Goal: Task Accomplishment & Management: Manage account settings

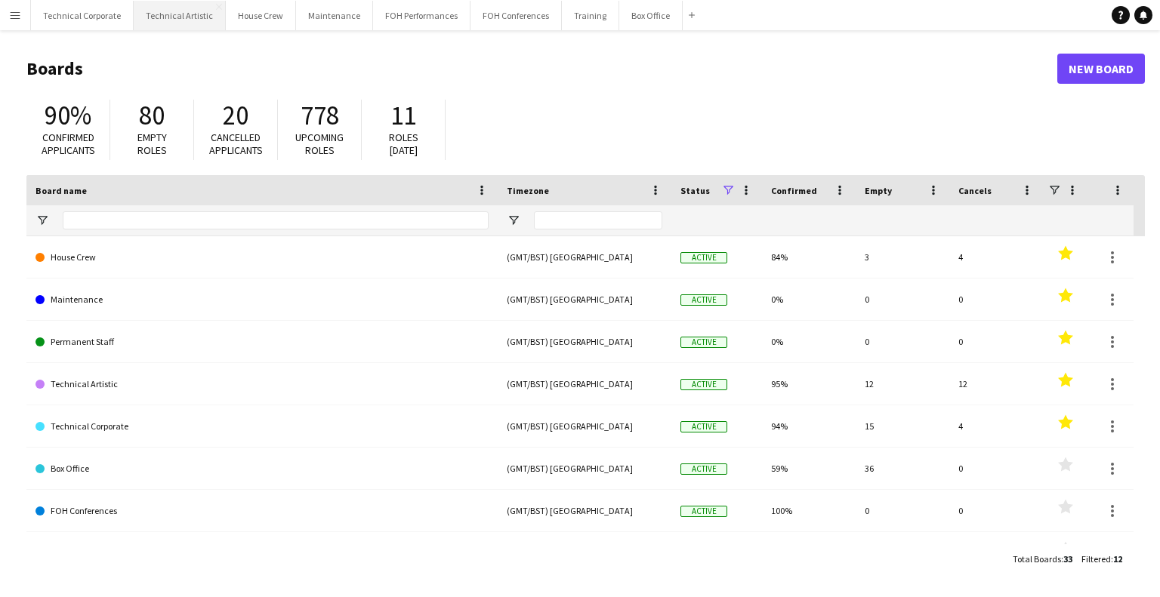
click at [184, 16] on button "Technical Artistic Close" at bounding box center [180, 15] width 92 height 29
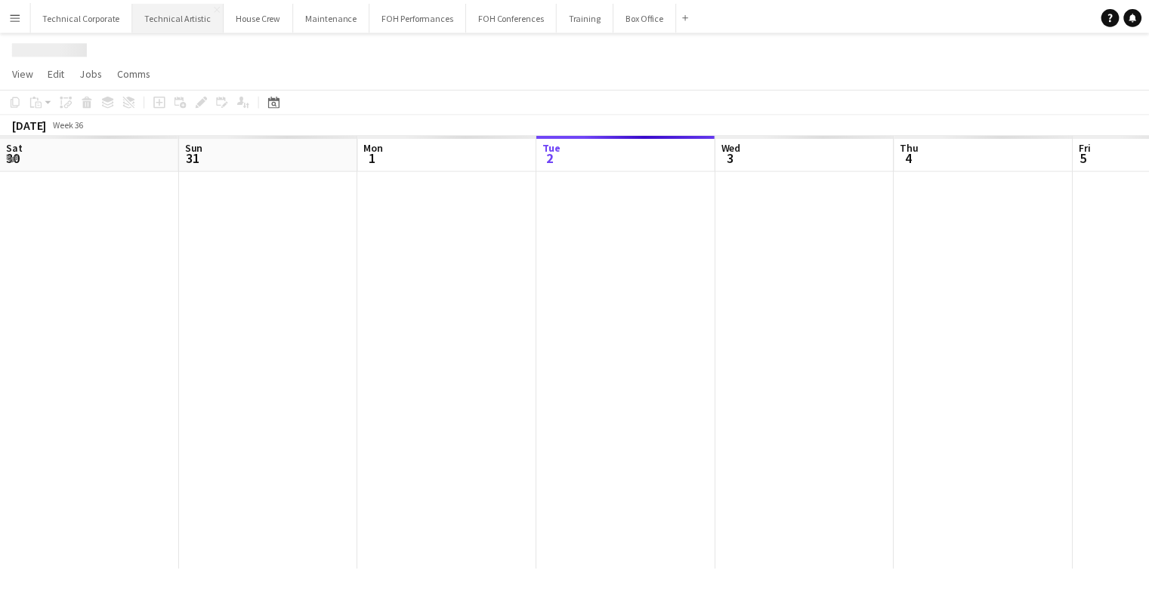
scroll to position [0, 361]
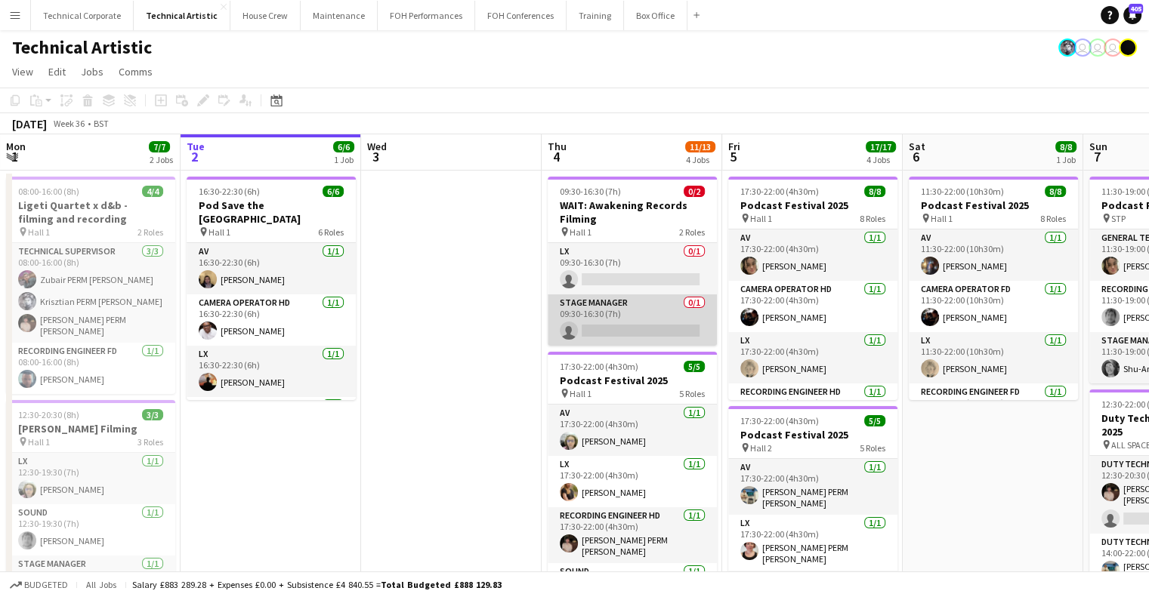
click at [689, 325] on app-card-role "Stage Manager 0/1 09:30-16:30 (7h) single-neutral-actions" at bounding box center [632, 320] width 169 height 51
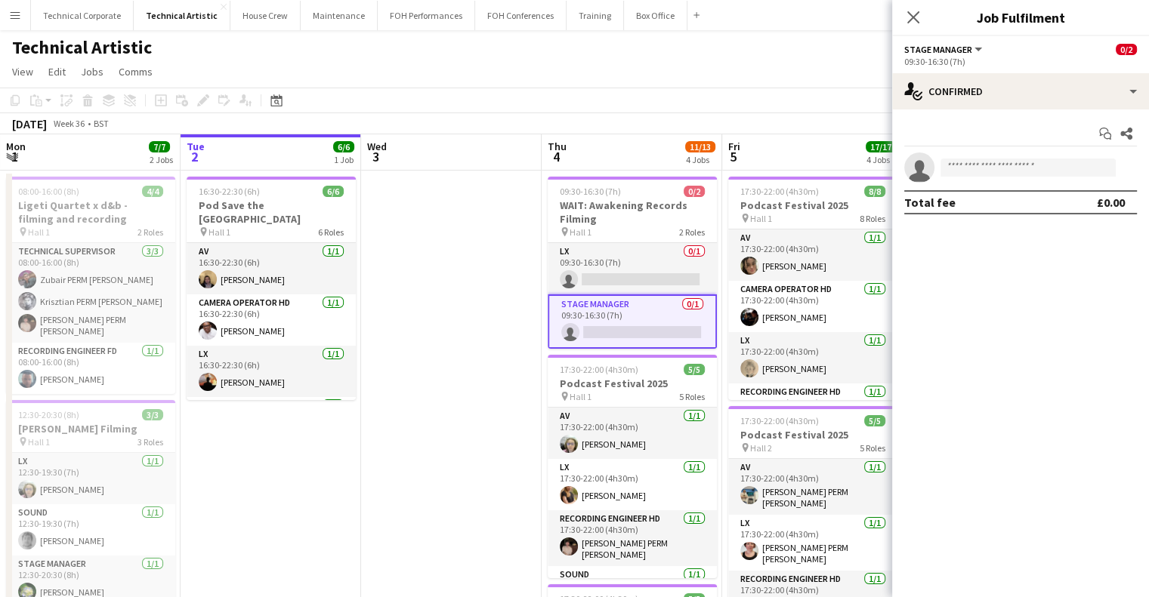
click at [977, 116] on div "Start chat Share single-neutral-actions Total fee £0.00" at bounding box center [1020, 168] width 257 height 117
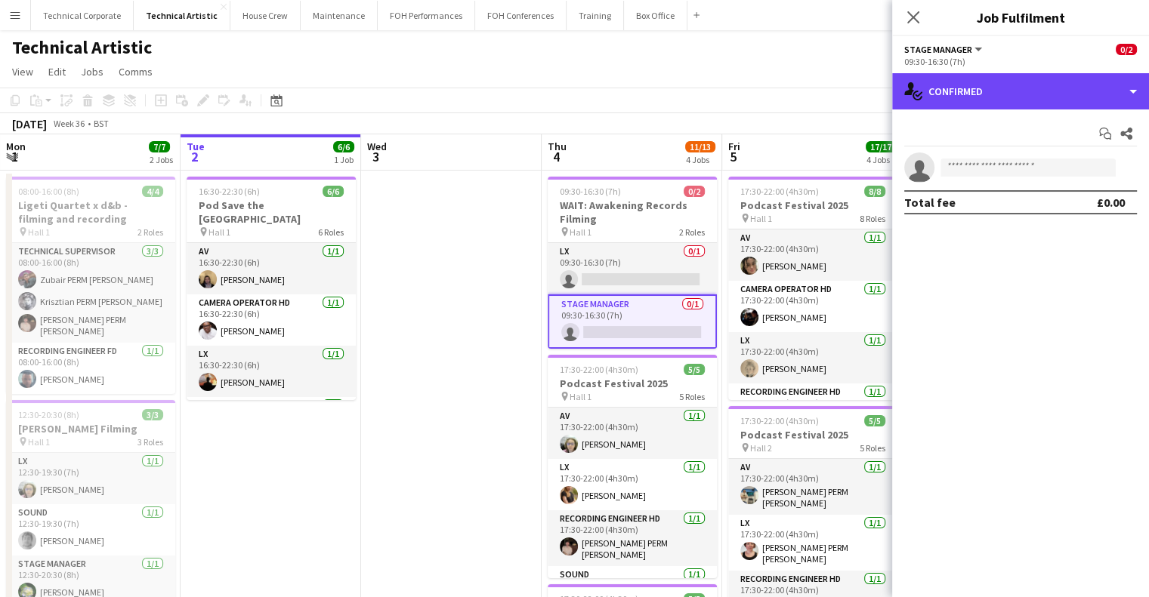
drag, startPoint x: 979, startPoint y: 97, endPoint x: 1027, endPoint y: 230, distance: 141.5
click at [980, 100] on div "single-neutral-actions-check-2 Confirmed" at bounding box center [1020, 91] width 257 height 36
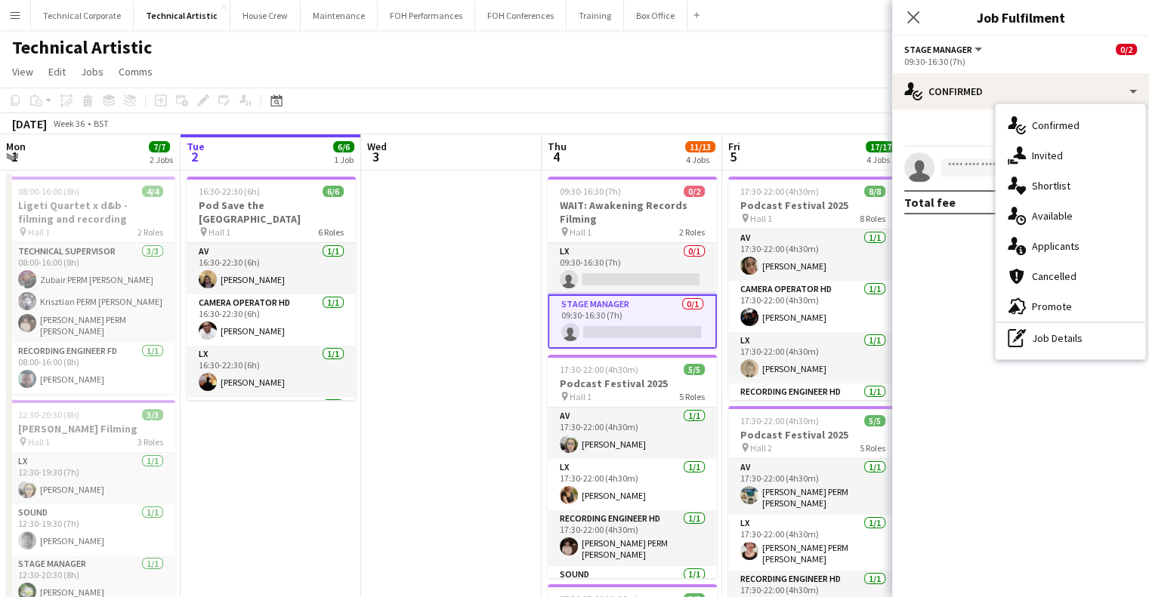
click at [1054, 338] on div "pen-write Job Details" at bounding box center [1071, 338] width 150 height 30
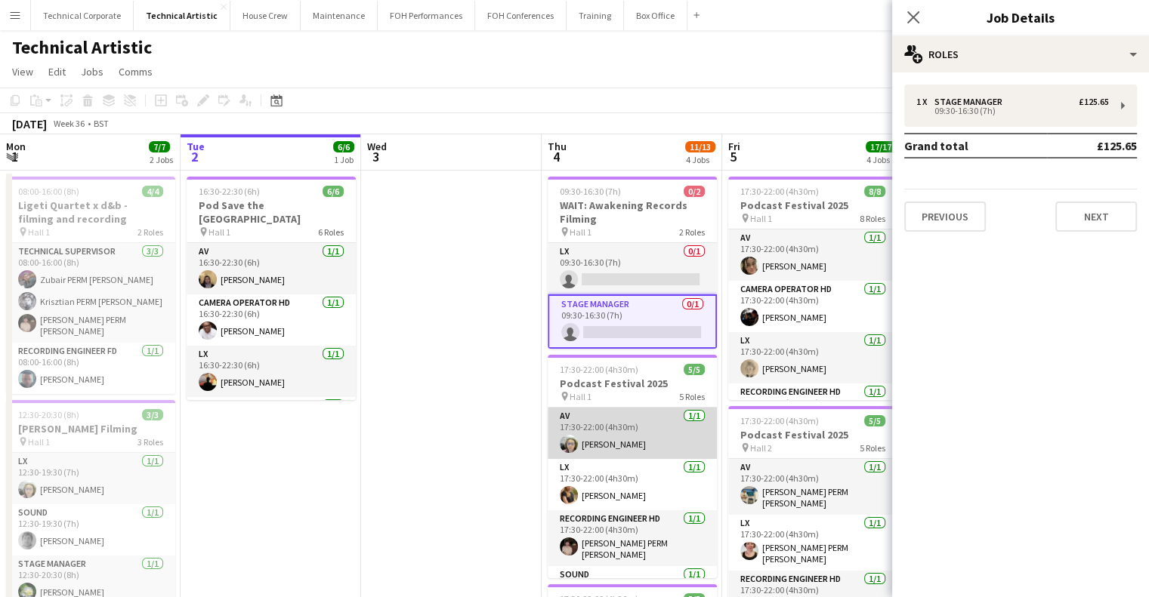
click at [590, 423] on app-card-role "AV 1/1 17:30-22:00 (4h30m) Sophie PERM Richardson" at bounding box center [632, 433] width 169 height 51
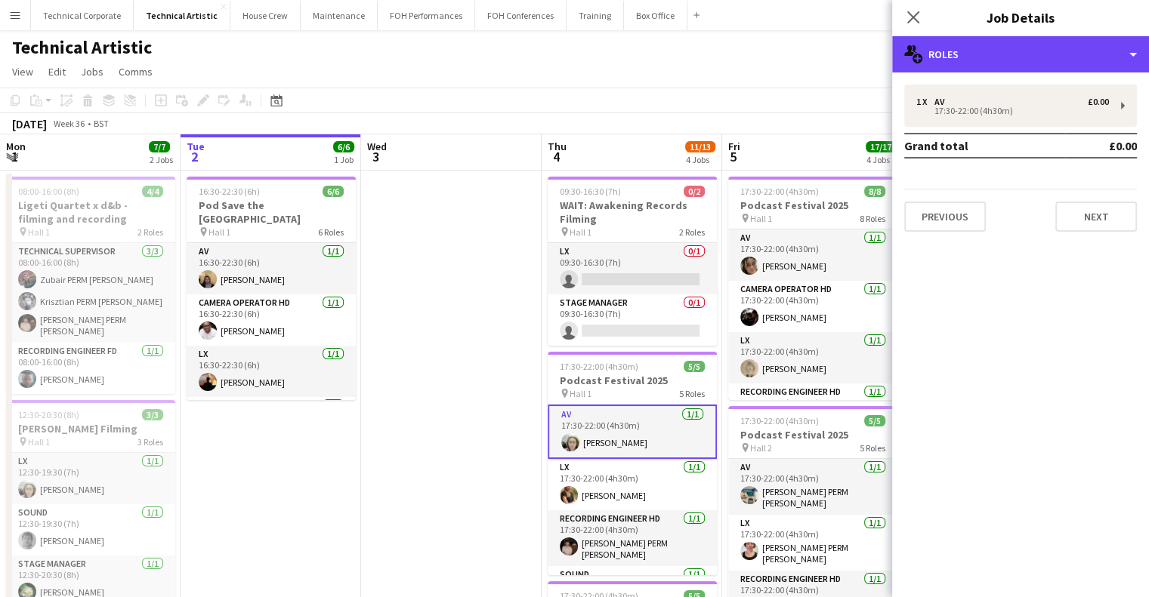
drag, startPoint x: 983, startPoint y: 51, endPoint x: 1012, endPoint y: 116, distance: 71.3
click at [983, 51] on div "multiple-users-add Roles" at bounding box center [1020, 54] width 257 height 36
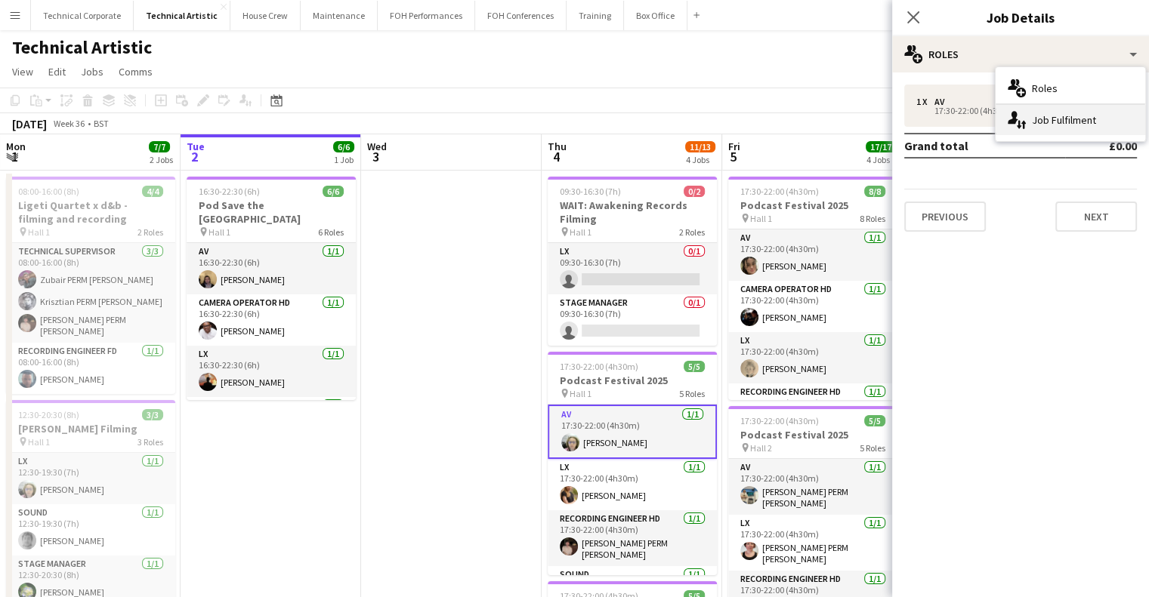
click at [1039, 128] on div "single-neutral-actions-up-down Job Fulfilment" at bounding box center [1071, 120] width 150 height 30
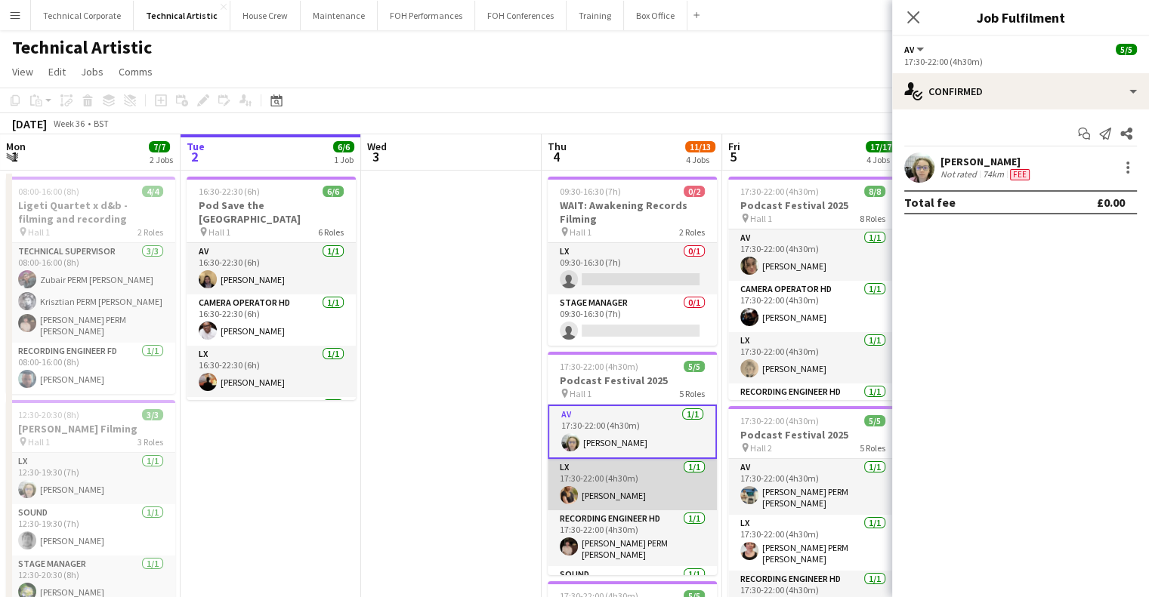
click at [645, 492] on app-card-role "LX 1/1 17:30-22:00 (4h30m) Amber Spooner" at bounding box center [632, 484] width 169 height 51
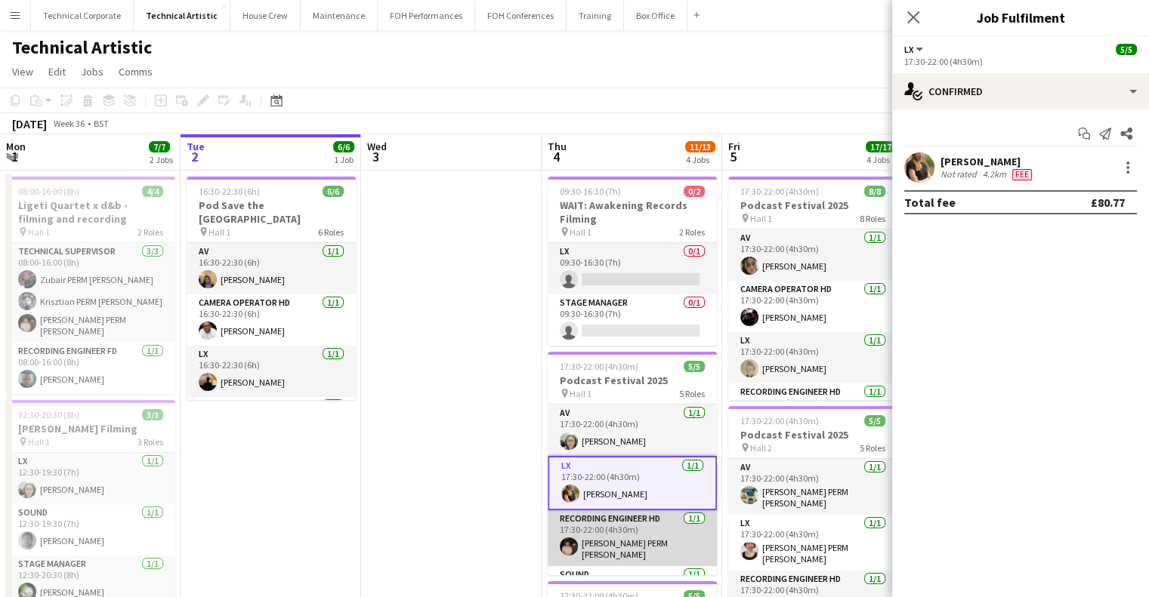
click at [644, 530] on app-card-role "Recording Engineer HD 1/1 17:30-22:00 (4h30m) Anders PERM Waller" at bounding box center [632, 539] width 169 height 56
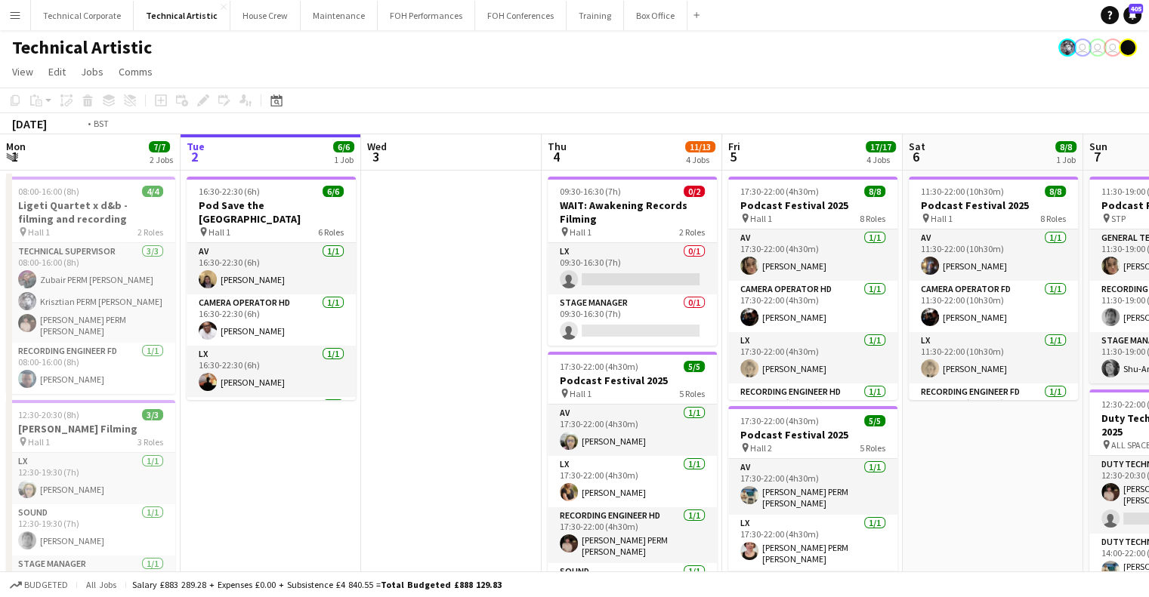
scroll to position [0, 360]
drag, startPoint x: 366, startPoint y: 440, endPoint x: 538, endPoint y: 389, distance: 179.7
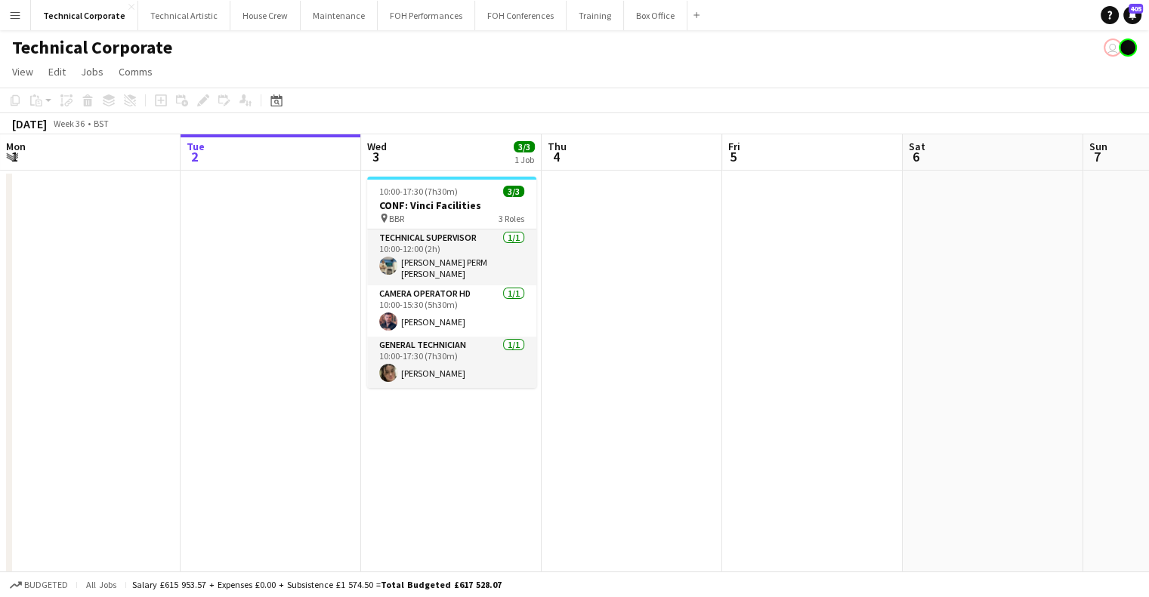
click at [786, 338] on app-date-cell at bounding box center [812, 540] width 181 height 739
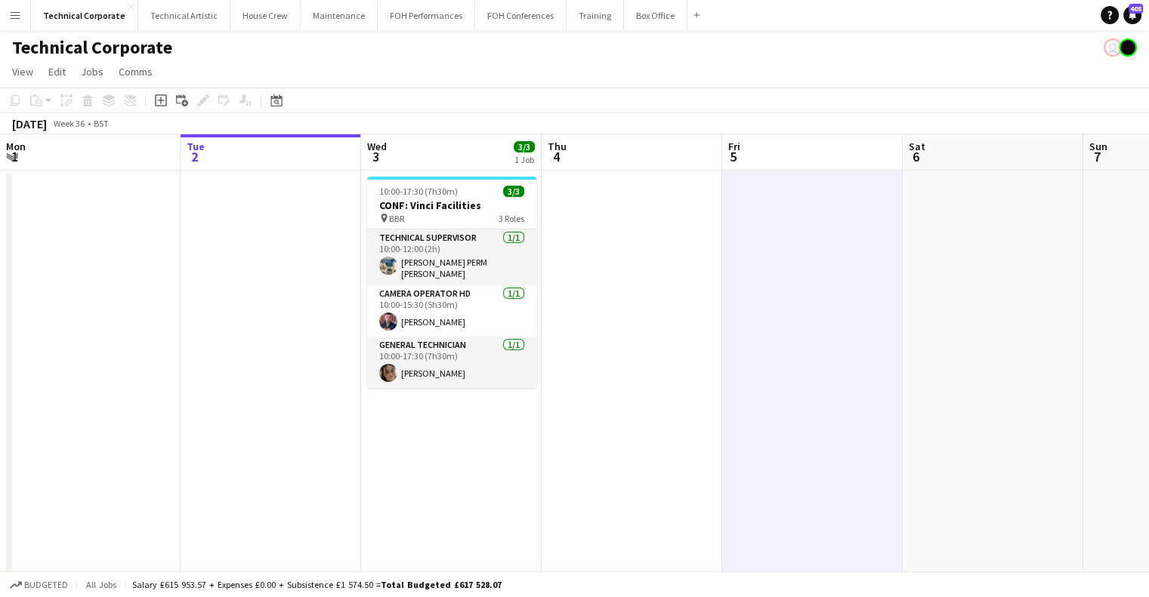
click at [786, 338] on app-date-cell at bounding box center [812, 540] width 181 height 739
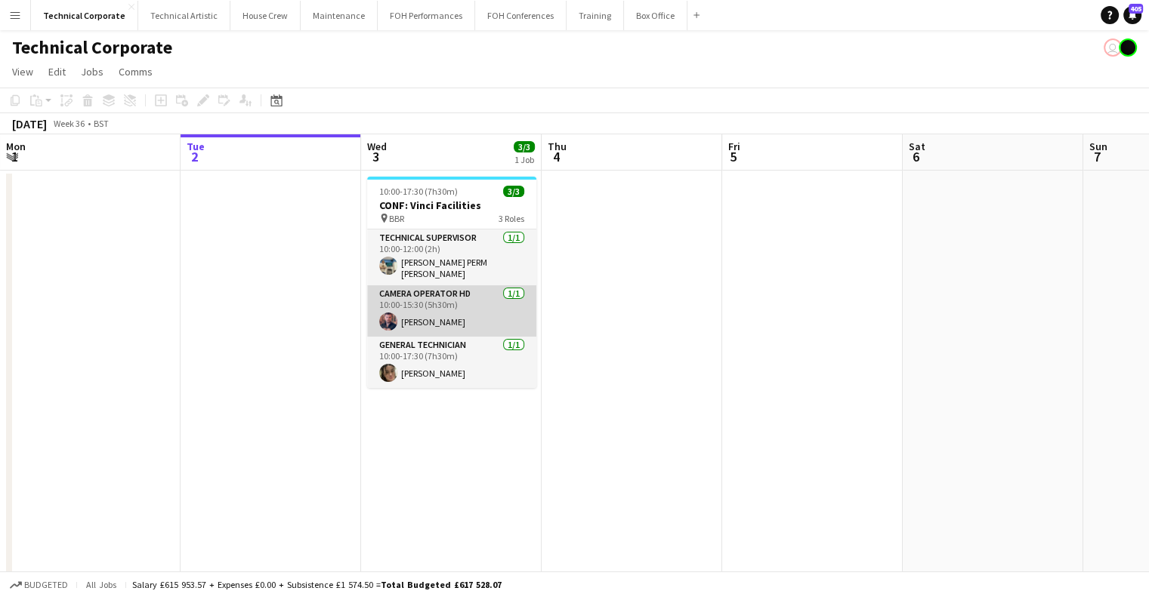
click at [432, 321] on app-card-role "Camera Operator HD 1/1 10:00-15:30 (5h30m) Leonardo Chiarello" at bounding box center [451, 311] width 169 height 51
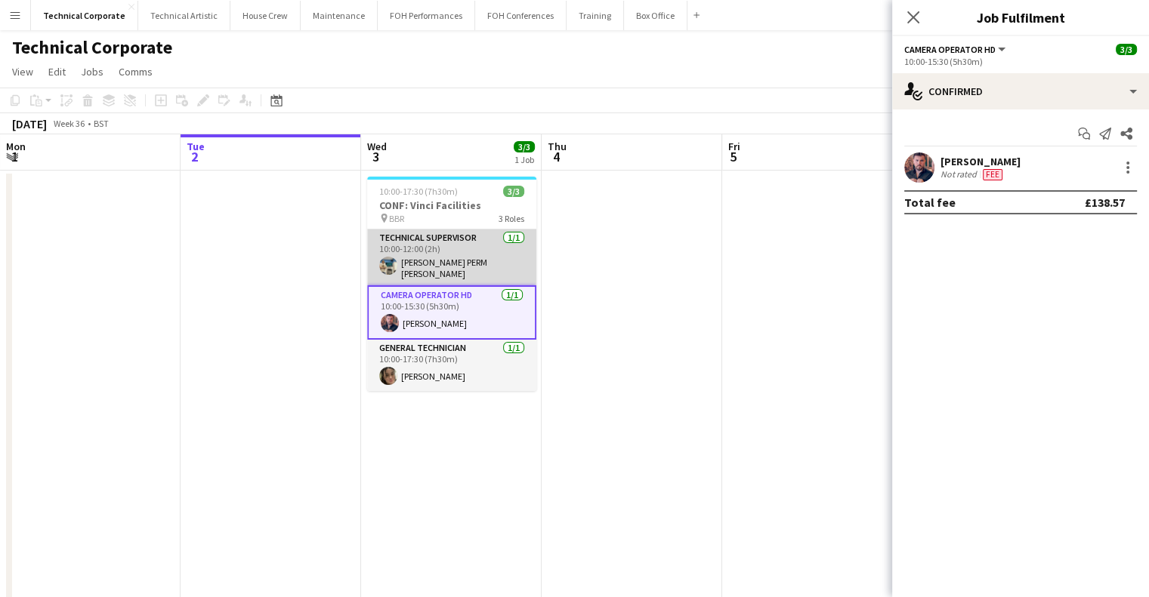
click at [468, 249] on app-card-role "Technical Supervisor 1/1 10:00-12:00 (2h) Thomas PERM Alston" at bounding box center [451, 258] width 169 height 56
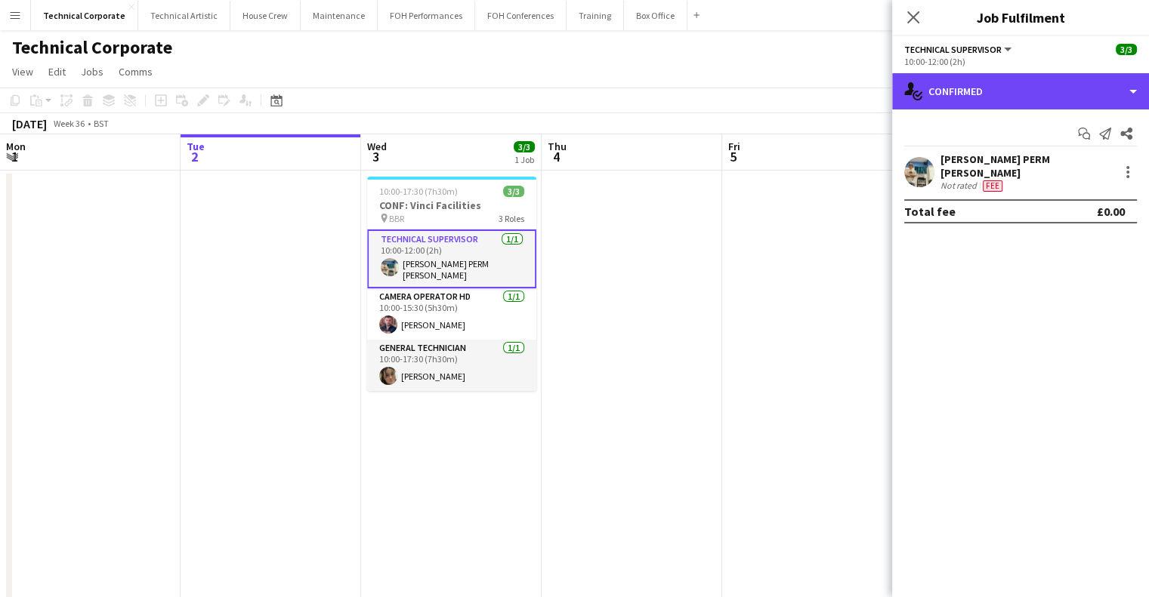
drag, startPoint x: 996, startPoint y: 82, endPoint x: 1076, endPoint y: 208, distance: 149.4
click at [999, 84] on div "single-neutral-actions-check-2 Confirmed" at bounding box center [1020, 91] width 257 height 36
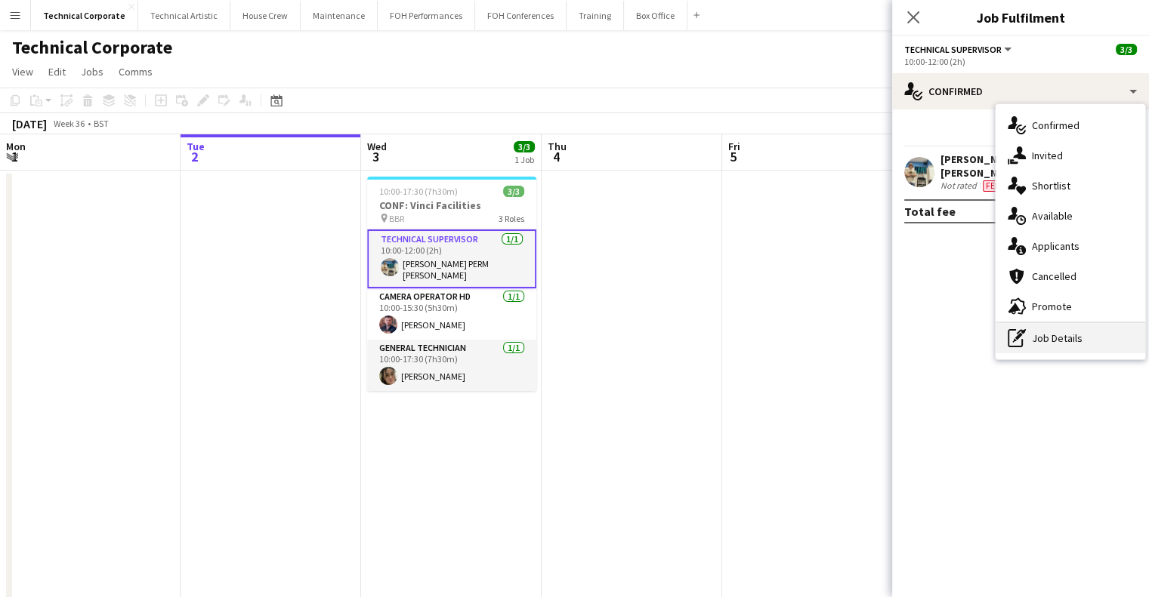
click at [1057, 331] on div "pen-write Job Details" at bounding box center [1071, 338] width 150 height 30
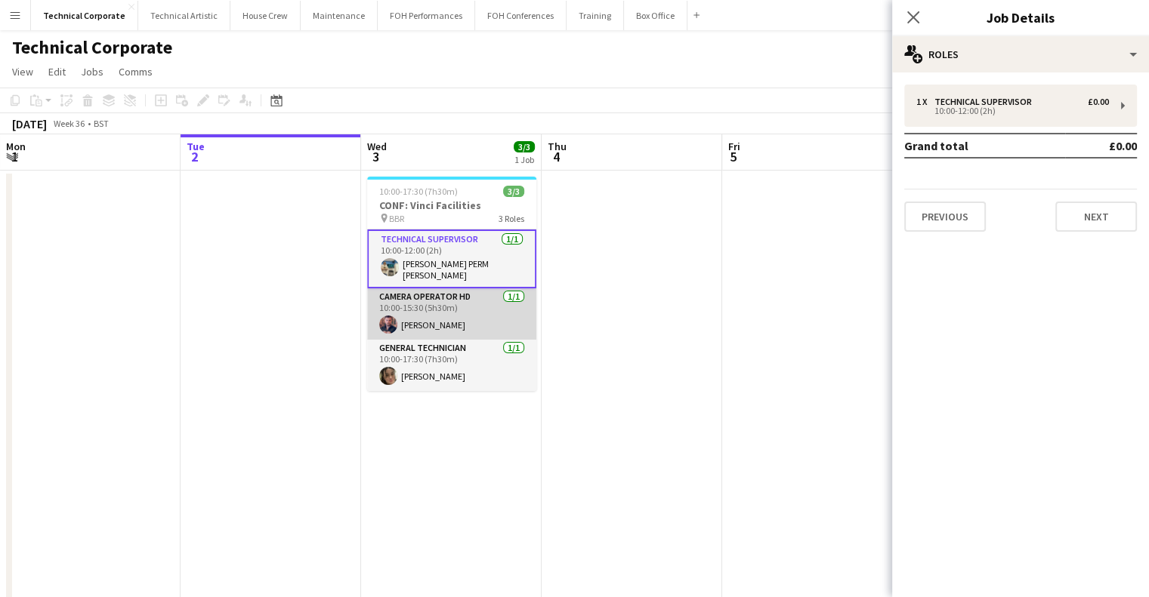
click at [487, 324] on app-card-role "Camera Operator HD 1/1 10:00-15:30 (5h30m) Leonardo Chiarello" at bounding box center [451, 314] width 169 height 51
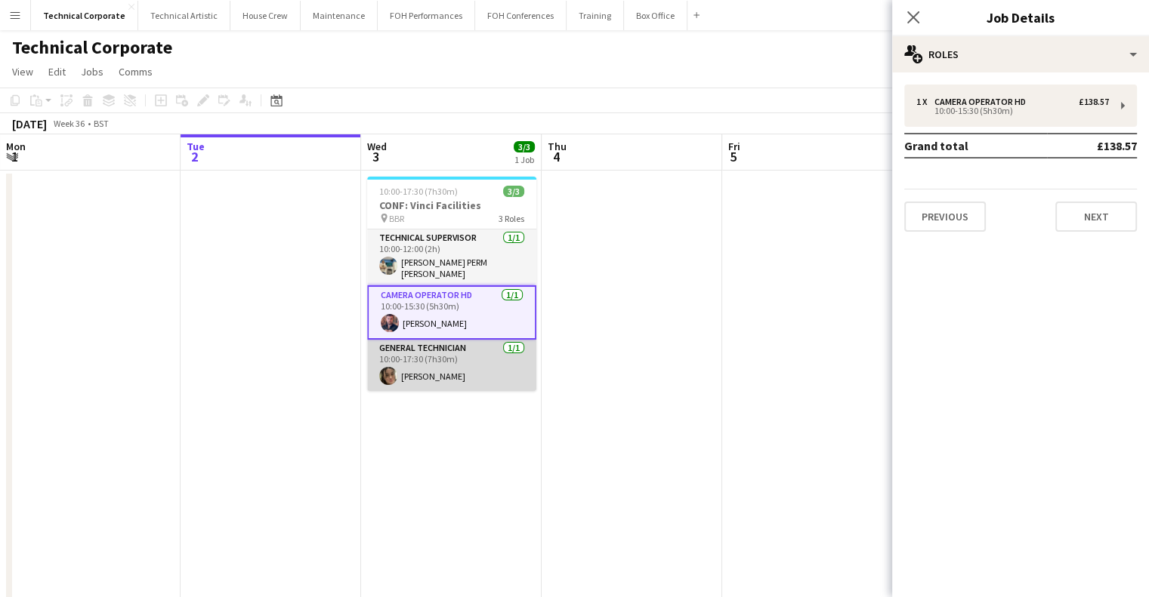
click at [474, 344] on app-card-role "General Technician 1/1 10:00-17:30 (7h30m) Eliyana Evans" at bounding box center [451, 365] width 169 height 51
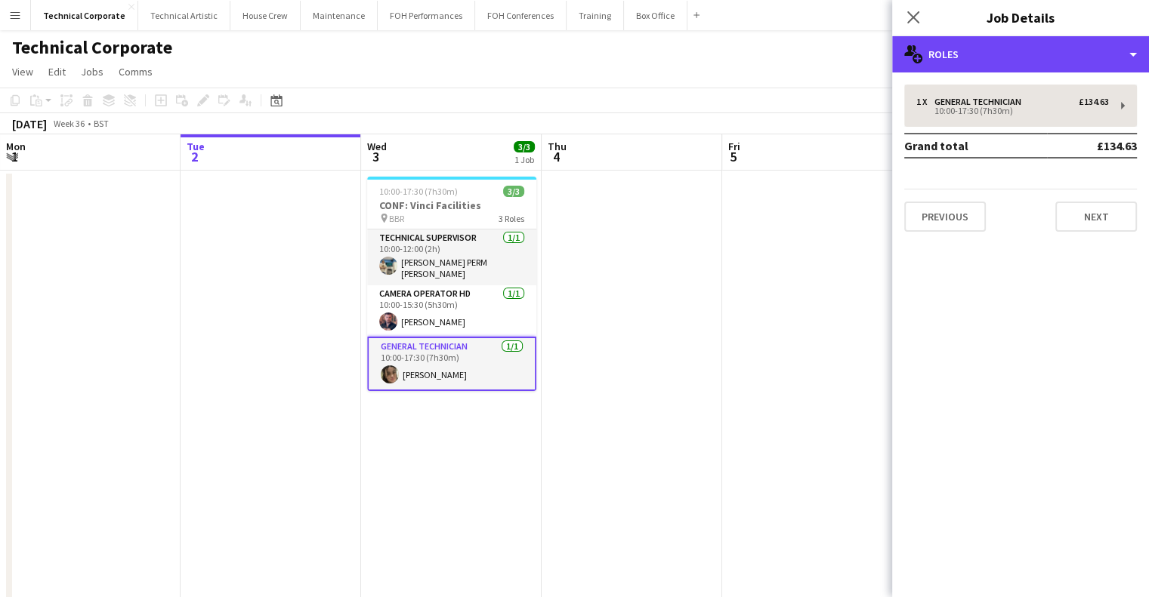
drag, startPoint x: 946, startPoint y: 57, endPoint x: 964, endPoint y: 113, distance: 59.3
click at [947, 57] on div "multiple-users-add Roles" at bounding box center [1020, 54] width 257 height 36
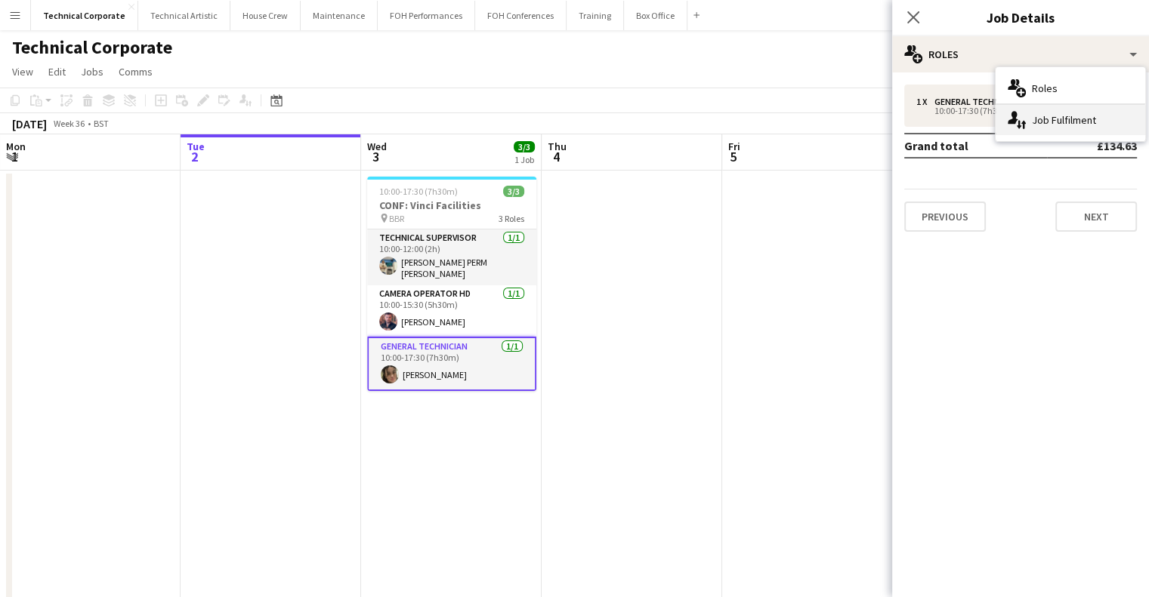
click at [1068, 113] on div "single-neutral-actions-up-down Job Fulfilment" at bounding box center [1071, 120] width 150 height 30
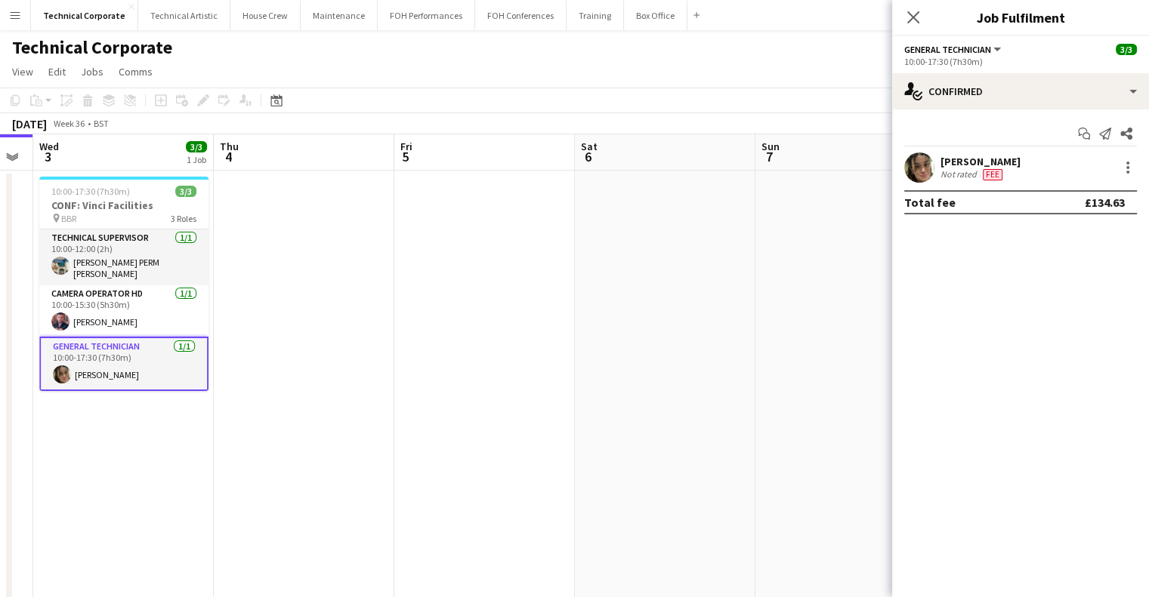
drag, startPoint x: 689, startPoint y: 376, endPoint x: 375, endPoint y: 391, distance: 313.8
click at [375, 391] on app-calendar-viewport "Sat 30 1/1 1 Job Sun 31 Mon 1 Tue 2 Wed 3 3/3 1 Job Thu 4 Fri 5 Sat 6 Sun 7 Mon…" at bounding box center [574, 522] width 1149 height 776
click at [381, 394] on app-calendar-viewport "Sat 30 1/1 1 Job Sun 31 Mon 1 Tue 2 Wed 3 3/3 1 Job Thu 4 Fri 5 Sat 6 Sun 7 Mon…" at bounding box center [574, 522] width 1149 height 776
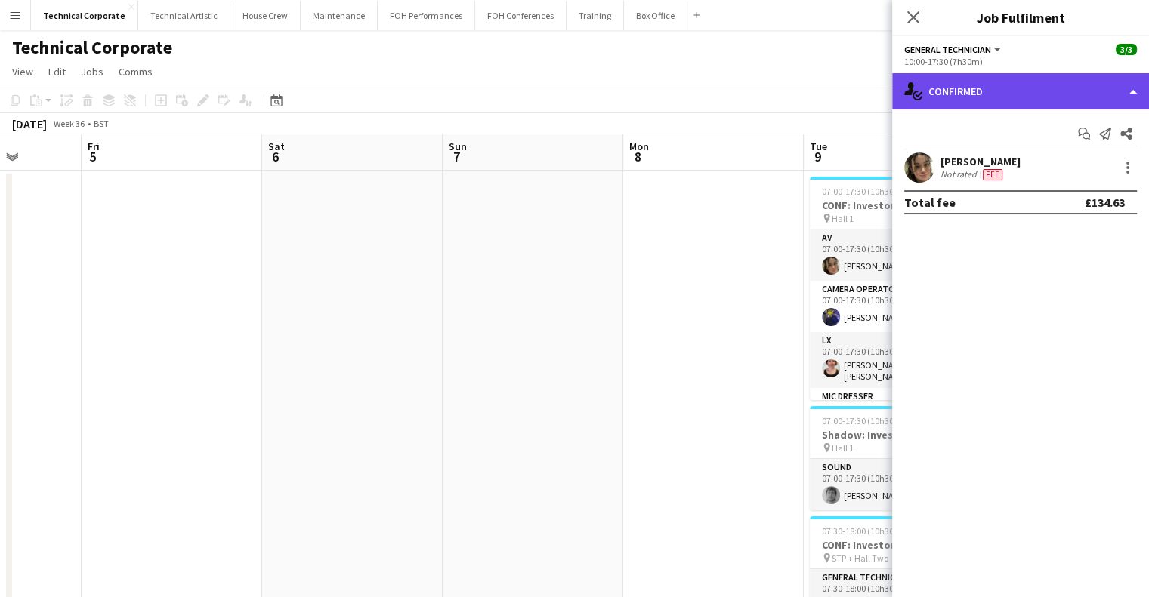
click at [1061, 98] on div "single-neutral-actions-check-2 Confirmed" at bounding box center [1020, 91] width 257 height 36
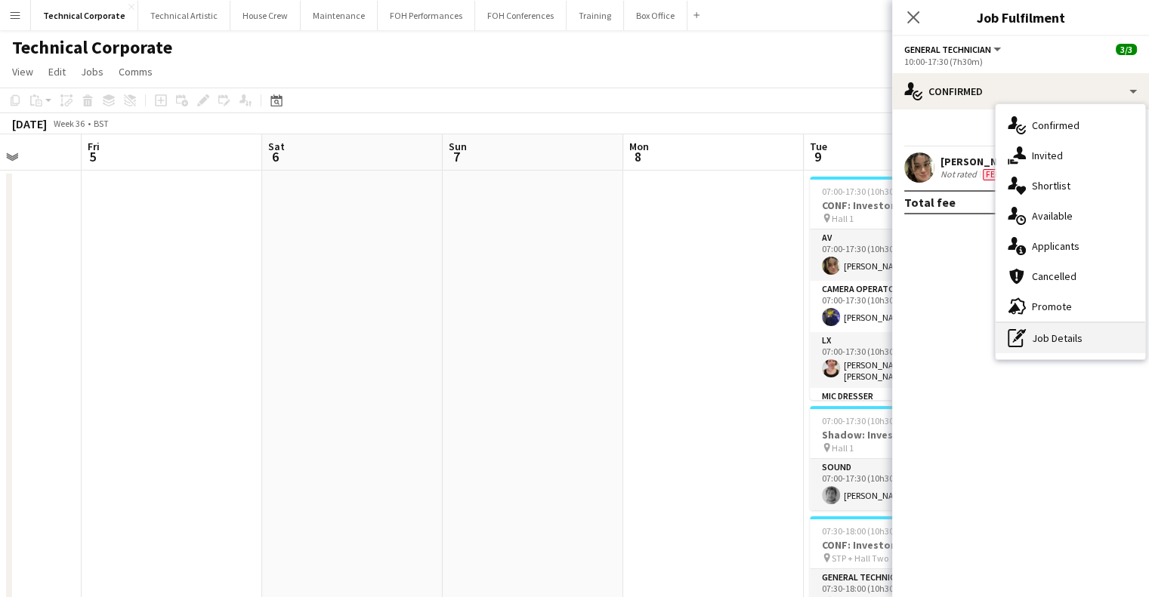
click at [1076, 331] on div "pen-write Job Details" at bounding box center [1071, 338] width 150 height 30
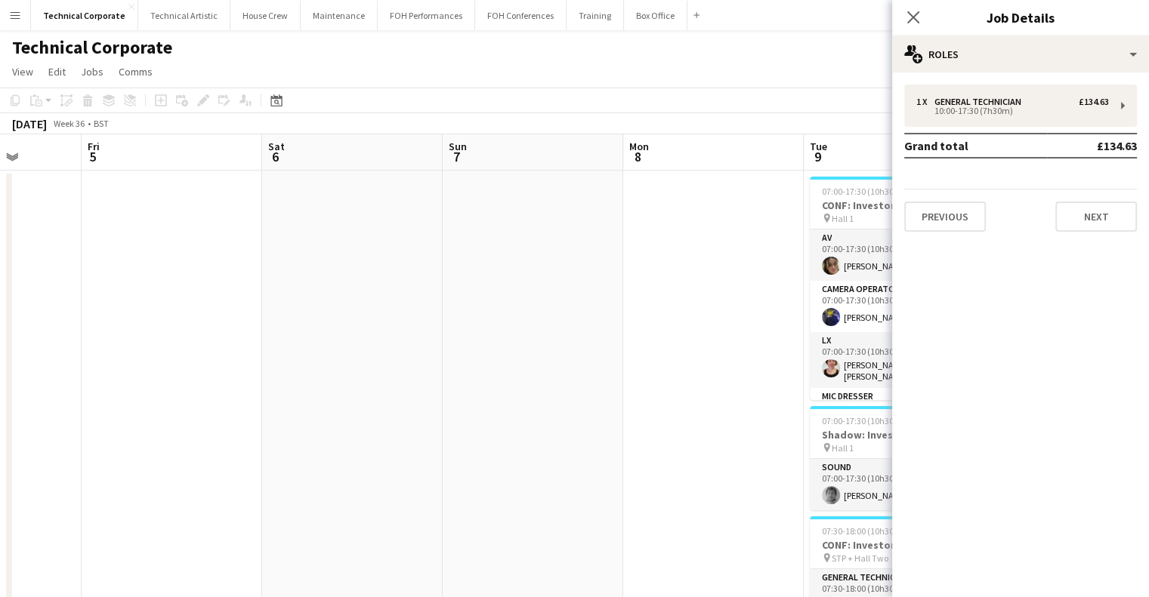
drag, startPoint x: 396, startPoint y: 335, endPoint x: 376, endPoint y: 339, distance: 20.2
click at [376, 339] on app-calendar-viewport "Tue 2 Wed 3 3/3 1 Job Thu 4 Fri 5 Sat 6 Sun 7 Mon 8 Tue 9 15/15 4 Jobs Wed 10 1…" at bounding box center [574, 522] width 1149 height 776
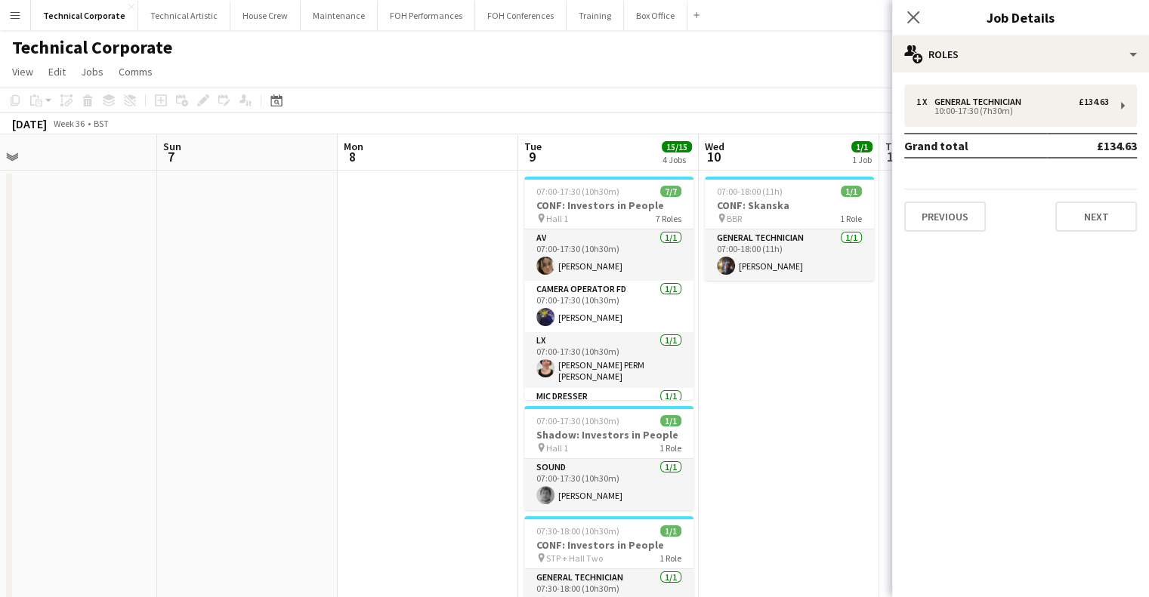
click at [827, 400] on app-date-cell "07:00-18:00 (11h) 1/1 CONF: Skanska pin BBR 1 Role General Technician 1/1 07:00…" at bounding box center [789, 540] width 181 height 739
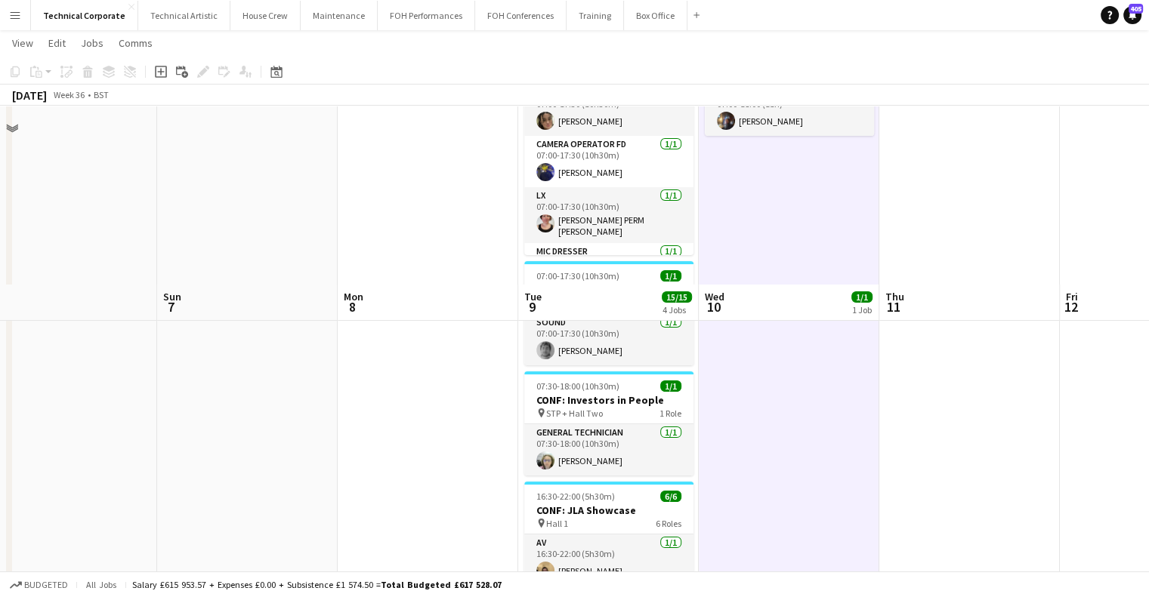
scroll to position [0, 0]
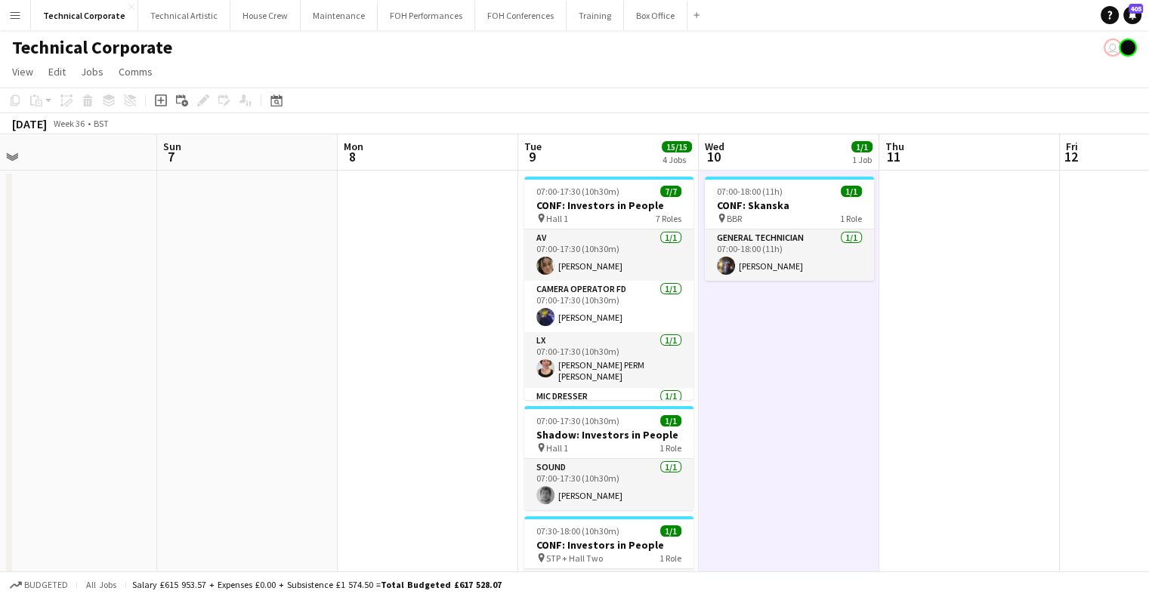
drag, startPoint x: 607, startPoint y: 381, endPoint x: 508, endPoint y: 399, distance: 101.2
click at [483, 404] on app-calendar-viewport "Thu 4 Fri 5 Sat 6 Sun 7 Mon 8 Tue 9 15/15 4 Jobs Wed 10 1/1 1 Job Thu 11 Fri 12…" at bounding box center [574, 522] width 1149 height 776
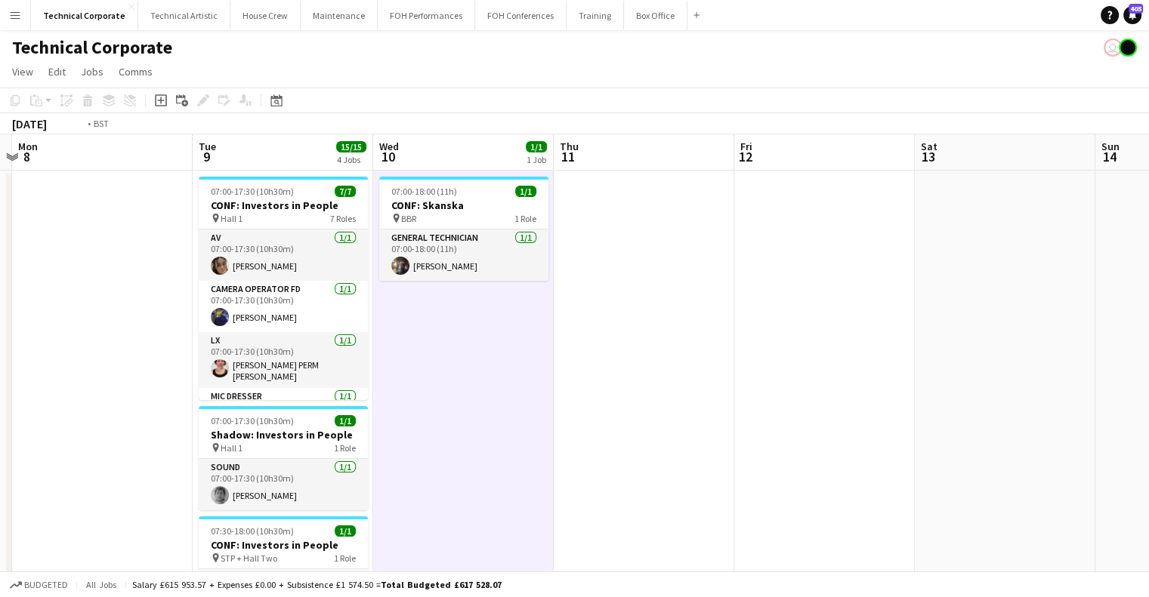
drag, startPoint x: 369, startPoint y: 419, endPoint x: 361, endPoint y: 422, distance: 8.1
click at [361, 422] on app-calendar-viewport "Fri 5 Sat 6 Sun 7 Mon 8 Tue 9 15/15 4 Jobs Wed 10 1/1 1 Job Thu 11 Fri 12 Sat 1…" at bounding box center [574, 522] width 1149 height 776
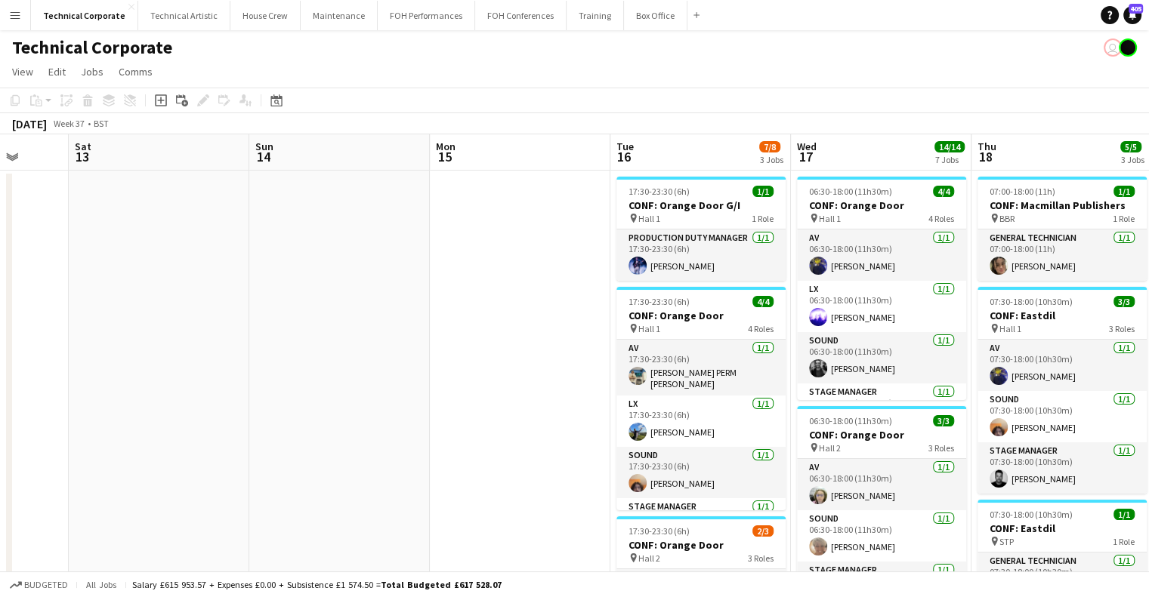
drag, startPoint x: 514, startPoint y: 422, endPoint x: 378, endPoint y: 441, distance: 138.0
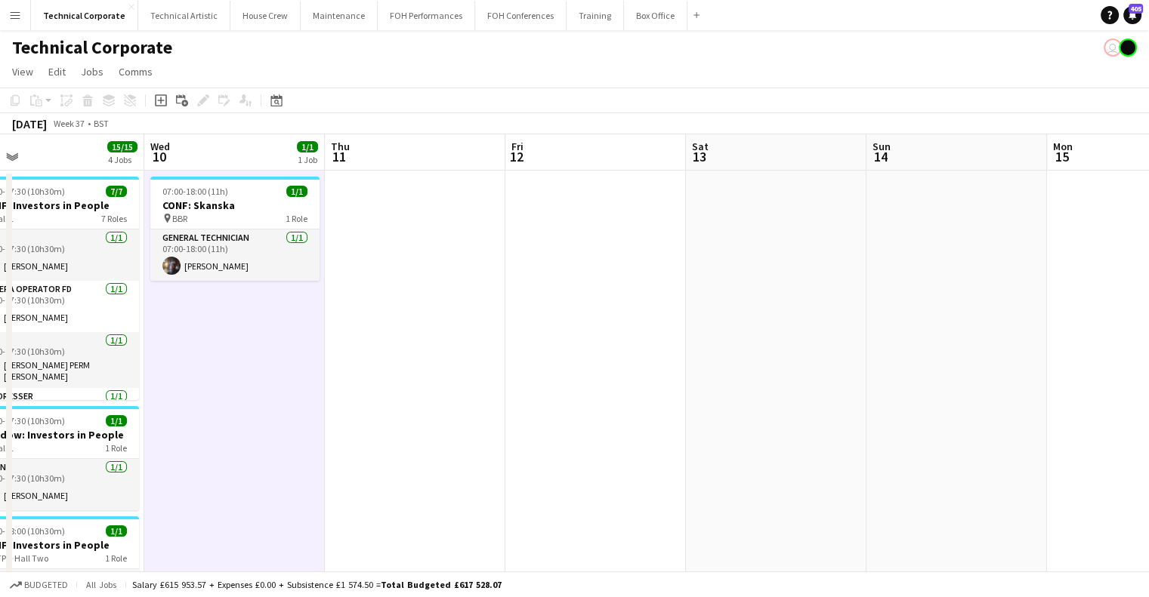
drag, startPoint x: 341, startPoint y: 433, endPoint x: 1011, endPoint y: 417, distance: 670.2
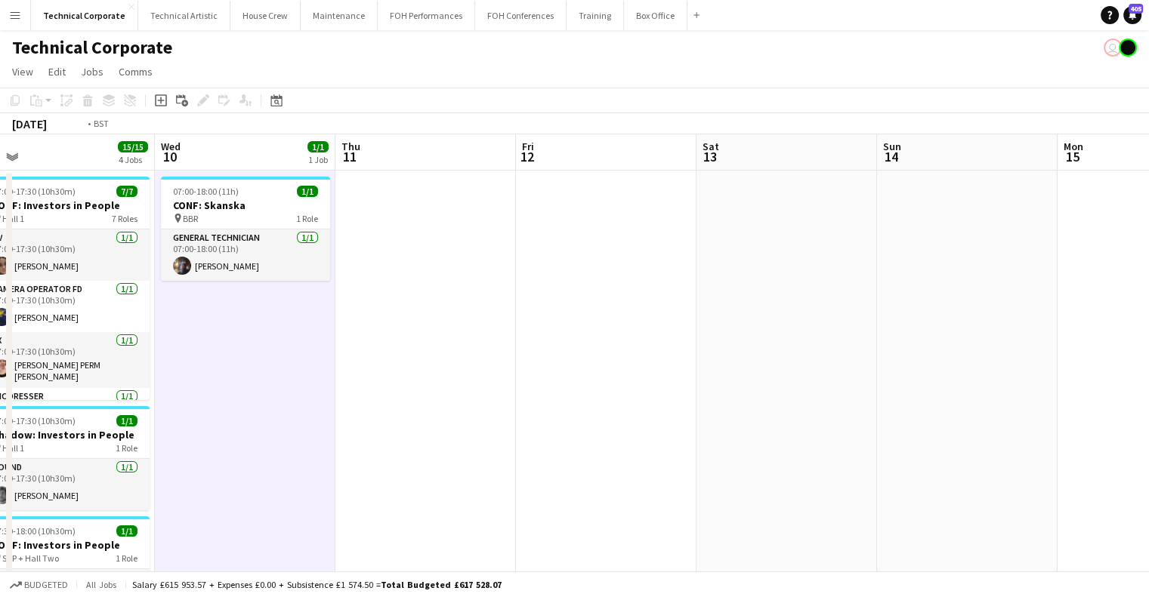
drag, startPoint x: 538, startPoint y: 406, endPoint x: 903, endPoint y: 413, distance: 365.6
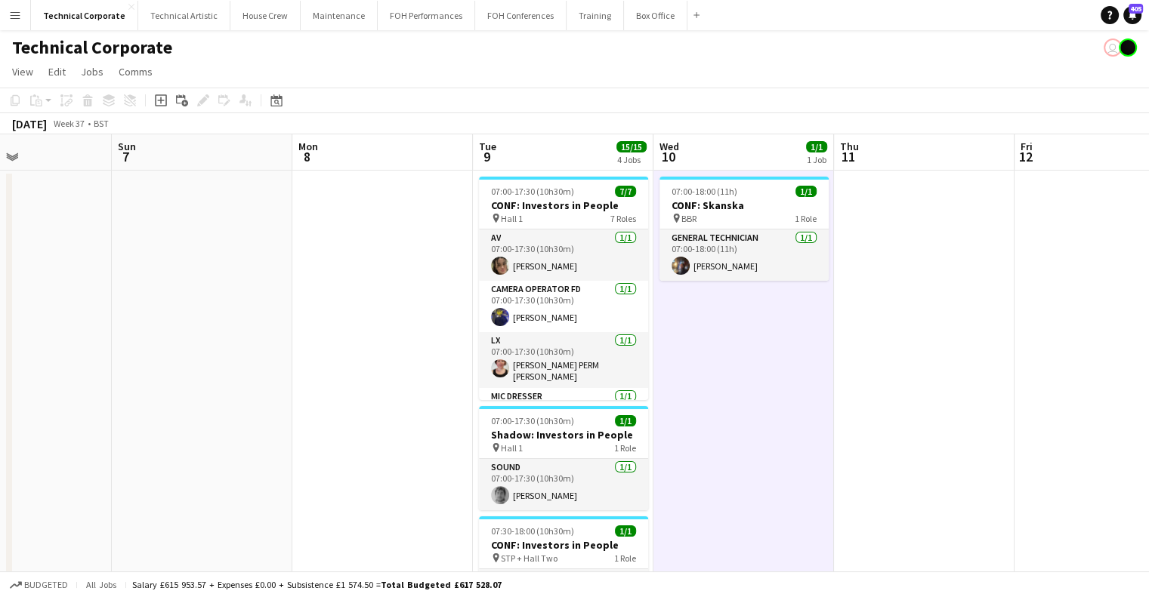
drag, startPoint x: 526, startPoint y: 421, endPoint x: 790, endPoint y: 415, distance: 263.7
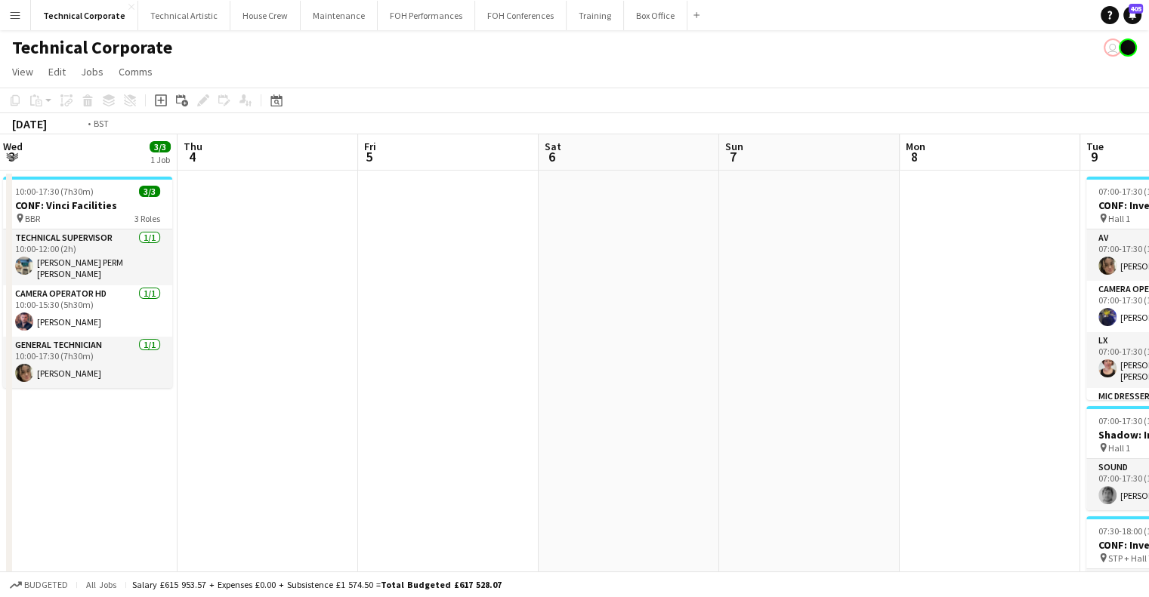
drag, startPoint x: 573, startPoint y: 404, endPoint x: 1159, endPoint y: 402, distance: 586.1
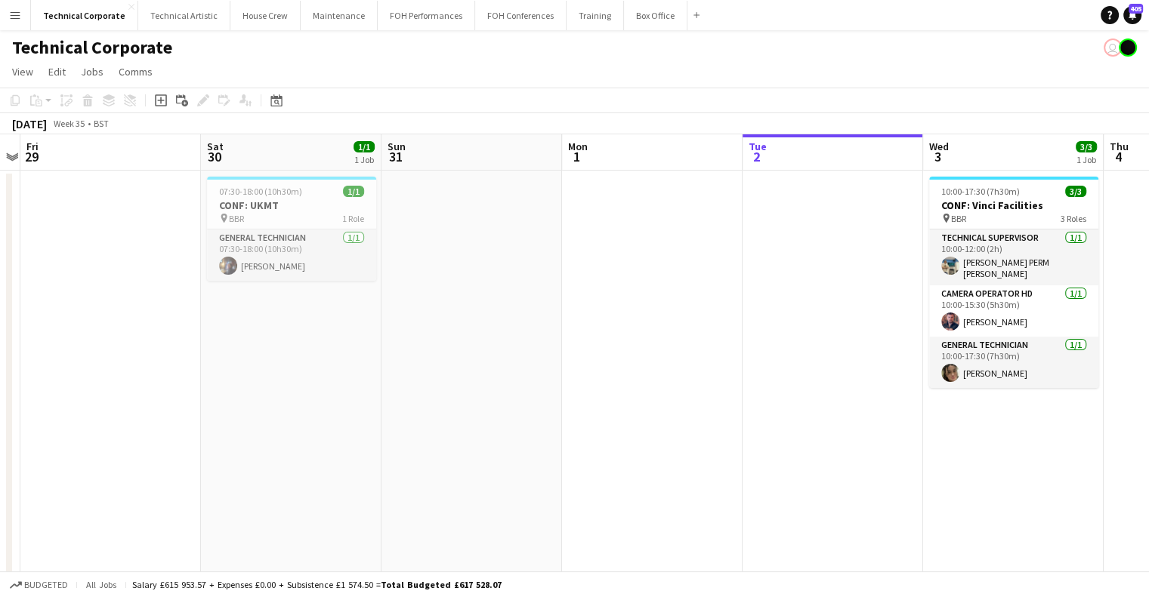
drag, startPoint x: 599, startPoint y: 405, endPoint x: 695, endPoint y: 401, distance: 96.0
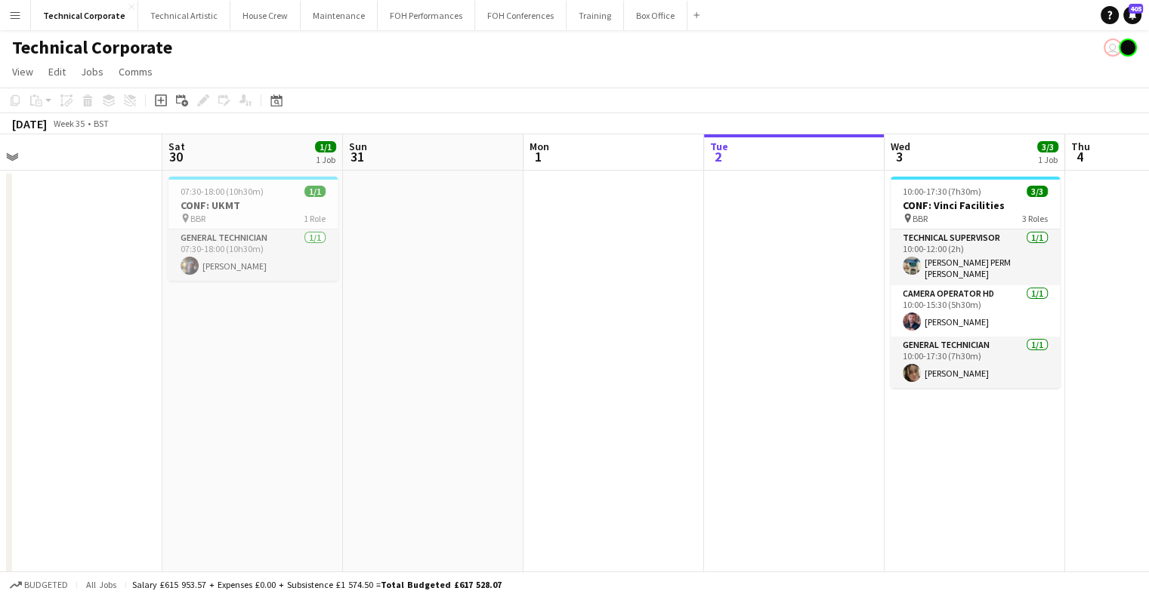
drag, startPoint x: 860, startPoint y: 383, endPoint x: 819, endPoint y: 400, distance: 45.0
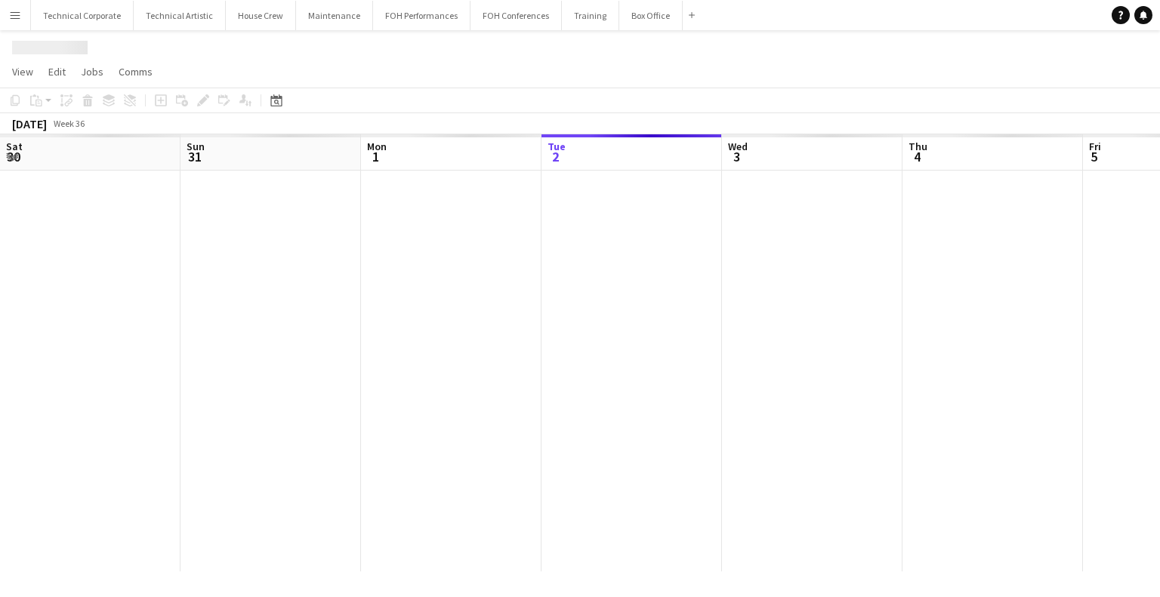
scroll to position [0, 361]
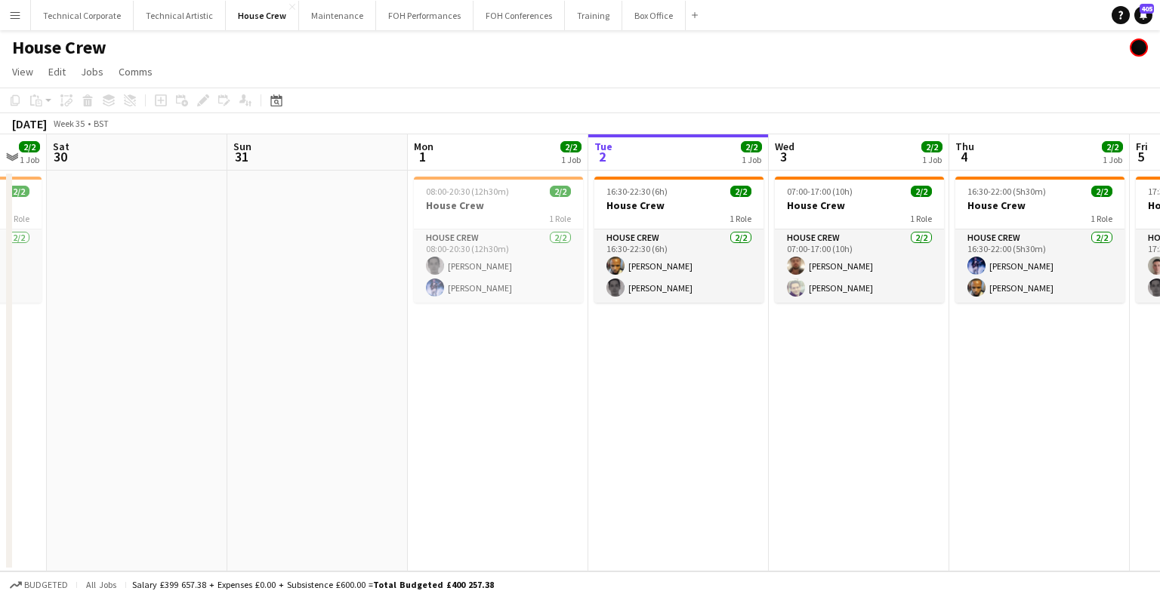
drag, startPoint x: 431, startPoint y: 388, endPoint x: 839, endPoint y: 406, distance: 408.3
click at [839, 406] on app-calendar-viewport "Thu 28 Fri 29 2/2 1 Job Sat 30 Sun 31 Mon 1 2/2 1 Job Tue 2 2/2 1 Job Wed 3 2/2…" at bounding box center [580, 352] width 1160 height 437
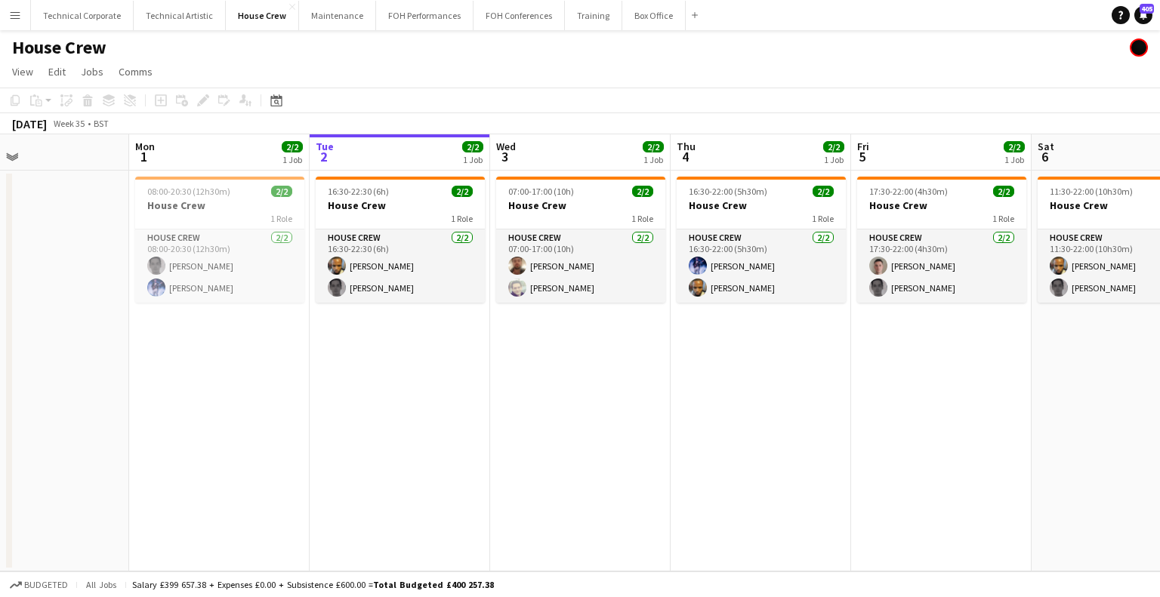
scroll to position [0, 568]
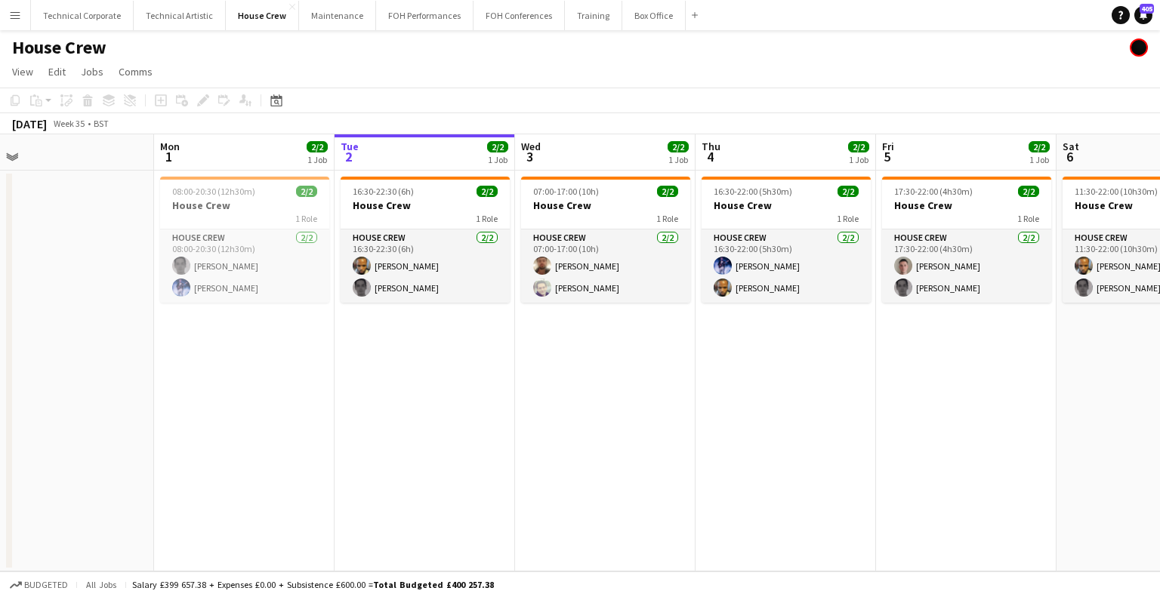
drag, startPoint x: 839, startPoint y: 406, endPoint x: 585, endPoint y: 458, distance: 259.1
click at [585, 458] on app-calendar-viewport "Thu 28 Fri 29 2/2 1 Job Sat 30 Sun 31 Mon 1 2/2 1 Job Tue 2 2/2 1 Job Wed 3 2/2…" at bounding box center [580, 352] width 1160 height 437
drag, startPoint x: 832, startPoint y: 371, endPoint x: 489, endPoint y: 375, distance: 343.7
click at [465, 377] on app-calendar-viewport "Thu 28 Fri 29 2/2 1 Job Sat 30 Sun 31 Mon 1 2/2 1 Job Tue 2 2/2 1 Job Wed 3 2/2…" at bounding box center [580, 352] width 1160 height 437
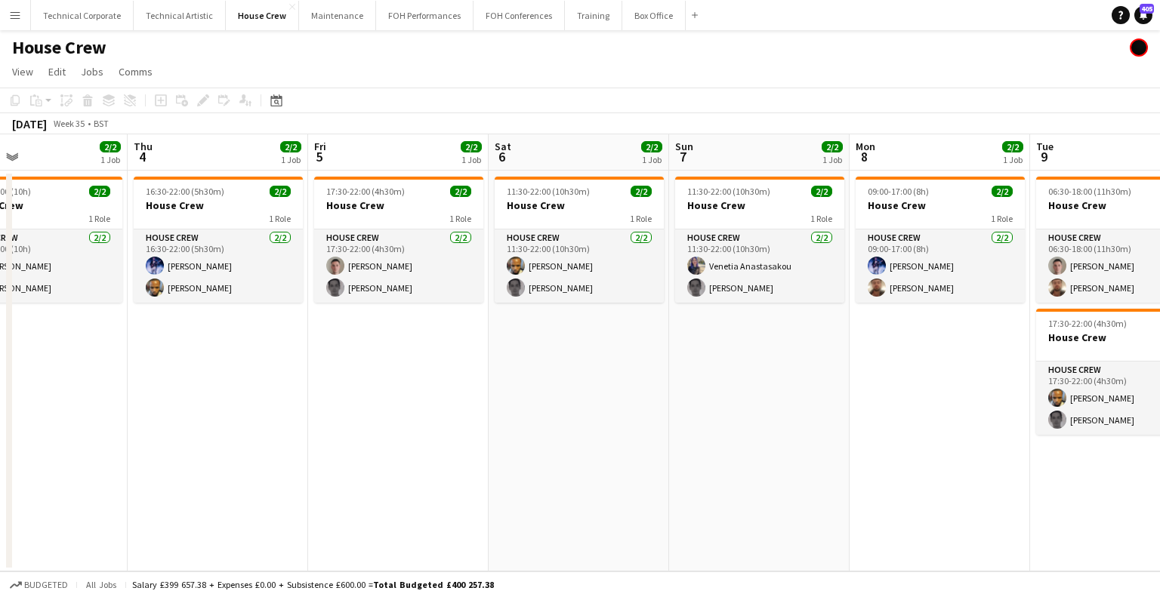
drag, startPoint x: 801, startPoint y: 382, endPoint x: 588, endPoint y: 383, distance: 213.0
click at [482, 392] on app-calendar-viewport "Sun 31 Mon 1 2/2 1 Job Tue 2 2/2 1 Job Wed 3 2/2 1 Job Thu 4 2/2 1 Job Fri 5 2/…" at bounding box center [580, 352] width 1160 height 437
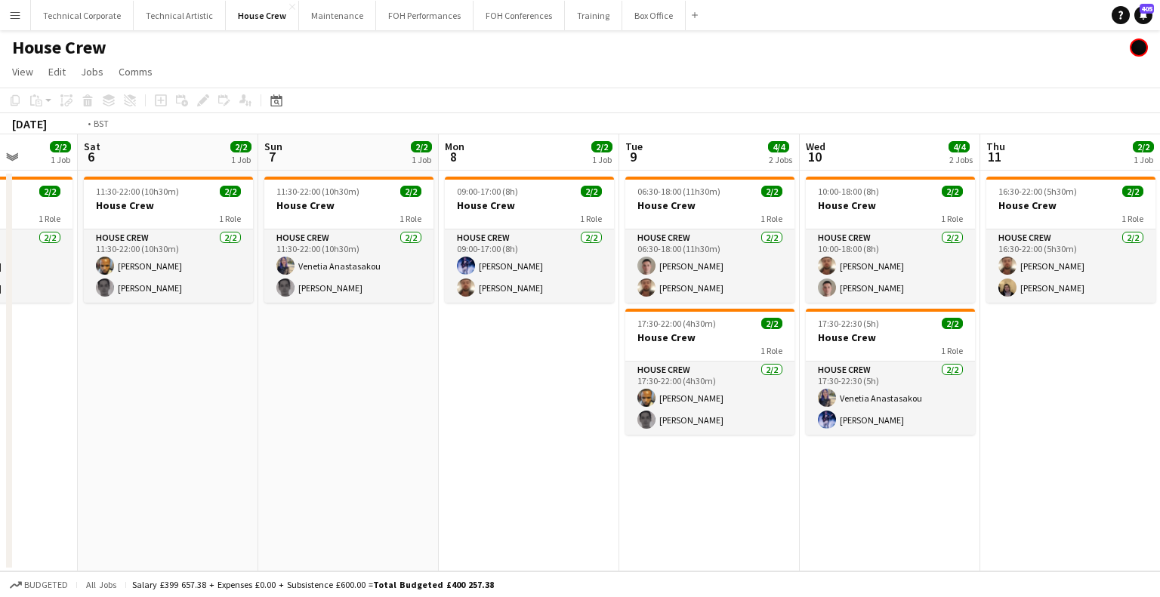
drag, startPoint x: 776, startPoint y: 403, endPoint x: 712, endPoint y: 395, distance: 64.7
click at [461, 409] on app-calendar-viewport "Tue 2 2/2 1 Job Wed 3 2/2 1 Job Thu 4 2/2 1 Job Fri 5 2/2 1 Job Sat 6 2/2 1 Job…" at bounding box center [580, 352] width 1160 height 437
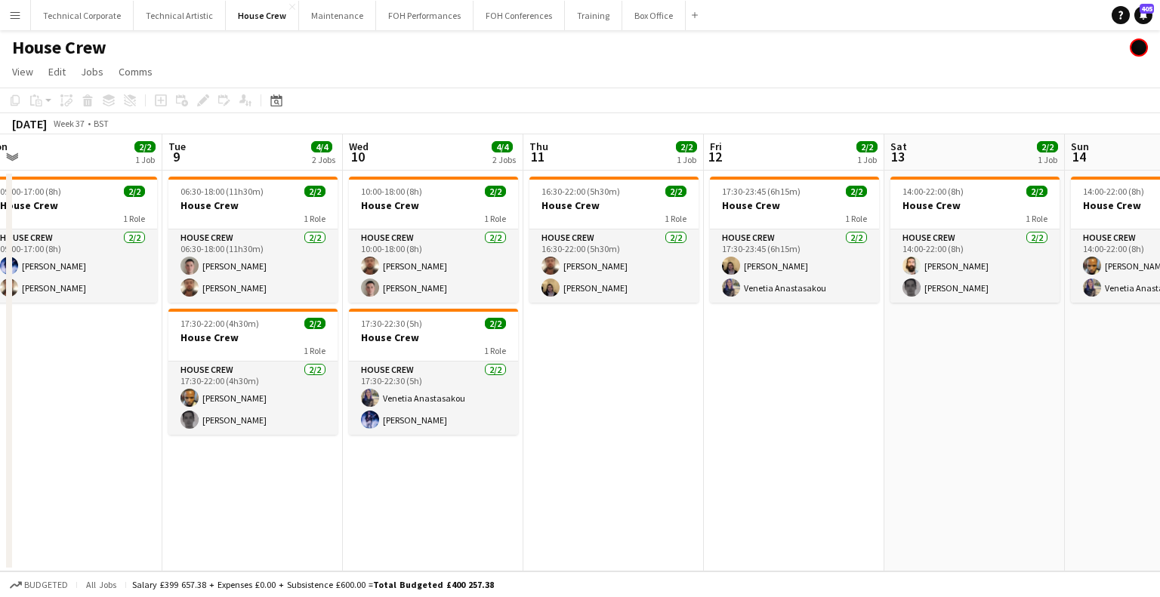
click at [573, 418] on app-calendar-viewport "Sat 6 2/2 1 Job Sun 7 2/2 1 Job Mon 8 2/2 1 Job Tue 9 4/4 2 Jobs Wed 10 4/4 2 J…" at bounding box center [580, 352] width 1160 height 437
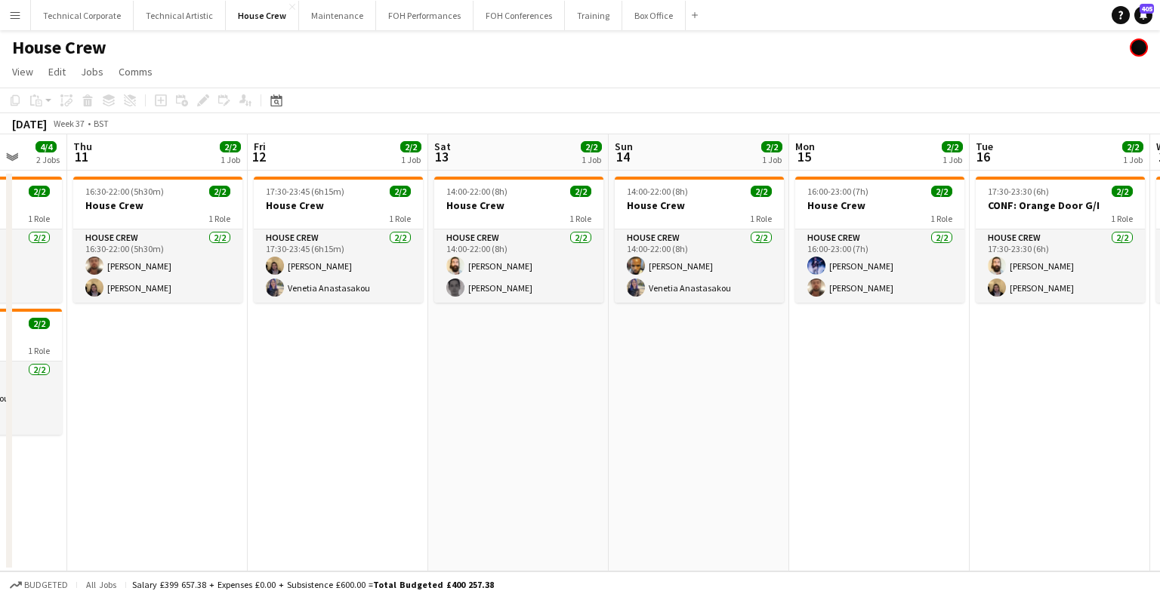
drag, startPoint x: 803, startPoint y: 416, endPoint x: 545, endPoint y: 419, distance: 257.6
click at [545, 419] on app-calendar-viewport "Mon 8 2/2 1 Job Tue 9 4/4 2 Jobs Wed 10 4/4 2 Jobs Thu 11 2/2 1 Job Fri 12 2/2 …" at bounding box center [580, 352] width 1160 height 437
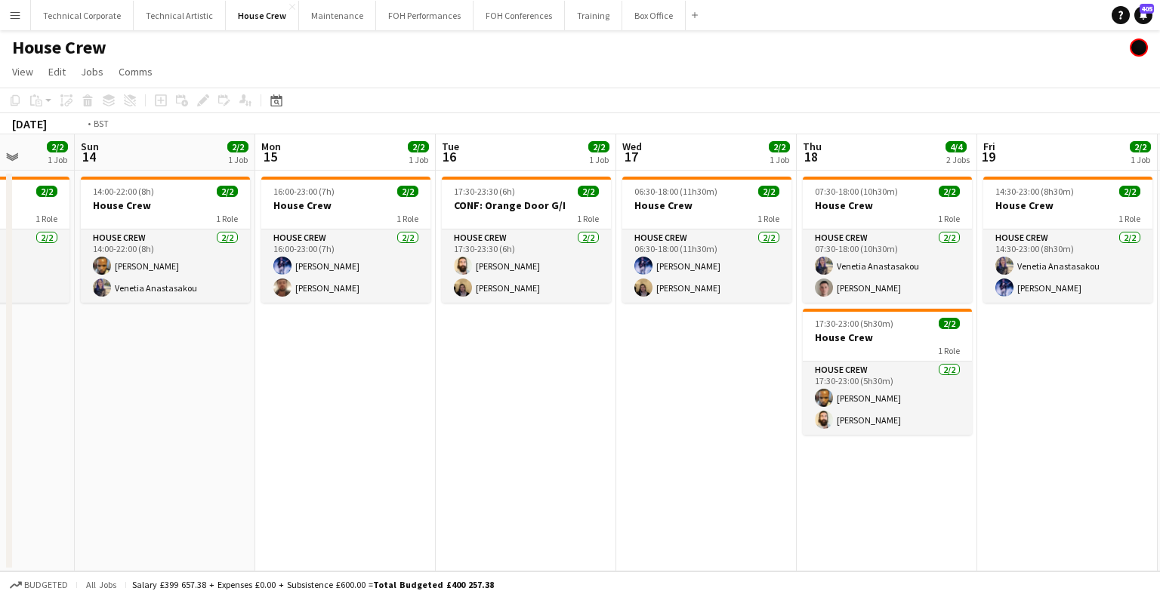
click at [491, 373] on app-calendar-viewport "Wed 10 4/4 2 Jobs Thu 11 2/2 1 Job Fri 12 2/2 1 Job Sat 13 2/2 1 Job Sun 14 2/2…" at bounding box center [580, 352] width 1160 height 437
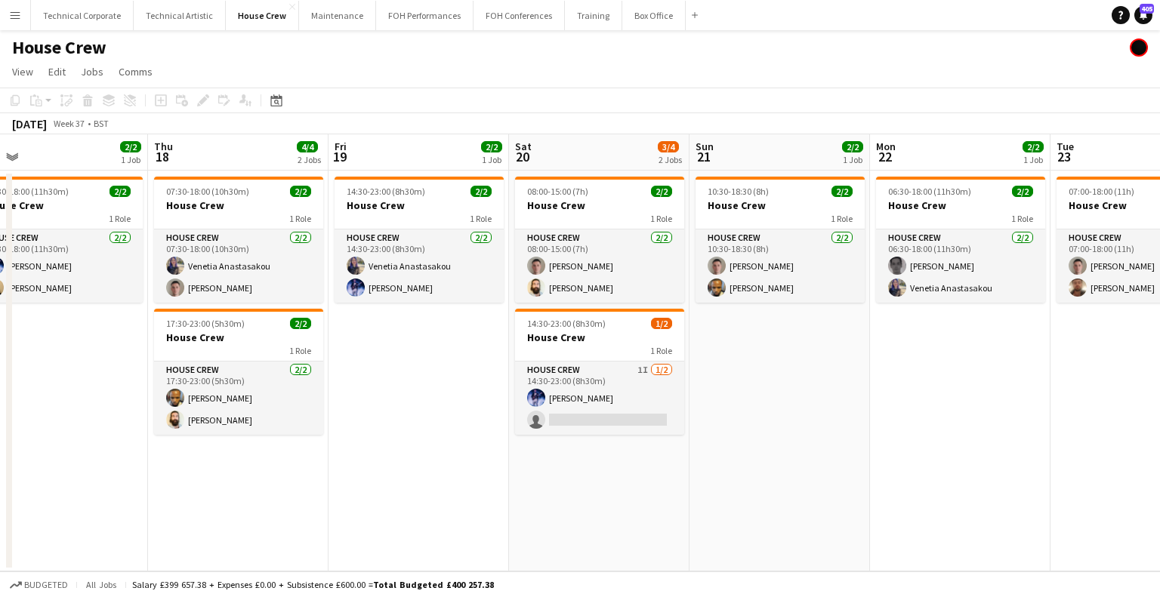
drag, startPoint x: 947, startPoint y: 364, endPoint x: 590, endPoint y: 352, distance: 357.5
click at [520, 363] on app-calendar-viewport "Sun 14 2/2 1 Job Mon 15 2/2 1 Job Tue 16 2/2 1 Job Wed 17 2/2 1 Job Thu 18 4/4 …" at bounding box center [580, 352] width 1160 height 437
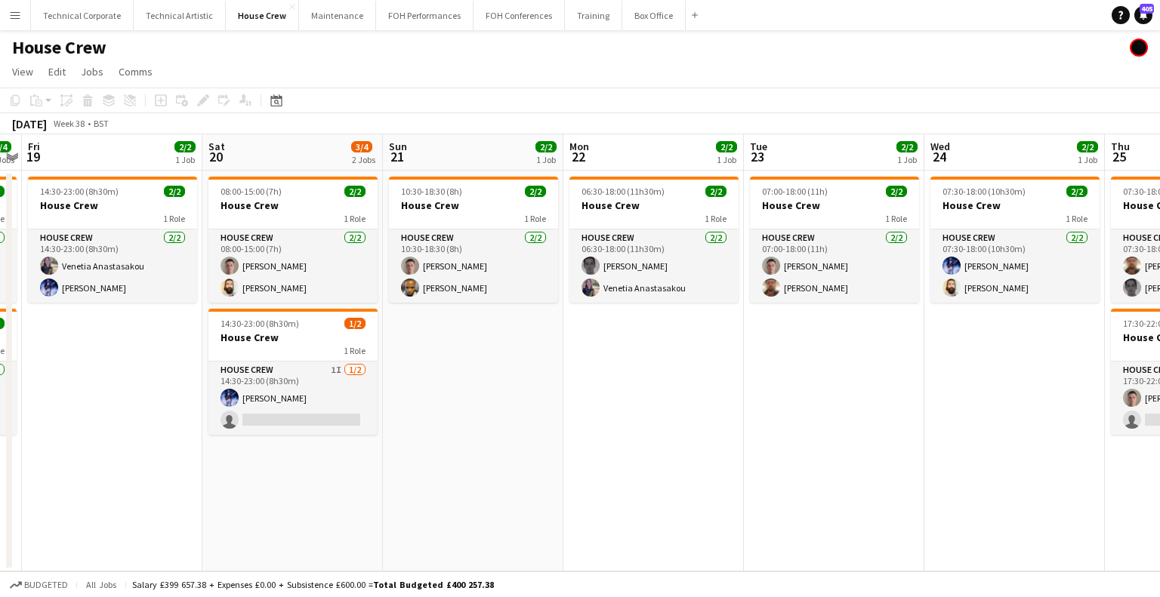
drag, startPoint x: 719, startPoint y: 377, endPoint x: 130, endPoint y: 394, distance: 589.4
click at [130, 394] on app-calendar-viewport "Mon 15 2/2 1 Job Tue 16 2/2 1 Job Wed 17 2/2 1 Job Thu 18 4/4 2 Jobs Fri 19 2/2…" at bounding box center [580, 352] width 1160 height 437
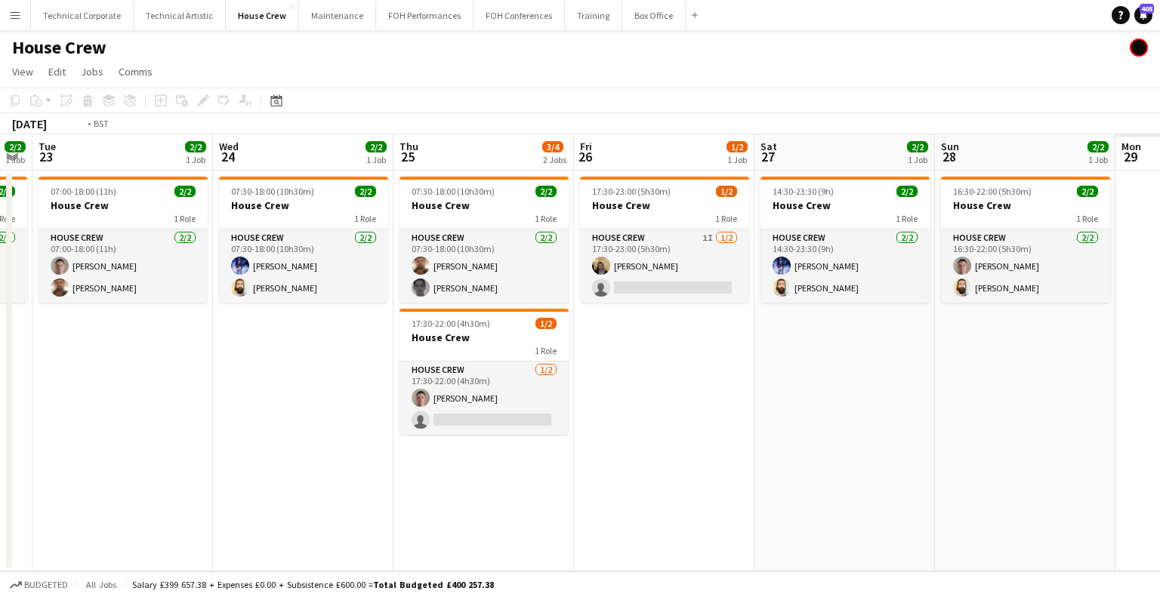
scroll to position [0, 635]
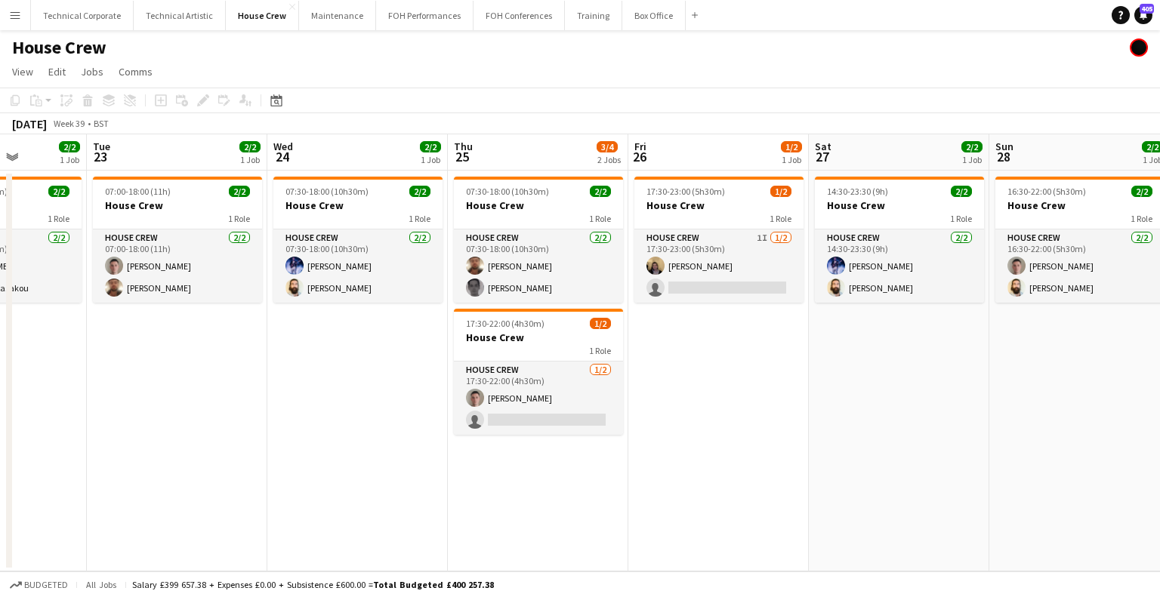
drag, startPoint x: 906, startPoint y: 386, endPoint x: 600, endPoint y: 388, distance: 306.7
click at [600, 388] on app-calendar-viewport "Fri 19 2/2 1 Job Sat 20 3/4 2 Jobs Sun 21 2/2 1 Job Mon 22 2/2 1 Job Tue 23 2/2…" at bounding box center [580, 352] width 1160 height 437
drag, startPoint x: 566, startPoint y: 395, endPoint x: 867, endPoint y: 409, distance: 301.7
click at [566, 395] on app-card-role "House Crew [DATE] 17:30-22:00 (4h30m) [PERSON_NAME] single-neutral-actions" at bounding box center [538, 398] width 169 height 73
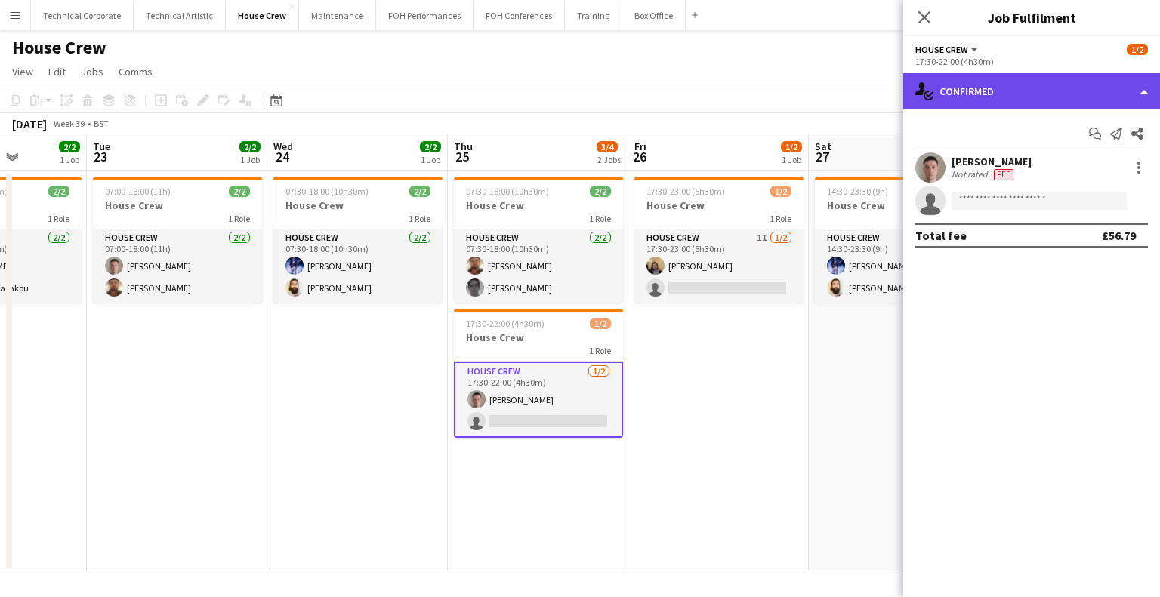
click at [1024, 102] on div "single-neutral-actions-check-2 Confirmed" at bounding box center [1031, 91] width 257 height 36
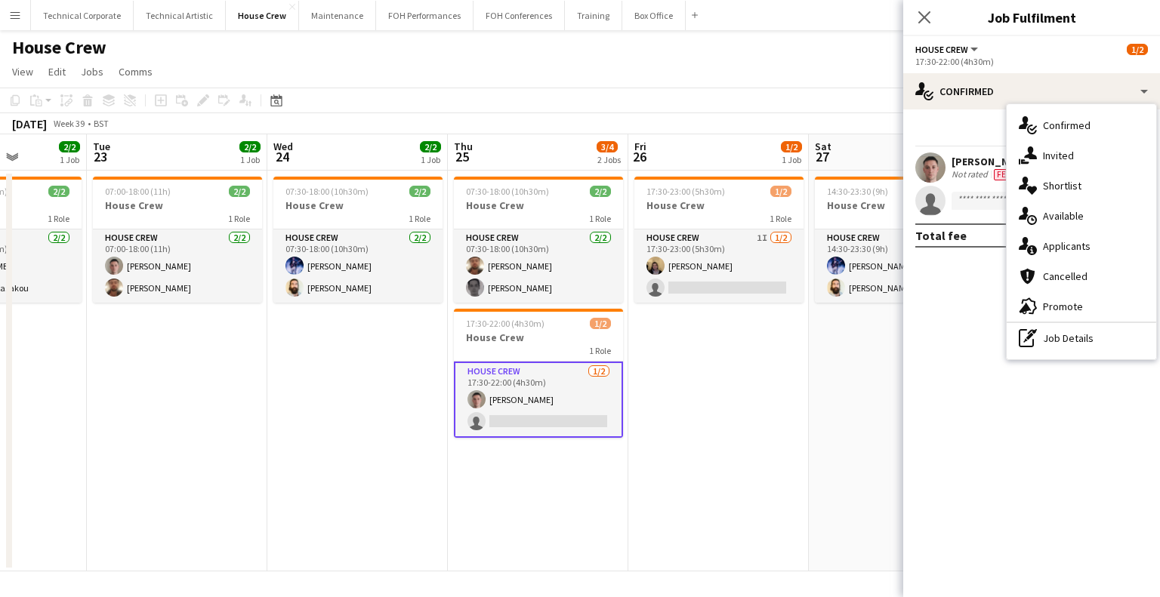
click at [1050, 153] on span "Invited" at bounding box center [1058, 156] width 31 height 14
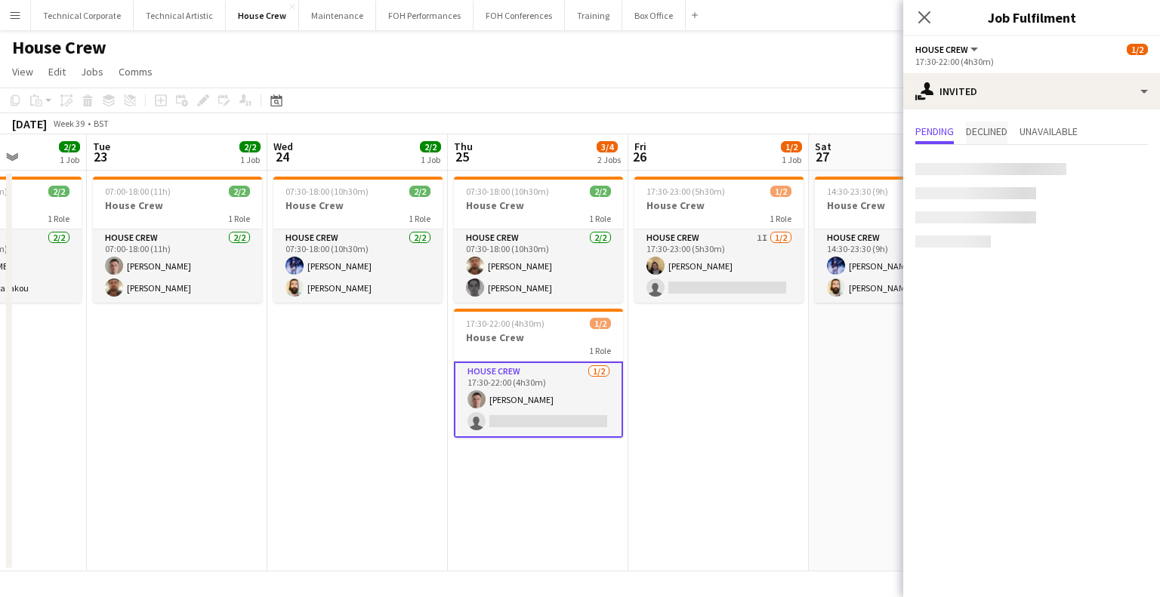
click at [1003, 126] on span "Declined" at bounding box center [987, 131] width 42 height 11
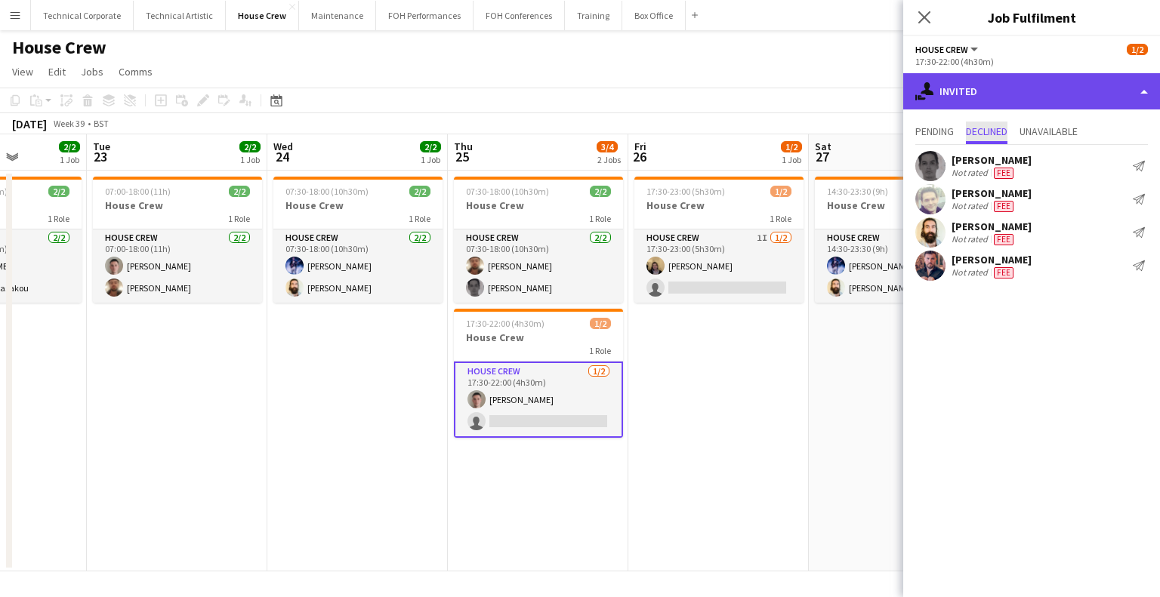
click at [1030, 91] on div "single-neutral-actions-share-1 Invited" at bounding box center [1031, 91] width 257 height 36
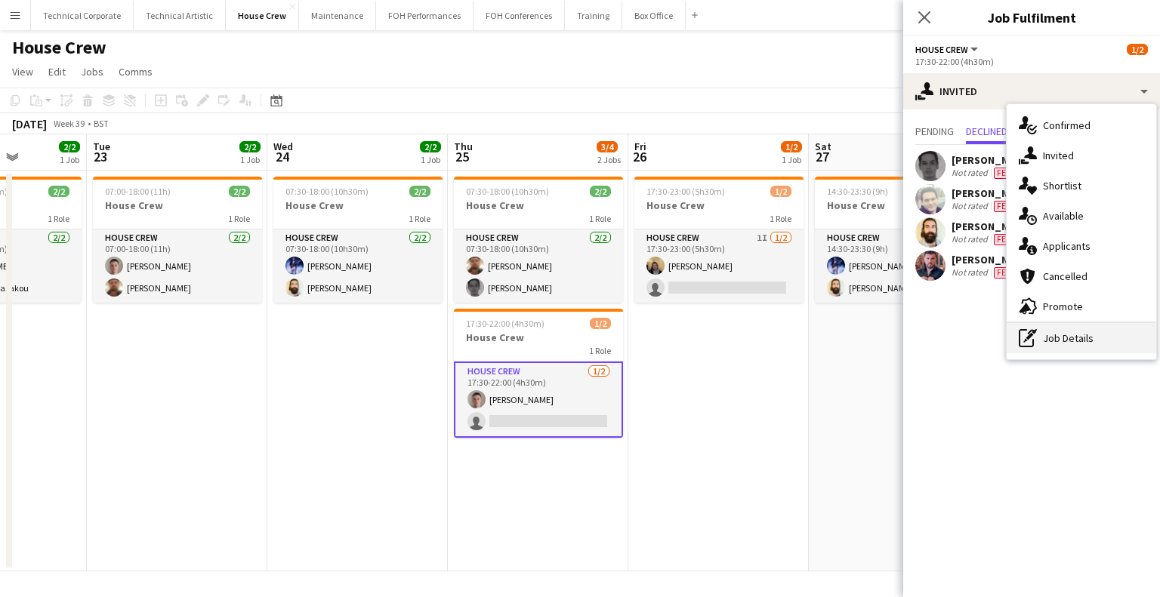
click at [1079, 341] on div "pen-write Job Details" at bounding box center [1082, 338] width 150 height 30
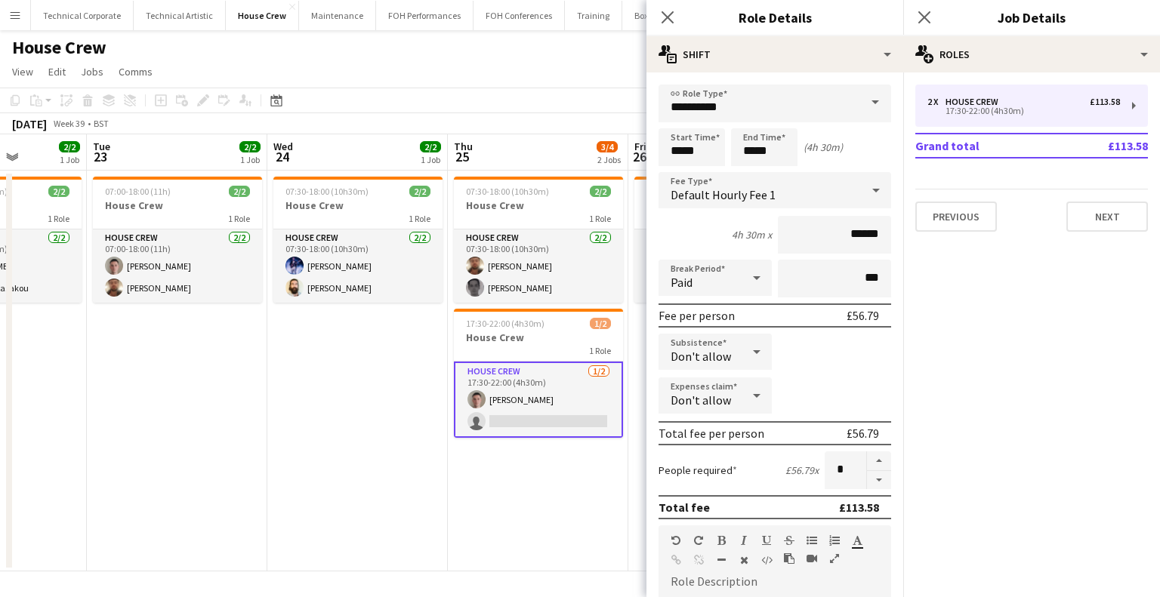
click at [544, 468] on app-date-cell "07:30-18:00 (10h30m) 2/2 House Crew 1 Role House Crew [DATE] 07:30-18:00 (10h30…" at bounding box center [538, 371] width 181 height 401
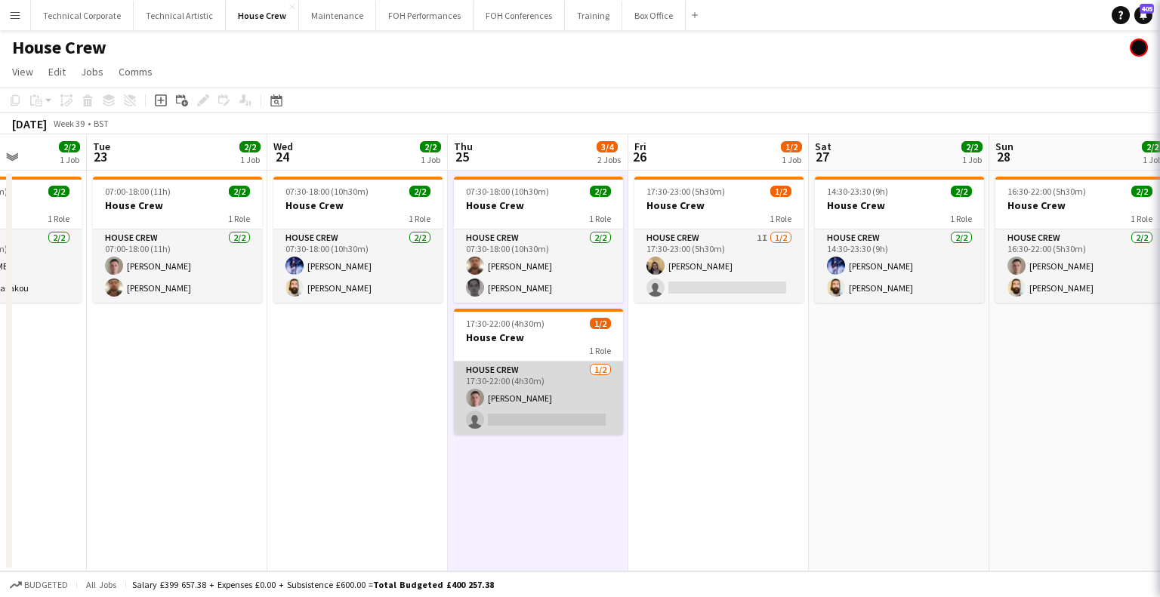
click at [546, 394] on app-card-role "House Crew [DATE] 17:30-22:00 (4h30m) [PERSON_NAME] single-neutral-actions" at bounding box center [538, 398] width 169 height 73
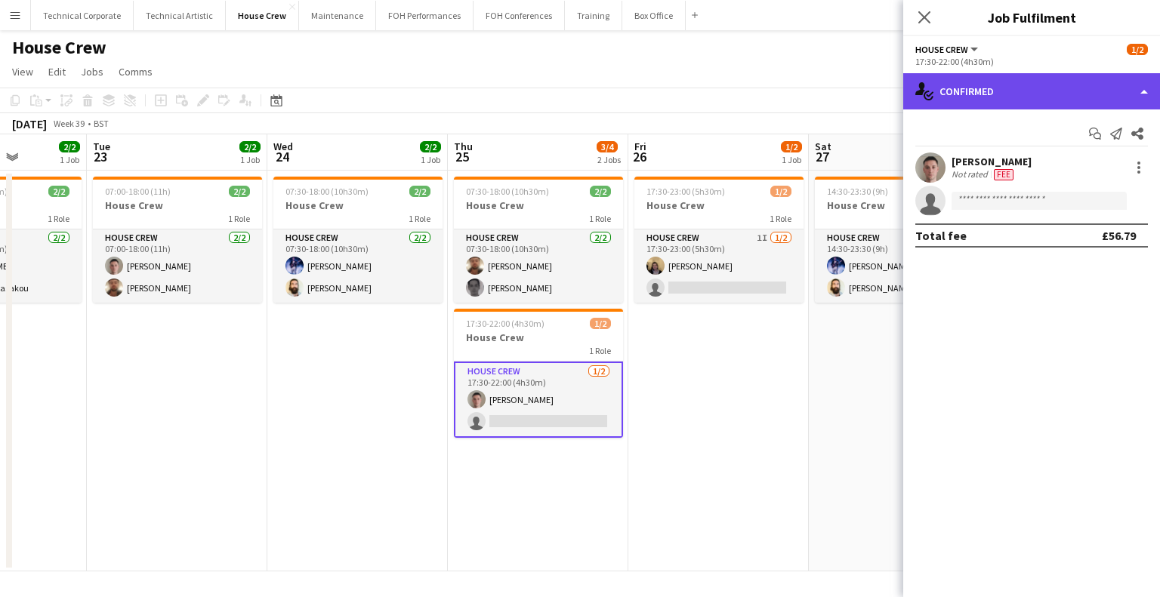
drag, startPoint x: 1039, startPoint y: 92, endPoint x: 1039, endPoint y: 102, distance: 9.8
click at [1039, 93] on div "single-neutral-actions-check-2 Confirmed" at bounding box center [1031, 91] width 257 height 36
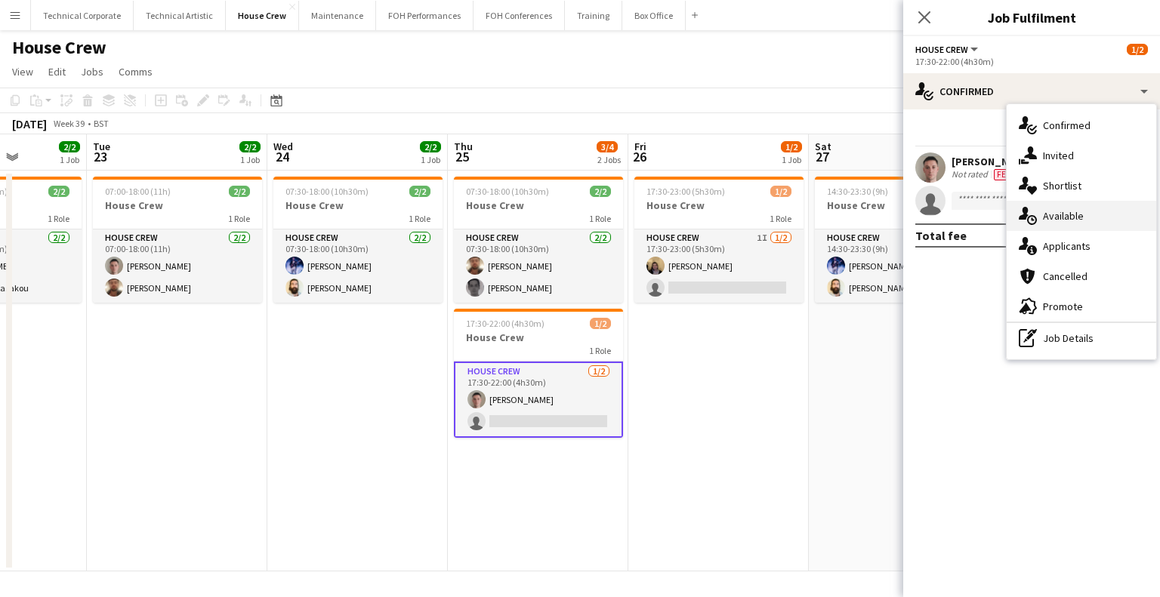
click at [1069, 205] on div "single-neutral-actions-upload Available" at bounding box center [1082, 216] width 150 height 30
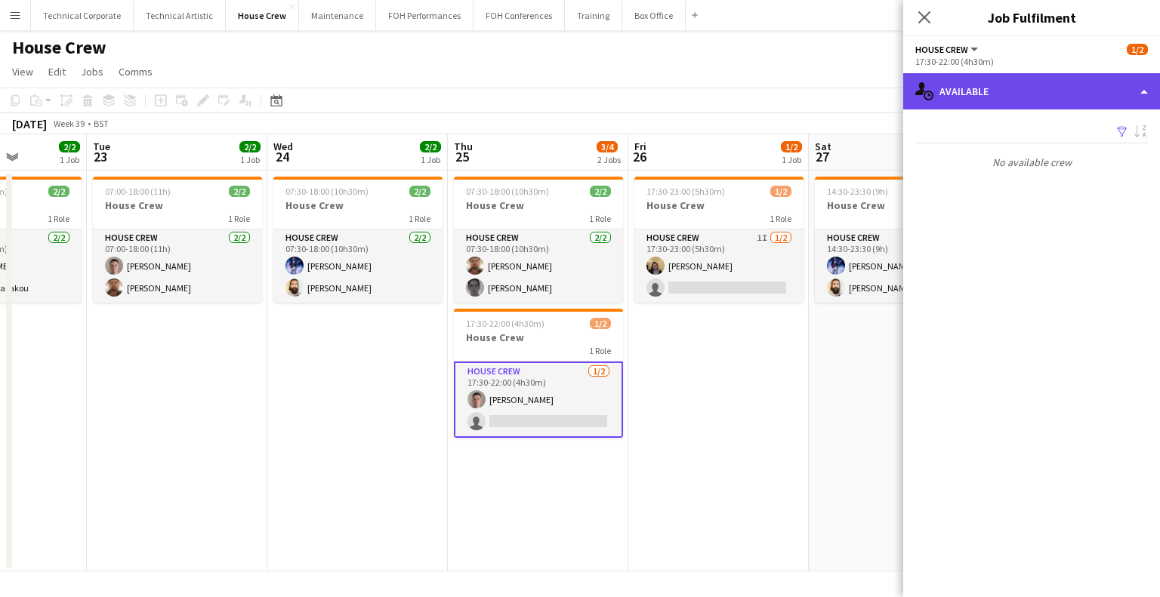
click at [1048, 78] on div "single-neutral-actions-upload Available" at bounding box center [1031, 91] width 257 height 36
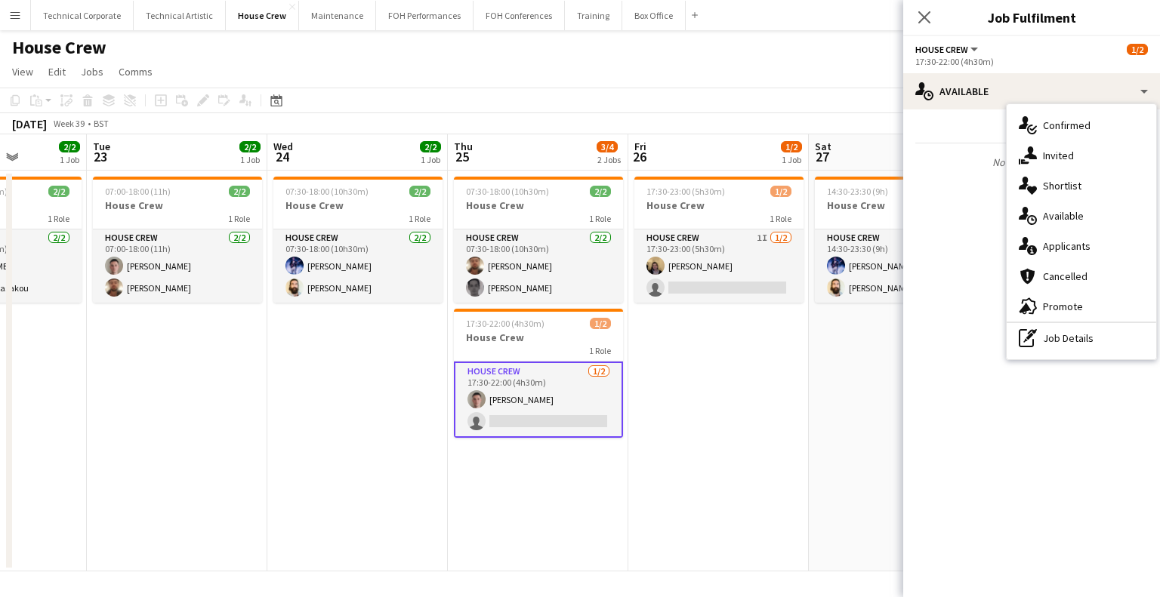
click at [1065, 162] on div "single-neutral-actions-share-1 Invited" at bounding box center [1082, 155] width 150 height 30
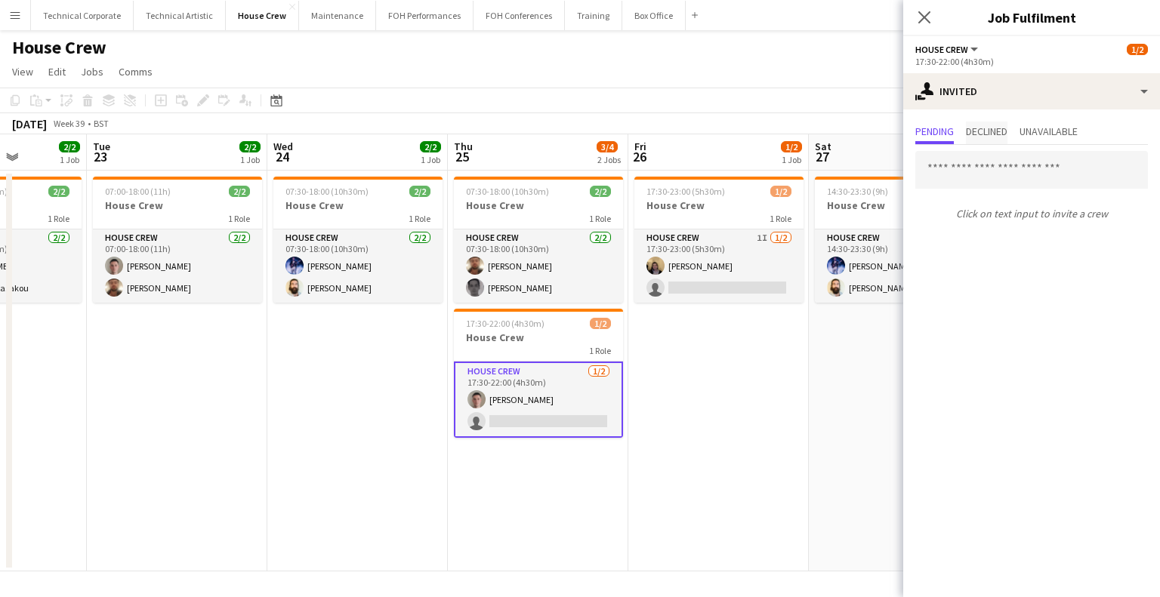
click at [985, 132] on span "Declined" at bounding box center [987, 131] width 42 height 11
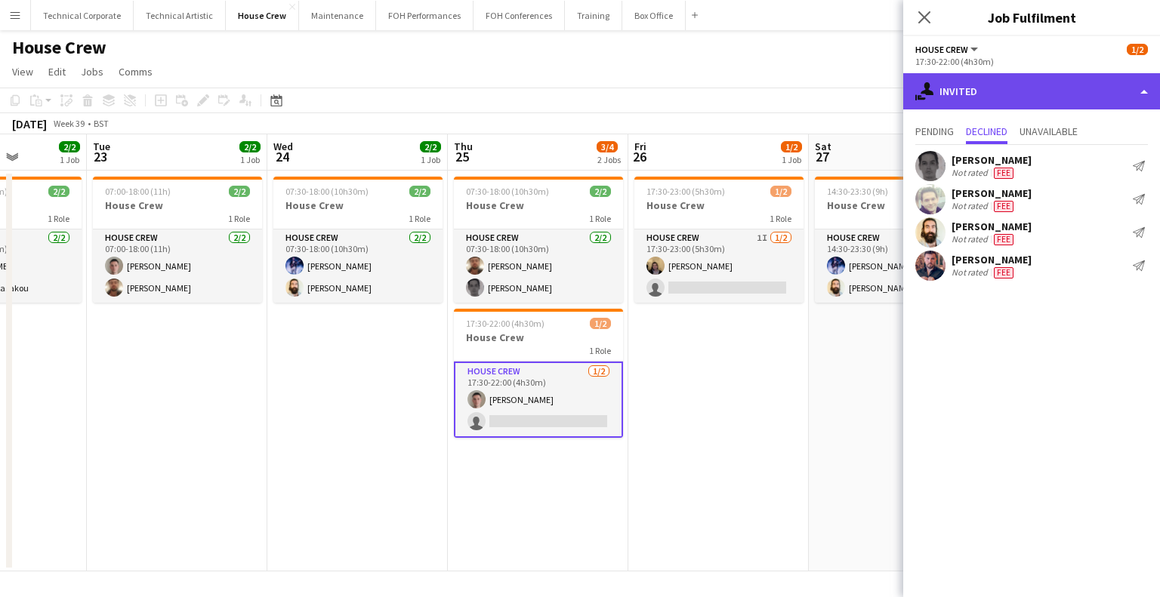
click at [1020, 93] on div "single-neutral-actions-share-1 Invited" at bounding box center [1031, 91] width 257 height 36
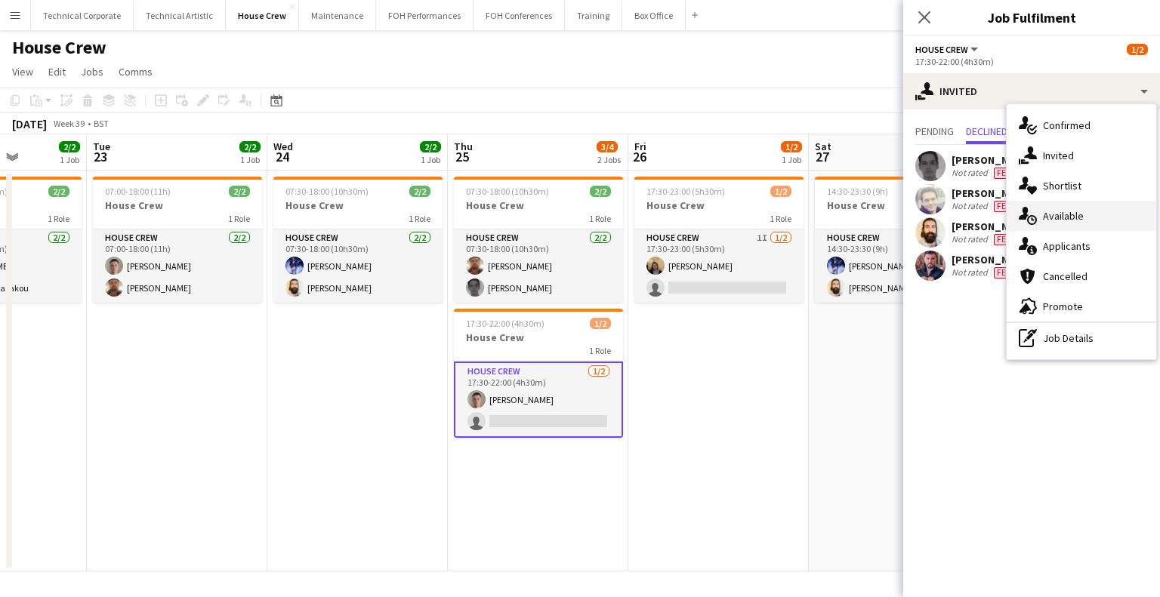
click at [1073, 221] on span "Available" at bounding box center [1063, 216] width 41 height 14
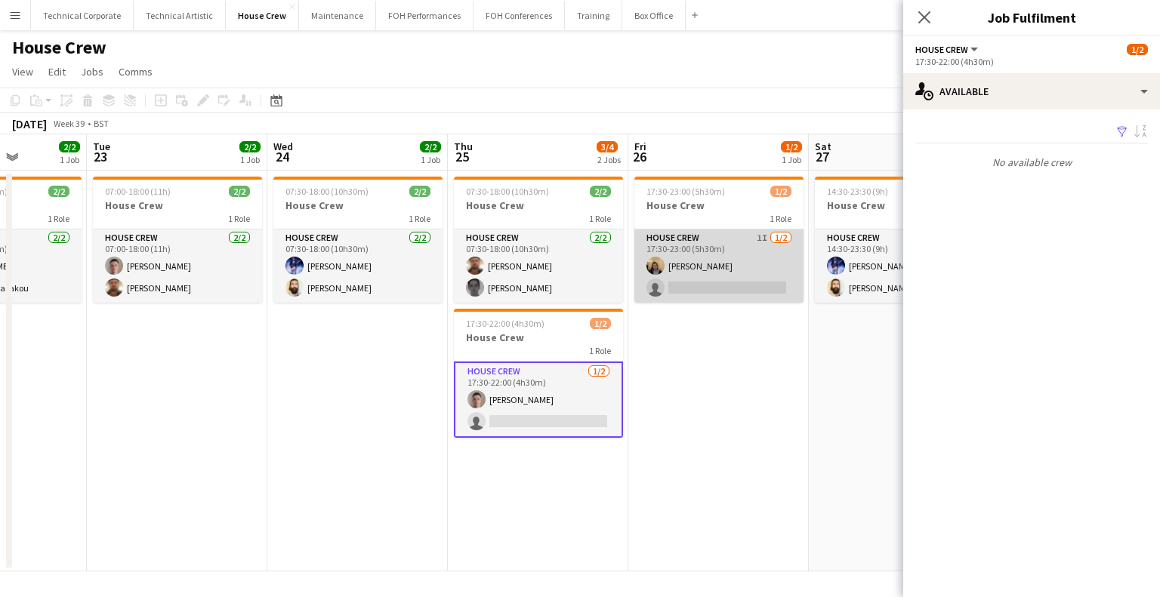
click at [739, 276] on app-card-role "House Crew 1I 1/2 17:30-23:00 (5h30m) James Reyes-Gomez single-neutral-actions" at bounding box center [718, 266] width 169 height 73
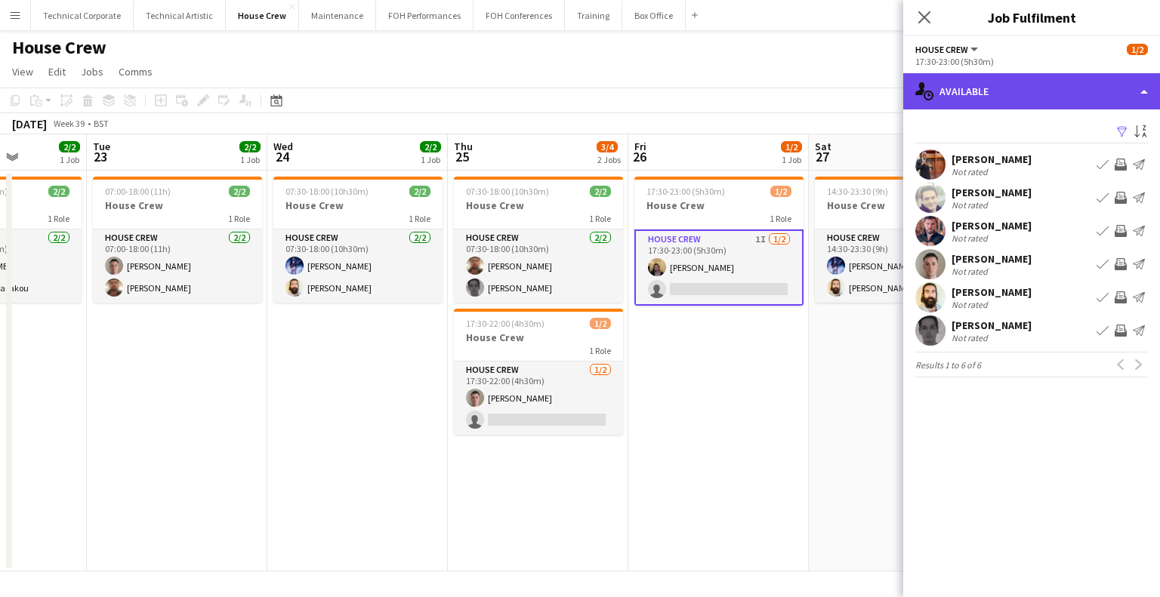
drag, startPoint x: 980, startPoint y: 85, endPoint x: 993, endPoint y: 113, distance: 31.1
click at [980, 86] on div "single-neutral-actions-upload Available" at bounding box center [1031, 91] width 257 height 36
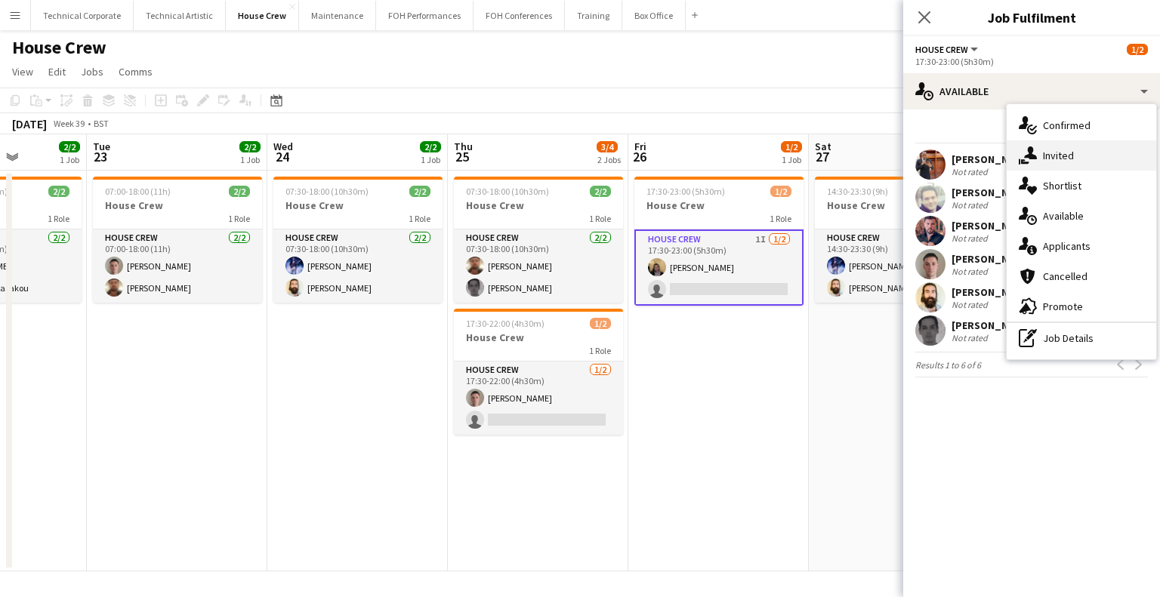
click at [1023, 155] on icon "single-neutral-actions-share-1" at bounding box center [1028, 156] width 18 height 18
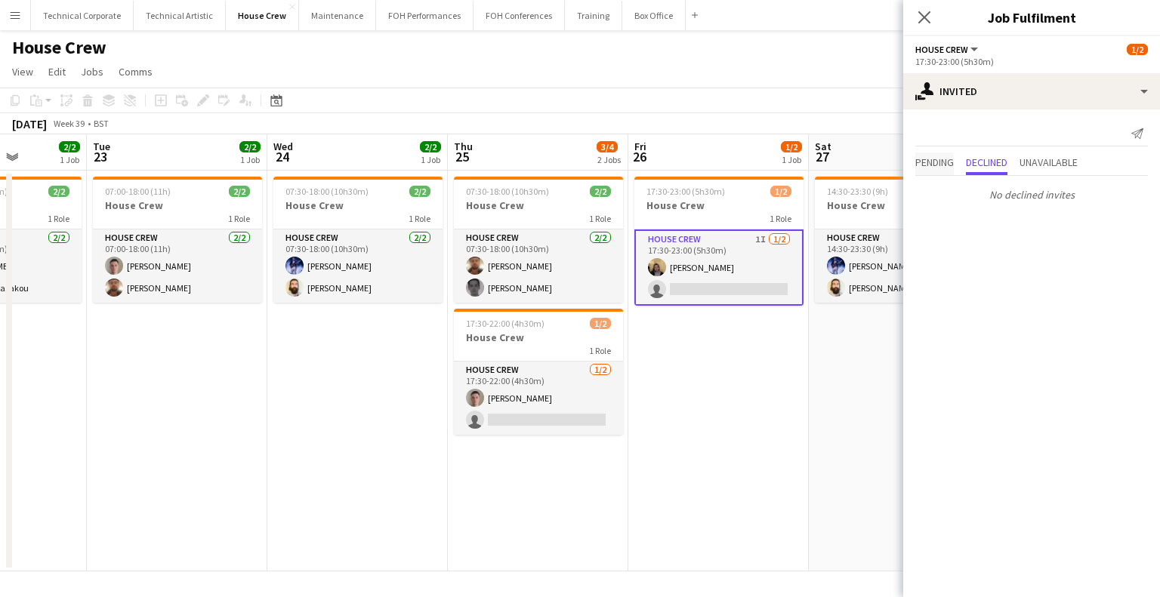
click at [942, 154] on div "Send notification Pending Declined Unavailable No declined invites" at bounding box center [1031, 165] width 257 height 110
click at [942, 157] on span "Pending" at bounding box center [934, 162] width 39 height 11
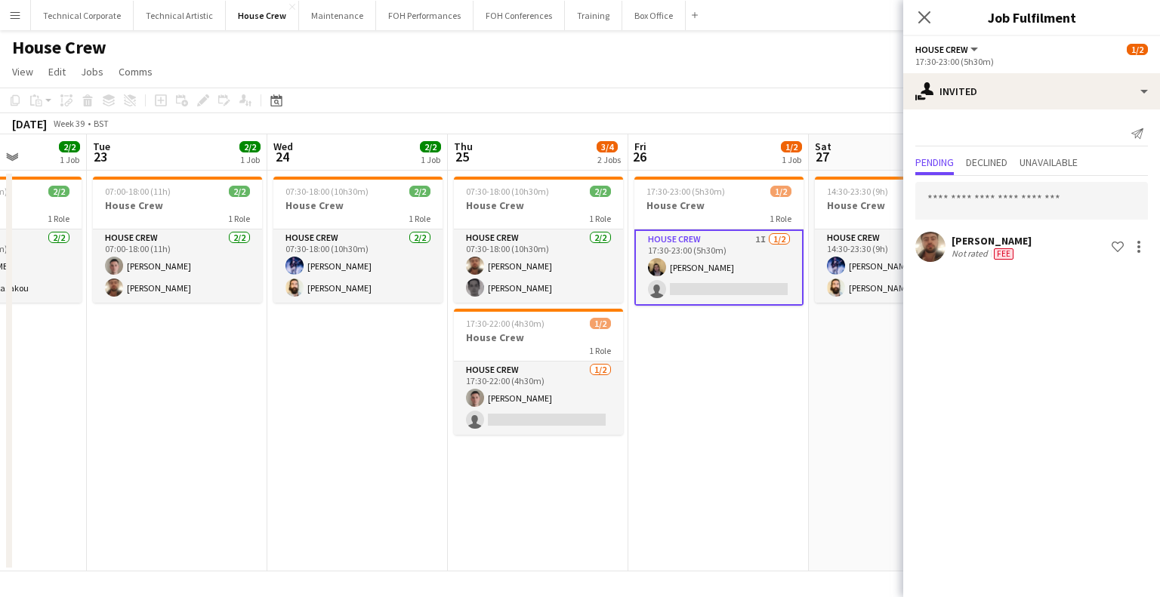
click at [755, 350] on app-date-cell "17:30-23:00 (5h30m) 1/2 House Crew 1 Role House Crew 1I 1/2 17:30-23:00 (5h30m)…" at bounding box center [718, 371] width 181 height 401
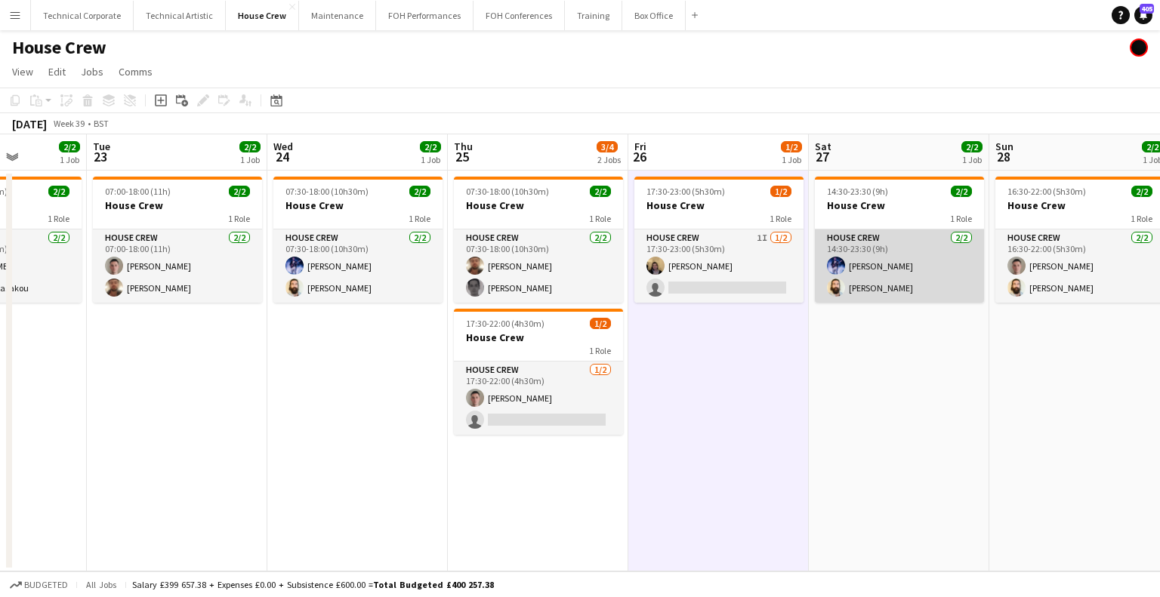
click at [881, 252] on app-card-role "House Crew 2/2 14:30-23:30 (9h) Ed Dampier Justin Gartry" at bounding box center [899, 266] width 169 height 73
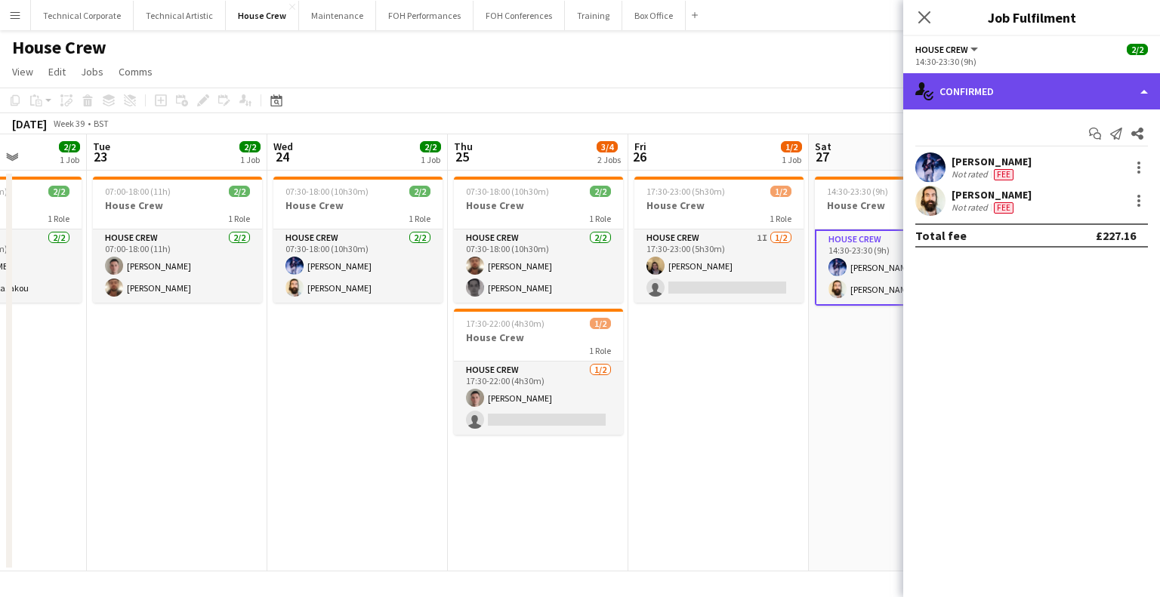
click at [1041, 102] on div "single-neutral-actions-check-2 Confirmed" at bounding box center [1031, 91] width 257 height 36
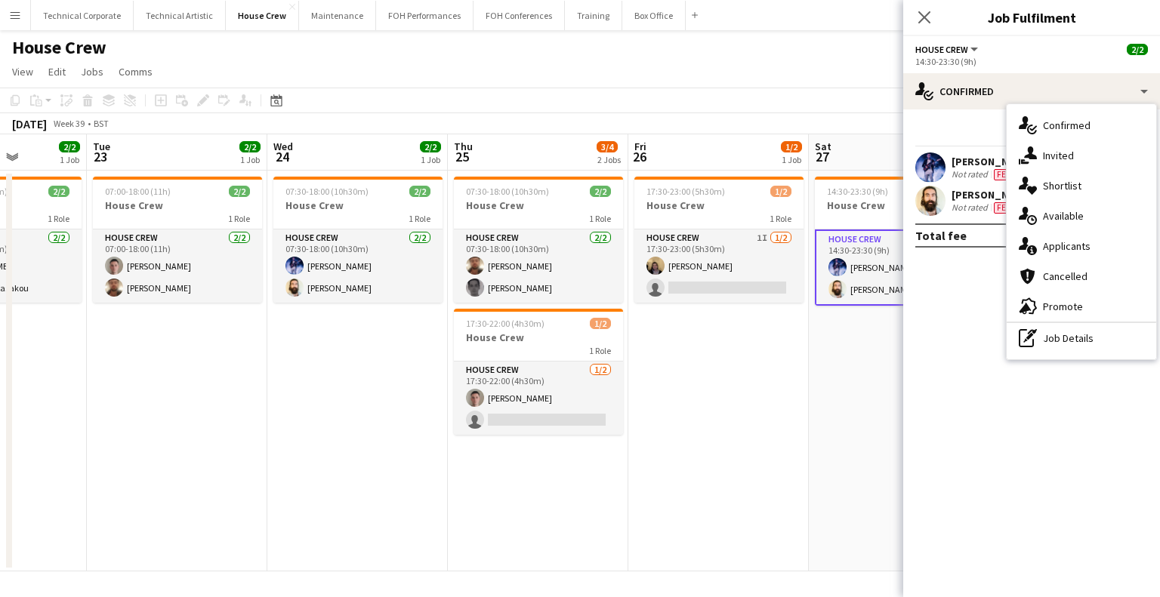
click at [1066, 356] on div "single-neutral-actions-check-2 Confirmed single-neutral-actions-share-1 Invited…" at bounding box center [1082, 231] width 150 height 255
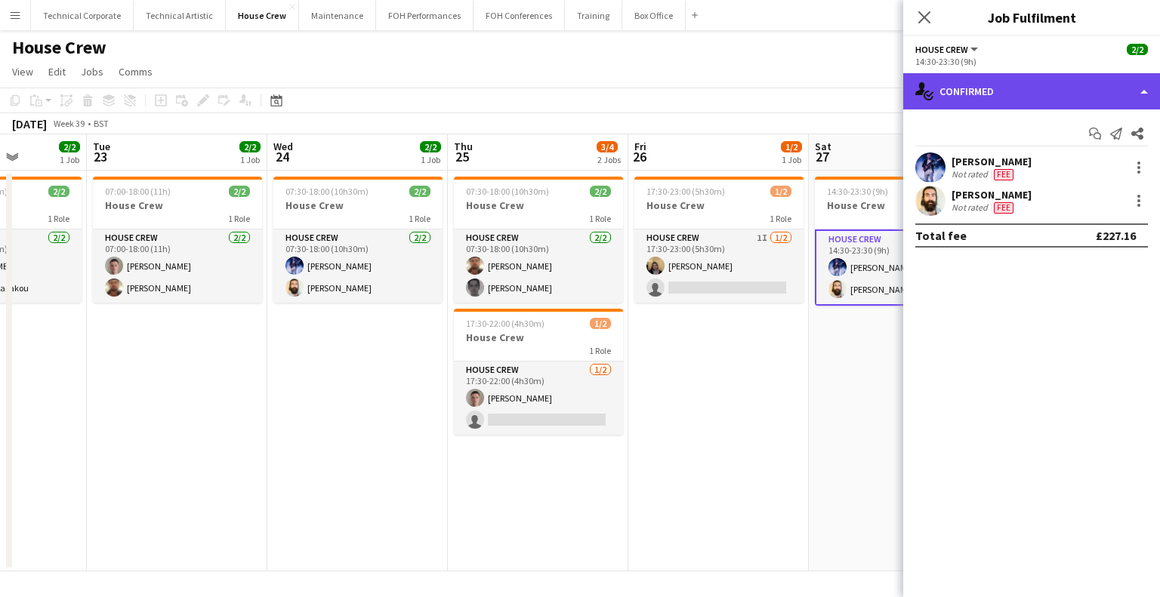
click at [1055, 109] on div "single-neutral-actions-check-2 Confirmed" at bounding box center [1031, 91] width 257 height 36
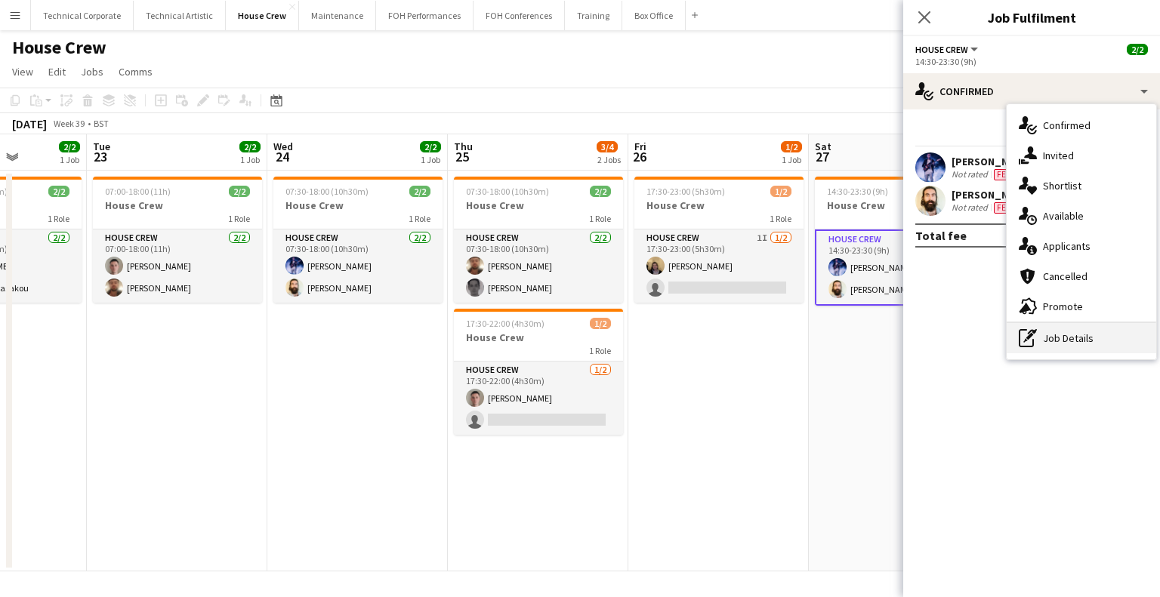
click at [1079, 335] on div "pen-write Job Details" at bounding box center [1082, 338] width 150 height 30
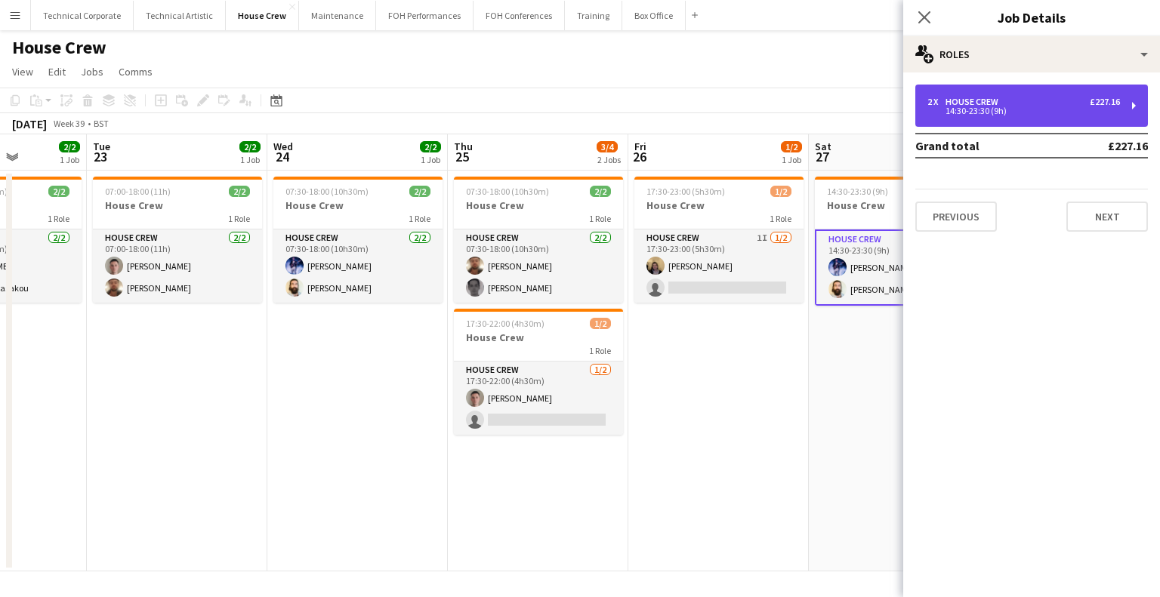
click at [1003, 111] on div "14:30-23:30 (9h)" at bounding box center [1024, 111] width 193 height 8
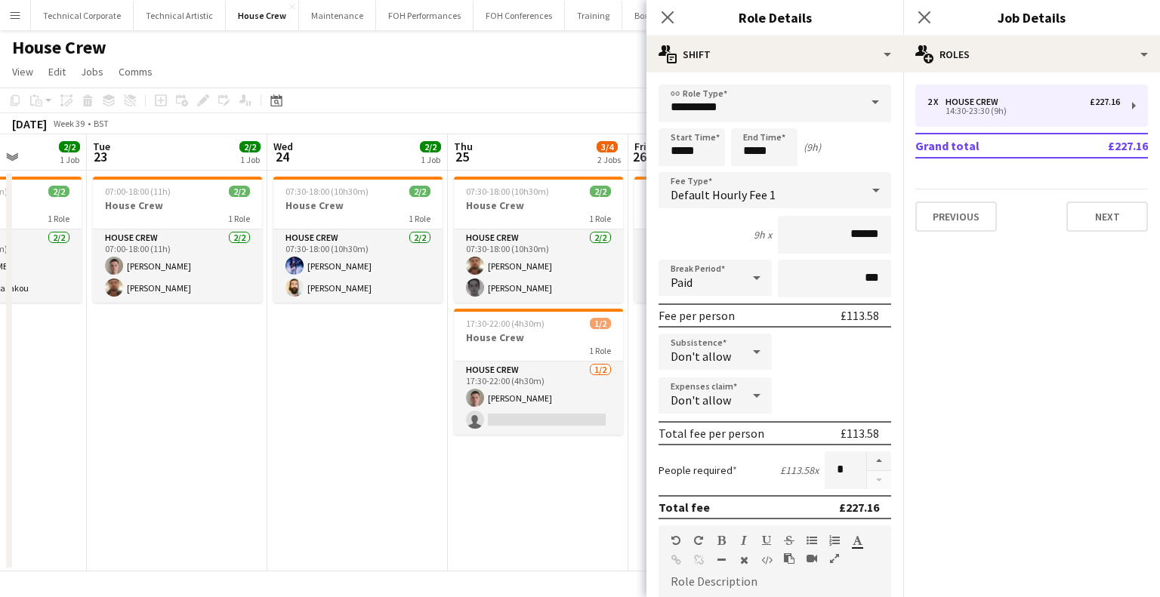
click at [360, 380] on app-date-cell "07:30-18:00 (10h30m) 2/2 House Crew 1 Role House Crew 2/2 07:30-18:00 (10h30m) …" at bounding box center [357, 371] width 181 height 401
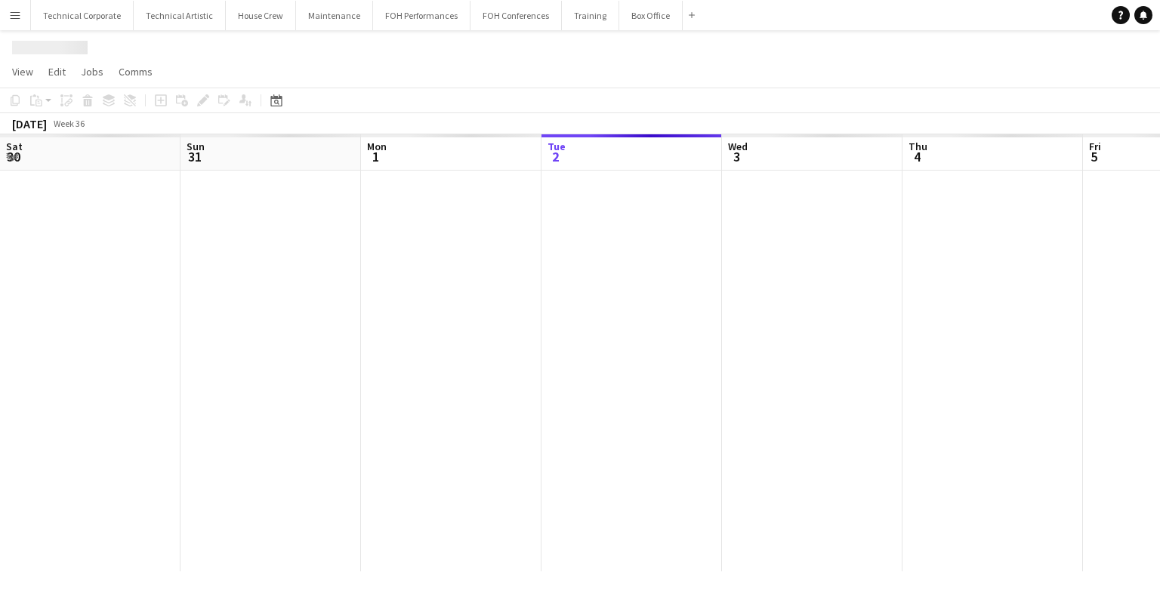
scroll to position [0, 361]
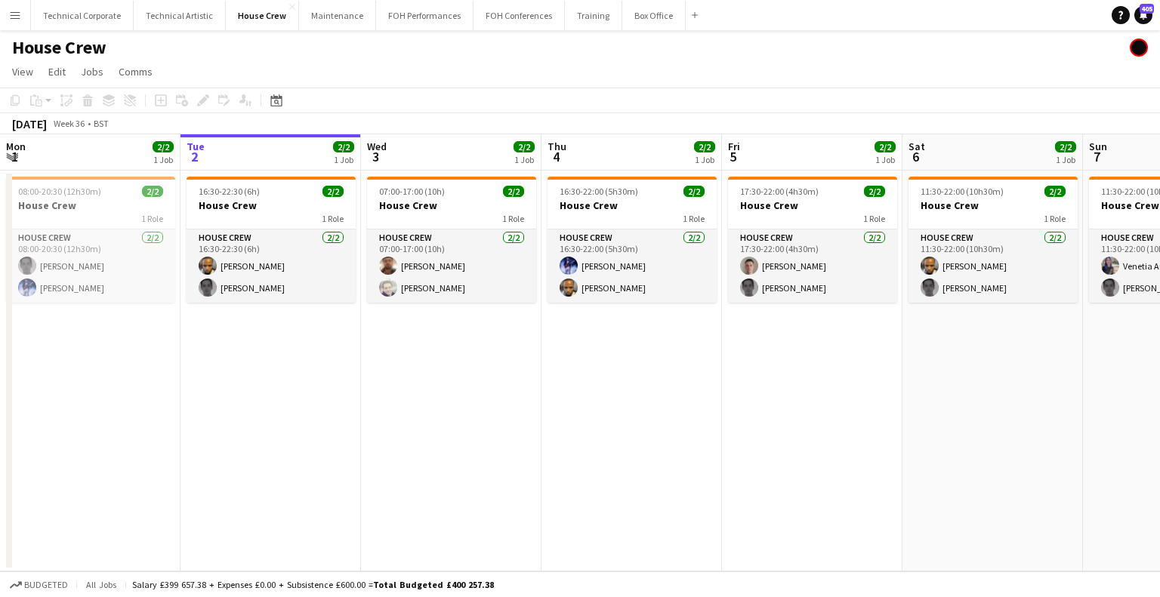
drag, startPoint x: 495, startPoint y: 368, endPoint x: 471, endPoint y: 359, distance: 25.8
click at [201, 371] on app-calendar-viewport "Sat 30 Sun 31 Mon 1 2/2 1 Job Tue 2 2/2 1 Job Wed 3 2/2 1 Job Thu 4 2/2 1 Job F…" at bounding box center [580, 352] width 1160 height 437
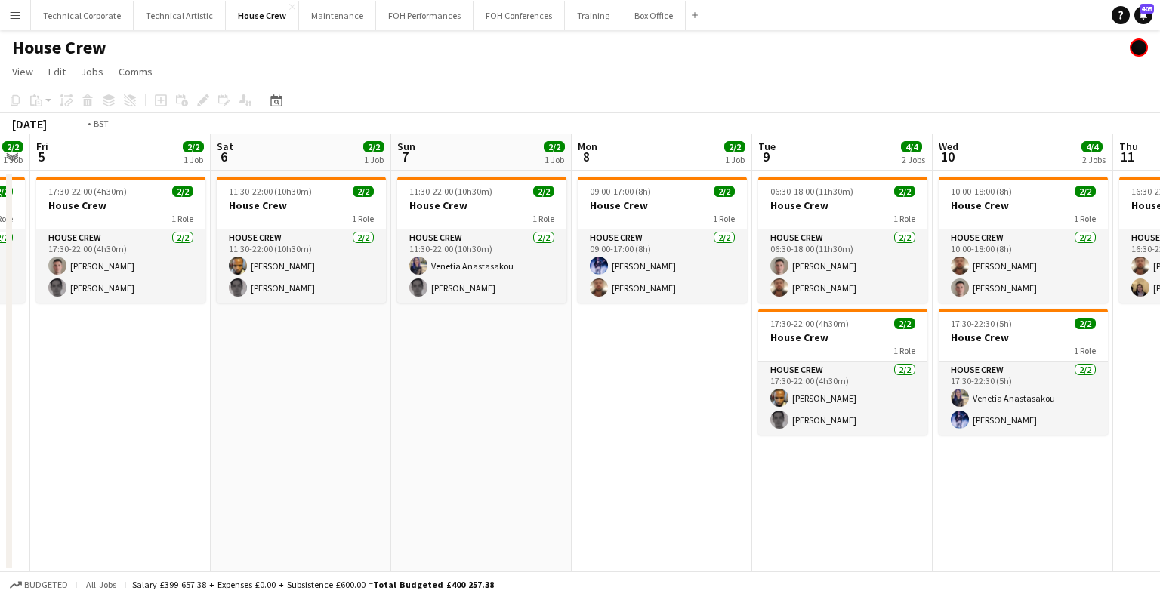
drag, startPoint x: 214, startPoint y: 365, endPoint x: 309, endPoint y: 358, distance: 95.4
click at [142, 366] on app-calendar-viewport "Mon 1 2/2 1 Job Tue 2 2/2 1 Job Wed 3 2/2 1 Job Thu 4 2/2 1 Job Fri 5 2/2 1 Job…" at bounding box center [580, 352] width 1160 height 437
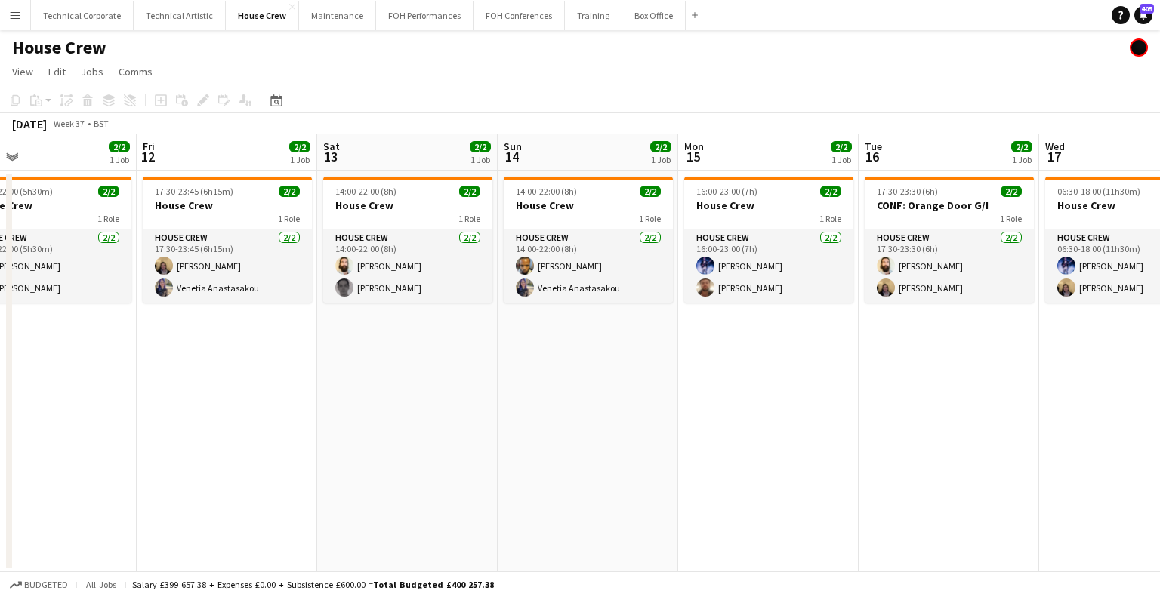
drag, startPoint x: 123, startPoint y: 353, endPoint x: 245, endPoint y: 342, distance: 122.1
click at [127, 352] on app-calendar-viewport "Tue 9 4/4 2 Jobs Wed 10 4/4 2 Jobs Thu 11 2/2 1 Job Fri 12 2/2 1 Job Sat 13 2/2…" at bounding box center [580, 352] width 1160 height 437
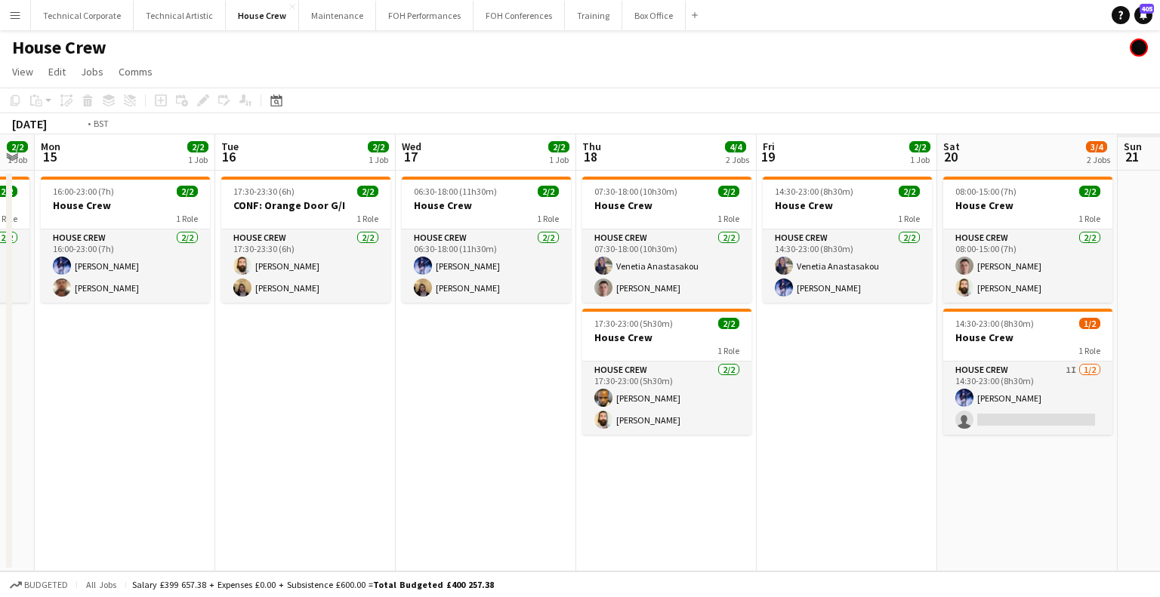
drag, startPoint x: 460, startPoint y: 350, endPoint x: 502, endPoint y: 352, distance: 42.4
click at [316, 365] on app-calendar-viewport "Thu 11 2/2 1 Job Fri 12 2/2 1 Job Sat 13 2/2 1 Job Sun 14 2/2 1 Job Mon 15 2/2 …" at bounding box center [580, 352] width 1160 height 437
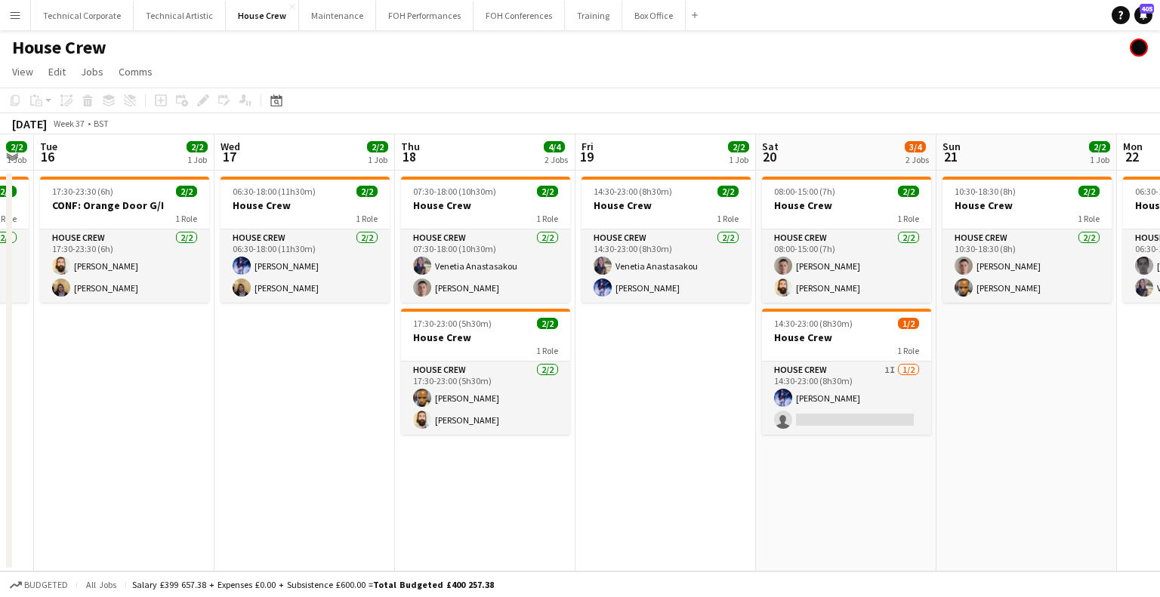
drag, startPoint x: 586, startPoint y: 350, endPoint x: 254, endPoint y: 347, distance: 332.4
click at [215, 359] on app-calendar-viewport "Fri 12 2/2 1 Job Sat 13 2/2 1 Job Sun 14 2/2 1 Job Mon 15 2/2 1 Job Tue 16 2/2 …" at bounding box center [580, 352] width 1160 height 437
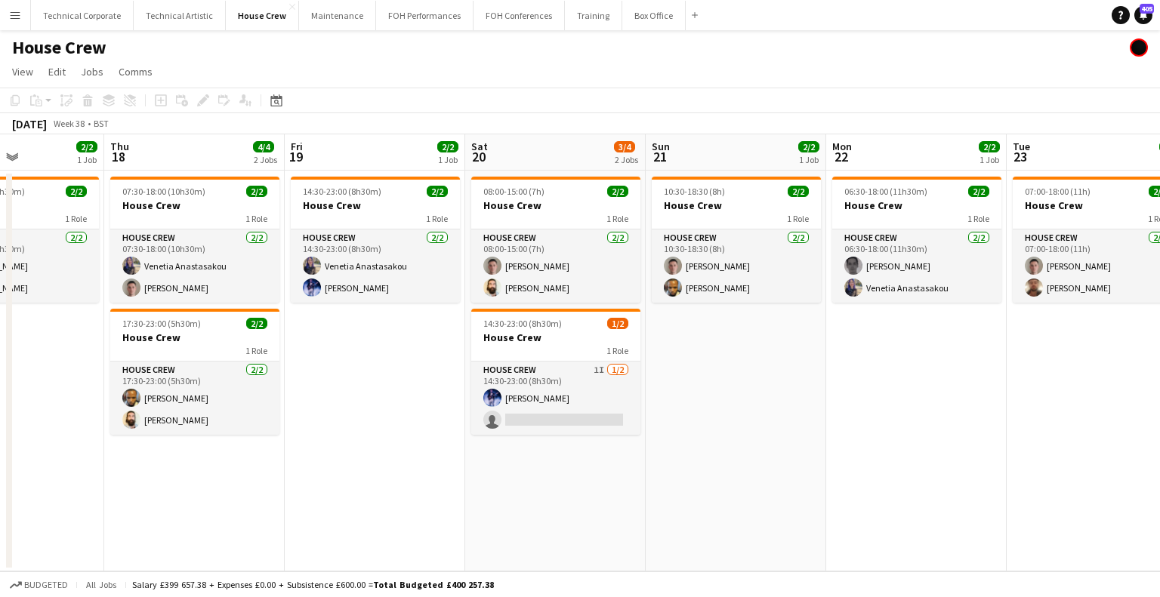
click at [297, 386] on app-calendar-viewport "Sun 14 2/2 1 Job Mon 15 2/2 1 Job Tue 16 2/2 1 Job Wed 17 2/2 1 Job Thu 18 4/4 …" at bounding box center [580, 352] width 1160 height 437
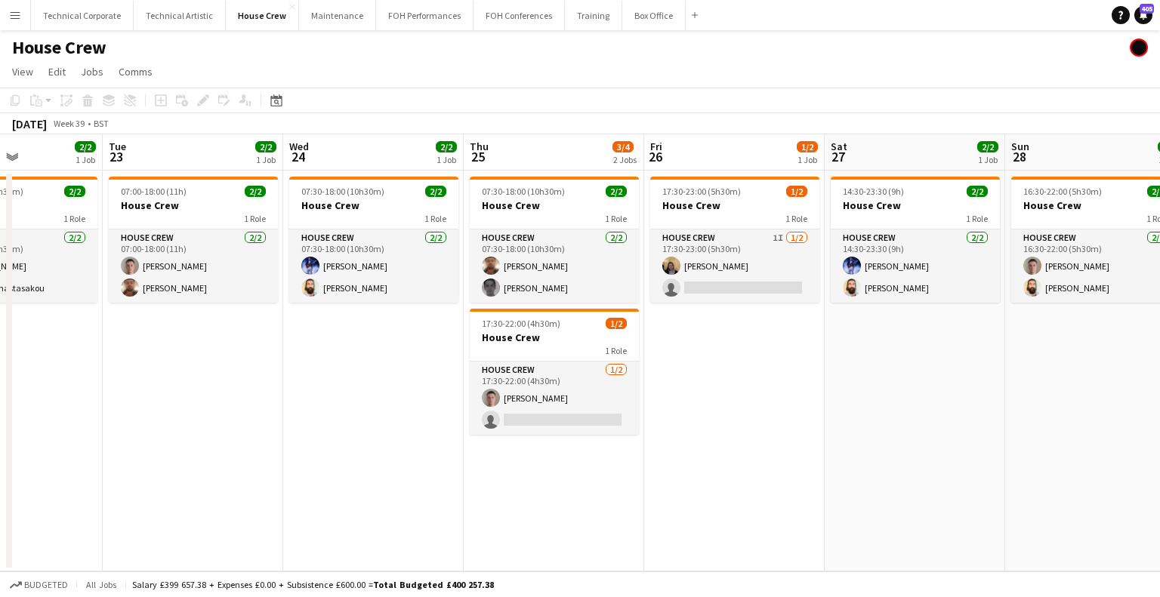
drag, startPoint x: 399, startPoint y: 384, endPoint x: 349, endPoint y: 384, distance: 49.9
click at [341, 386] on app-calendar-viewport "Fri 19 2/2 1 Job Sat 20 3/4 2 Jobs Sun 21 2/2 1 Job Mon 22 2/2 1 Job Tue 23 2/2…" at bounding box center [580, 352] width 1160 height 437
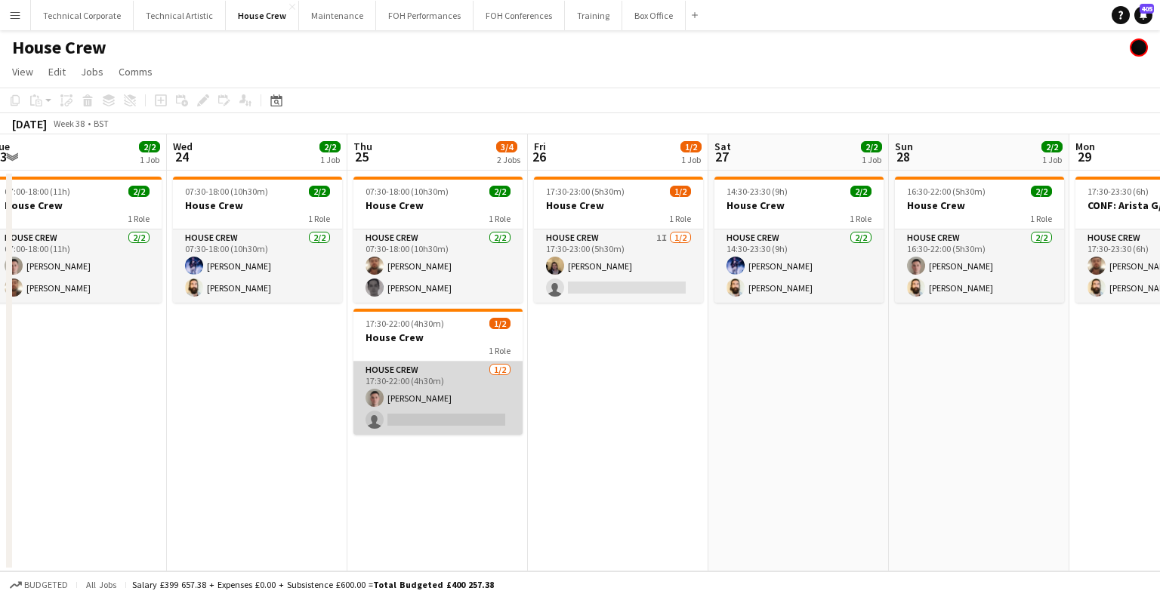
click at [383, 396] on app-card-role "House Crew [DATE] 17:30-22:00 (4h30m) [PERSON_NAME] single-neutral-actions" at bounding box center [437, 398] width 169 height 73
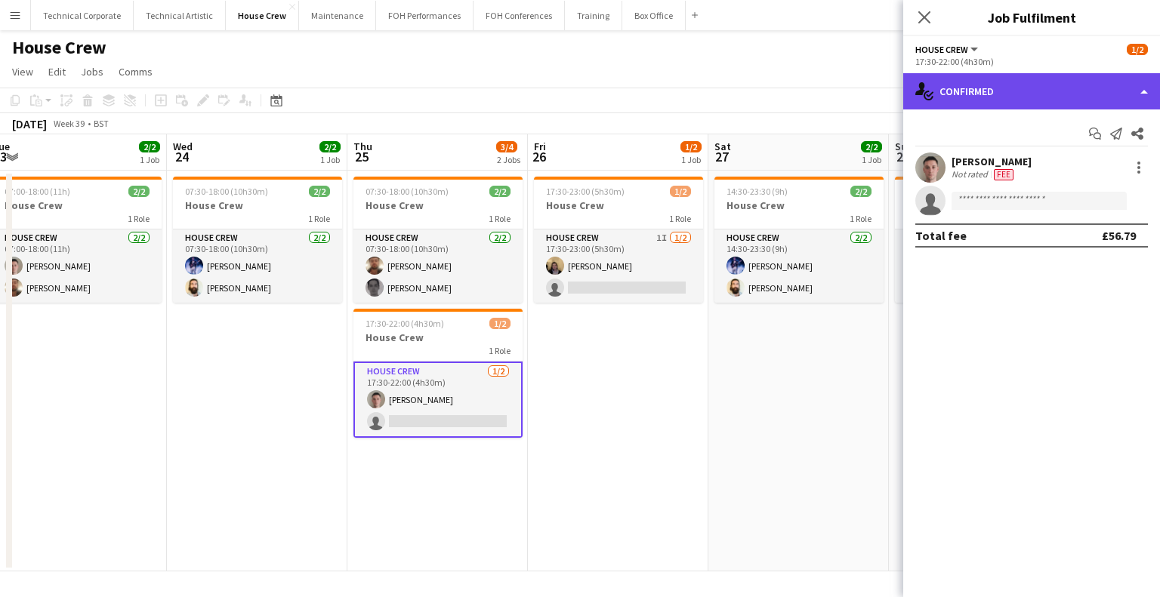
click at [1070, 99] on div "single-neutral-actions-check-2 Confirmed" at bounding box center [1031, 91] width 257 height 36
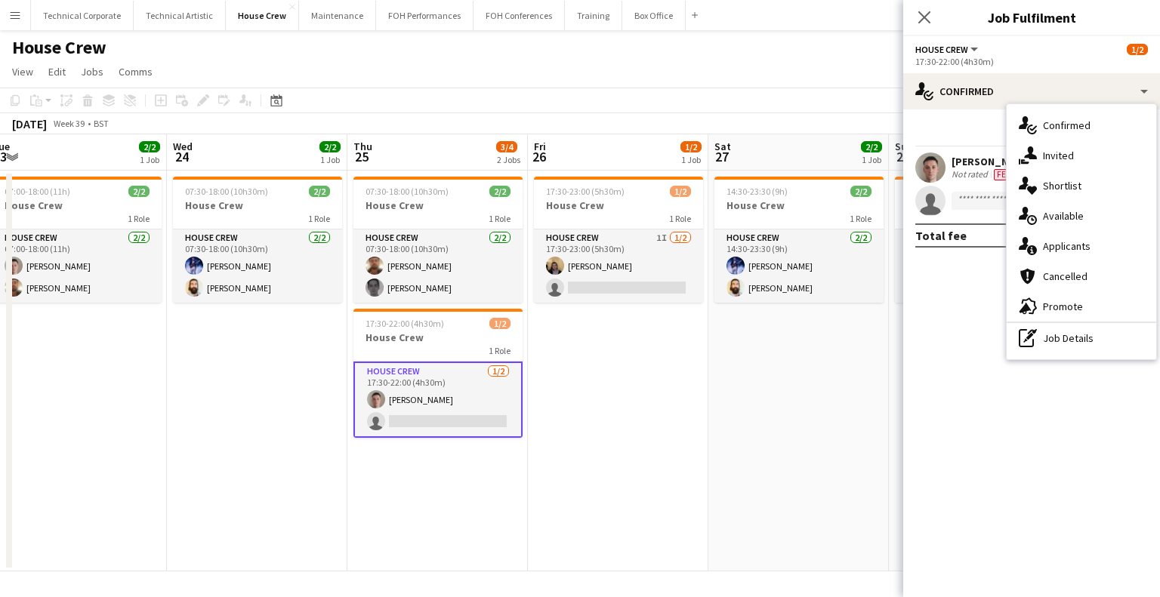
click at [969, 177] on div "Not rated" at bounding box center [971, 174] width 39 height 12
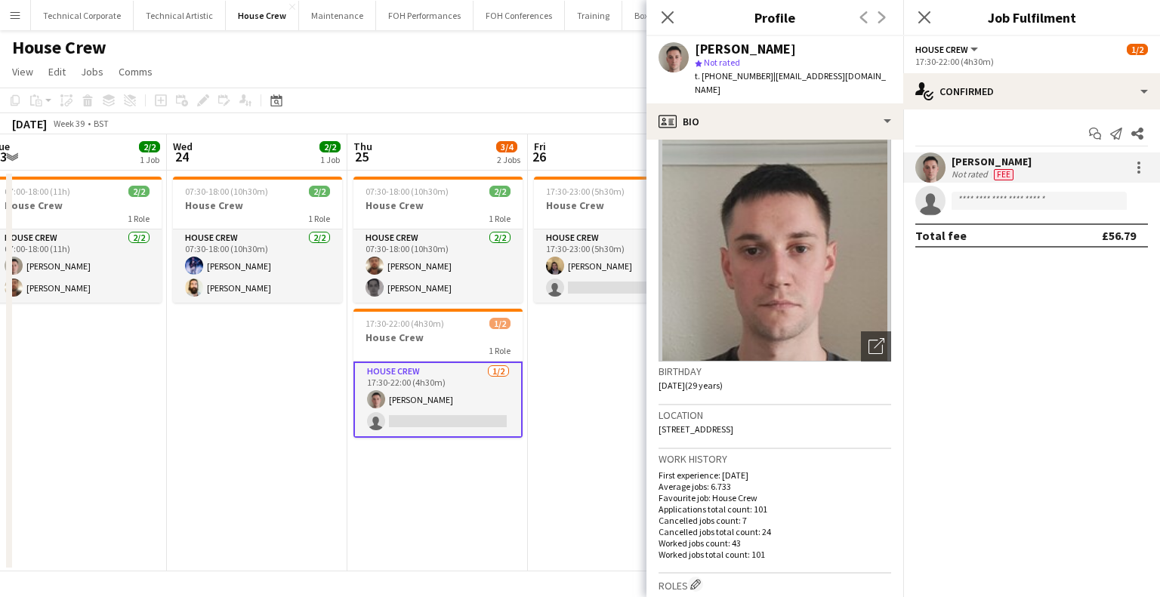
scroll to position [0, 0]
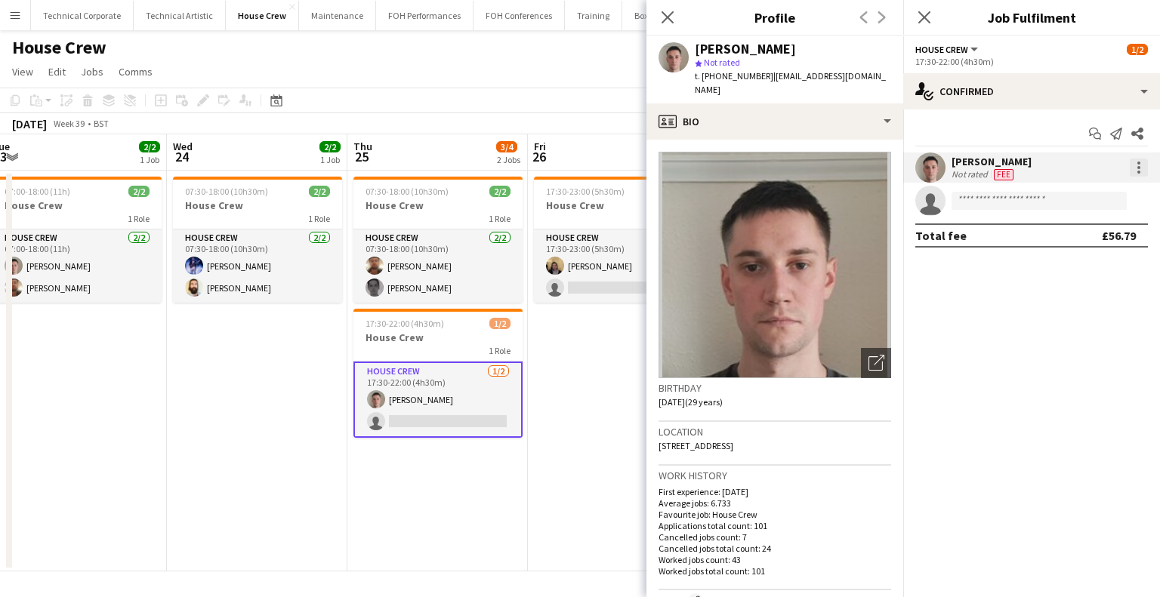
click at [1142, 168] on div at bounding box center [1139, 168] width 18 height 18
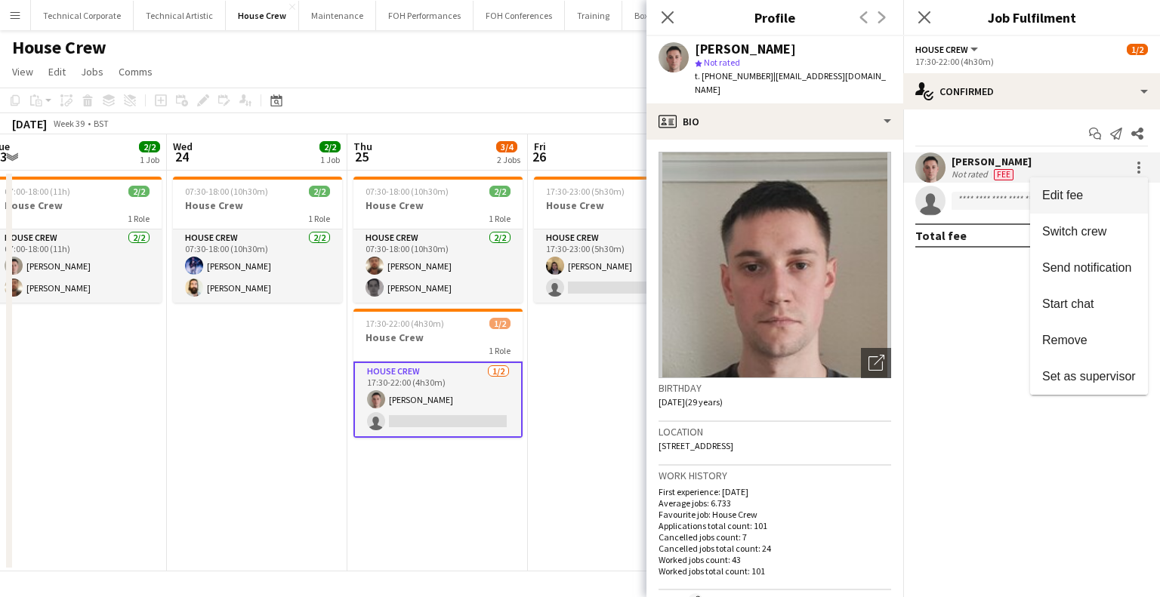
click at [1078, 196] on span "Edit fee" at bounding box center [1062, 195] width 41 height 13
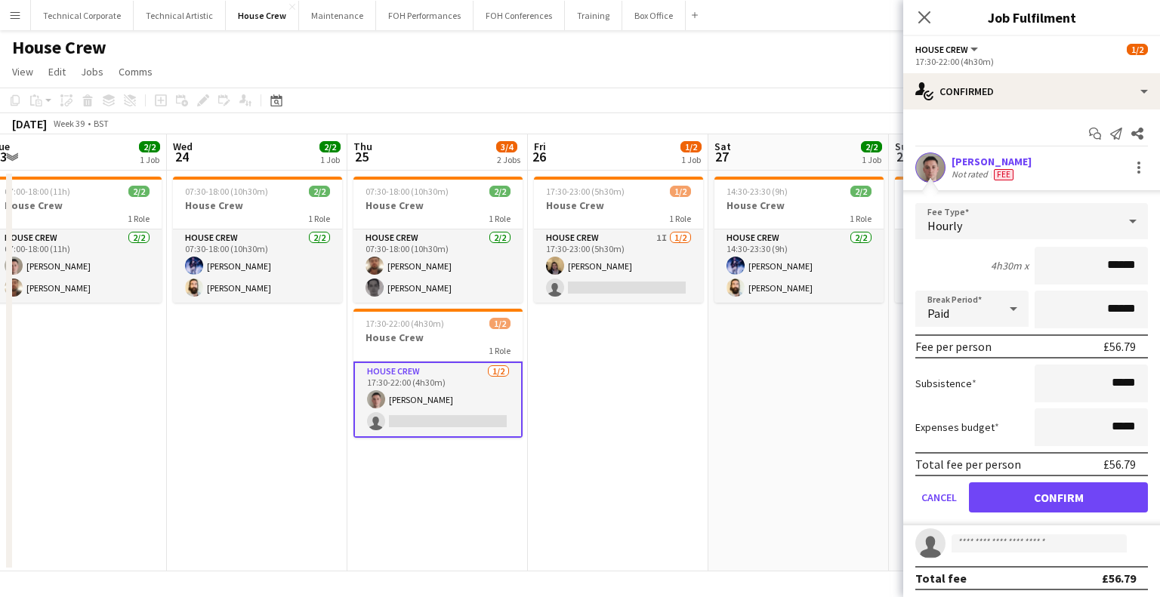
click at [789, 417] on app-date-cell "14:30-23:30 (9h) 2/2 House Crew 1 Role House Crew [DATE] 14:30-23:30 (9h) [PERS…" at bounding box center [798, 371] width 181 height 401
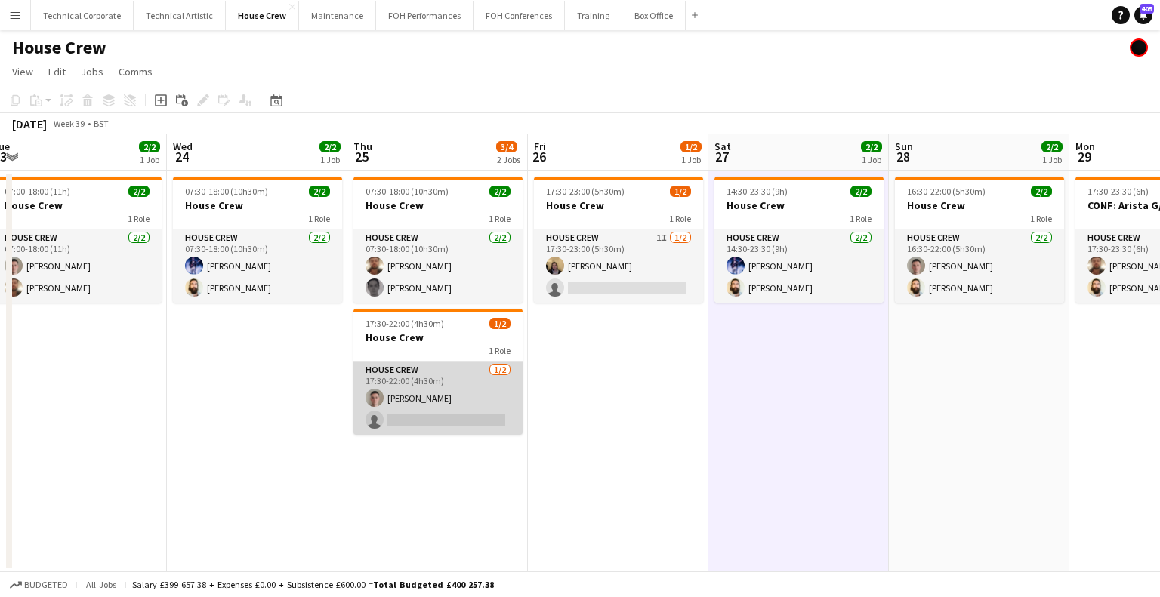
click at [472, 383] on app-card-role "House Crew [DATE] 17:30-22:00 (4h30m) [PERSON_NAME] single-neutral-actions" at bounding box center [437, 398] width 169 height 73
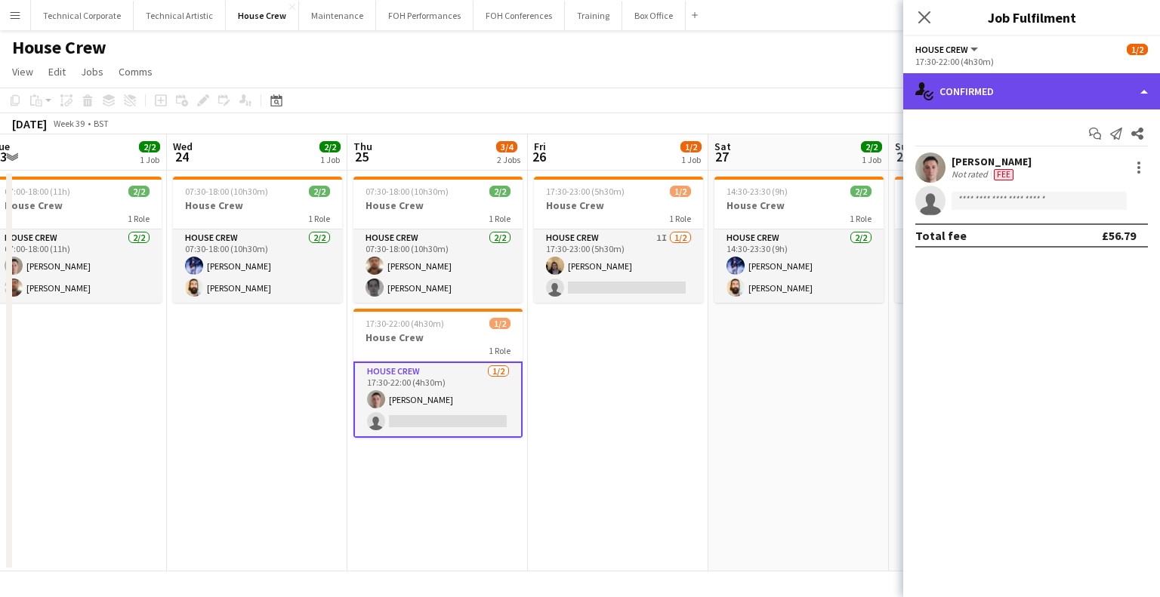
click at [1042, 108] on div "single-neutral-actions-check-2 Confirmed" at bounding box center [1031, 91] width 257 height 36
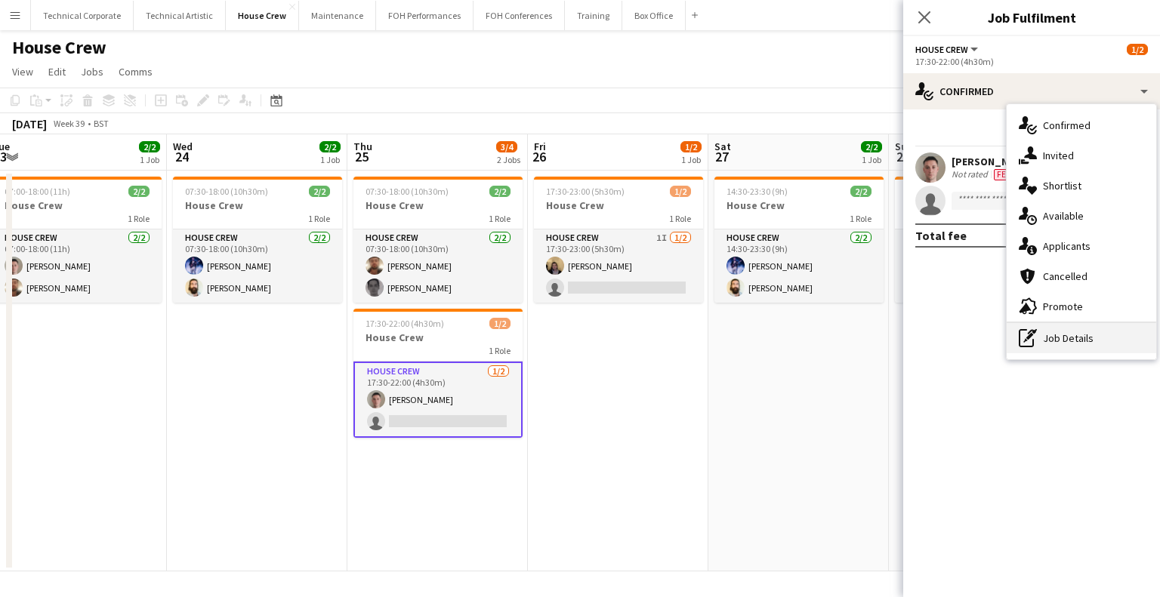
drag, startPoint x: 1079, startPoint y: 341, endPoint x: 830, endPoint y: 291, distance: 254.2
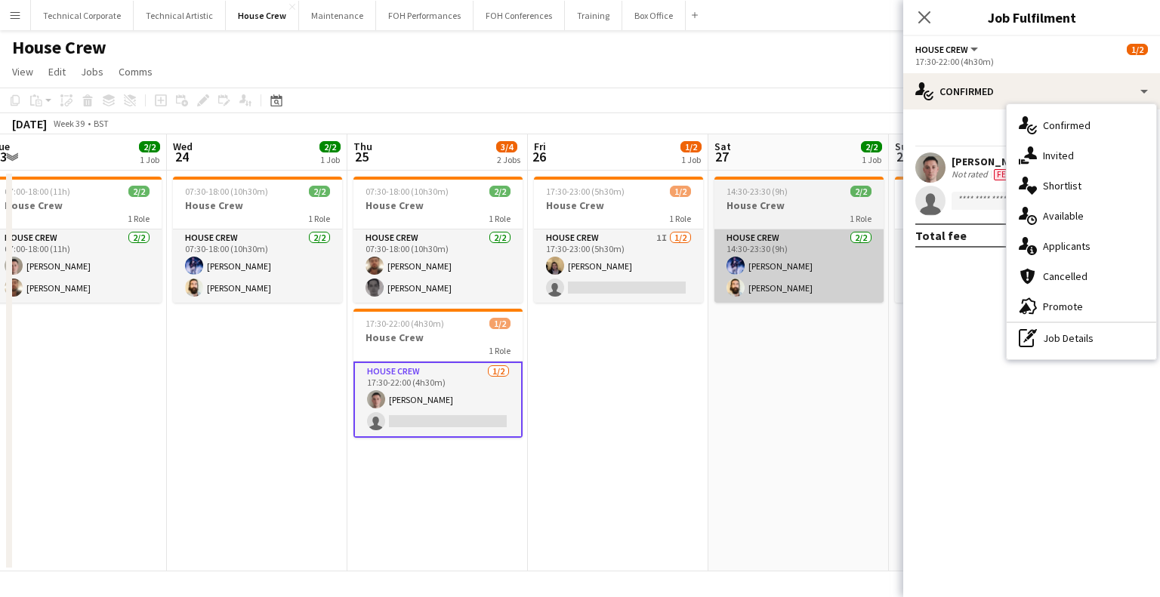
click at [1077, 342] on div "pen-write Job Details" at bounding box center [1082, 338] width 150 height 30
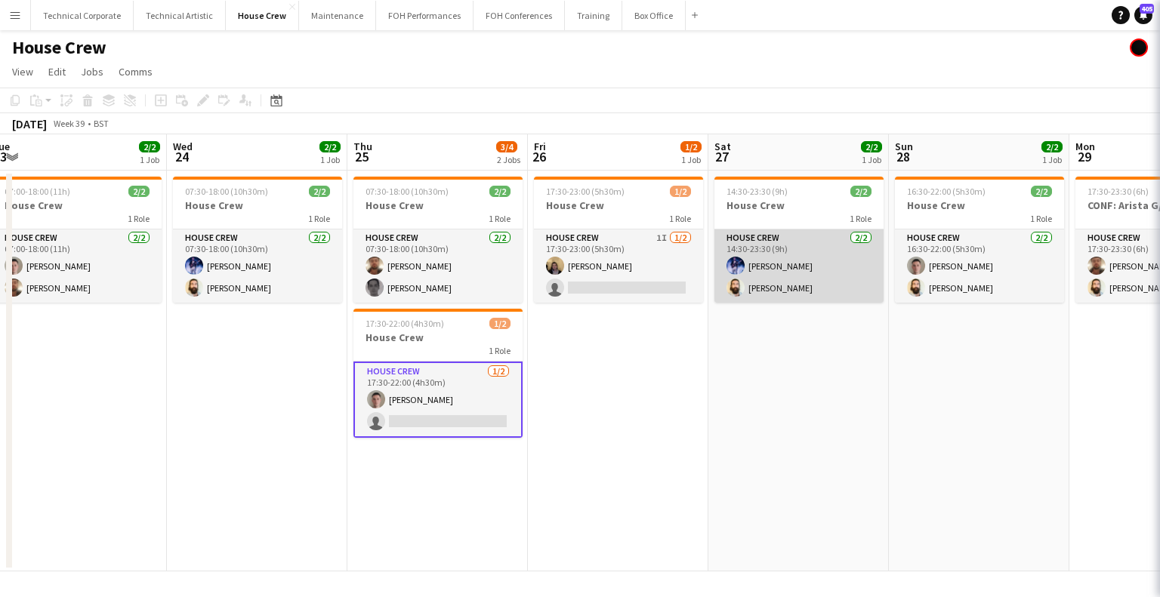
click at [766, 276] on app-card-role "House Crew [DATE] 14:30-23:30 (9h) [PERSON_NAME] [PERSON_NAME]" at bounding box center [799, 266] width 169 height 73
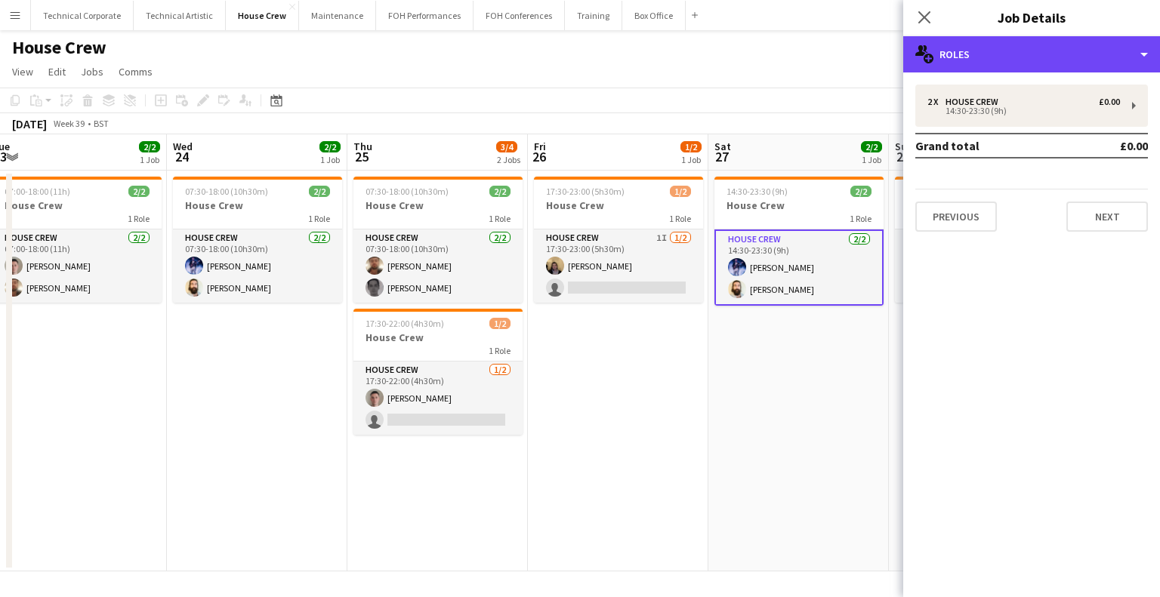
drag, startPoint x: 1009, startPoint y: 52, endPoint x: 1048, endPoint y: 125, distance: 82.8
click at [1011, 55] on div "multiple-users-add Roles" at bounding box center [1031, 54] width 257 height 36
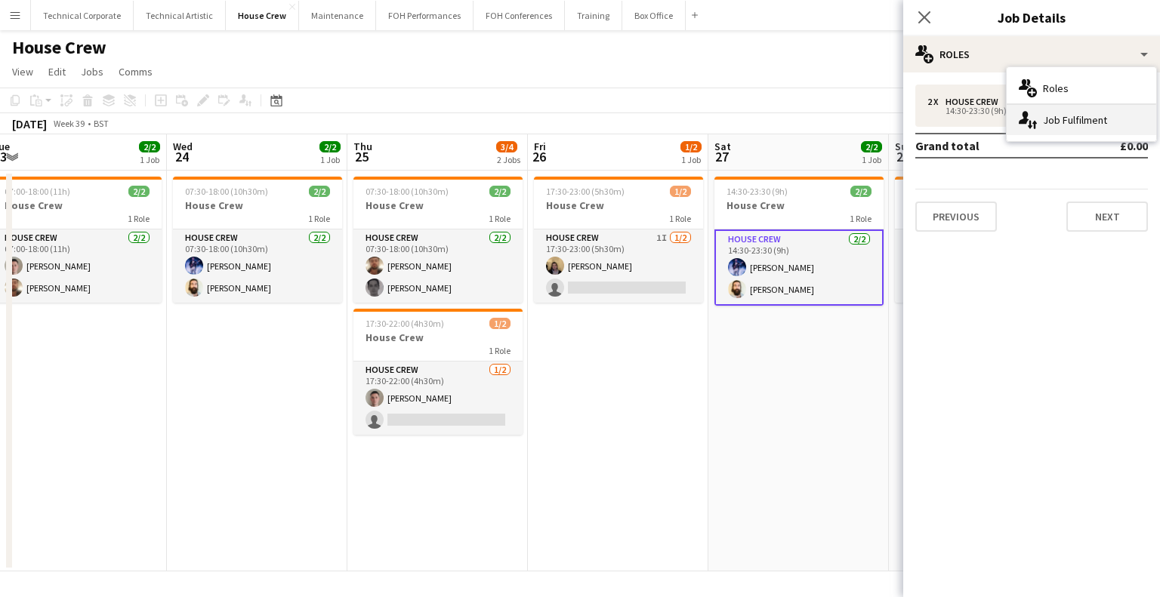
click at [1074, 114] on div "single-neutral-actions-up-down Job Fulfilment" at bounding box center [1082, 120] width 150 height 30
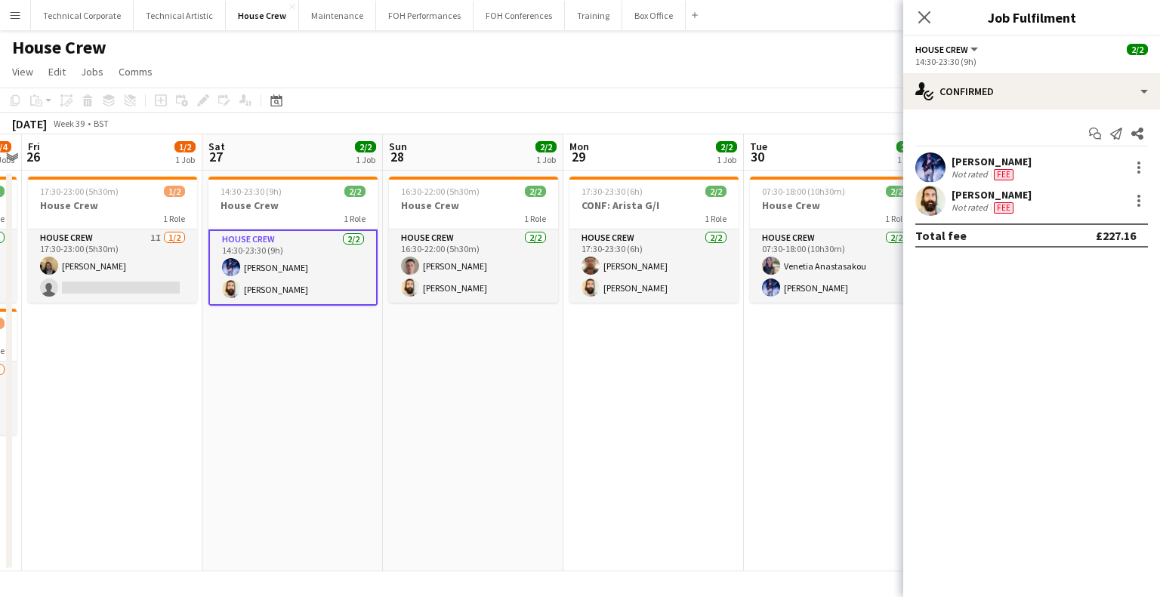
drag, startPoint x: 594, startPoint y: 272, endPoint x: 433, endPoint y: 276, distance: 161.7
click at [433, 276] on app-calendar-viewport "Mon 22 2/2 1 Job Tue 23 2/2 1 Job Wed 24 2/2 1 Job Thu 25 3/4 2 Jobs Fri 26 1/2…" at bounding box center [580, 352] width 1160 height 437
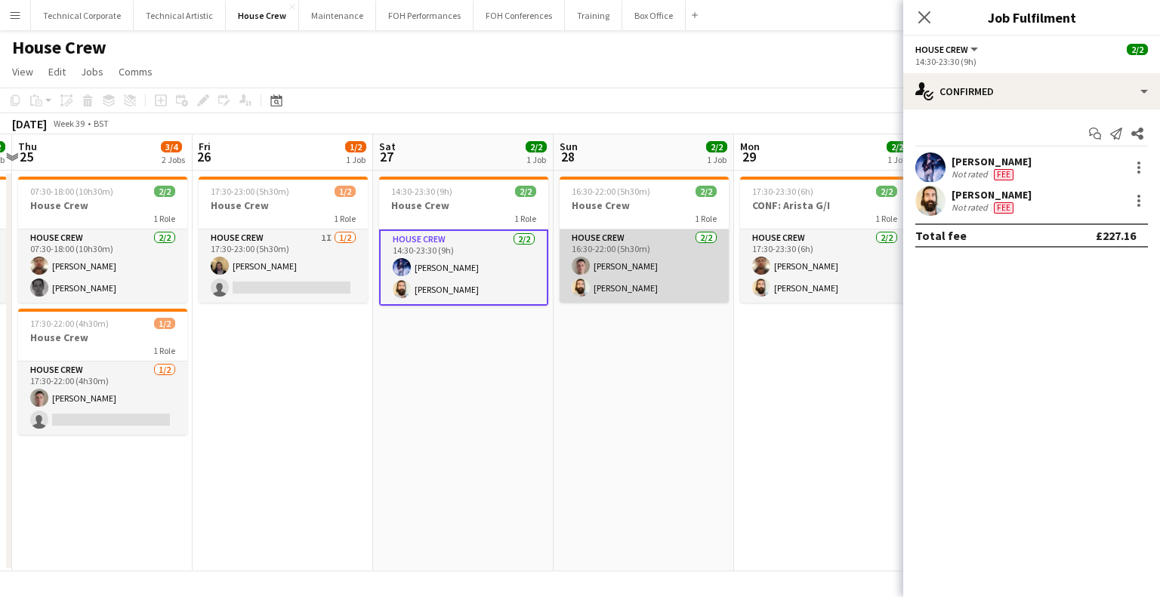
click at [632, 273] on app-card-role "House Crew [DATE] 16:30-22:00 (5h30m) [PERSON_NAME] [PERSON_NAME]" at bounding box center [644, 266] width 169 height 73
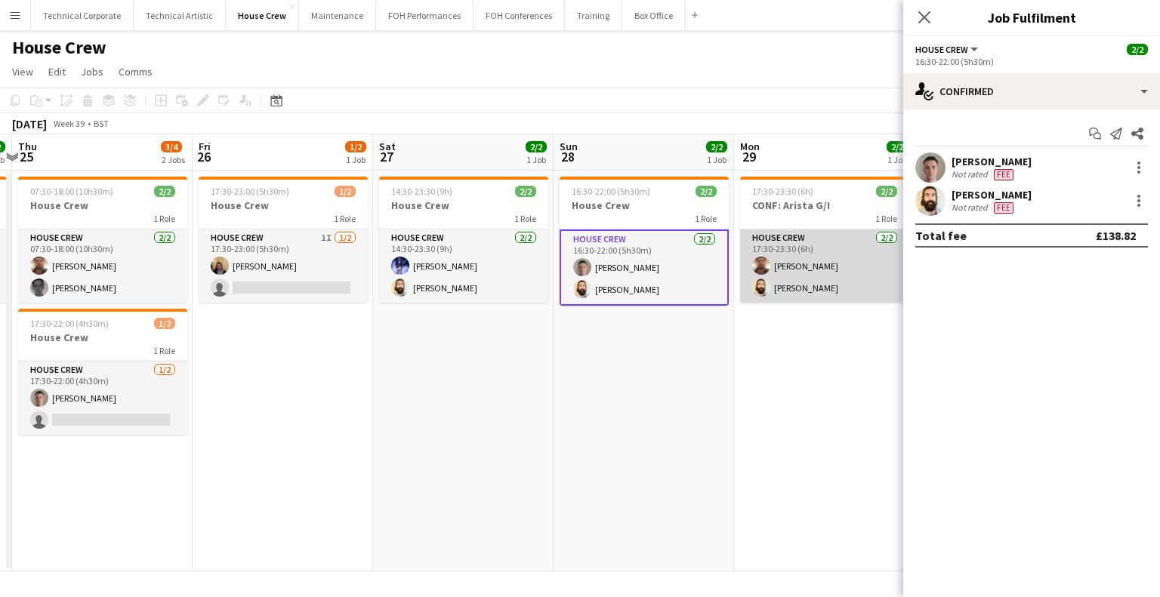
click at [798, 261] on app-card-role "House Crew [DATE] 17:30-23:30 (6h) [PERSON_NAME] [PERSON_NAME]" at bounding box center [824, 266] width 169 height 73
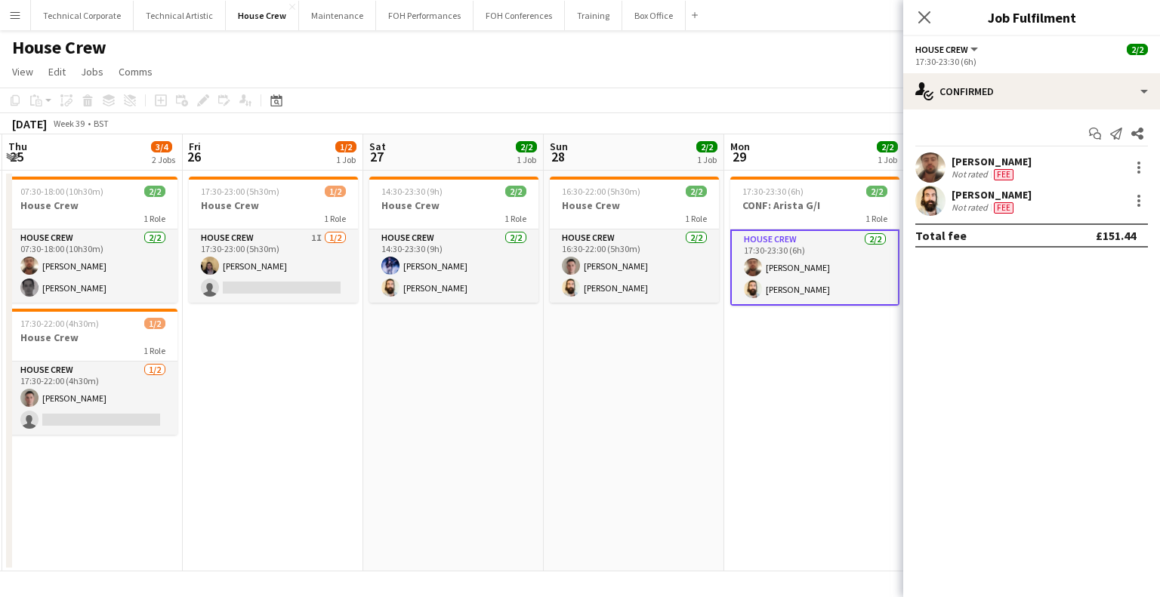
drag, startPoint x: 728, startPoint y: 338, endPoint x: 350, endPoint y: 372, distance: 379.3
click at [350, 372] on app-calendar-viewport "Mon 22 2/2 1 Job Tue 23 2/2 1 Job Wed 24 2/2 1 Job Thu 25 3/4 2 Jobs Fri 26 1/2…" at bounding box center [580, 352] width 1160 height 437
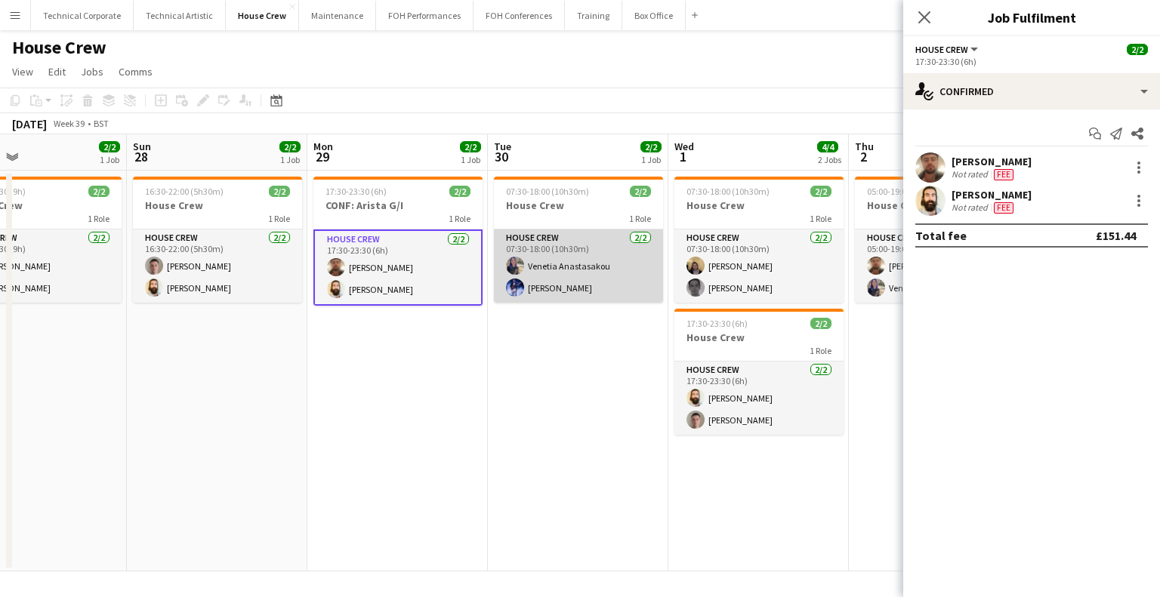
click at [653, 262] on app-card-role "House Crew 2/2 07:30-18:00 (10h30m) Venetia Anastasakou Ed Dampier" at bounding box center [578, 266] width 169 height 73
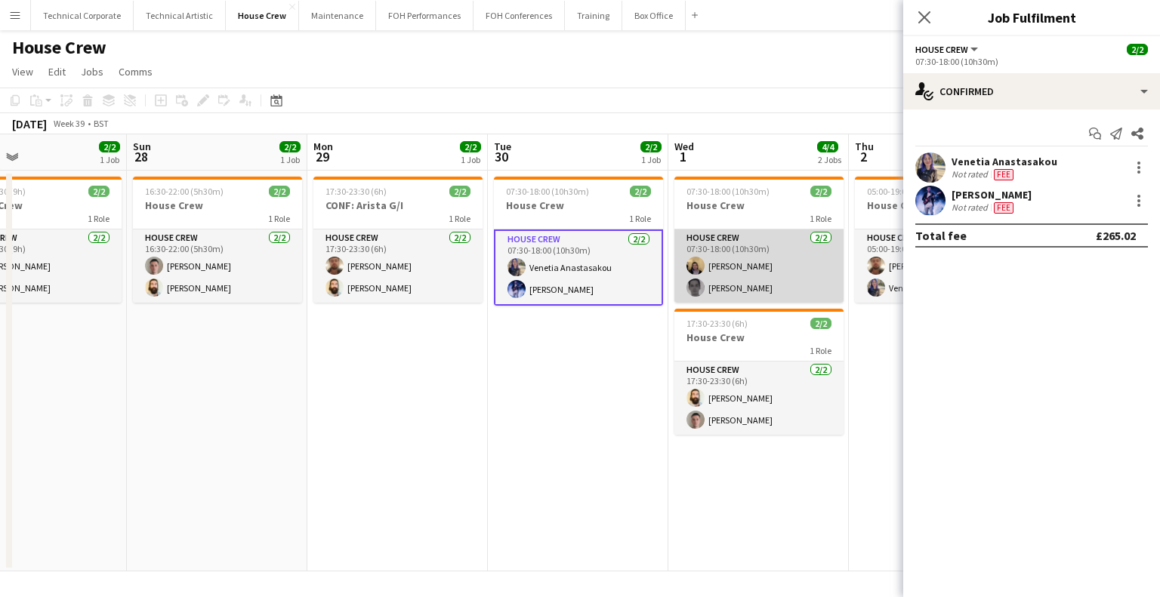
click at [764, 256] on app-card-role "House Crew 2/2 07:30-18:00 (10h30m) James Reyes-Gomez Johnny McCaughan" at bounding box center [759, 266] width 169 height 73
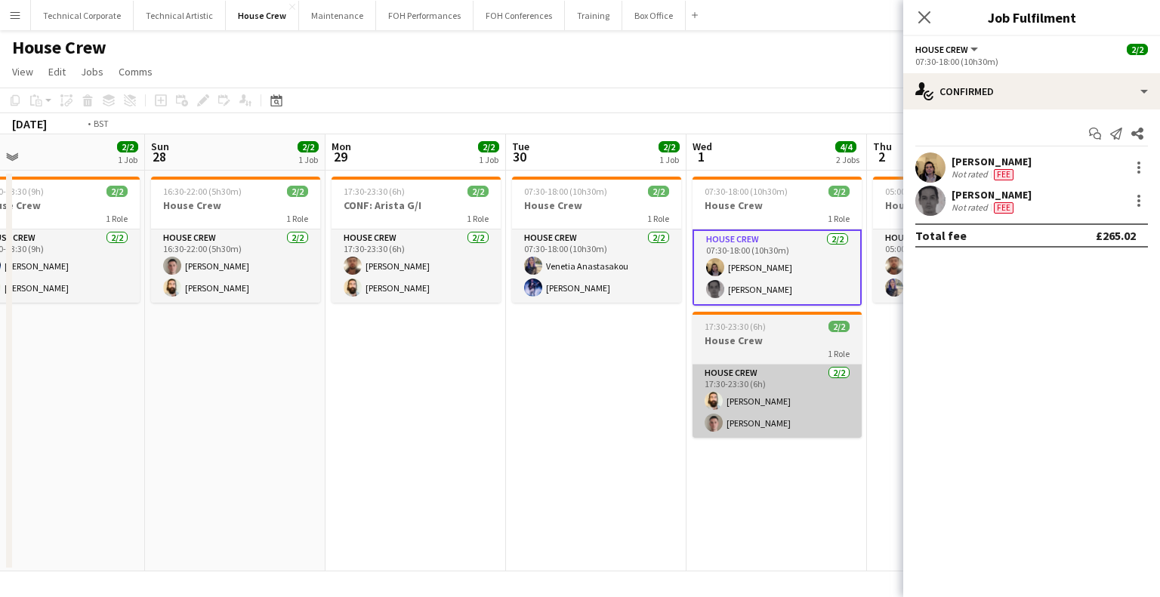
drag, startPoint x: 739, startPoint y: 371, endPoint x: 412, endPoint y: 378, distance: 327.1
click at [408, 378] on app-calendar-viewport "Wed 24 2/2 1 Job Thu 25 3/4 2 Jobs Fri 26 1/2 1 Job Sat 27 2/2 1 Job Sun 28 2/2…" at bounding box center [580, 352] width 1160 height 437
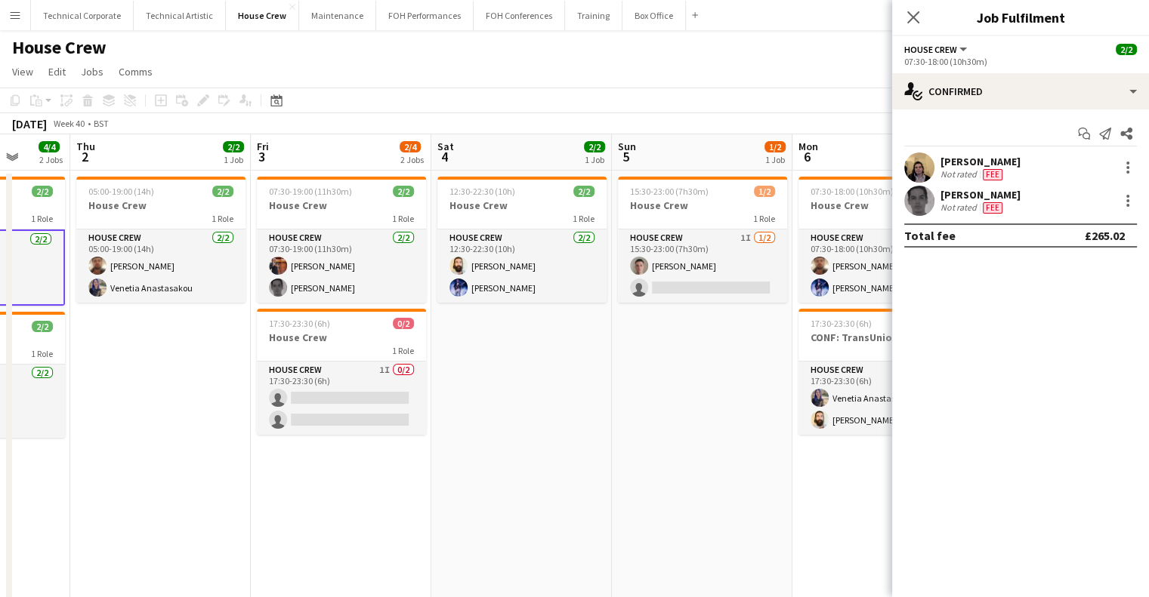
drag, startPoint x: 813, startPoint y: 362, endPoint x: 420, endPoint y: 387, distance: 393.6
click at [420, 387] on app-calendar-viewport "Sun 28 2/2 1 Job Mon 29 2/2 1 Job Tue 30 2/2 1 Job Wed 1 4/4 2 Jobs Thu 2 2/2 1…" at bounding box center [574, 374] width 1149 height 480
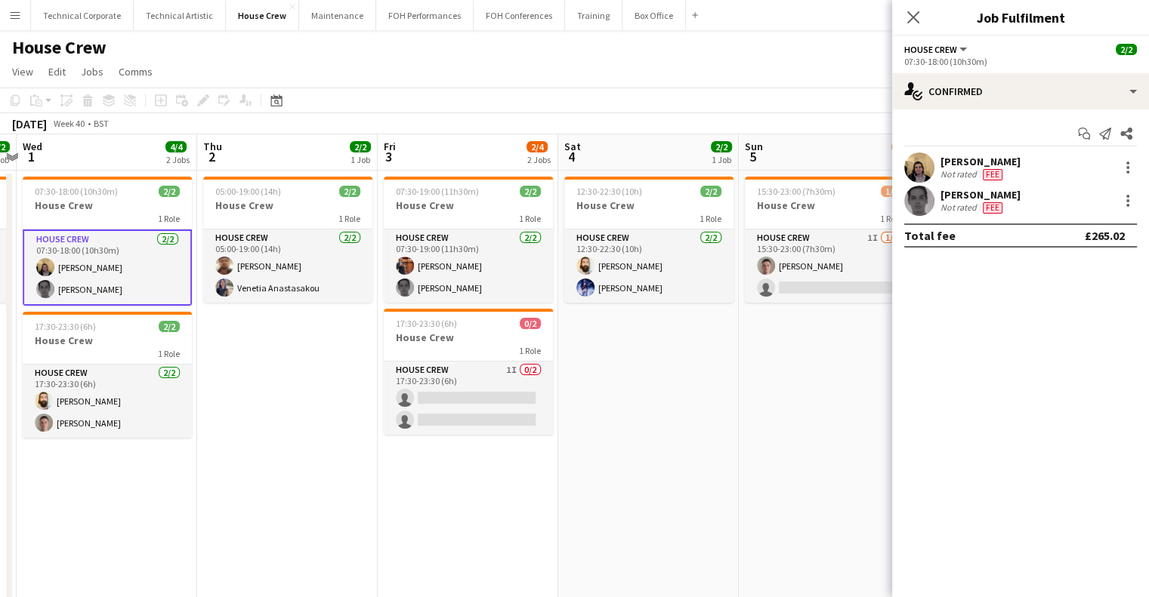
drag, startPoint x: 728, startPoint y: 350, endPoint x: 318, endPoint y: 381, distance: 411.4
click at [313, 384] on app-calendar-viewport "Sun 28 2/2 1 Job Mon 29 2/2 1 Job Tue 30 2/2 1 Job Wed 1 4/4 2 Jobs Thu 2 2/2 1…" at bounding box center [574, 374] width 1149 height 480
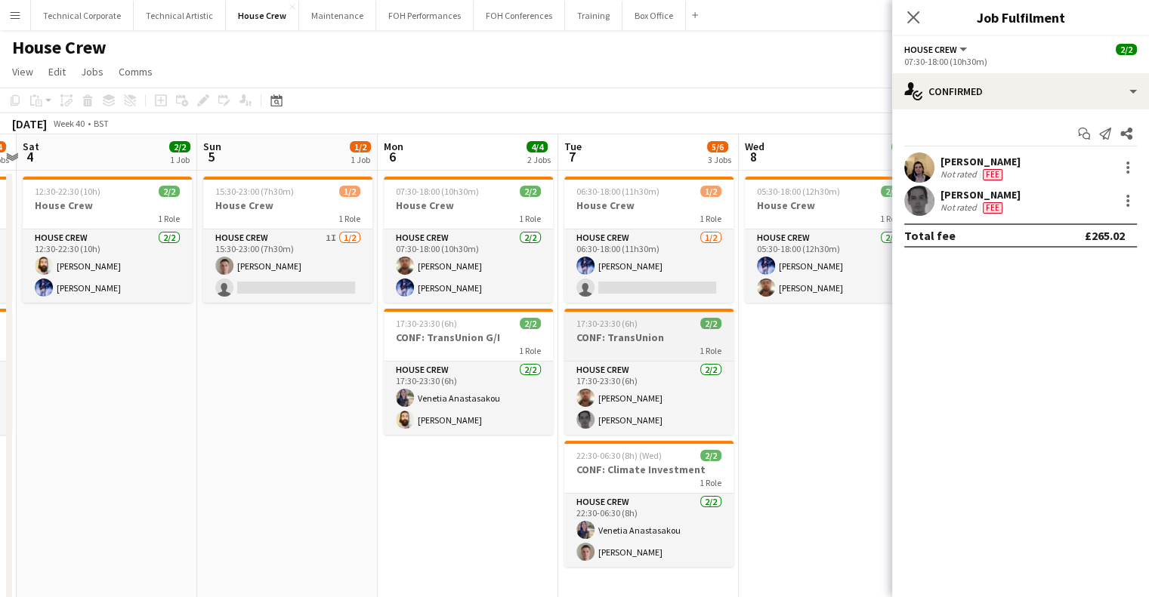
click at [619, 316] on app-job-card "17:30-23:30 (6h) 2/2 CONF: TransUnion 1 Role House Crew [DATE] 17:30-23:30 (6h)…" at bounding box center [648, 372] width 169 height 126
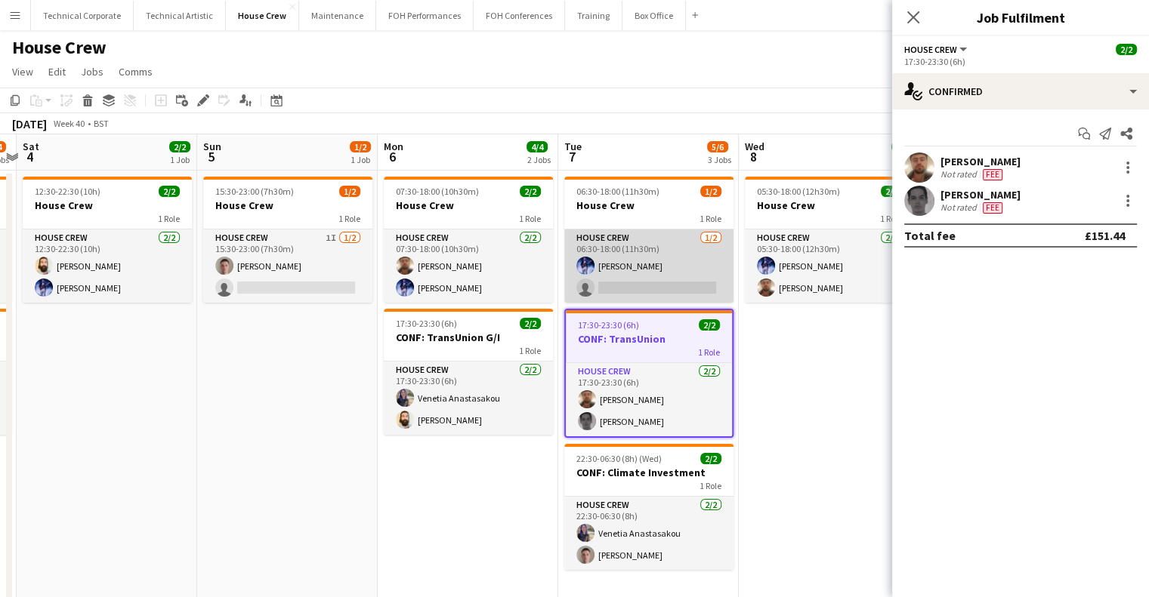
click at [656, 256] on app-card-role "House Crew [DATE] 06:30-18:00 (11h30m) [PERSON_NAME] single-neutral-actions" at bounding box center [648, 266] width 169 height 73
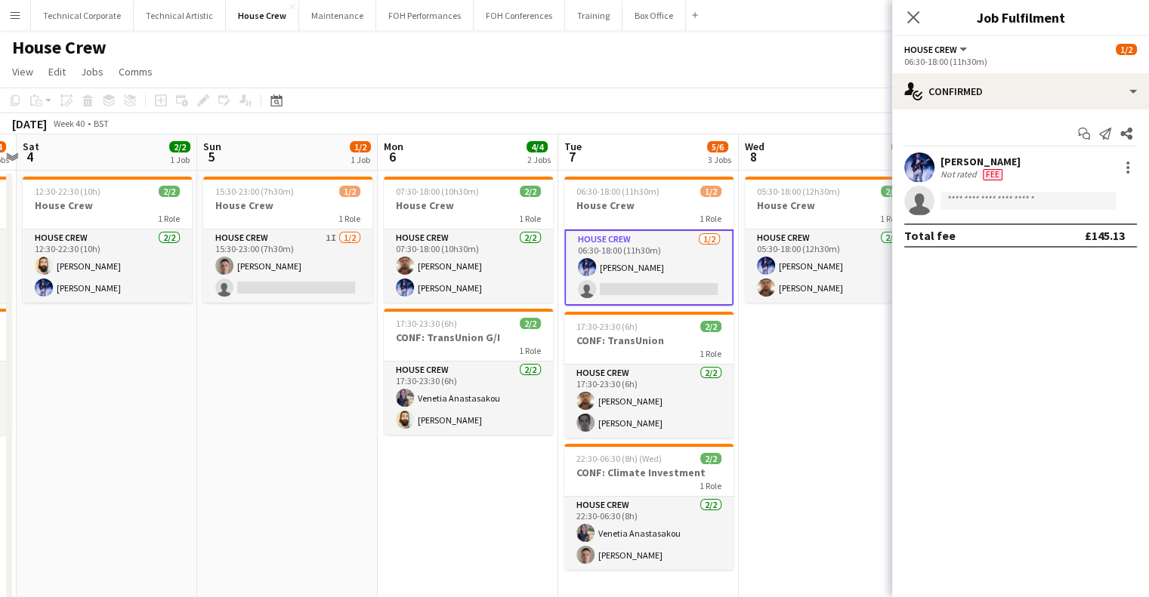
click at [802, 332] on app-date-cell "05:30-18:00 (12h30m) 2/2 House Crew 1 Role House Crew [DATE] 05:30-18:00 (12h30…" at bounding box center [829, 393] width 181 height 444
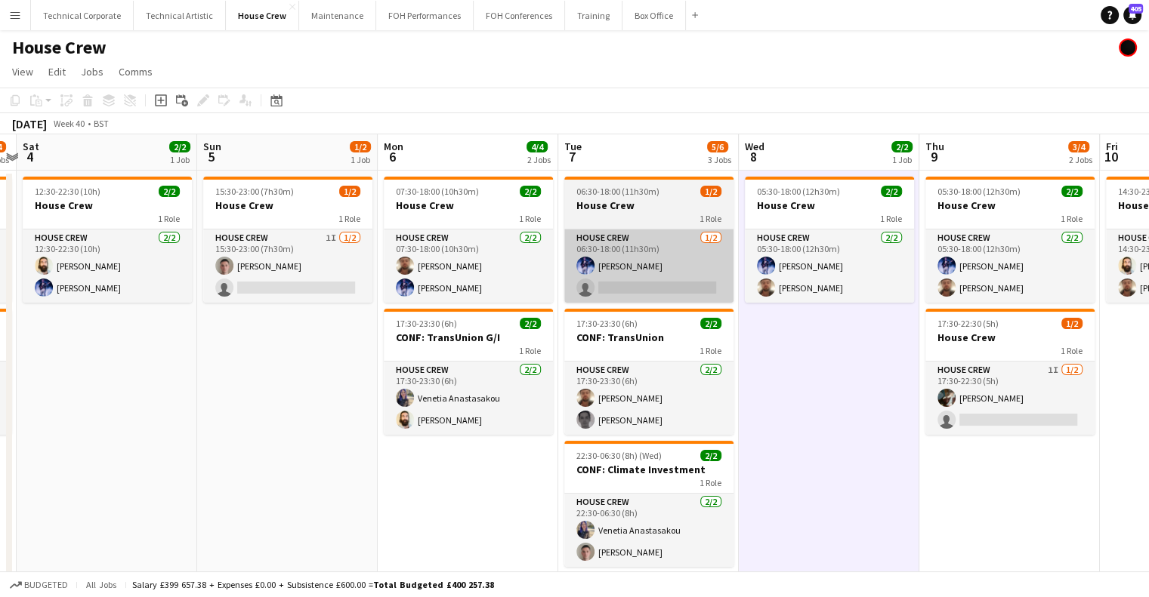
drag, startPoint x: 802, startPoint y: 332, endPoint x: 712, endPoint y: 290, distance: 99.7
click at [802, 332] on app-date-cell "05:30-18:00 (12h30m) 2/2 House Crew 1 Role House Crew [DATE] 05:30-18:00 (12h30…" at bounding box center [829, 393] width 181 height 444
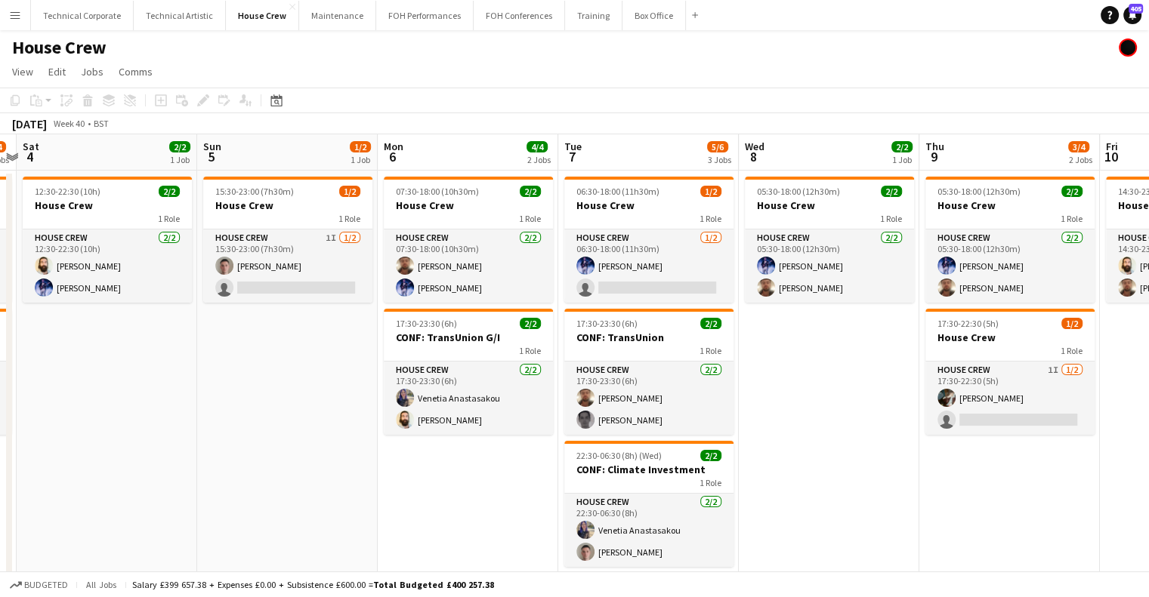
click at [813, 337] on app-date-cell "05:30-18:00 (12h30m) 2/2 House Crew 1 Role House Crew 2/2 05:30-18:00 (12h30m) …" at bounding box center [829, 393] width 181 height 444
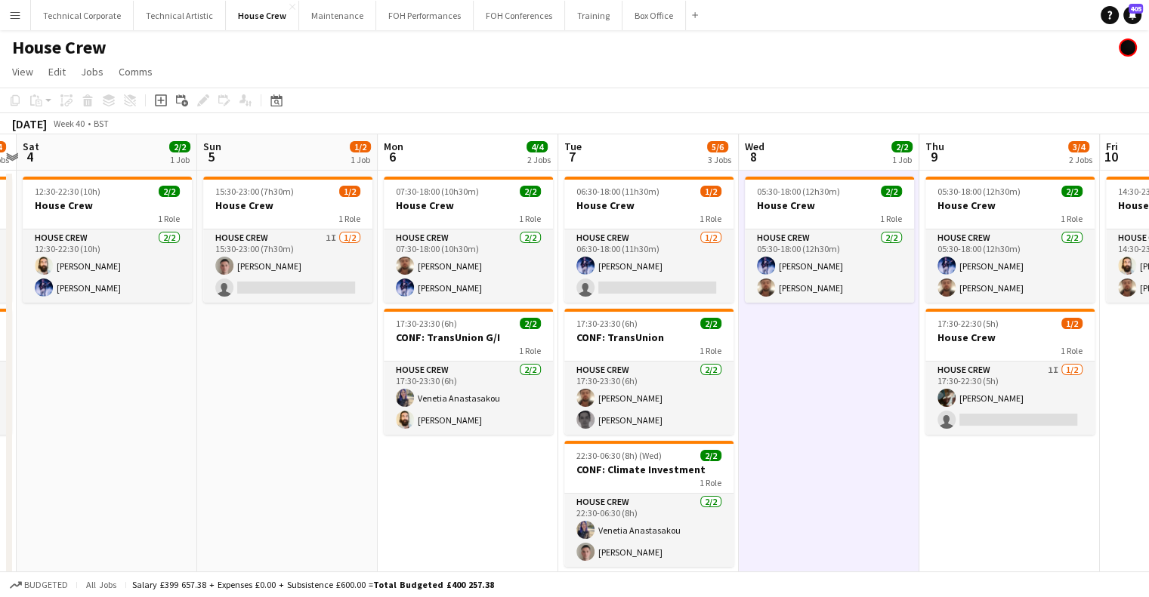
click at [813, 337] on app-date-cell "05:30-18:00 (12h30m) 2/2 House Crew 1 Role House Crew 2/2 05:30-18:00 (12h30m) …" at bounding box center [829, 393] width 181 height 444
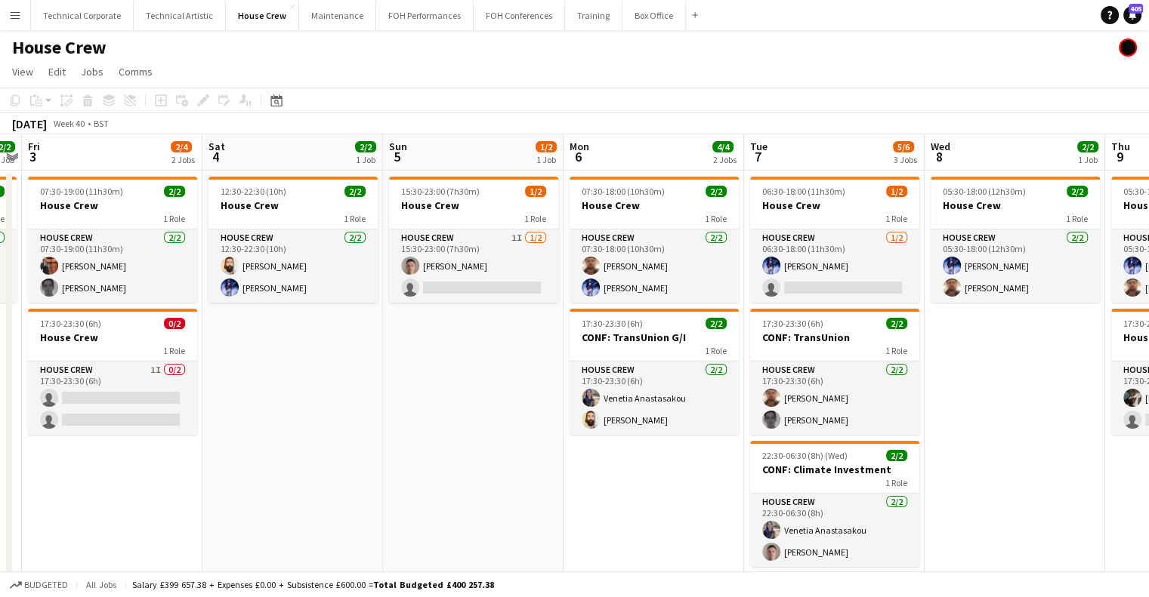
drag, startPoint x: 227, startPoint y: 280, endPoint x: 775, endPoint y: 335, distance: 550.3
click at [775, 335] on app-calendar-viewport "Tue 30 2/2 1 Job Wed 1 4/4 2 Jobs Thu 2 2/2 1 Job Fri 3 2/4 2 Jobs Sat 4 2/2 1 …" at bounding box center [574, 374] width 1149 height 480
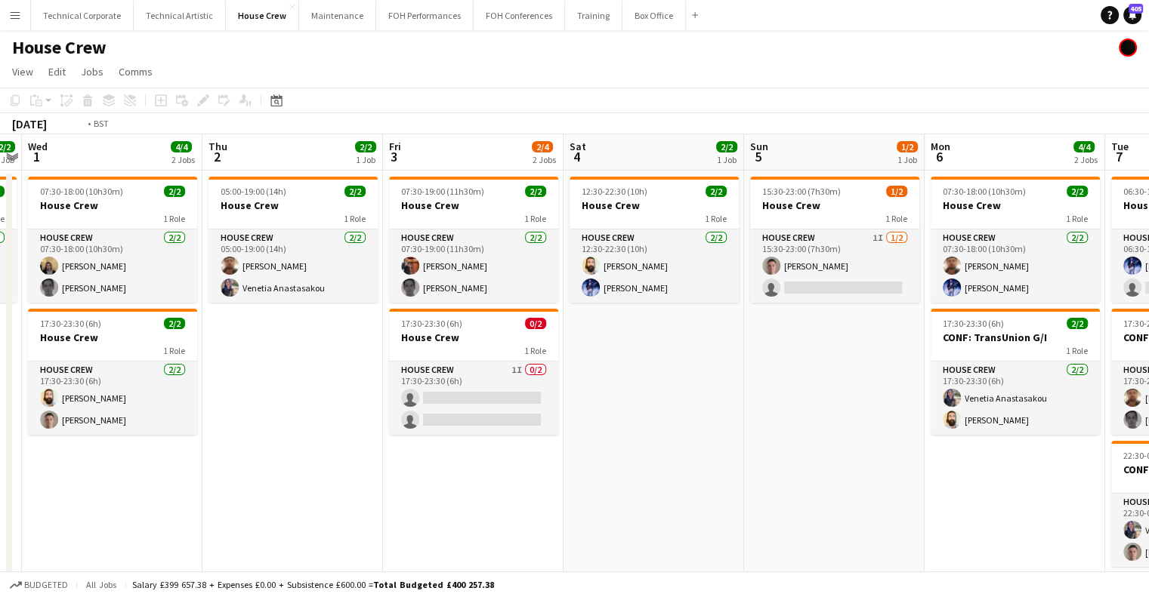
drag, startPoint x: 389, startPoint y: 326, endPoint x: 783, endPoint y: 345, distance: 394.8
click at [783, 345] on app-calendar-viewport "Sun 28 2/2 1 Job Mon 29 2/2 1 Job Tue 30 2/2 1 Job Wed 1 4/4 2 Jobs Thu 2 2/2 1…" at bounding box center [574, 374] width 1149 height 480
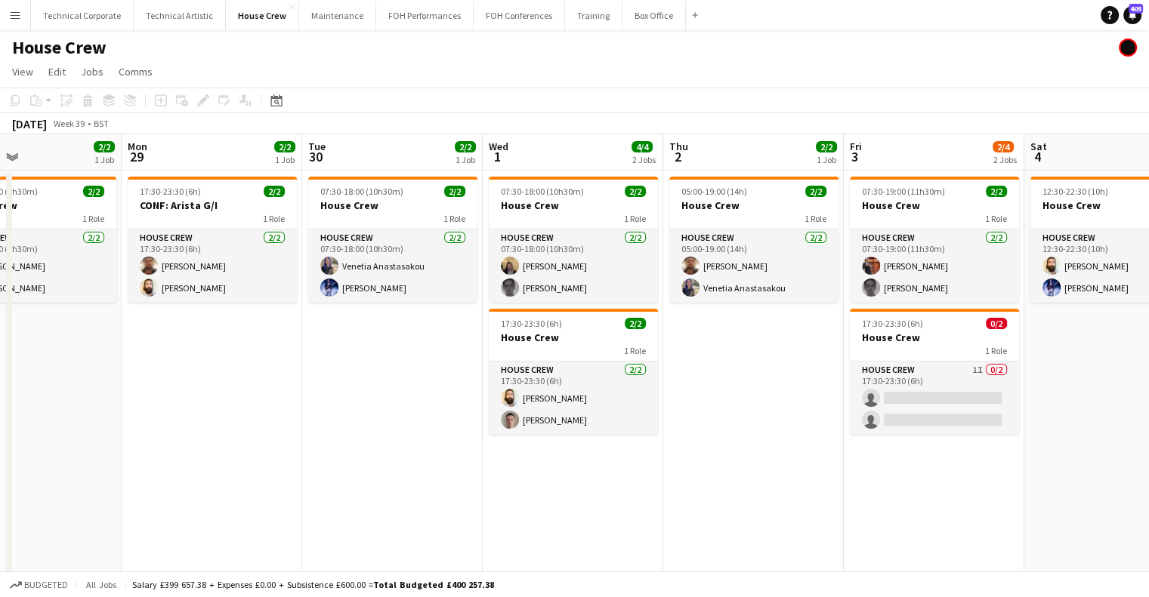
click at [632, 348] on app-calendar-viewport "Fri 26 1/2 1 Job Sat 27 2/2 1 Job Sun 28 2/2 1 Job Mon 29 2/2 1 Job Tue 30 2/2 …" at bounding box center [574, 374] width 1149 height 480
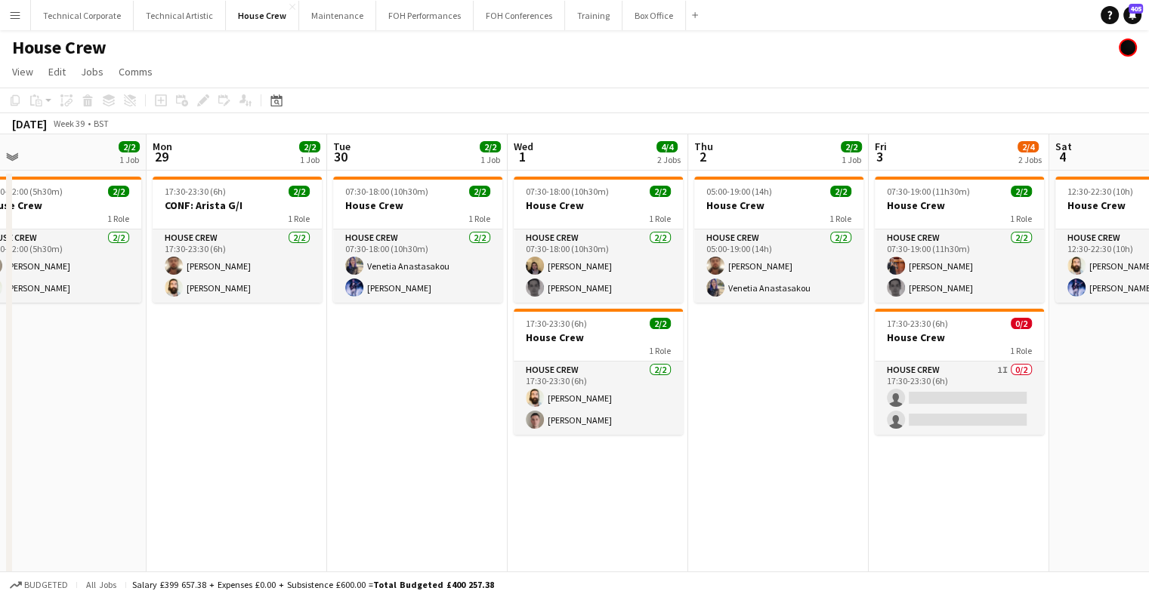
drag, startPoint x: 335, startPoint y: 362, endPoint x: 714, endPoint y: 386, distance: 379.2
click at [722, 387] on app-calendar-viewport "Fri 26 1/2 1 Job Sat 27 2/2 1 Job Sun 28 2/2 1 Job Mon 29 2/2 1 Job Tue 30 2/2 …" at bounding box center [574, 374] width 1149 height 480
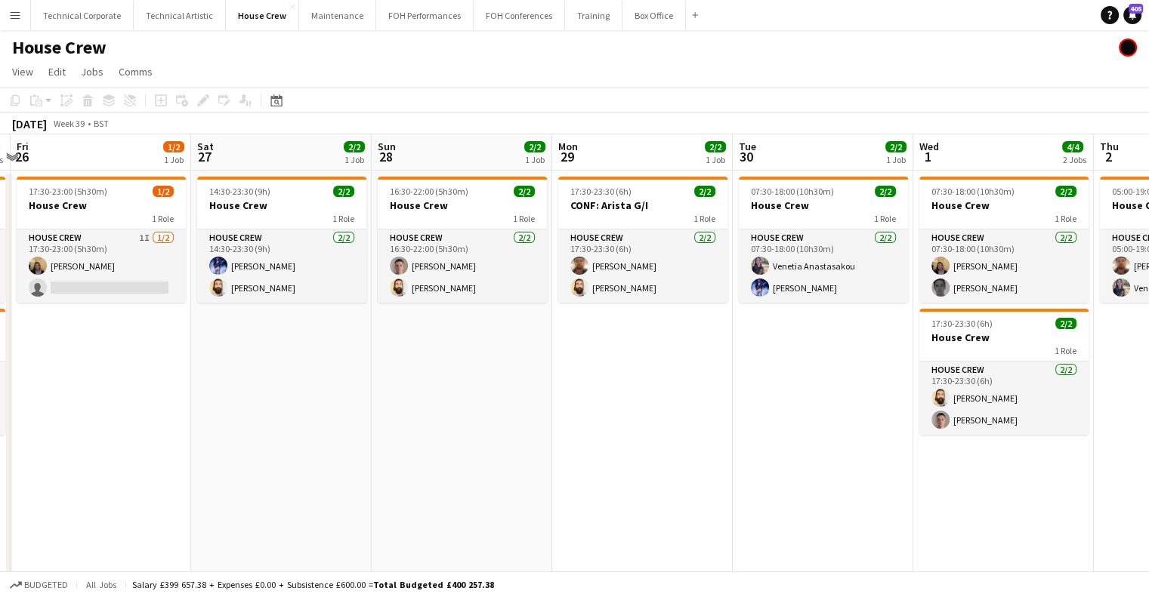
drag, startPoint x: 710, startPoint y: 354, endPoint x: 726, endPoint y: 366, distance: 19.5
click at [773, 357] on app-calendar-viewport "Wed 24 2/2 1 Job Thu 25 3/4 2 Jobs Fri 26 1/2 1 Job Sat 27 2/2 1 Job Sun 28 2/2…" at bounding box center [574, 374] width 1149 height 480
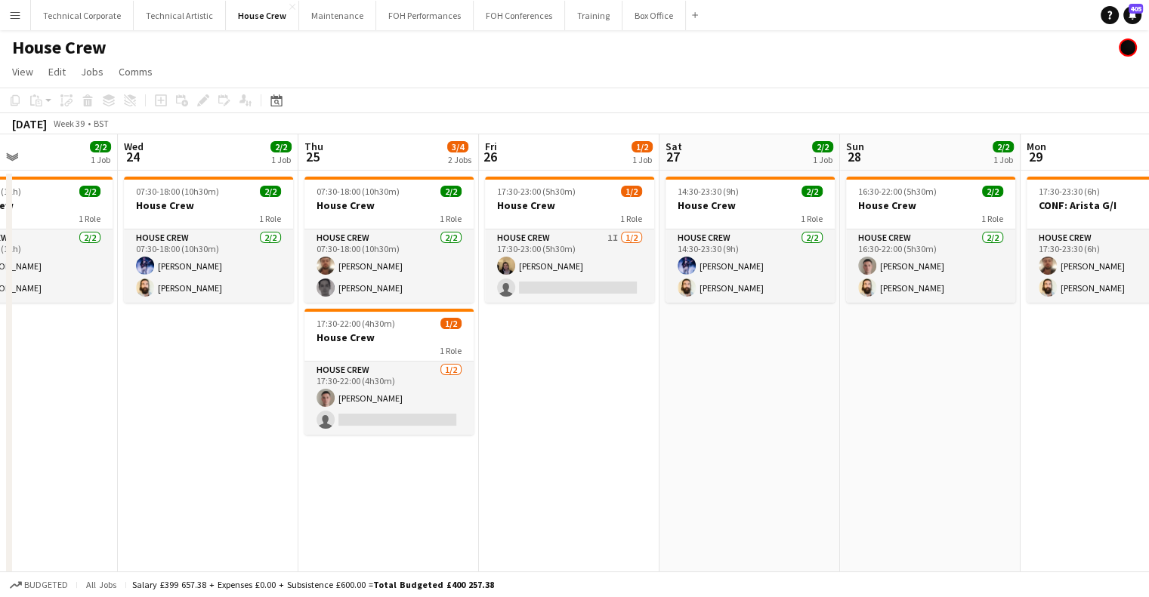
drag, startPoint x: 504, startPoint y: 363, endPoint x: 750, endPoint y: 373, distance: 246.5
click at [750, 373] on app-calendar-viewport "Sun 21 2/2 1 Job Mon 22 2/2 1 Job Tue 23 2/2 1 Job Wed 24 2/2 1 Job Thu 25 3/4 …" at bounding box center [574, 374] width 1149 height 480
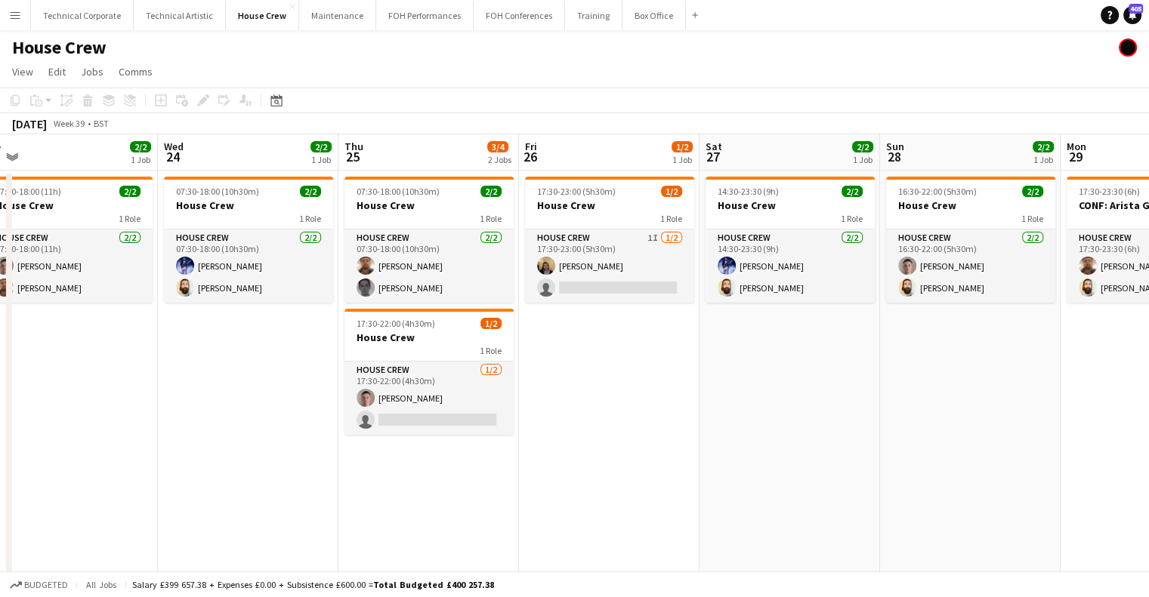
drag, startPoint x: 304, startPoint y: 391, endPoint x: 525, endPoint y: 397, distance: 221.4
click at [525, 397] on app-calendar-viewport "Sun 21 2/2 1 Job Mon 22 2/2 1 Job Tue 23 2/2 1 Job Wed 24 2/2 1 Job Thu 25 3/4 …" at bounding box center [574, 374] width 1149 height 480
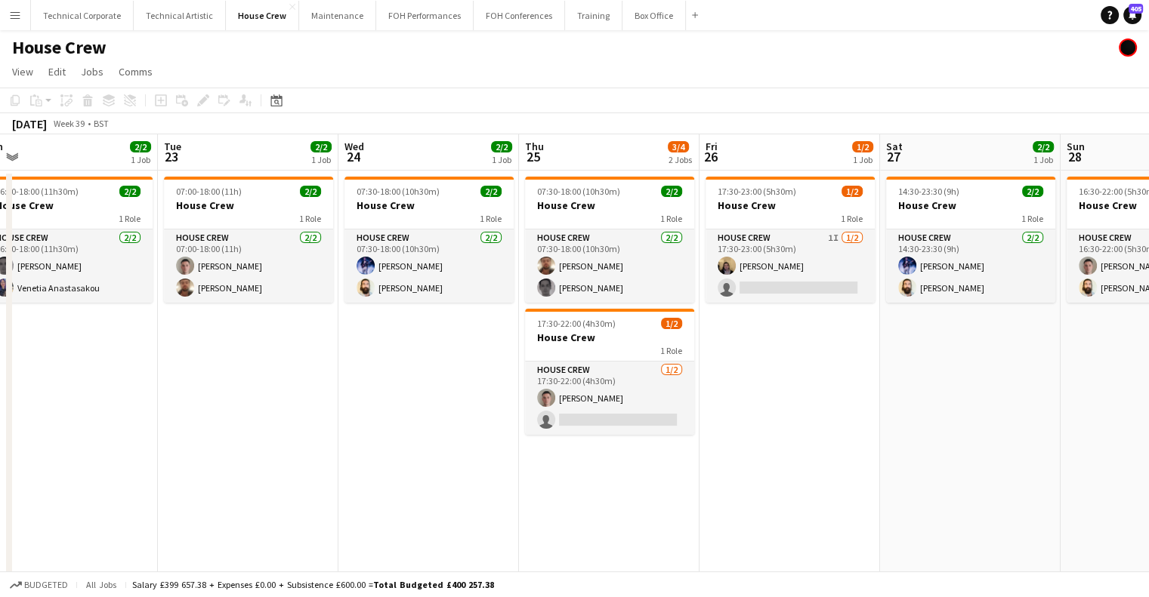
click at [525, 397] on app-card-role "House Crew 1/2 17:30-22:00 (4h30m) Robert Buckland single-neutral-actions" at bounding box center [609, 398] width 169 height 73
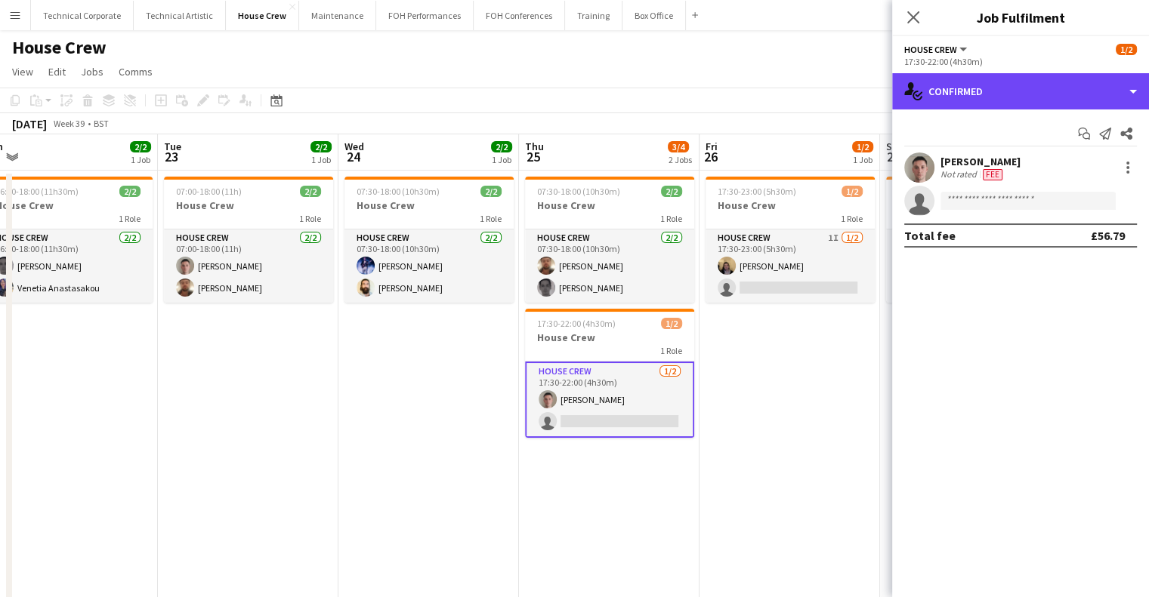
drag, startPoint x: 977, startPoint y: 86, endPoint x: 1042, endPoint y: 205, distance: 135.2
click at [977, 87] on div "single-neutral-actions-check-2 Confirmed" at bounding box center [1020, 91] width 257 height 36
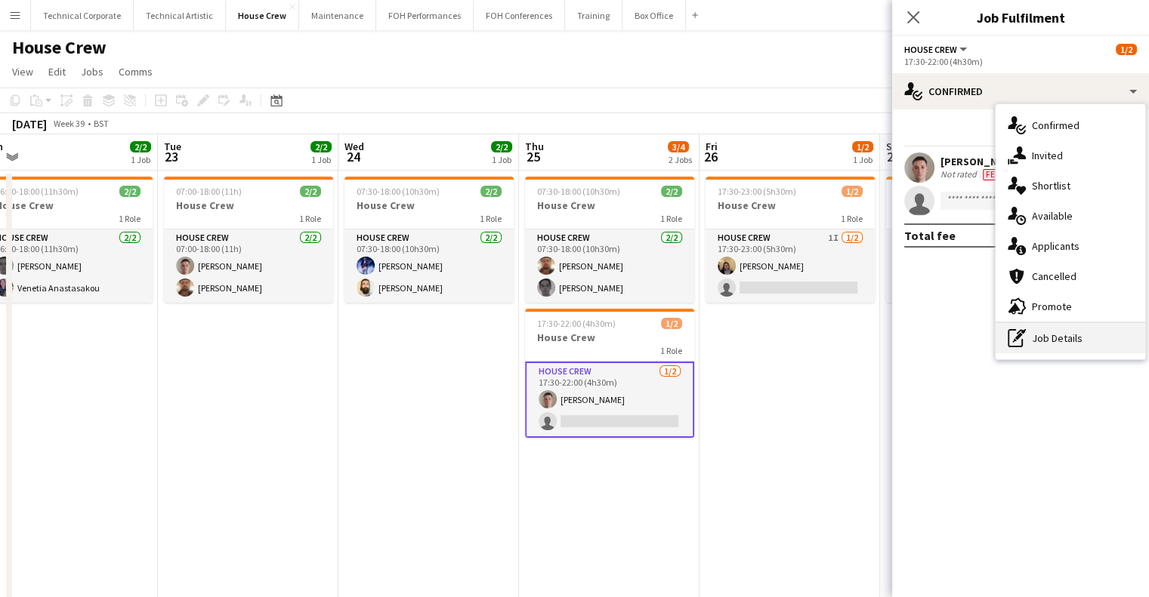
click at [1052, 332] on div "pen-write Job Details" at bounding box center [1071, 338] width 150 height 30
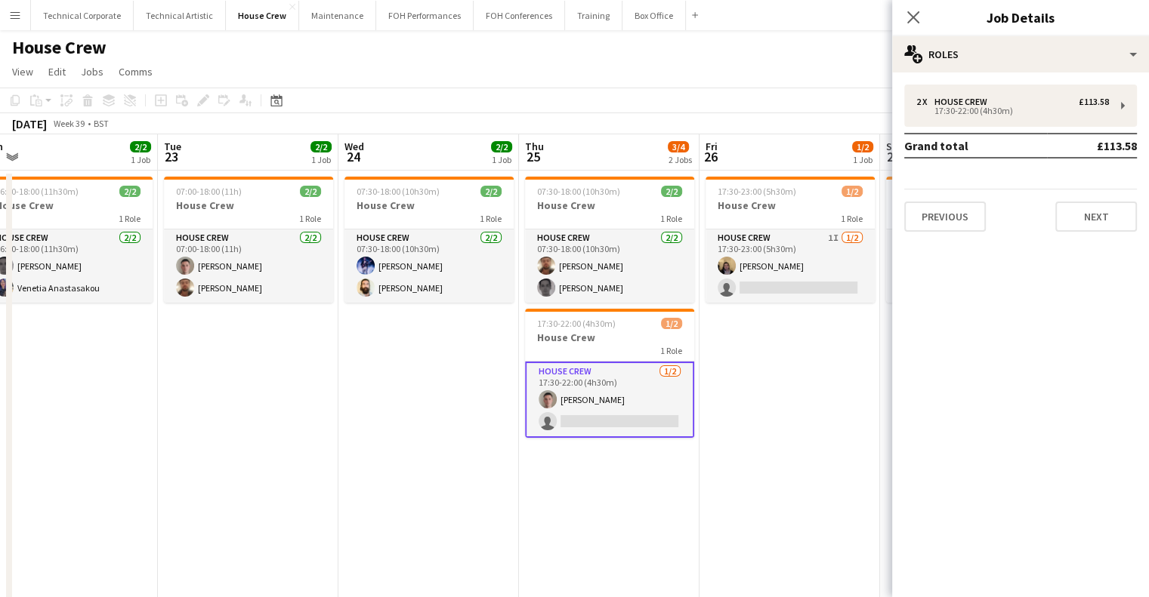
click at [826, 362] on app-date-cell "17:30-23:00 (5h30m) 1/2 House Crew 1 Role House Crew 1I 1/2 17:30-23:00 (5h30m)…" at bounding box center [789, 393] width 181 height 444
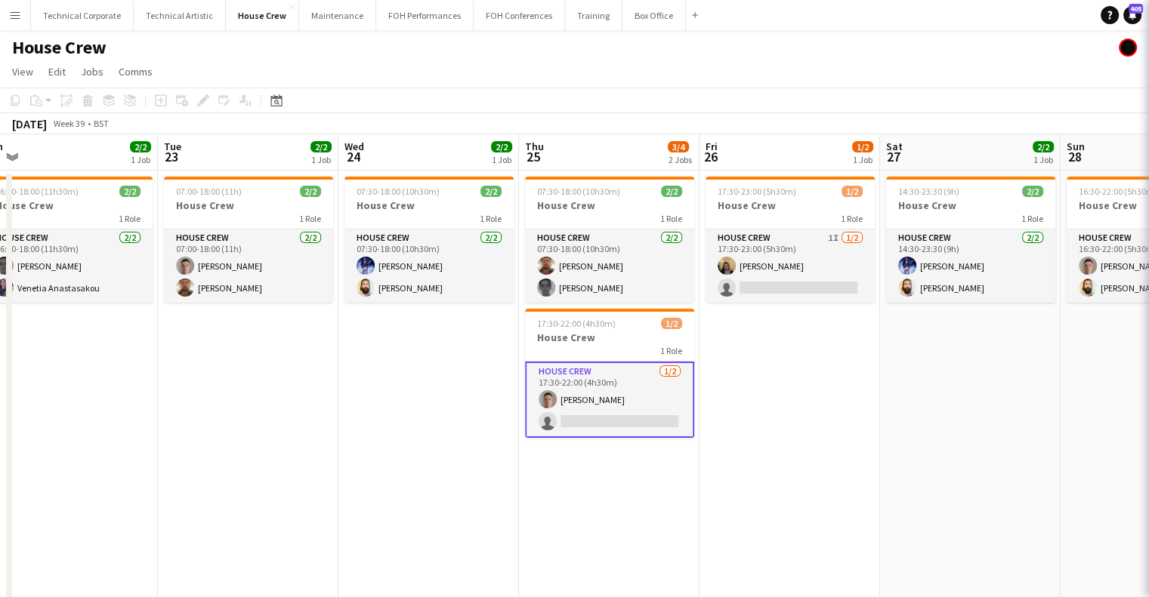
click at [826, 362] on app-date-cell "17:30-23:00 (5h30m) 1/2 House Crew 1 Role House Crew 1I 1/2 17:30-23:00 (5h30m)…" at bounding box center [789, 393] width 181 height 444
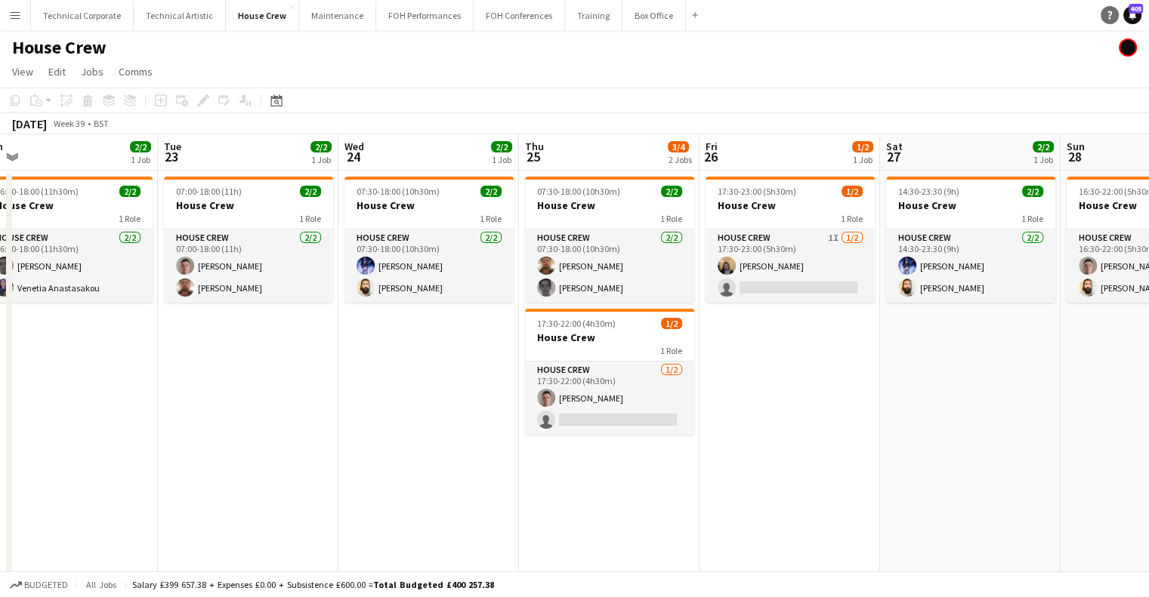
click at [1112, 14] on icon "Help" at bounding box center [1109, 15] width 9 height 9
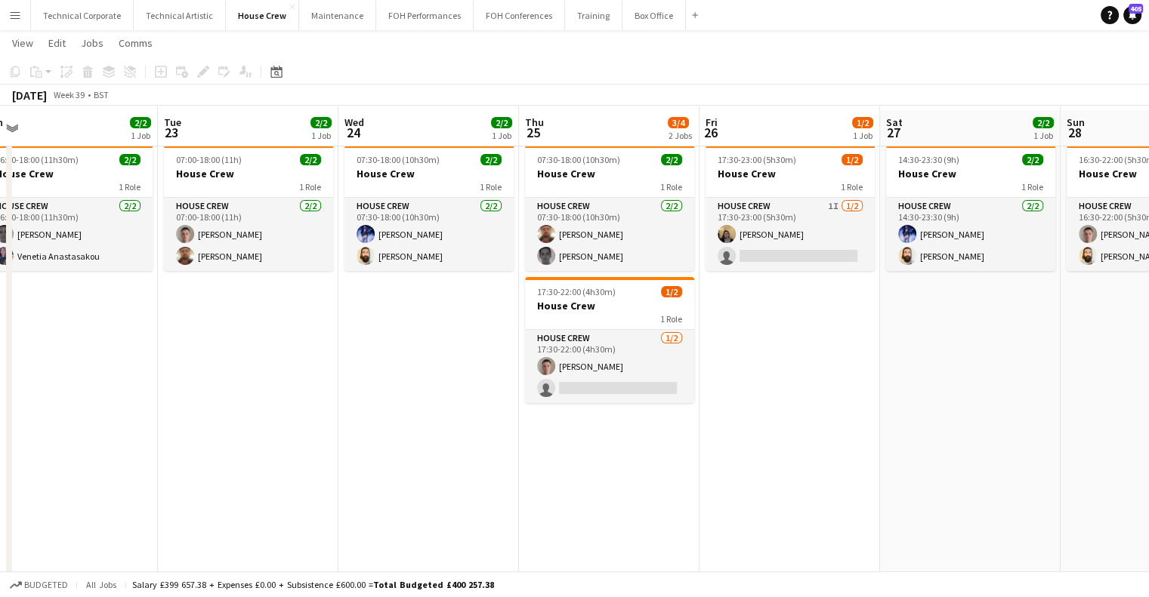
scroll to position [39, 0]
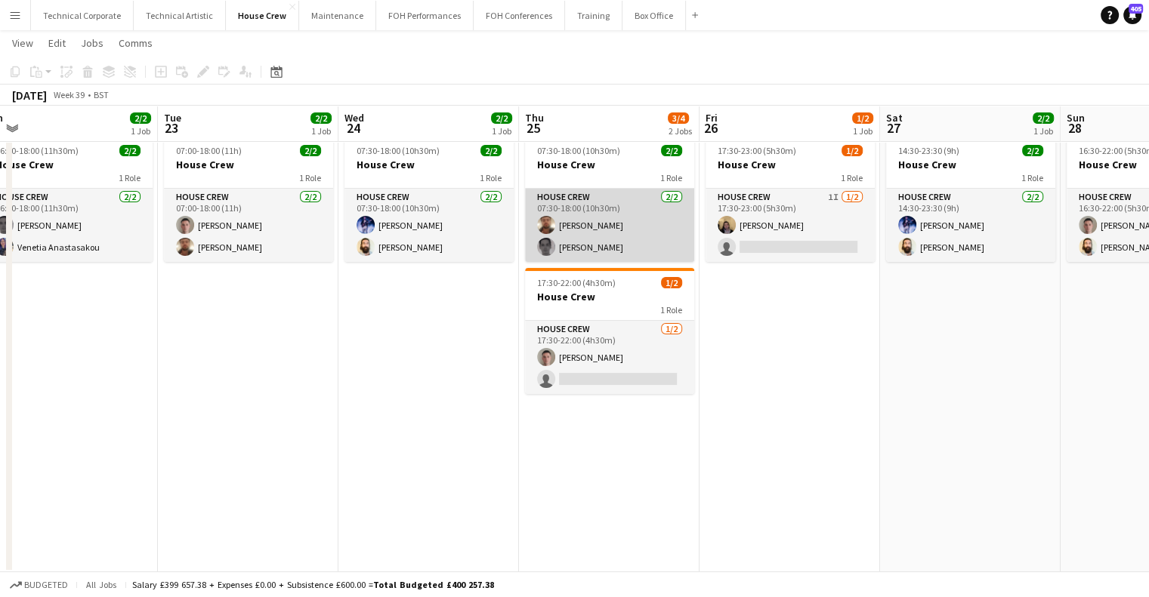
click at [597, 232] on app-card-role "House Crew 2/2 07:30-18:00 (10h30m) Donnacha Mooney Johnny McCaughan" at bounding box center [609, 225] width 169 height 73
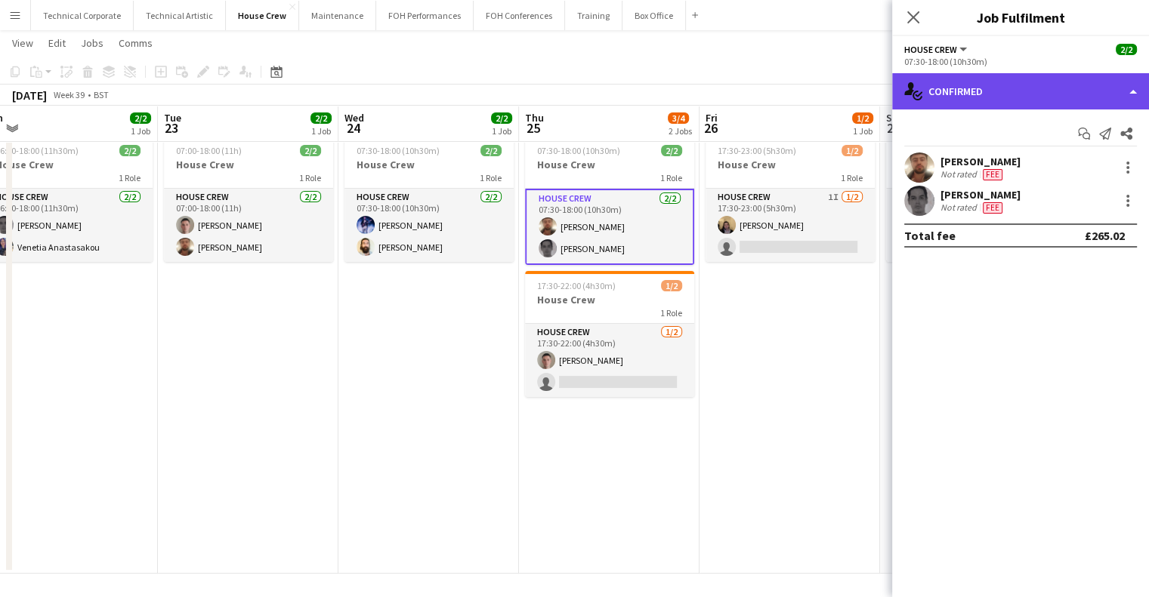
click at [1027, 90] on div "single-neutral-actions-check-2 Confirmed" at bounding box center [1020, 91] width 257 height 36
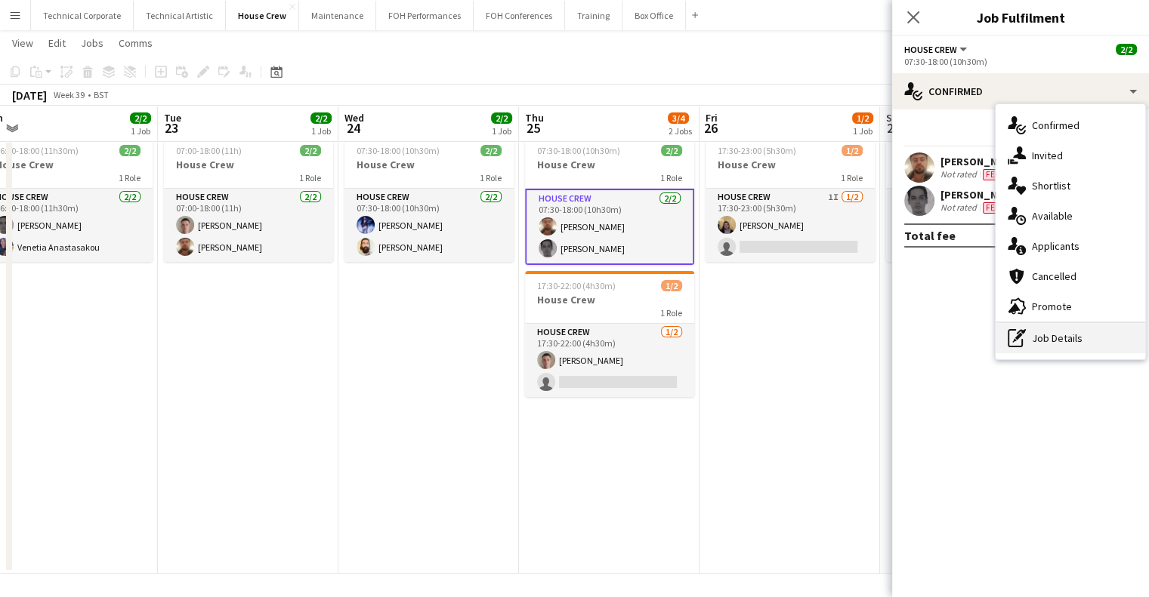
click at [1076, 349] on div "pen-write Job Details" at bounding box center [1071, 338] width 150 height 30
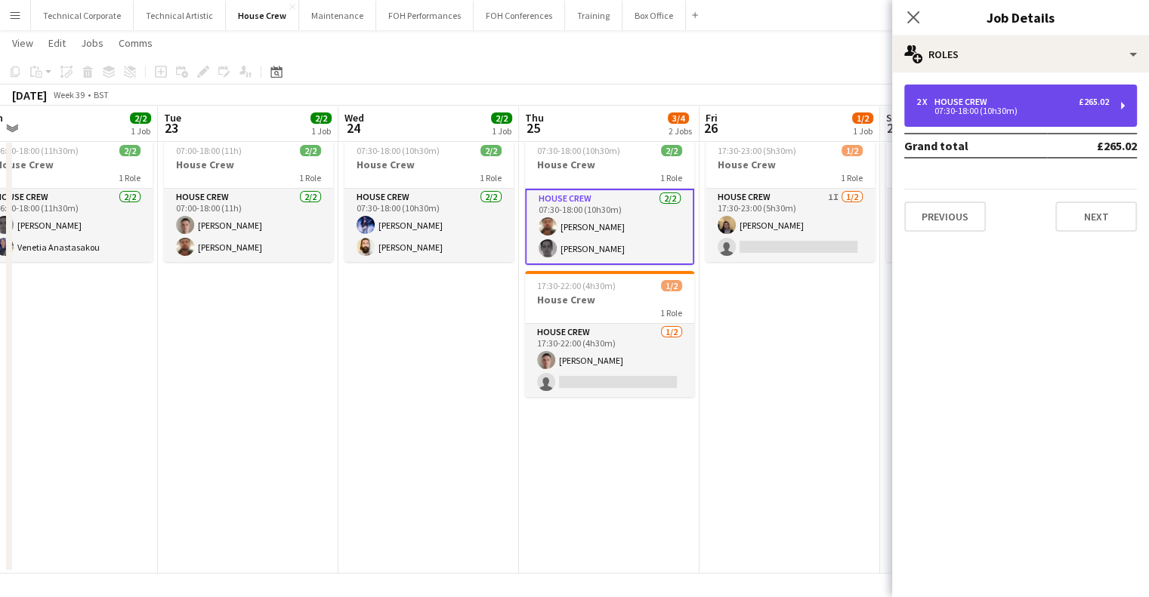
click at [1002, 102] on div "2 x House Crew £265.02" at bounding box center [1012, 102] width 193 height 11
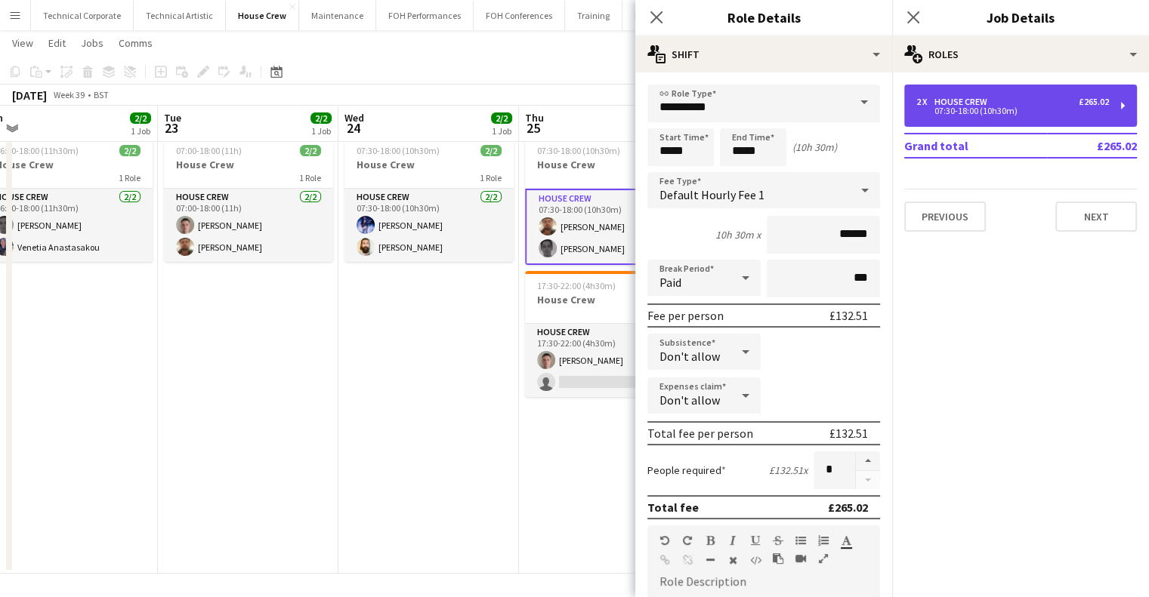
click at [1002, 102] on div "2 x House Crew £265.02" at bounding box center [1012, 102] width 193 height 11
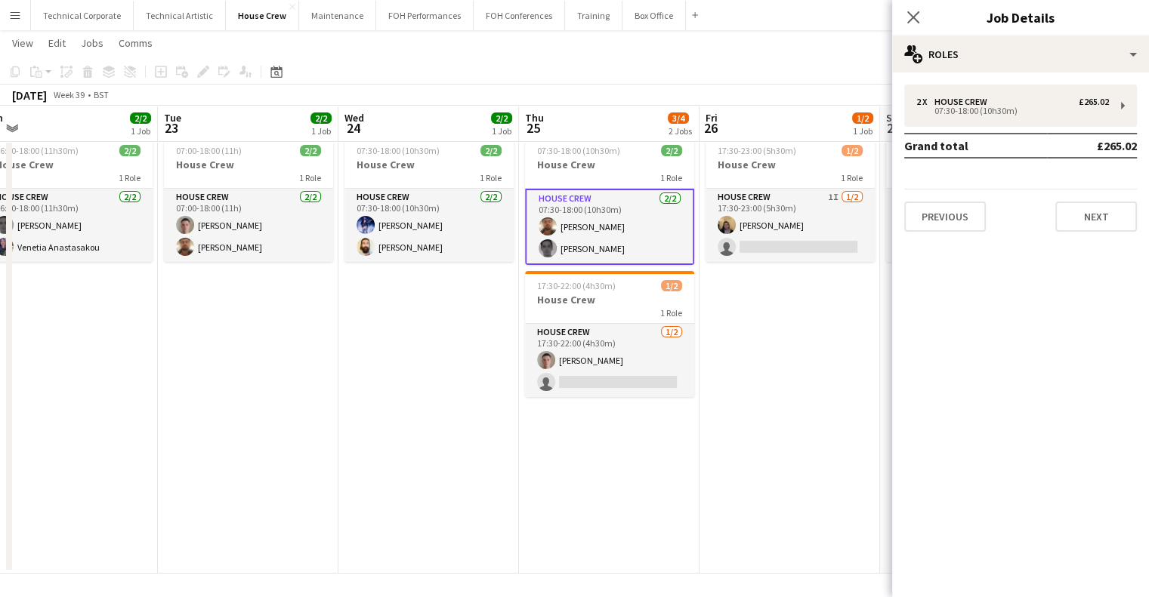
click at [582, 459] on app-date-cell "07:30-18:00 (10h30m) 2/2 House Crew 1 Role House Crew 2/2 07:30-18:00 (10h30m) …" at bounding box center [609, 352] width 181 height 444
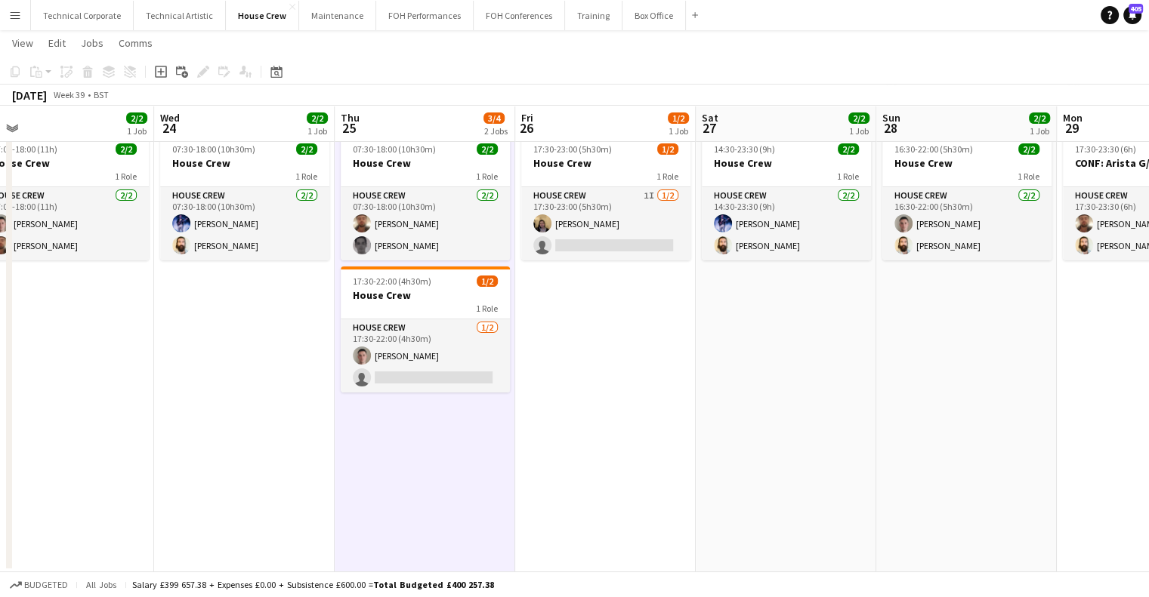
scroll to position [0, 583]
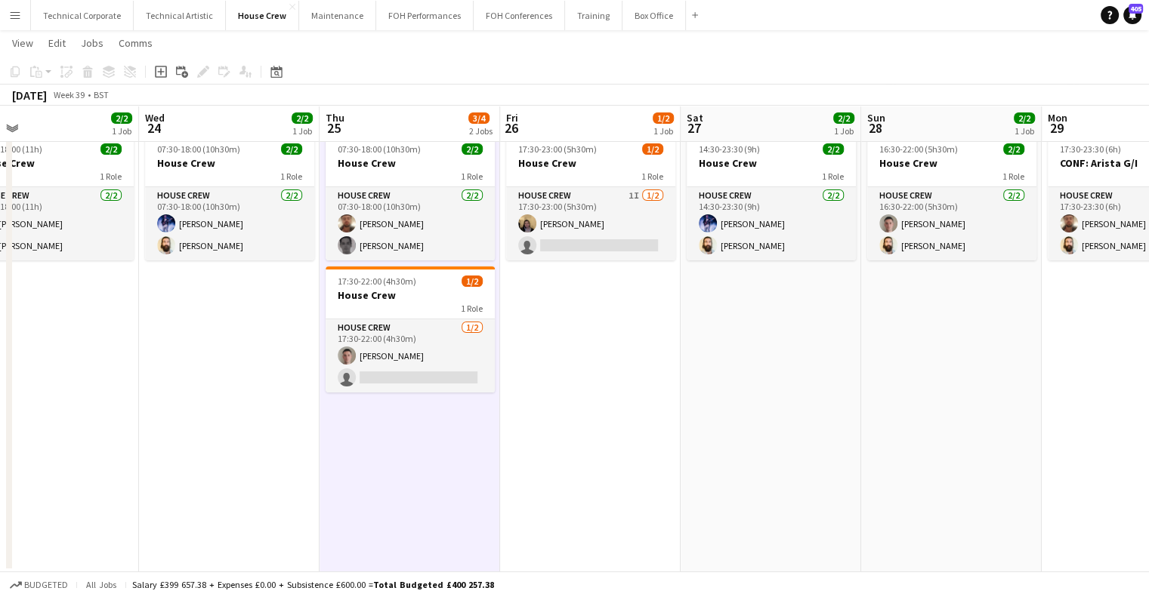
drag, startPoint x: 662, startPoint y: 451, endPoint x: 508, endPoint y: 474, distance: 155.9
click at [508, 474] on app-calendar-viewport "Sat 20 3/4 2 Jobs Sun 21 2/2 1 Job Mon 22 2/2 1 Job Tue 23 2/2 1 Job Wed 24 2/2…" at bounding box center [574, 295] width 1149 height 554
click at [422, 291] on h3 "House Crew" at bounding box center [410, 296] width 169 height 14
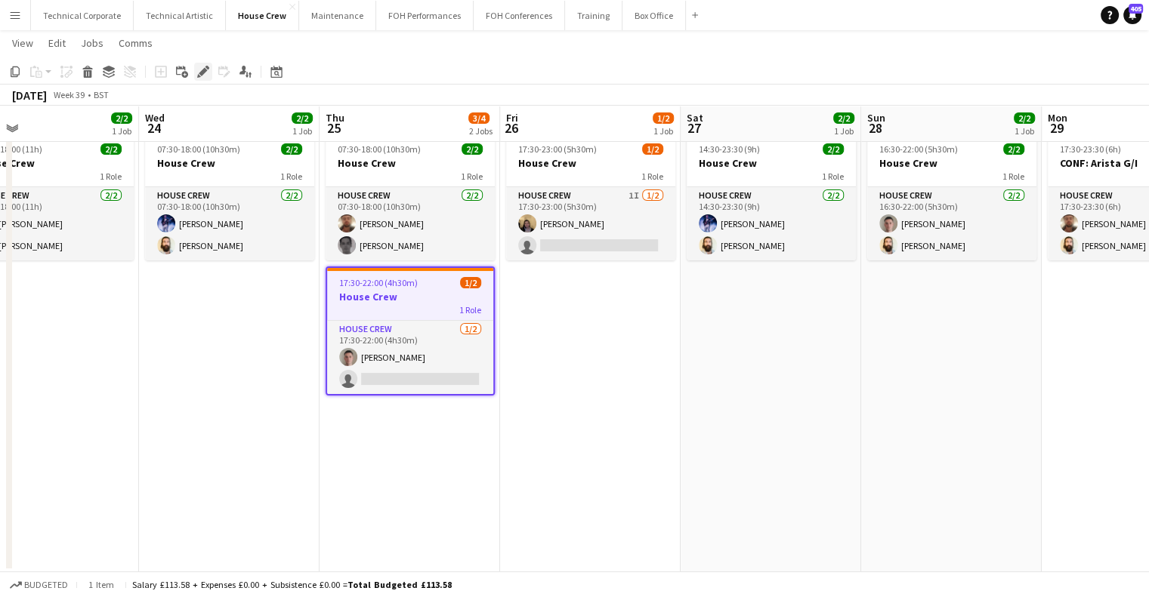
click at [202, 76] on icon "Edit" at bounding box center [203, 72] width 12 height 12
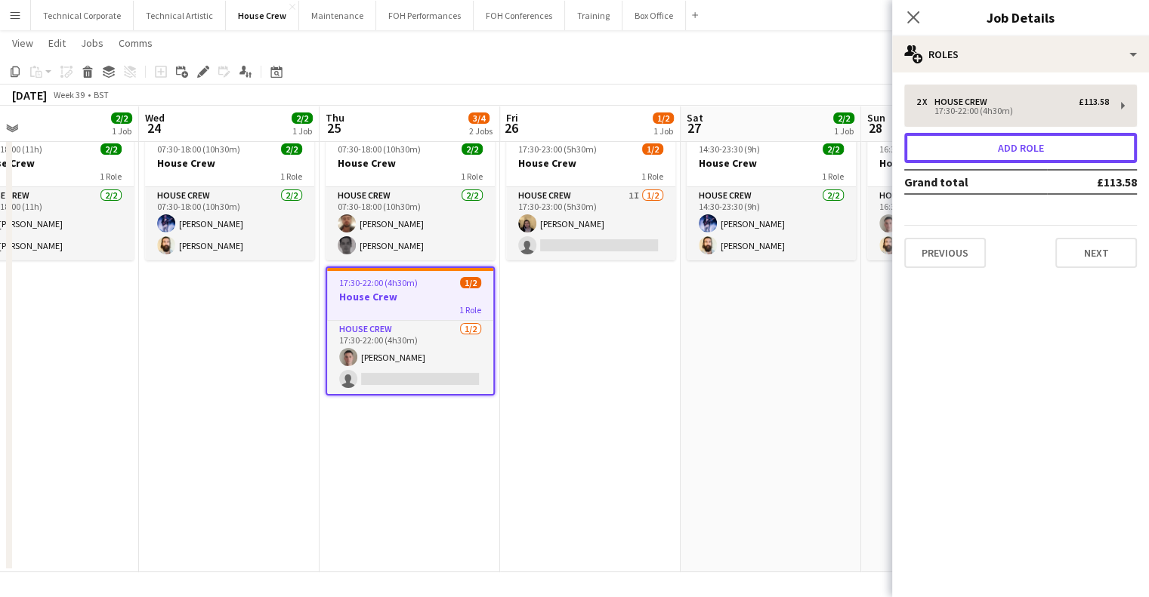
drag, startPoint x: 986, startPoint y: 156, endPoint x: 986, endPoint y: 165, distance: 8.3
click at [986, 156] on button "Add role" at bounding box center [1020, 148] width 233 height 30
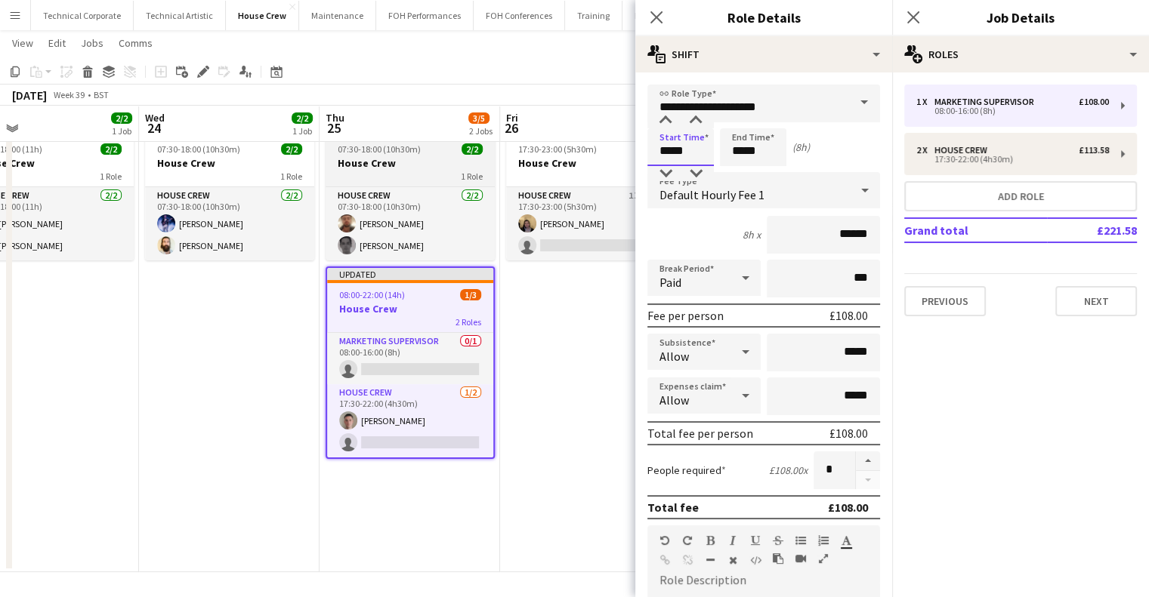
drag, startPoint x: 691, startPoint y: 148, endPoint x: 487, endPoint y: 153, distance: 204.0
click at [487, 150] on body "Menu Boards Boards Boards All jobs Status Workforce Workforce My Workforce Recr…" at bounding box center [574, 278] width 1149 height 639
type input "*****"
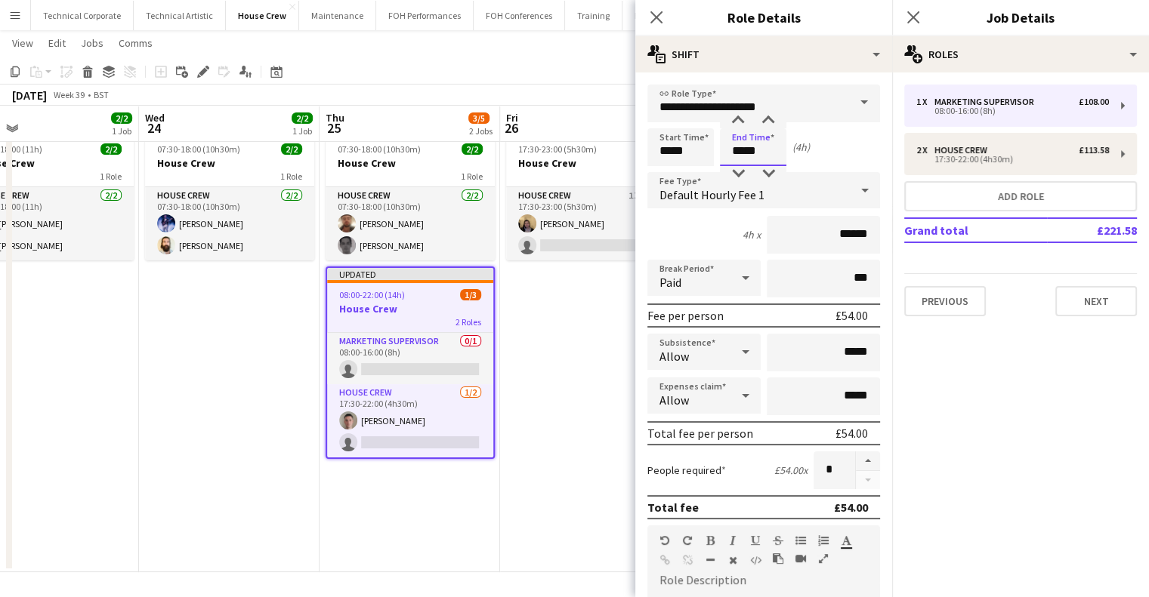
type input "*****"
click at [480, 486] on app-date-cell "07:30-18:00 (10h30m) 2/2 House Crew 1 Role House Crew 2/2 07:30-18:00 (10h30m) …" at bounding box center [410, 350] width 181 height 444
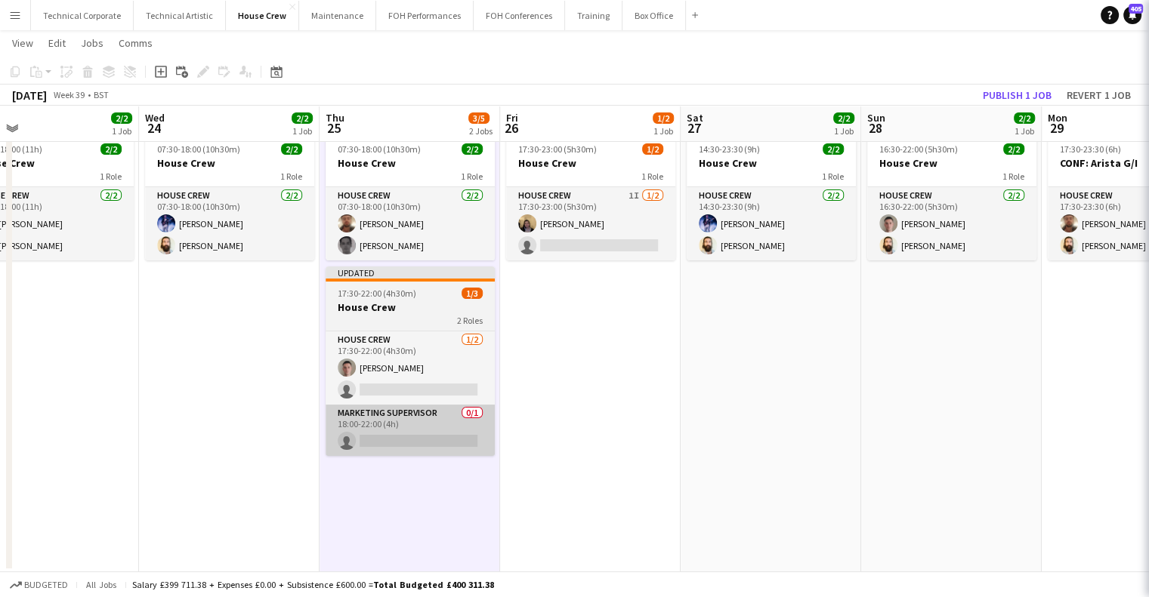
click at [441, 431] on app-card-role "Marketing Supervisor 0/1 18:00-22:00 (4h) single-neutral-actions" at bounding box center [410, 430] width 169 height 51
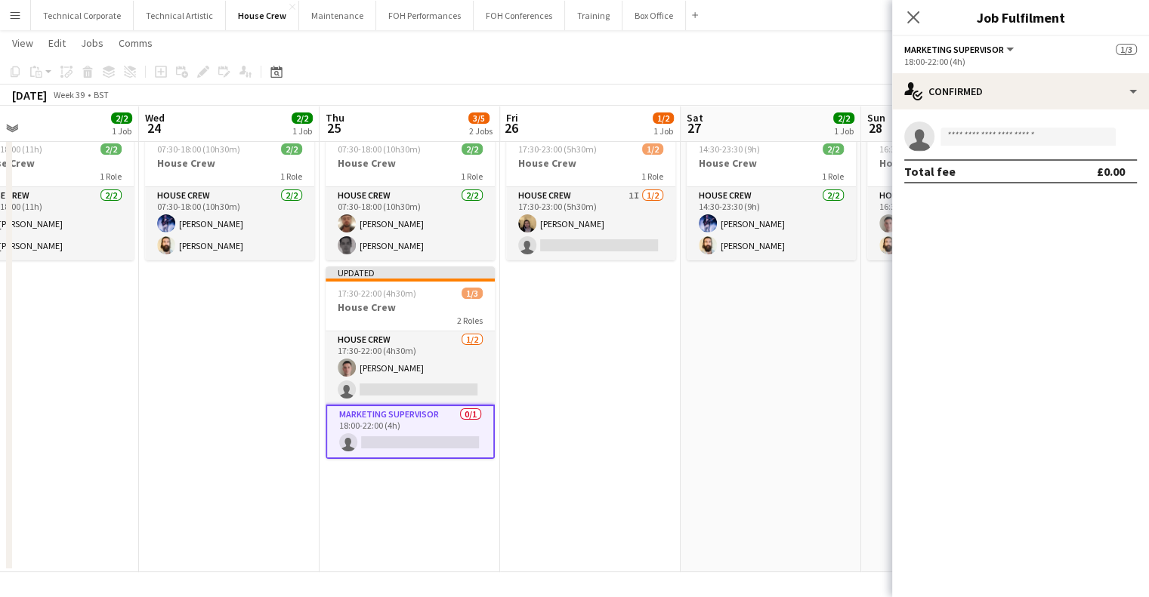
click at [928, 110] on div "single-neutral-actions Total fee £0.00" at bounding box center [1020, 153] width 257 height 86
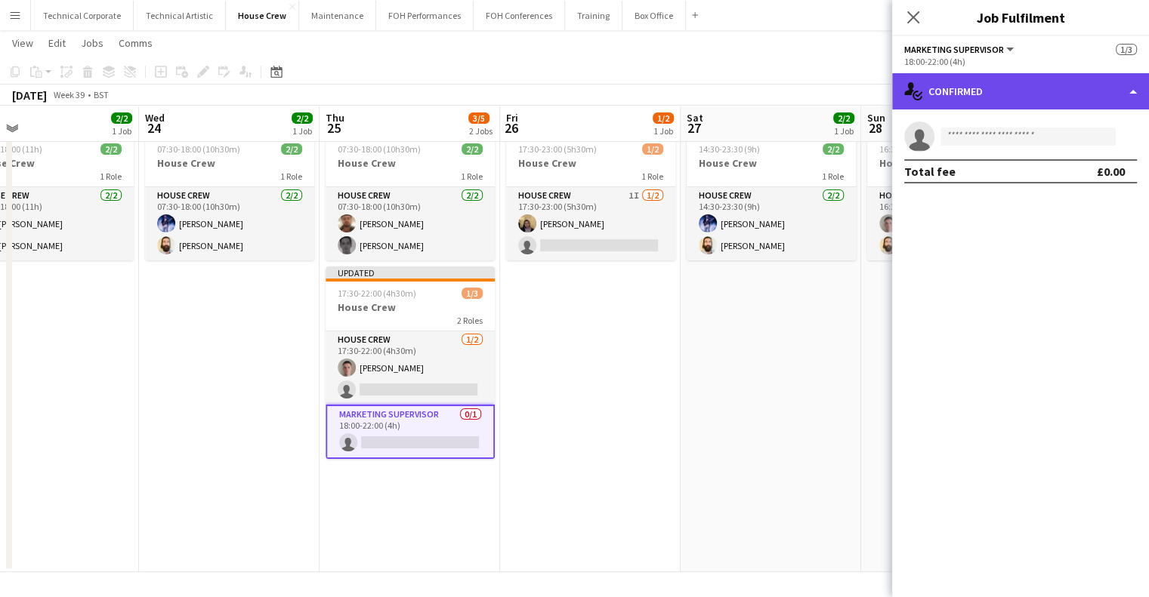
click at [973, 104] on div "single-neutral-actions-check-2 Confirmed" at bounding box center [1020, 91] width 257 height 36
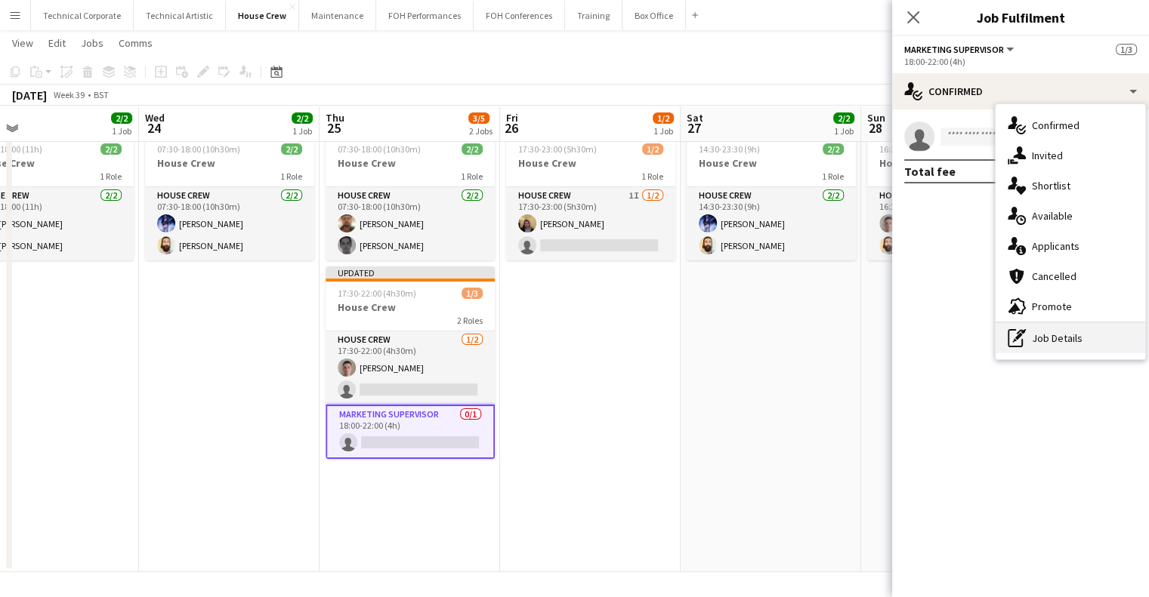
click at [1094, 338] on div "pen-write Job Details" at bounding box center [1071, 338] width 150 height 30
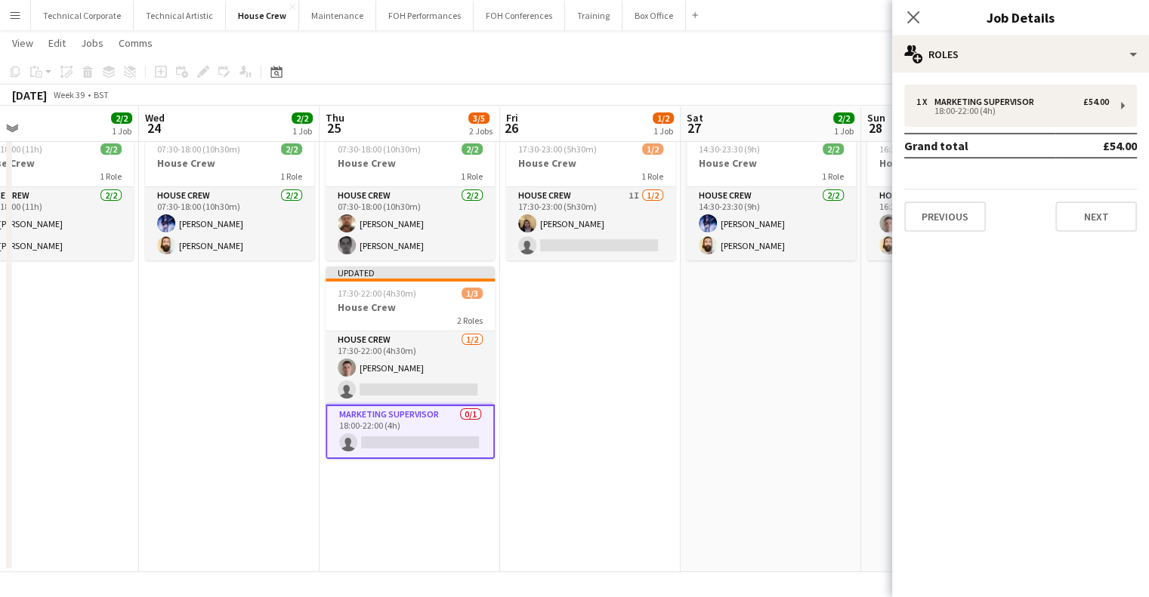
click at [1002, 135] on td "Grand total" at bounding box center [979, 146] width 151 height 24
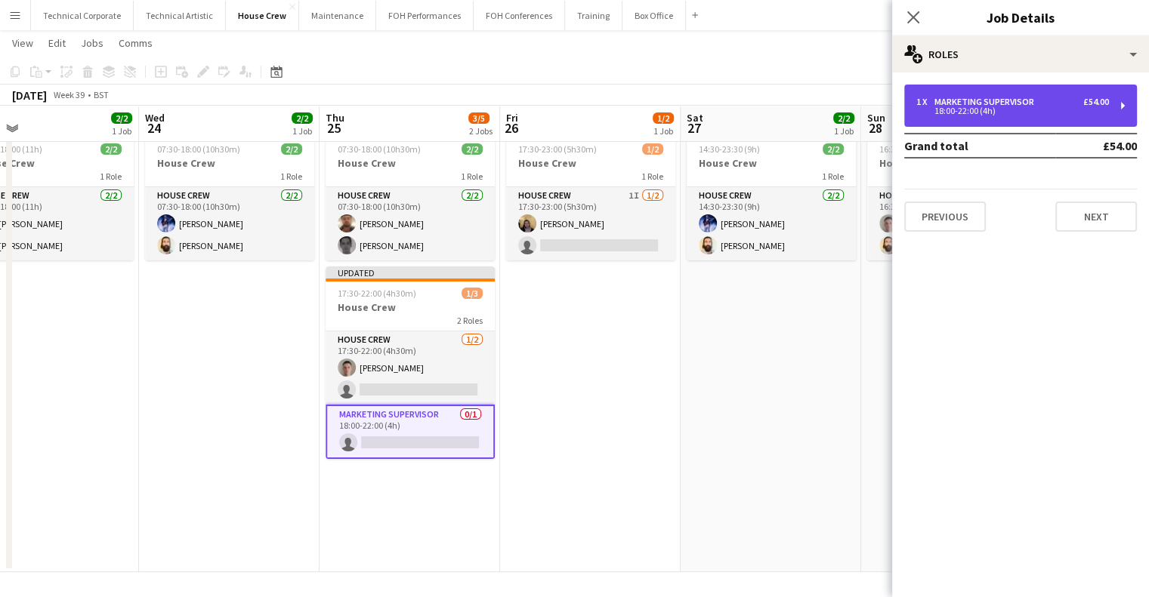
click at [1002, 126] on div "1 x Marketing Supervisor £54.00 18:00-22:00 (4h)" at bounding box center [1020, 106] width 233 height 42
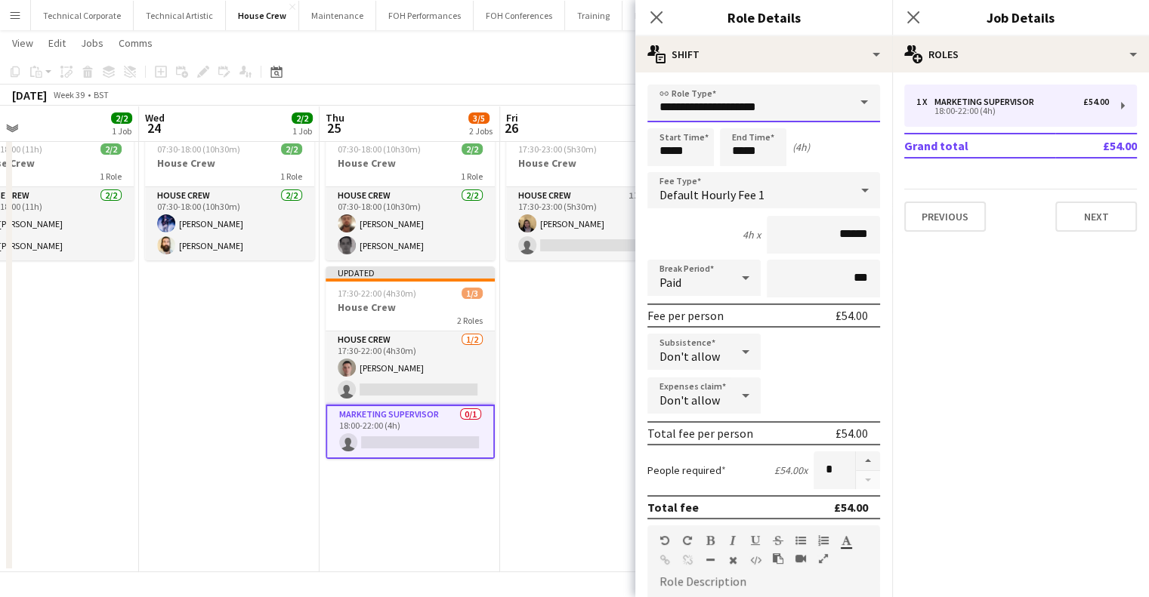
click at [764, 97] on input "**********" at bounding box center [763, 104] width 233 height 38
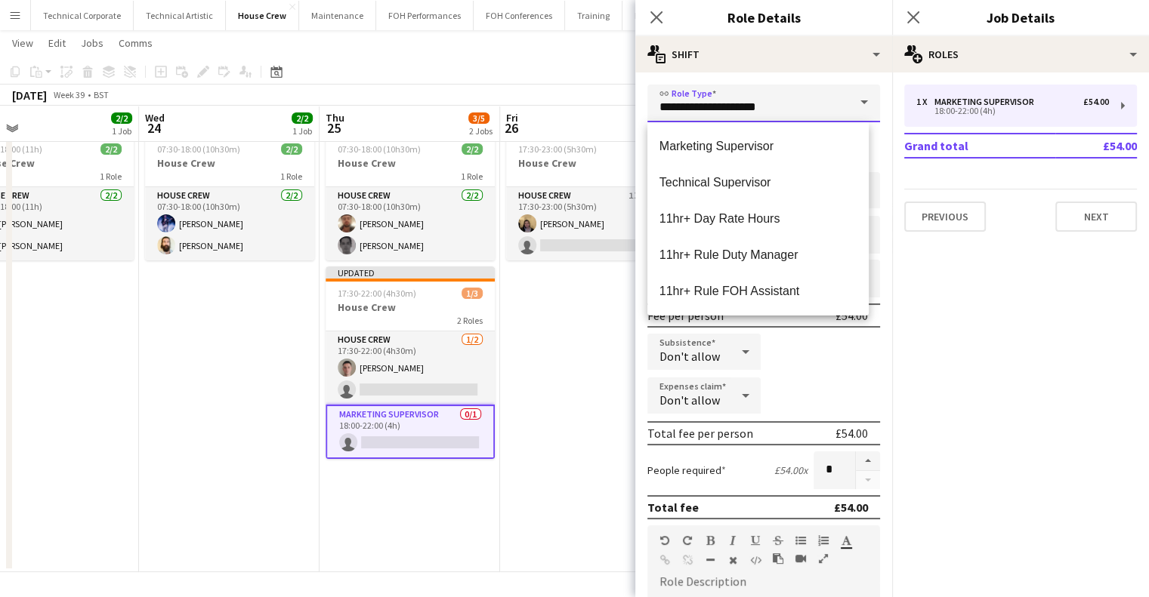
drag, startPoint x: 789, startPoint y: 98, endPoint x: 537, endPoint y: 97, distance: 252.3
click at [537, 97] on body "Menu Boards Boards Boards All jobs Status Workforce Workforce My Workforce Recr…" at bounding box center [574, 278] width 1149 height 639
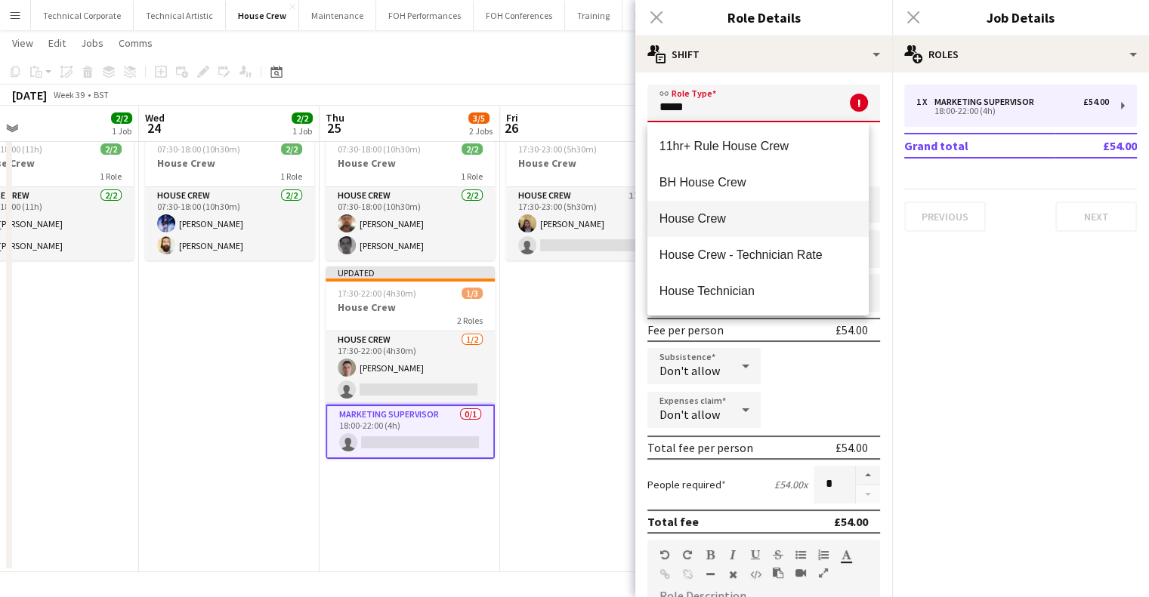
click at [674, 220] on span "House Crew" at bounding box center [757, 218] width 197 height 14
type input "**********"
type input "******"
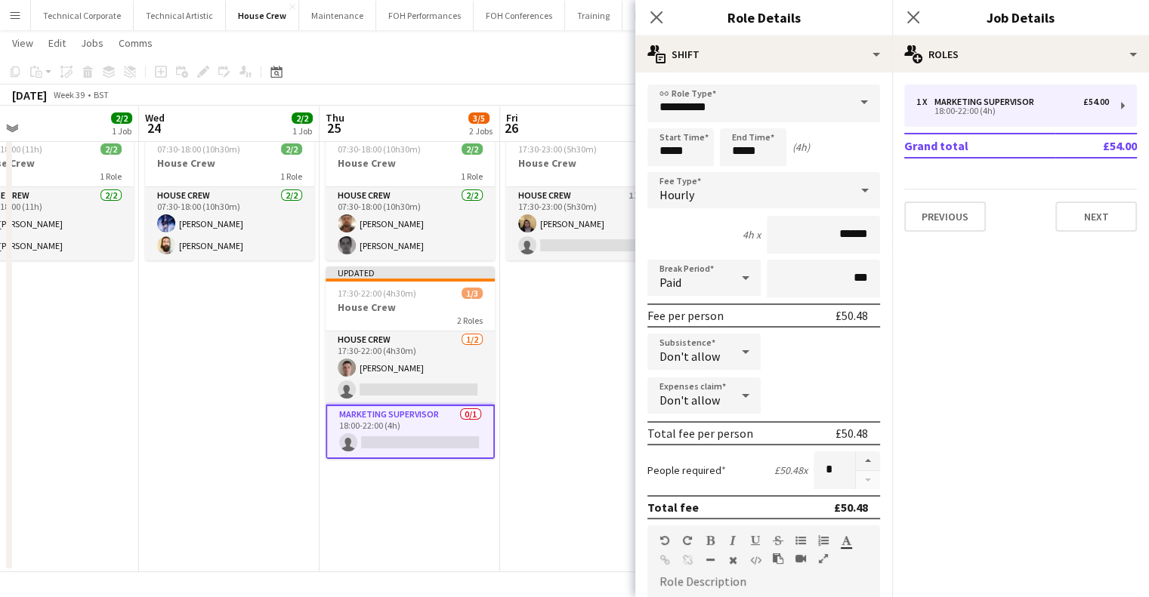
click at [536, 363] on app-date-cell "17:30-23:00 (5h30m) 1/2 House Crew 1 Role House Crew 1I 1/2 17:30-23:00 (5h30m)…" at bounding box center [590, 350] width 181 height 444
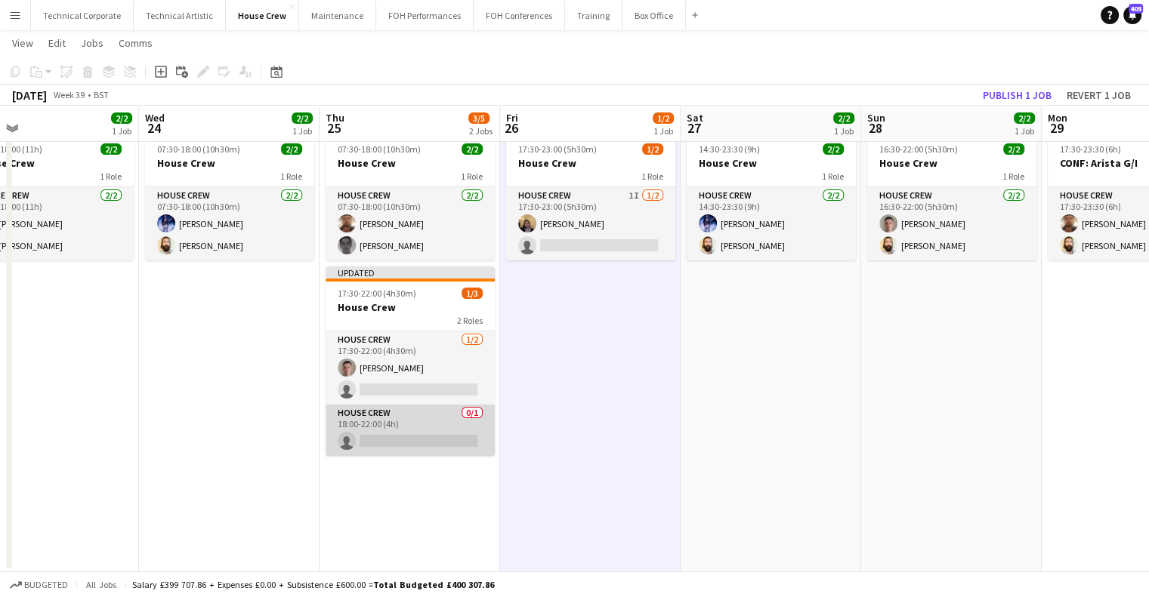
click at [437, 440] on app-card-role "House Crew 0/1 18:00-22:00 (4h) single-neutral-actions" at bounding box center [410, 430] width 169 height 51
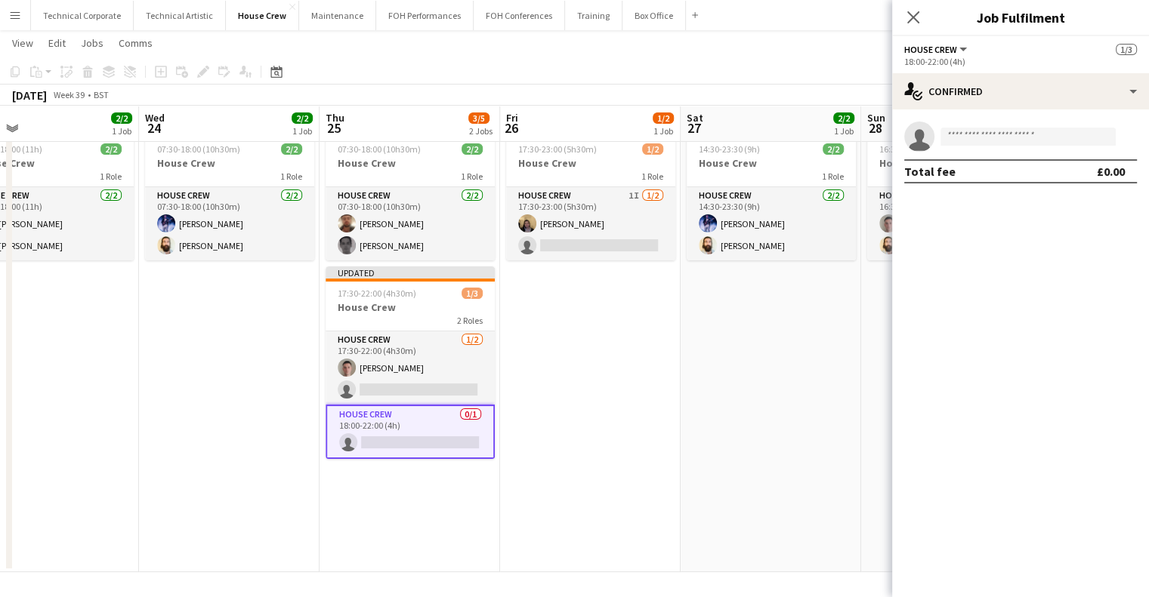
click at [972, 118] on div "single-neutral-actions Total fee £0.00" at bounding box center [1020, 153] width 257 height 86
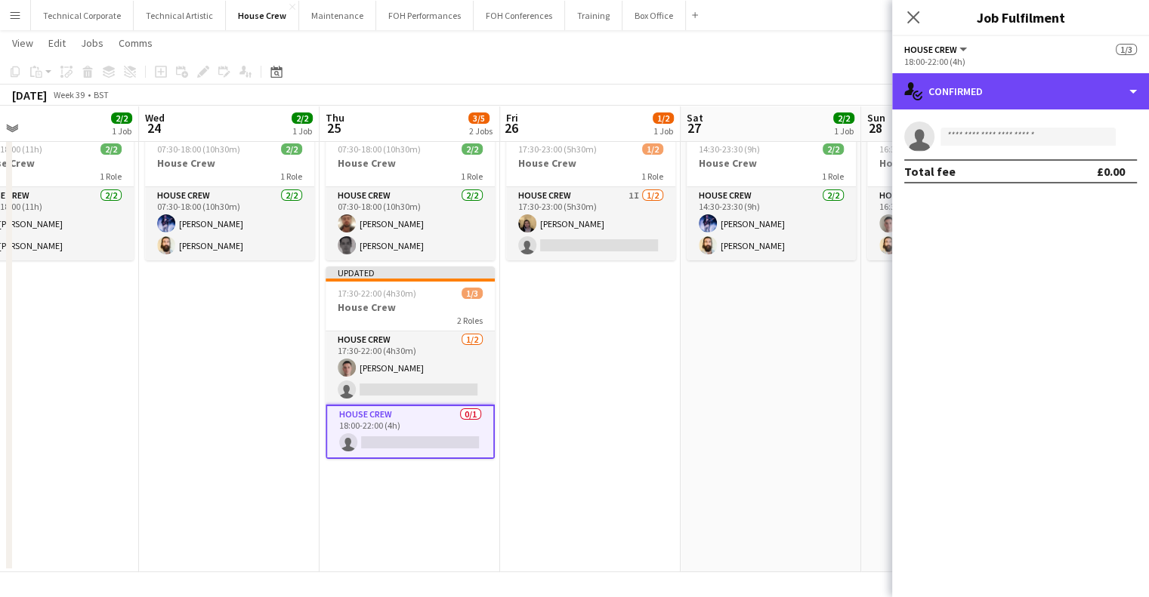
click at [980, 110] on div "single-neutral-actions-check-2 Confirmed single-neutral-actions-check-2 Confirm…" at bounding box center [1020, 335] width 257 height 524
click at [1028, 99] on div "single-neutral-actions-check-2 Confirmed" at bounding box center [1020, 91] width 257 height 36
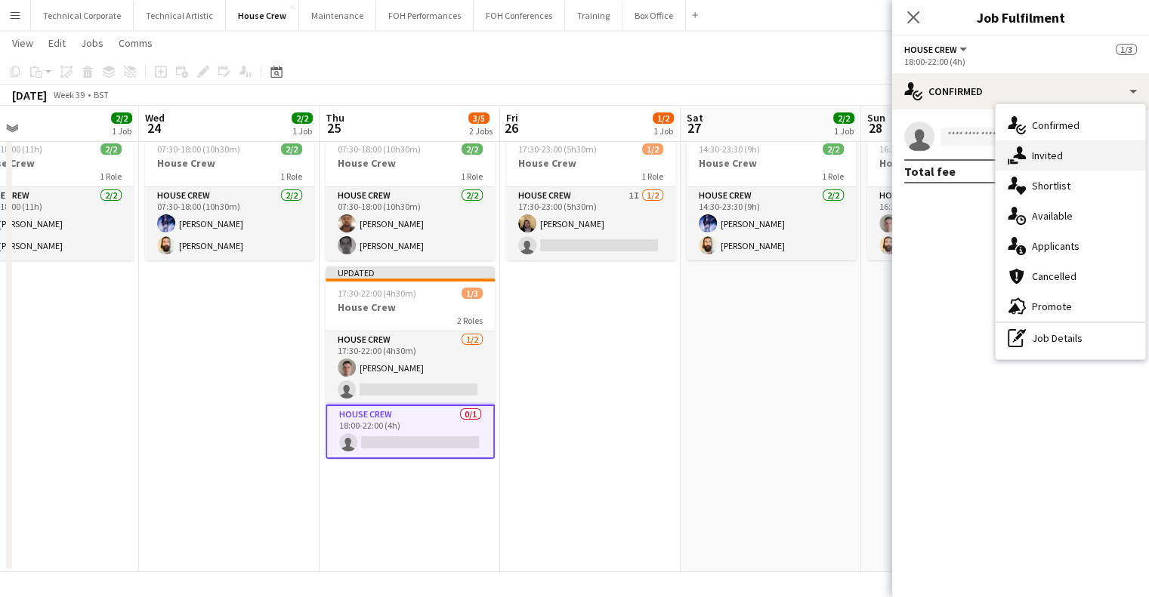
click at [1045, 161] on span "Invited" at bounding box center [1047, 156] width 31 height 14
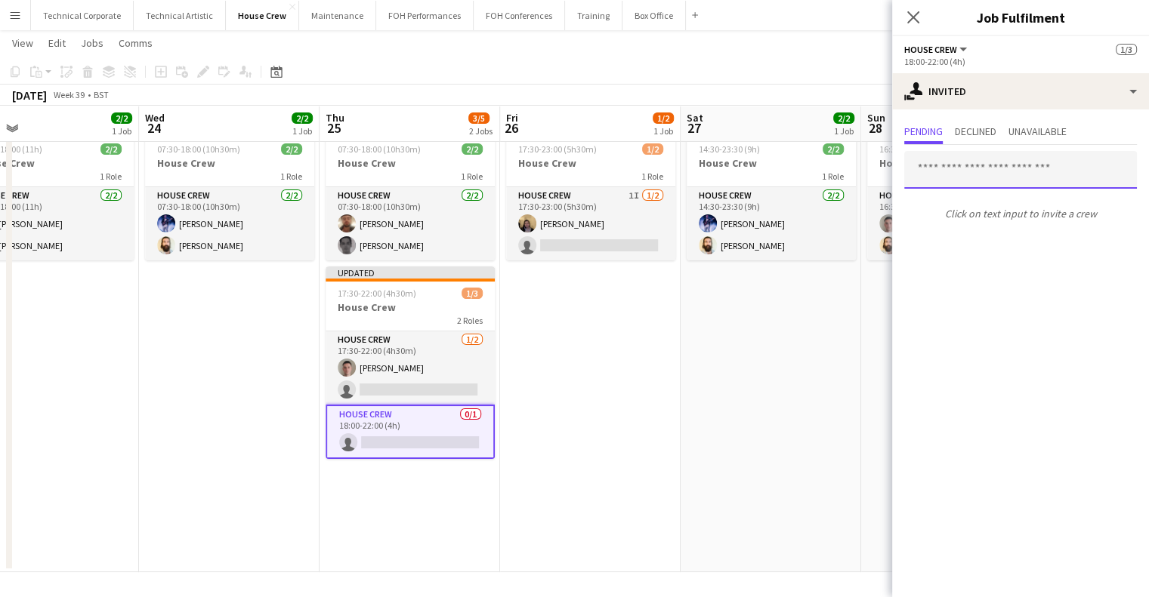
click at [965, 177] on input "text" at bounding box center [1020, 170] width 233 height 38
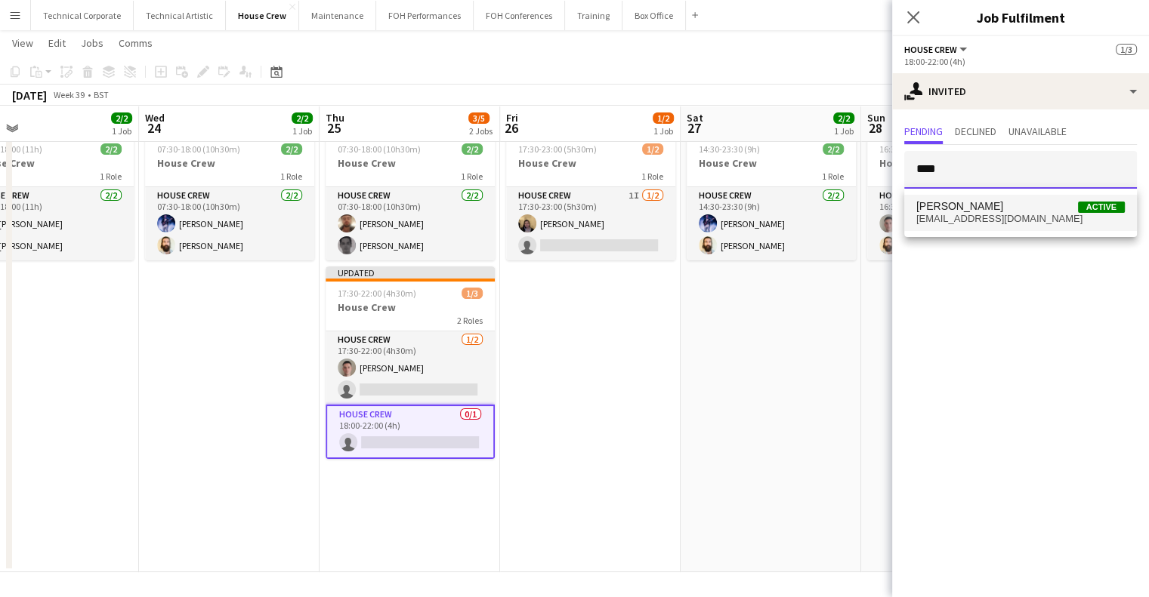
type input "****"
click at [964, 208] on span "[PERSON_NAME]" at bounding box center [959, 206] width 87 height 13
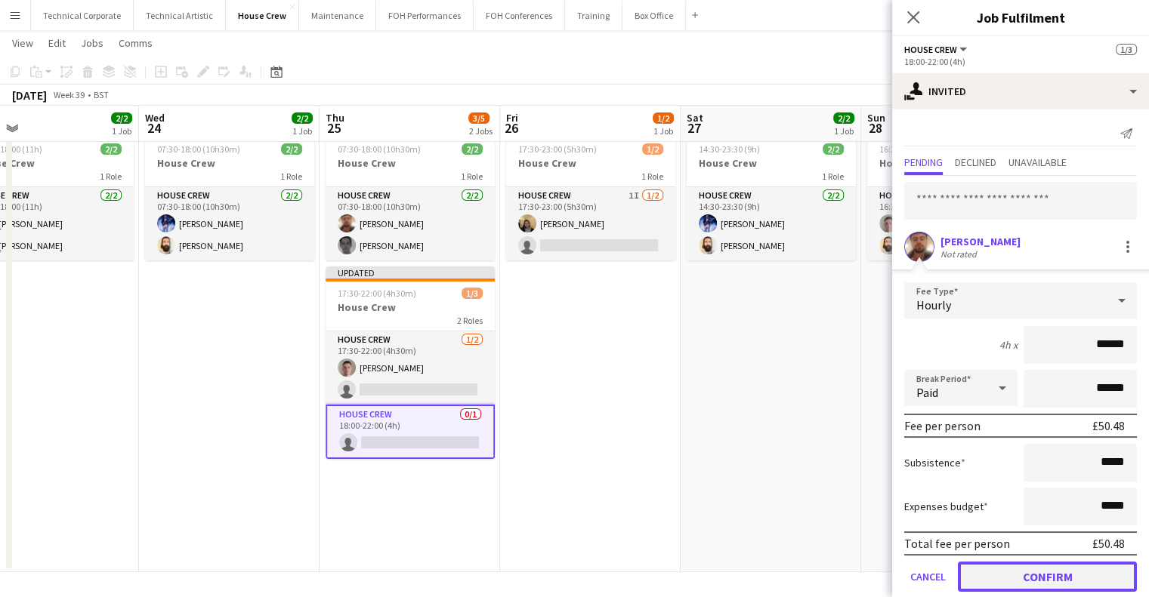
click at [1047, 571] on button "Confirm" at bounding box center [1047, 577] width 179 height 30
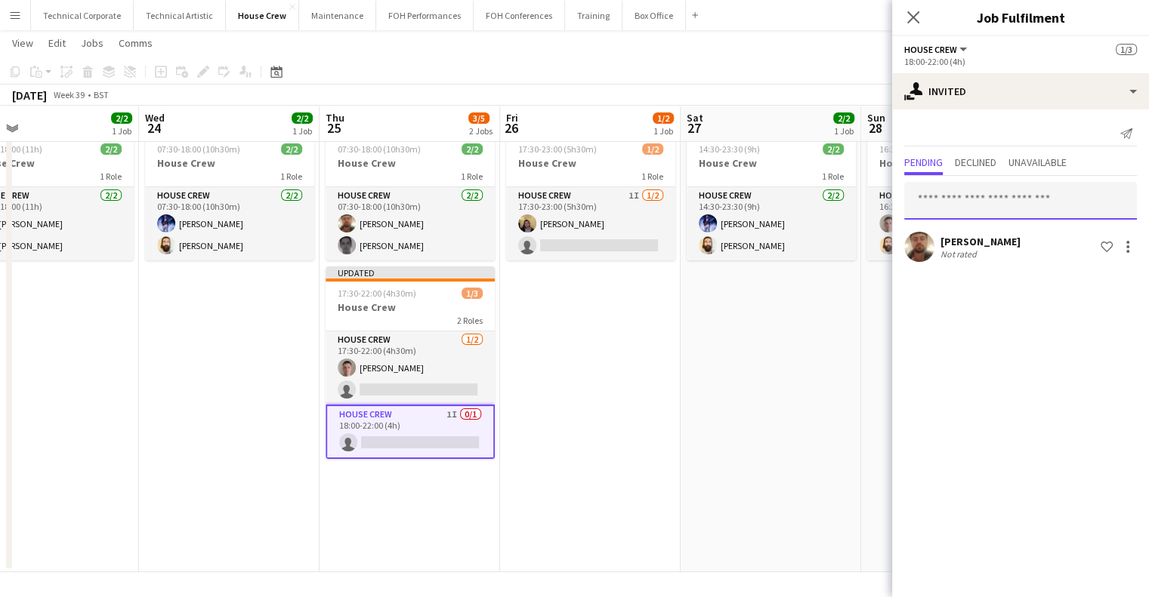
click at [973, 199] on input "text" at bounding box center [1020, 201] width 233 height 38
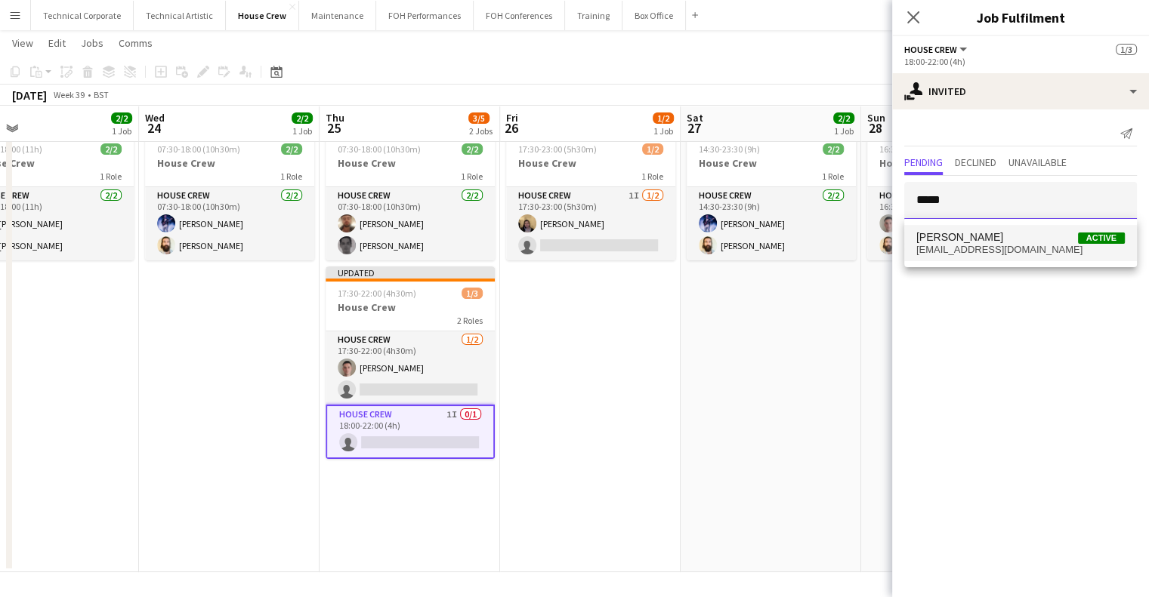
type input "*****"
click at [977, 232] on span "[PERSON_NAME]" at bounding box center [959, 237] width 87 height 13
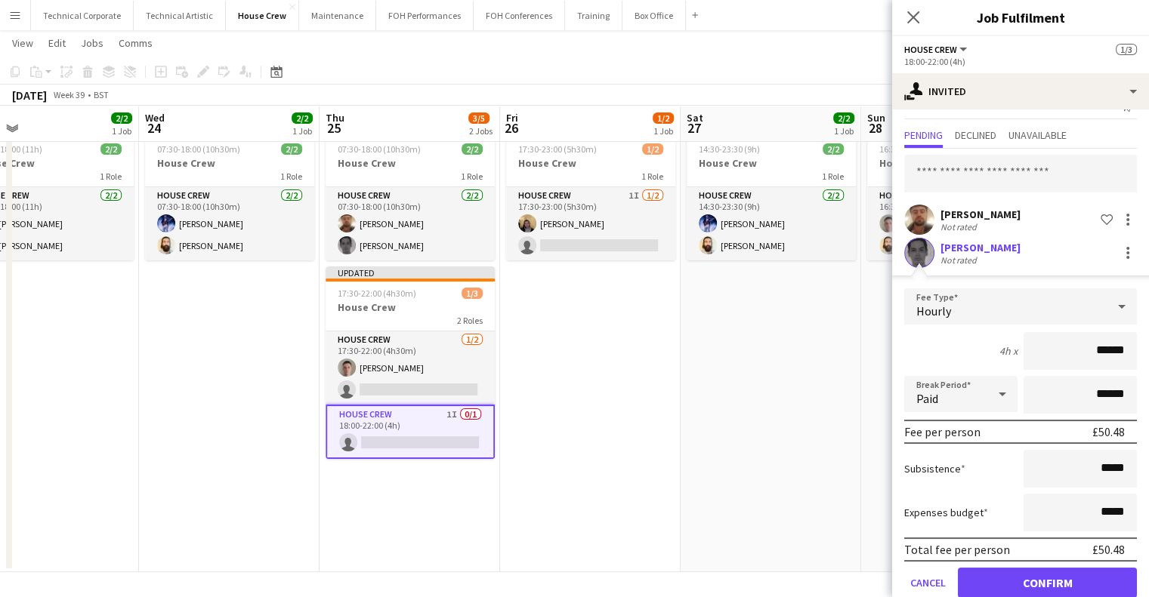
scroll to position [53, 0]
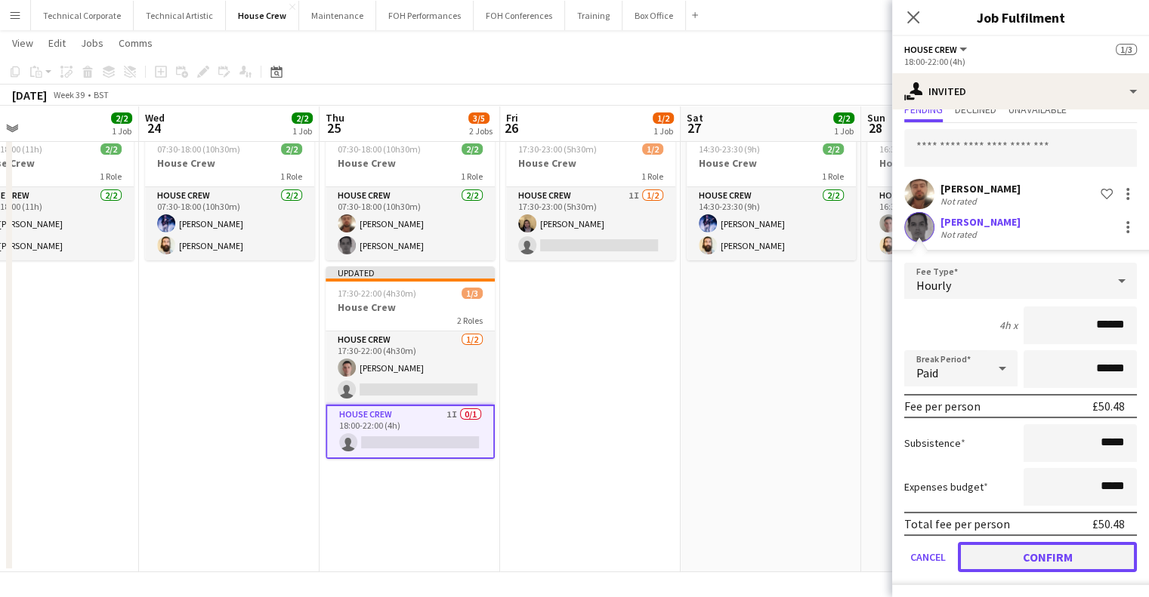
click at [1025, 546] on button "Confirm" at bounding box center [1047, 557] width 179 height 30
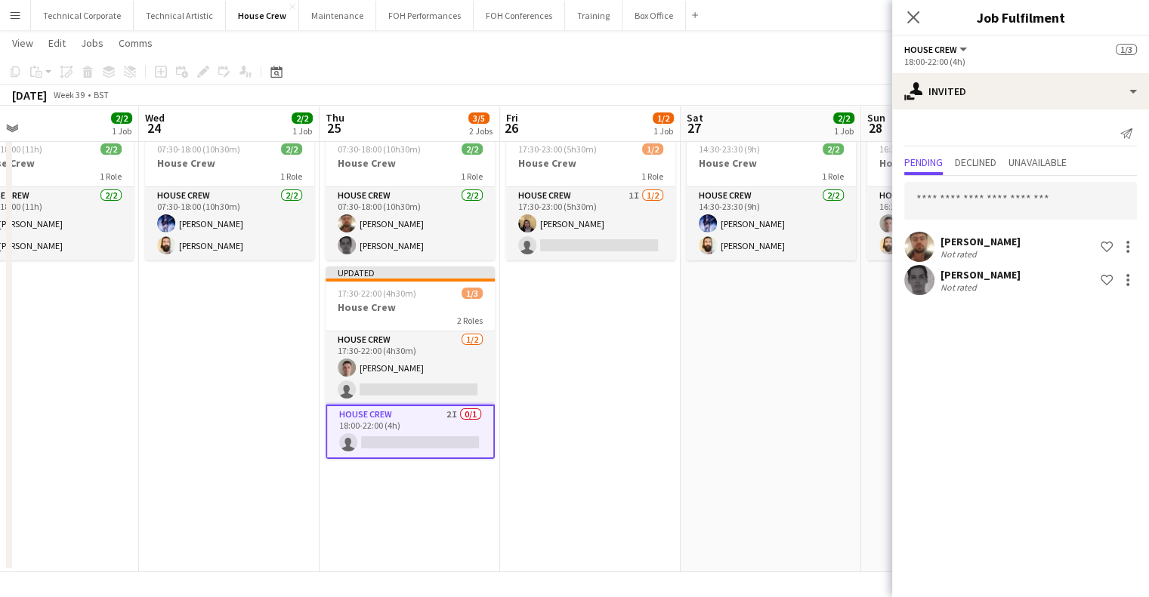
scroll to position [0, 0]
click at [633, 483] on app-date-cell "17:30-23:00 (5h30m) 1/2 House Crew 1 Role House Crew 1I 1/2 17:30-23:00 (5h30m)…" at bounding box center [590, 350] width 181 height 444
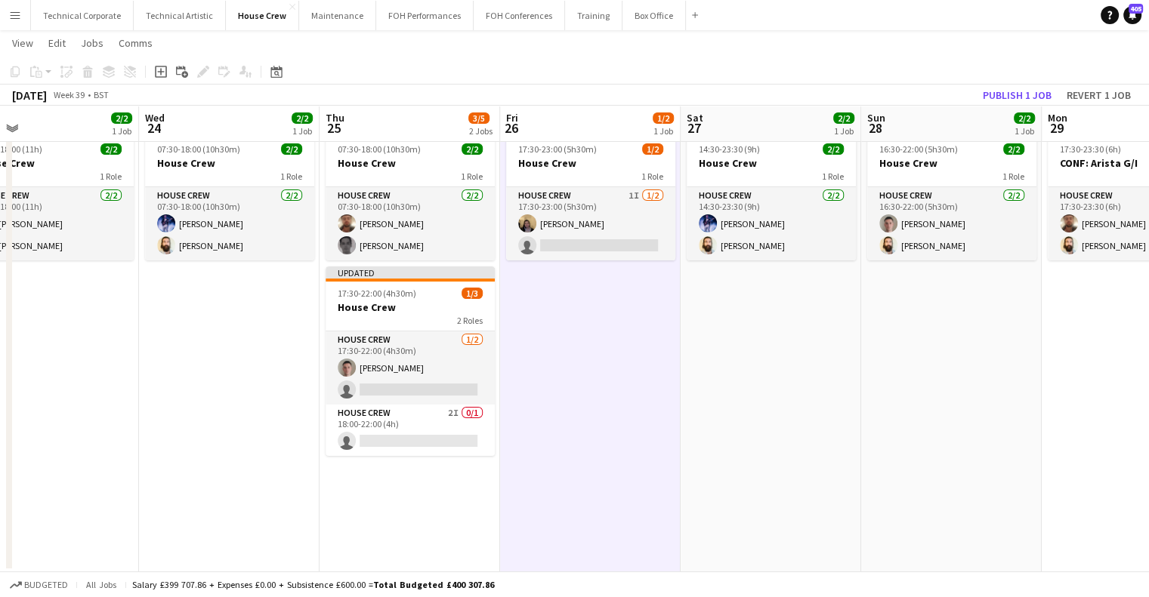
click at [623, 455] on app-date-cell "17:30-23:00 (5h30m) 1/2 House Crew 1 Role House Crew 1I 1/2 17:30-23:00 (5h30m)…" at bounding box center [590, 350] width 181 height 444
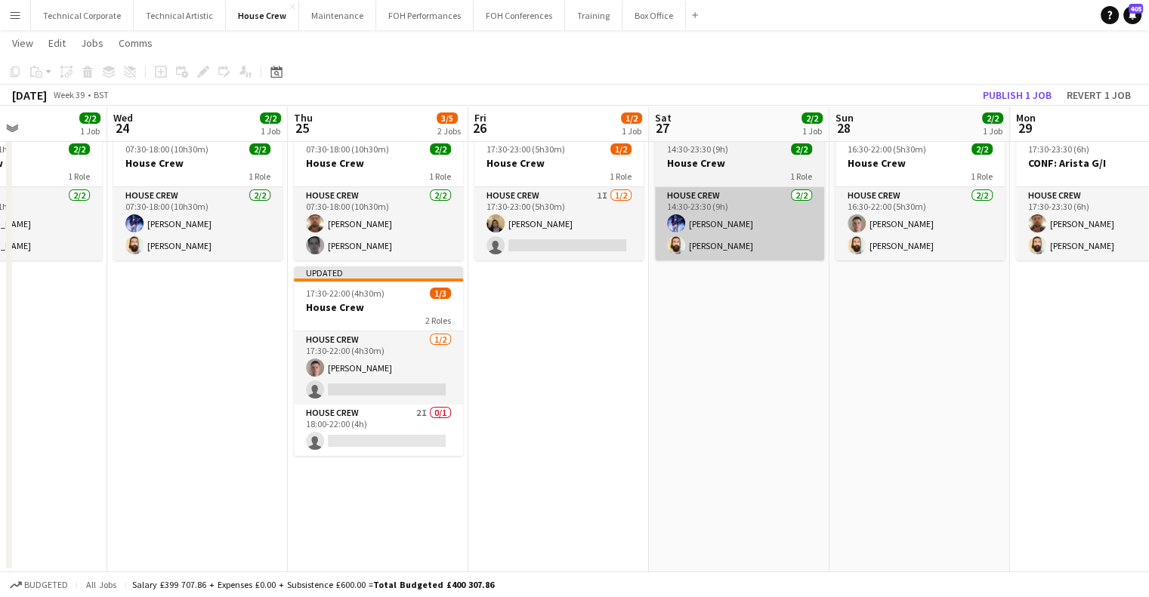
drag, startPoint x: 682, startPoint y: 380, endPoint x: 657, endPoint y: 237, distance: 144.9
click at [550, 389] on app-calendar-viewport "Sat 20 3/4 2 Jobs Sun 21 2/2 1 Job Mon 22 2/2 1 Job Tue 23 2/2 1 Job Wed 24 2/2…" at bounding box center [574, 295] width 1149 height 554
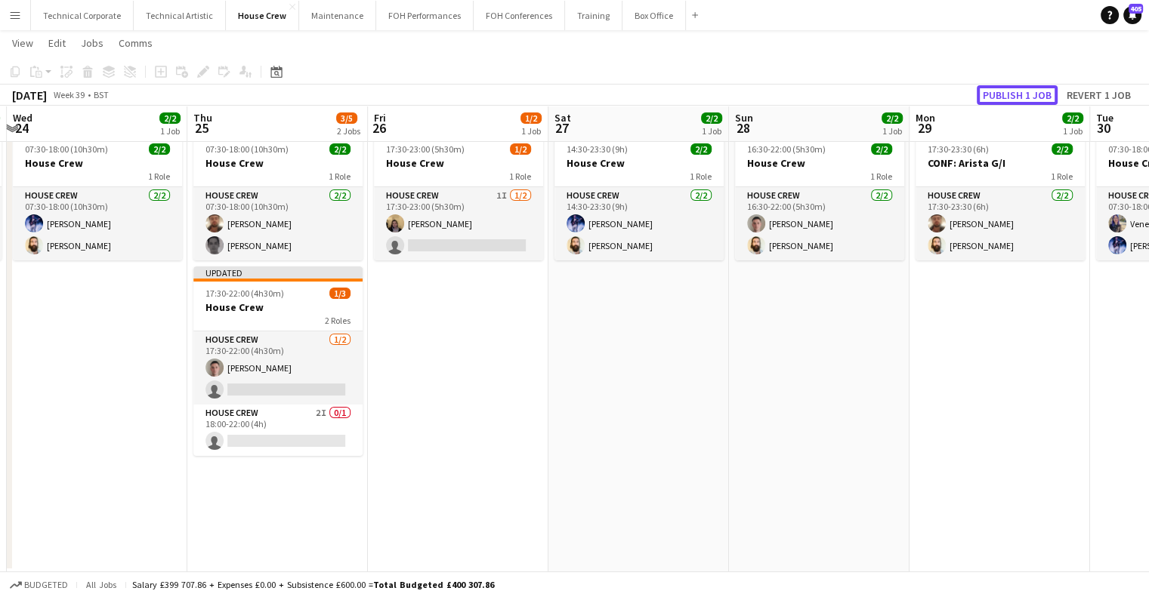
click at [1011, 101] on button "Publish 1 job" at bounding box center [1017, 95] width 81 height 20
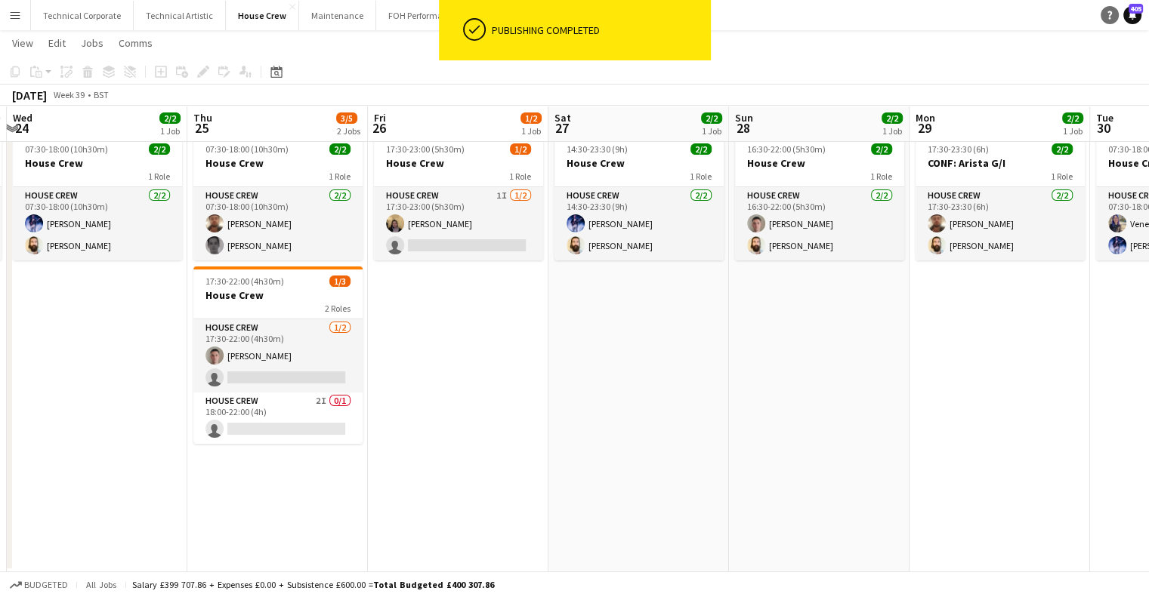
click at [1107, 16] on icon "Help" at bounding box center [1109, 15] width 9 height 9
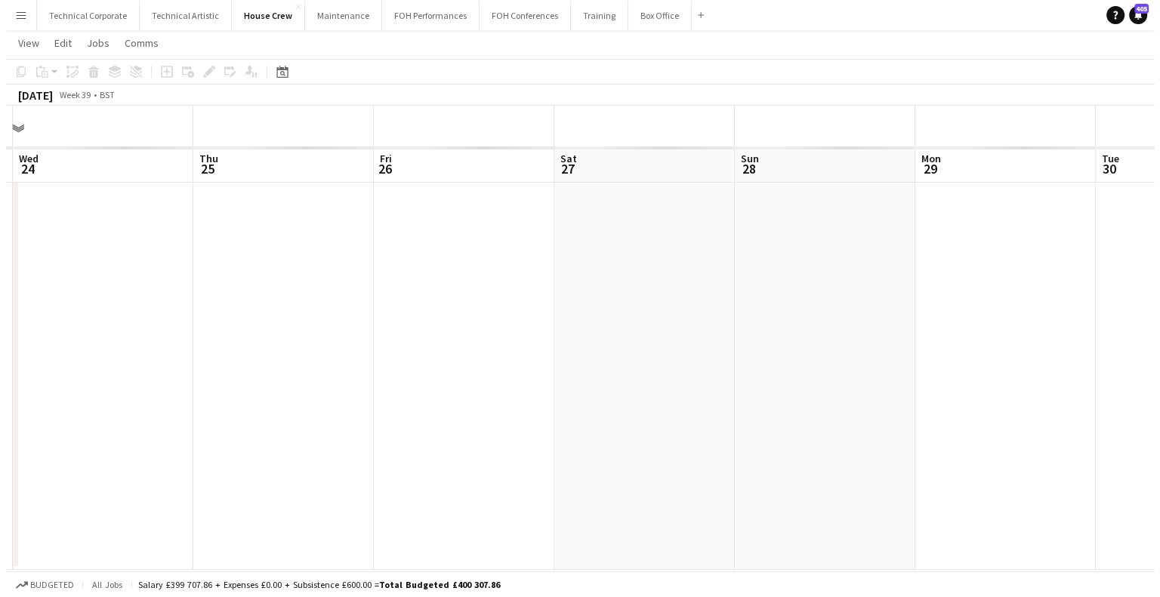
scroll to position [0, 0]
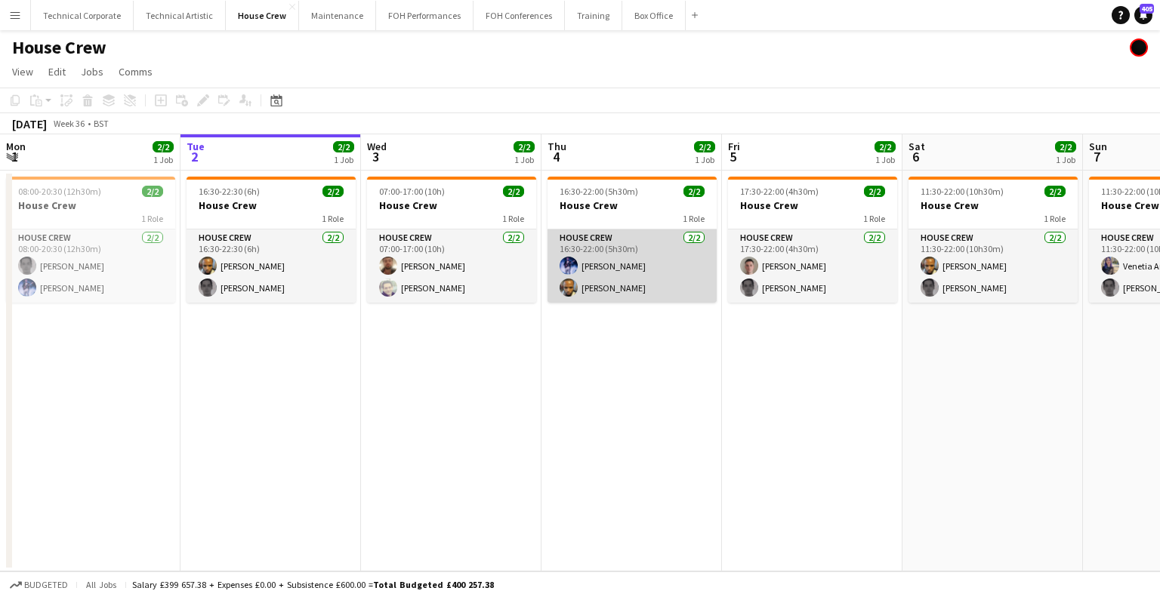
drag, startPoint x: 646, startPoint y: 272, endPoint x: 626, endPoint y: 285, distance: 23.5
click at [645, 272] on app-card-role "House Crew [DATE] 16:30-22:00 (5h30m) [PERSON_NAME] [PERSON_NAME]" at bounding box center [632, 266] width 169 height 73
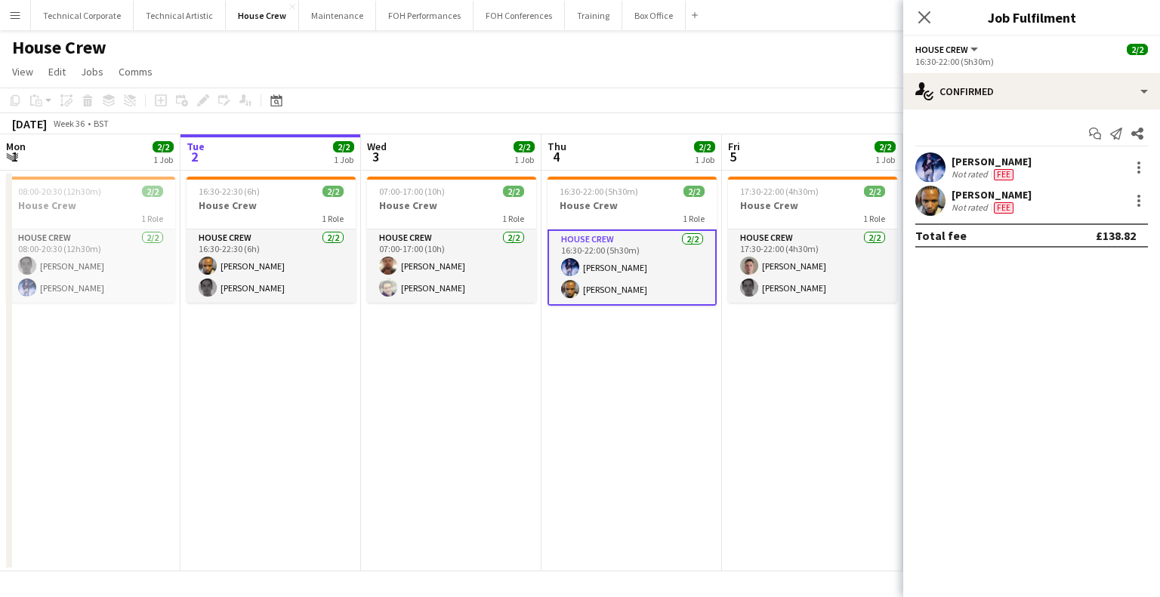
scroll to position [0, 362]
click at [649, 356] on app-date-cell "16:30-22:00 (5h30m) 2/2 House Crew 1 Role House Crew [DATE] 16:30-22:00 (5h30m)…" at bounding box center [631, 371] width 181 height 401
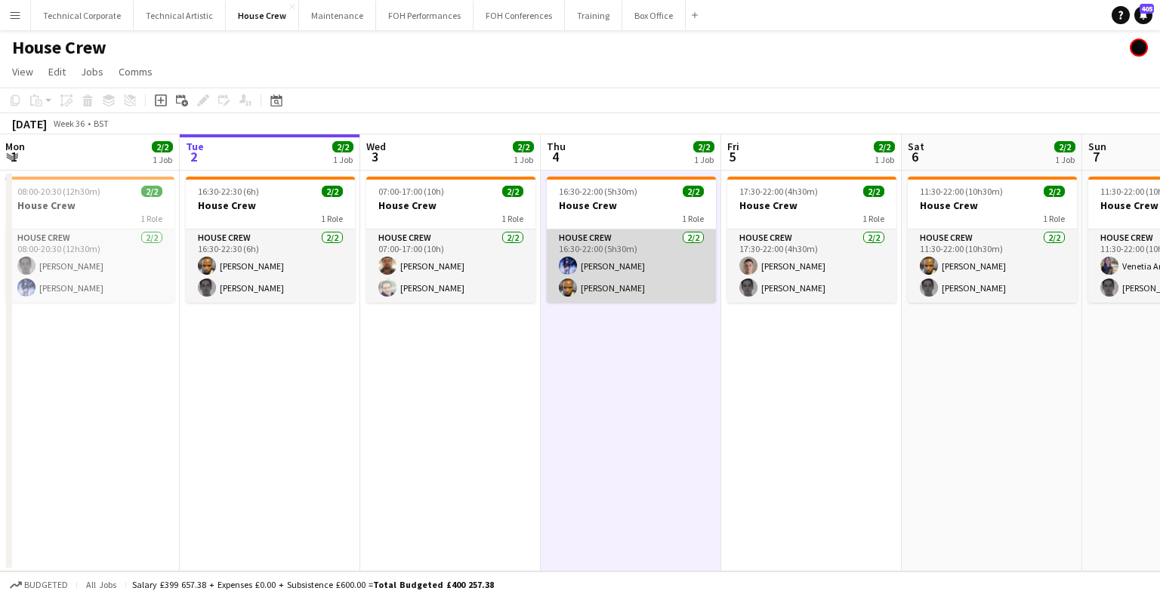
click at [641, 288] on app-card-role "House Crew [DATE] 16:30-22:00 (5h30m) [PERSON_NAME] [PERSON_NAME]" at bounding box center [631, 266] width 169 height 73
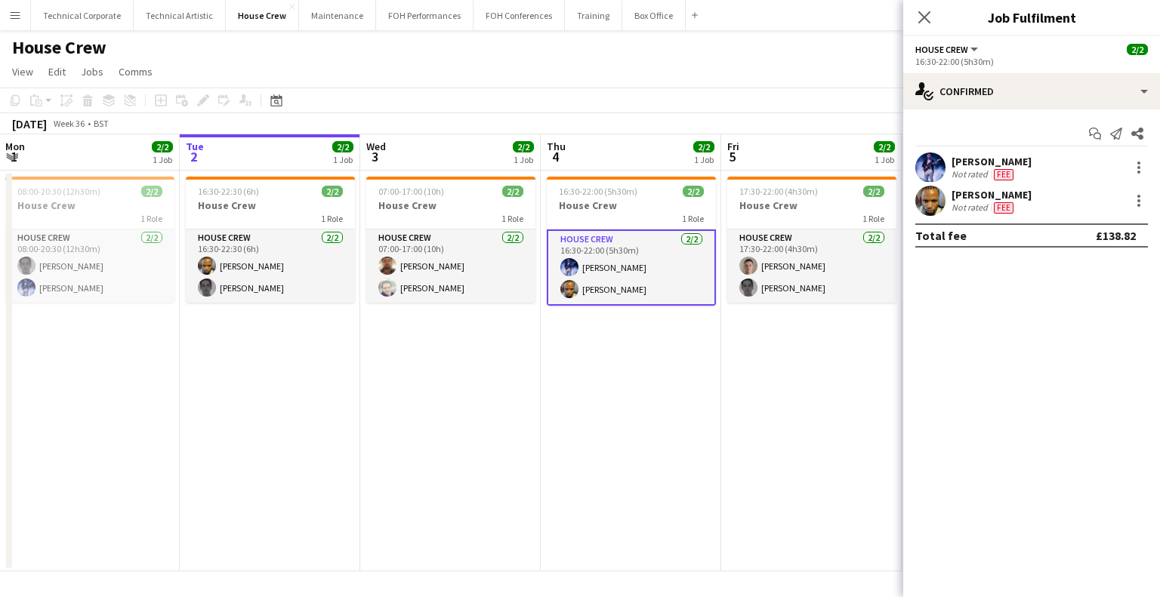
drag, startPoint x: 1057, startPoint y: 66, endPoint x: 1049, endPoint y: 85, distance: 21.3
click at [1057, 69] on app-options-switcher "House Crew All roles House Crew [DATE] 16:30-22:00 (5h30m)" at bounding box center [1031, 54] width 257 height 37
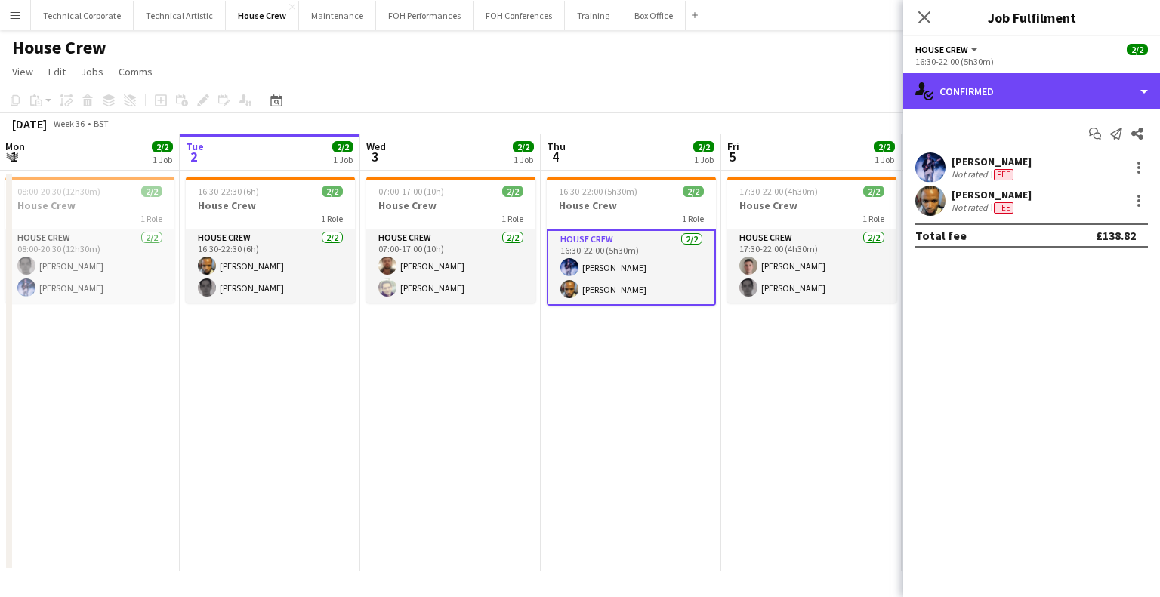
drag, startPoint x: 1049, startPoint y: 85, endPoint x: 1056, endPoint y: 171, distance: 86.4
click at [1050, 85] on div "single-neutral-actions-check-2 Confirmed" at bounding box center [1031, 91] width 257 height 36
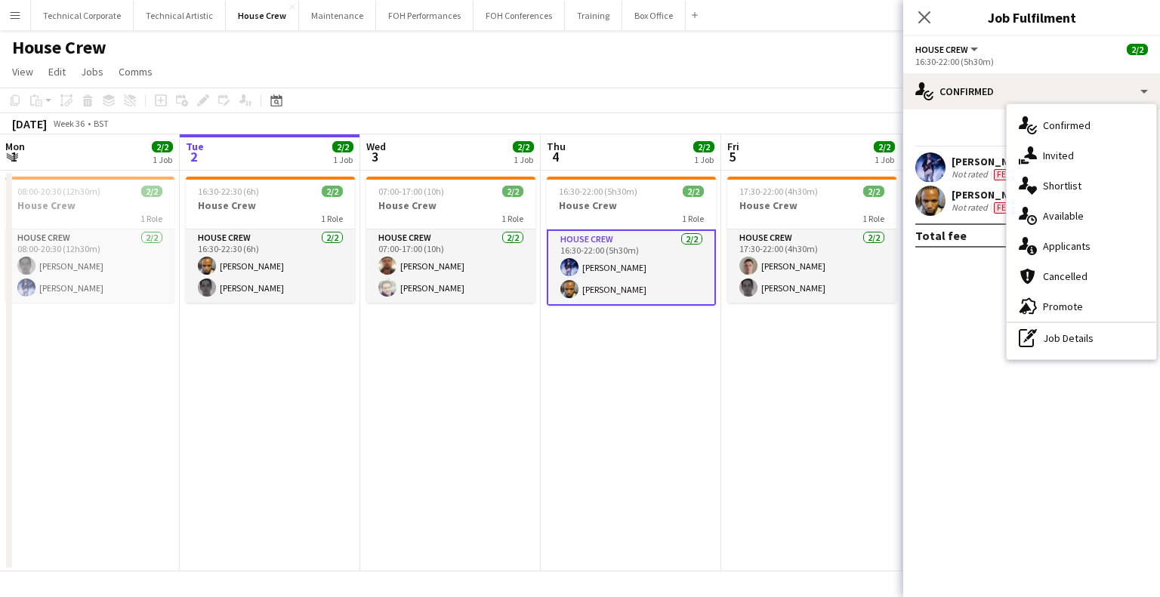
click at [1058, 357] on div "single-neutral-actions-check-2 Confirmed single-neutral-actions-share-1 Invited…" at bounding box center [1082, 231] width 150 height 255
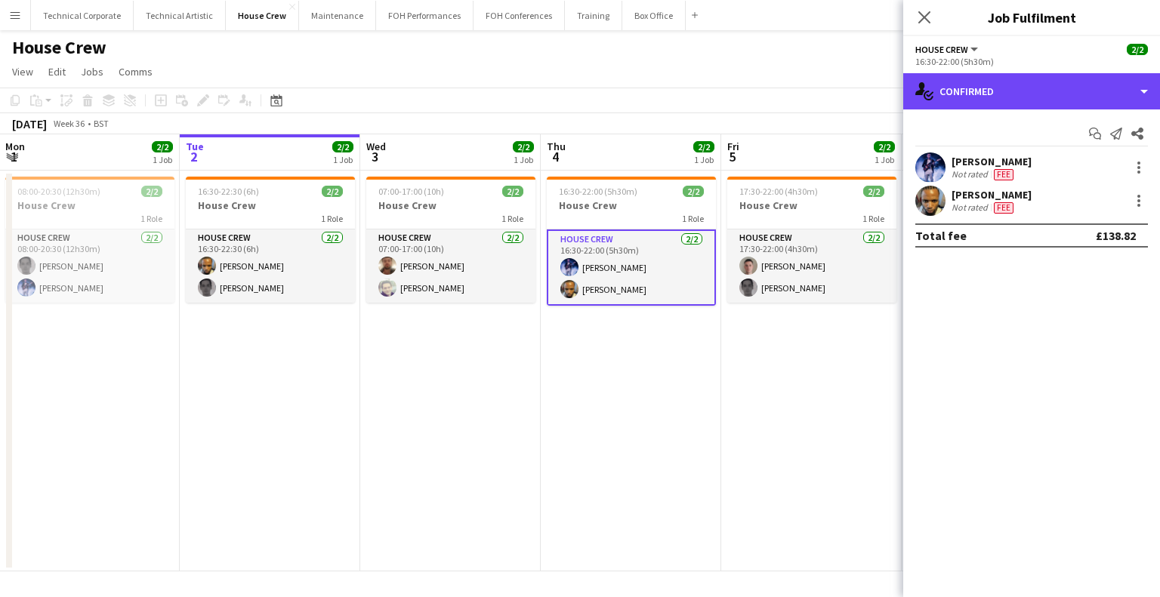
drag, startPoint x: 1032, startPoint y: 84, endPoint x: 1042, endPoint y: 178, distance: 94.3
click at [1033, 84] on div "single-neutral-actions-check-2 Confirmed" at bounding box center [1031, 91] width 257 height 36
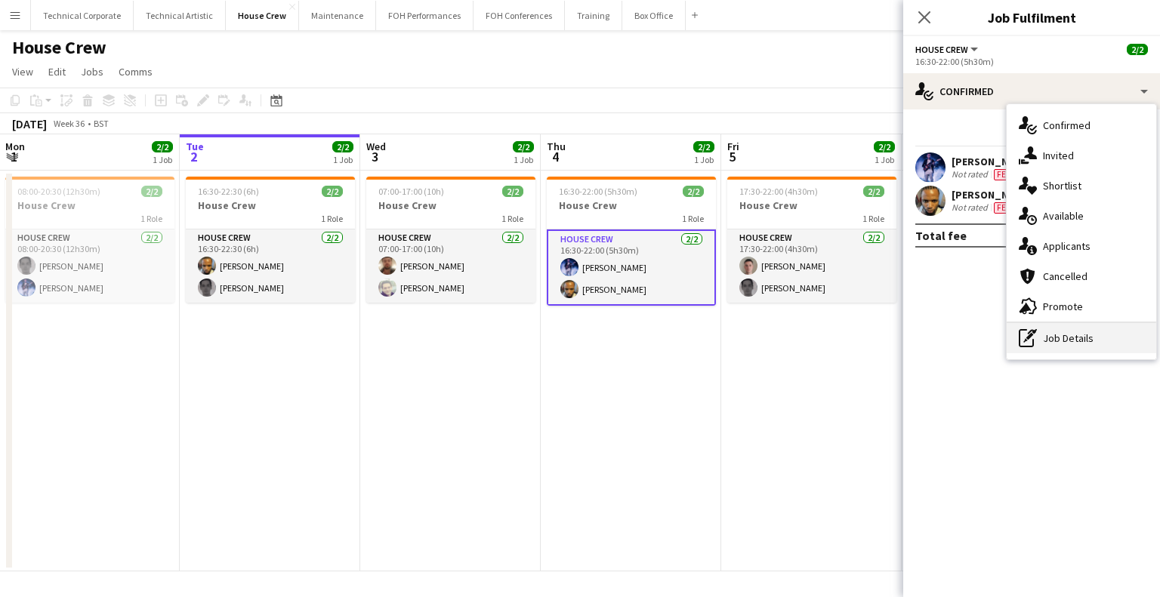
click at [1065, 333] on div "pen-write Job Details" at bounding box center [1082, 338] width 150 height 30
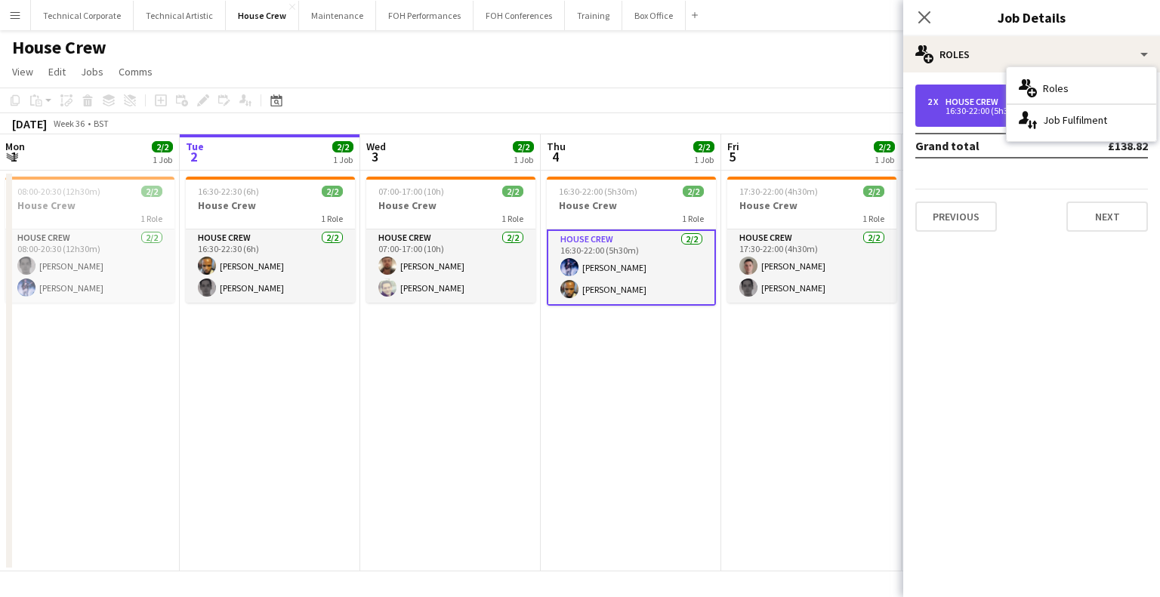
drag, startPoint x: 1002, startPoint y: 111, endPoint x: 980, endPoint y: 120, distance: 24.4
click at [1003, 110] on div "16:30-22:00 (5h30m)" at bounding box center [1024, 111] width 193 height 8
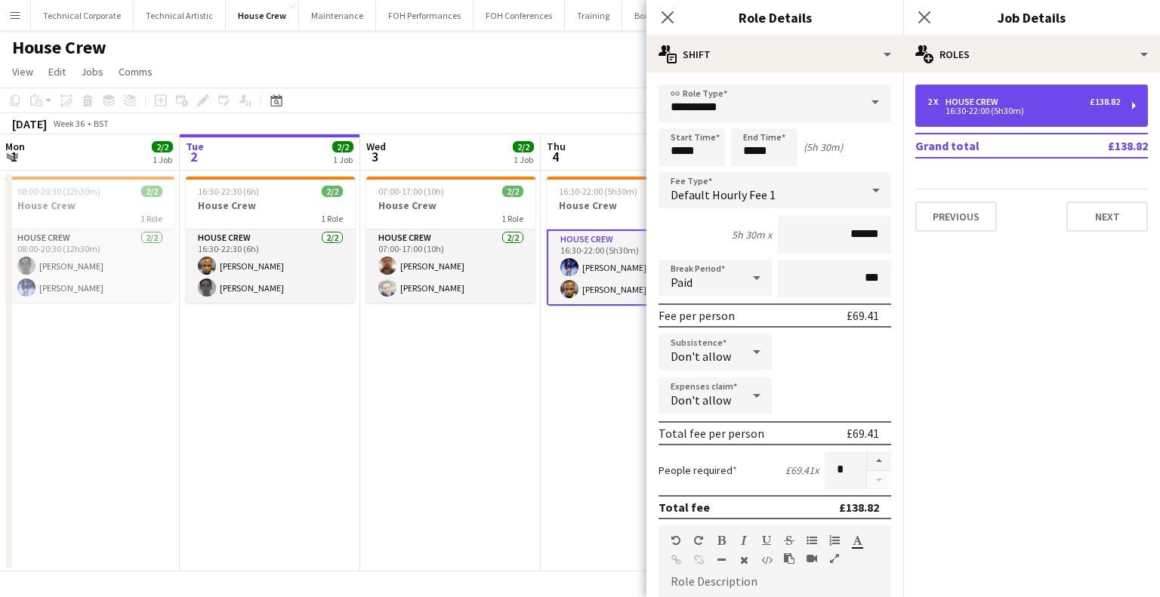
click at [972, 115] on div "16:30-22:00 (5h30m)" at bounding box center [1024, 111] width 193 height 8
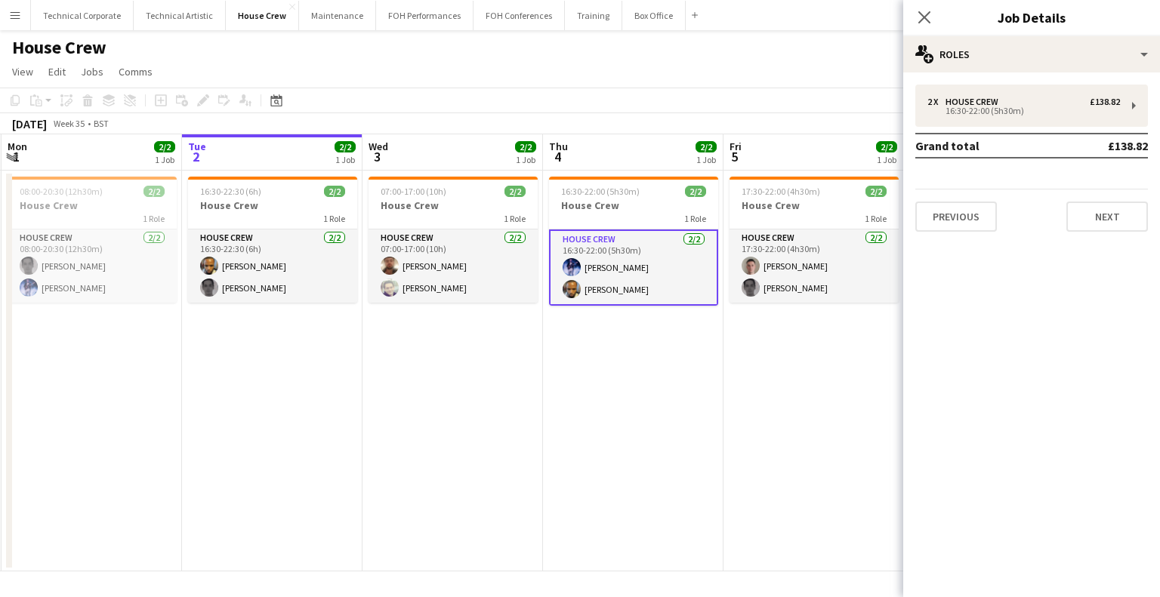
click at [644, 373] on app-date-cell "16:30-22:00 (5h30m) 2/2 House Crew 1 Role House Crew 2/2 16:30-22:00 (5h30m) Ed…" at bounding box center [633, 371] width 181 height 401
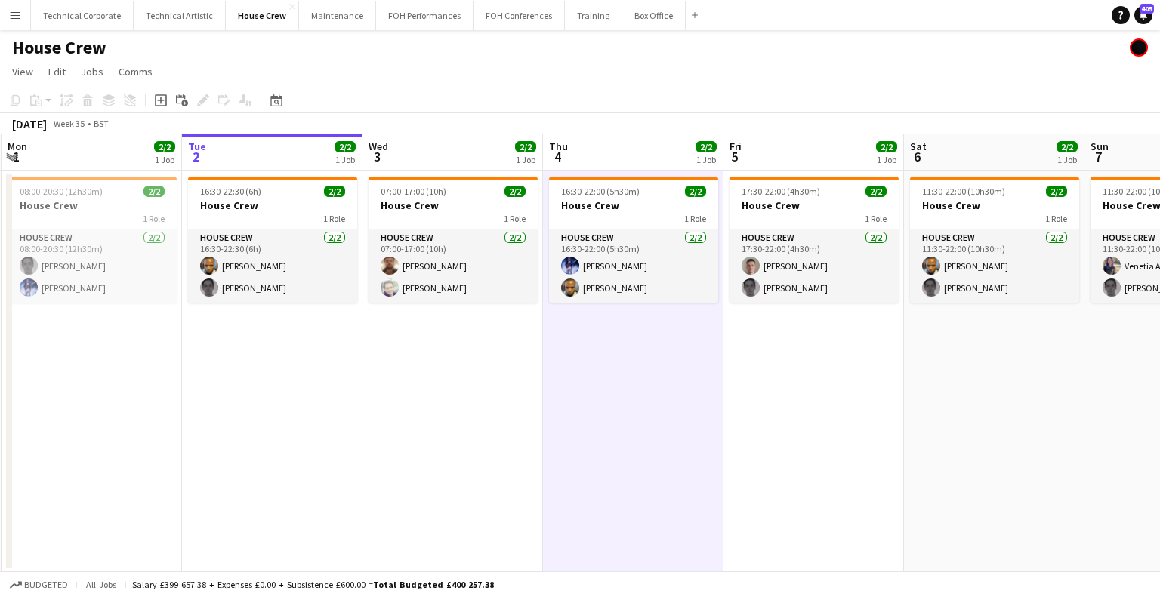
click at [645, 376] on app-date-cell "16:30-22:00 (5h30m) 2/2 House Crew 1 Role House Crew 2/2 16:30-22:00 (5h30m) Ed…" at bounding box center [633, 371] width 181 height 401
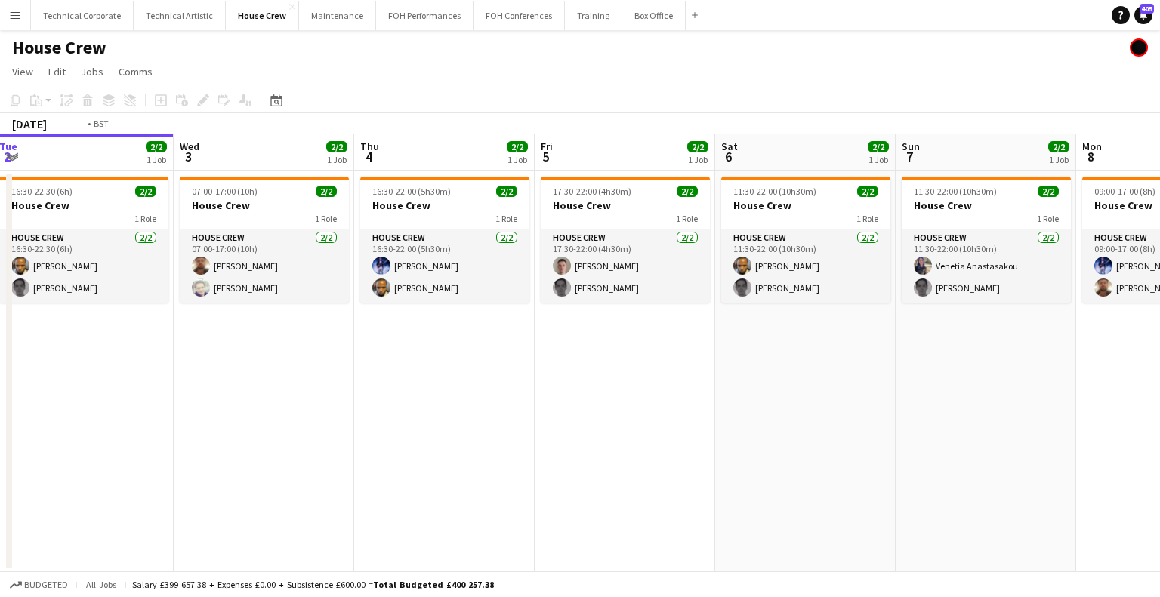
drag, startPoint x: 347, startPoint y: 436, endPoint x: 366, endPoint y: 433, distance: 19.9
click at [338, 433] on app-calendar-viewport "Sat 30 Sun 31 Mon 1 2/2 1 Job Tue 2 2/2 1 Job Wed 3 2/2 1 Job Thu 4 2/2 1 Job F…" at bounding box center [580, 352] width 1160 height 437
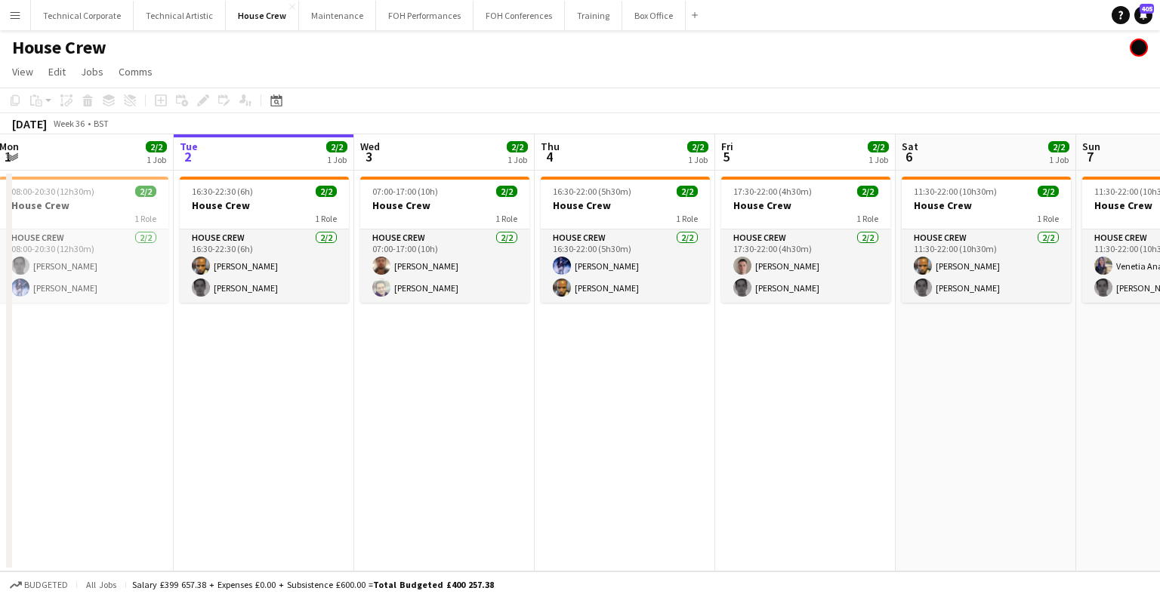
drag, startPoint x: 779, startPoint y: 410, endPoint x: 875, endPoint y: 455, distance: 106.5
click at [505, 424] on app-calendar-viewport "Fri 29 2/2 1 Job Sat 30 Sun 31 Mon 1 2/2 1 Job Tue 2 2/2 1 Job Wed 3 2/2 1 Job …" at bounding box center [580, 352] width 1160 height 437
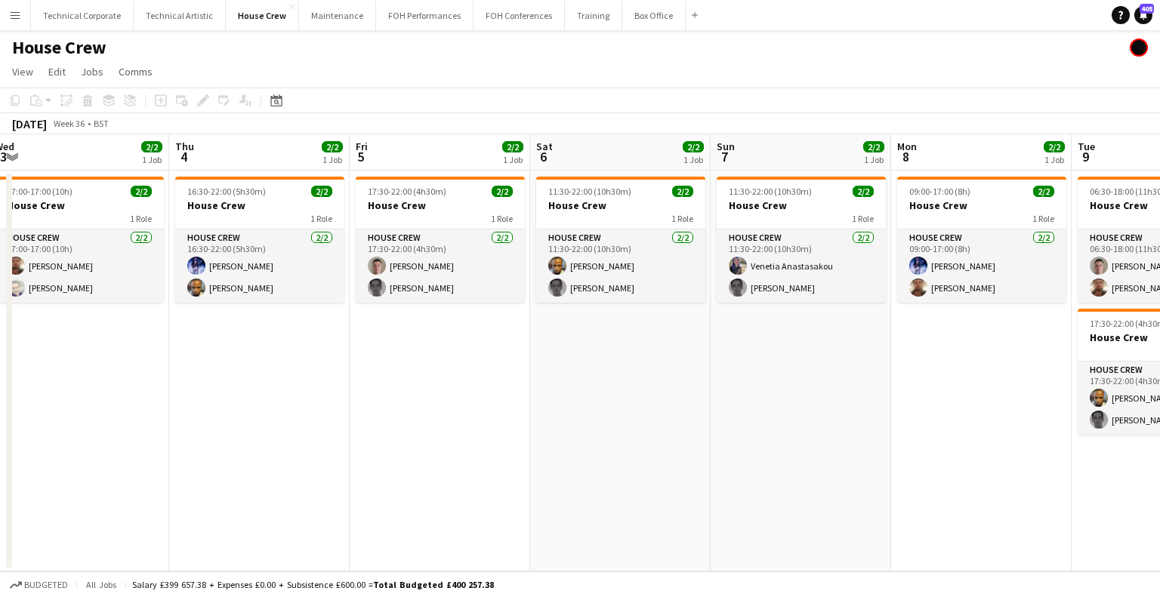
drag, startPoint x: 462, startPoint y: 380, endPoint x: 1043, endPoint y: 397, distance: 581.1
click at [465, 384] on app-calendar-viewport "Sun 31 Mon 1 2/2 1 Job Tue 2 2/2 1 Job Wed 3 2/2 1 Job Thu 4 2/2 1 Job Fri 5 2/…" at bounding box center [580, 352] width 1160 height 437
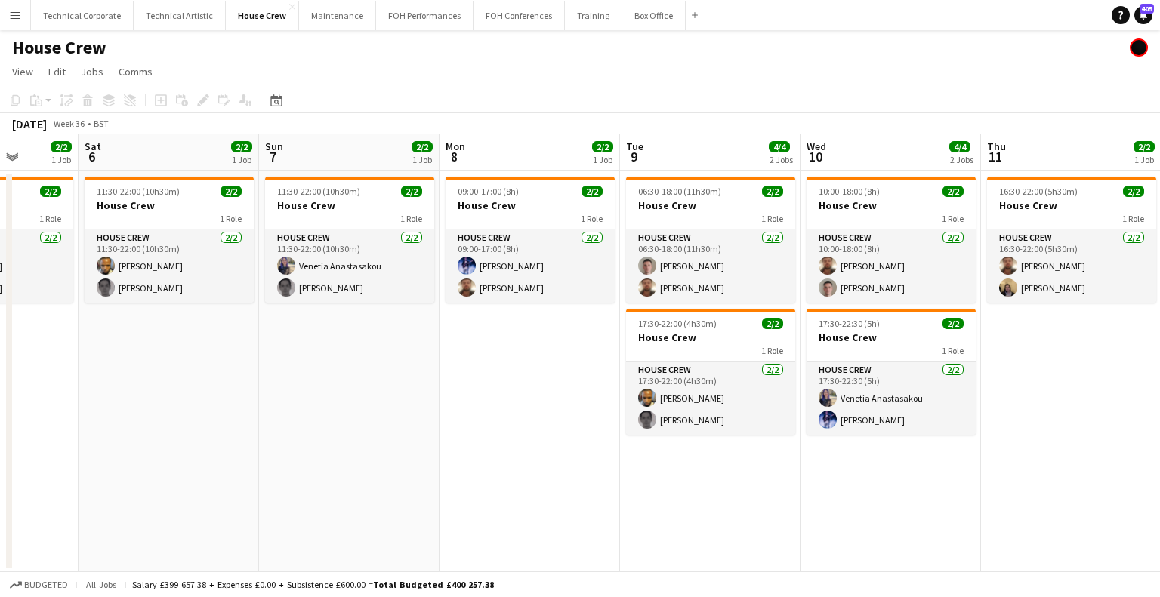
click at [604, 395] on app-calendar-viewport "Wed 3 2/2 1 Job Thu 4 2/2 1 Job Fri 5 2/2 1 Job Sat 6 2/2 1 Job Sun 7 2/2 1 Job…" at bounding box center [580, 352] width 1160 height 437
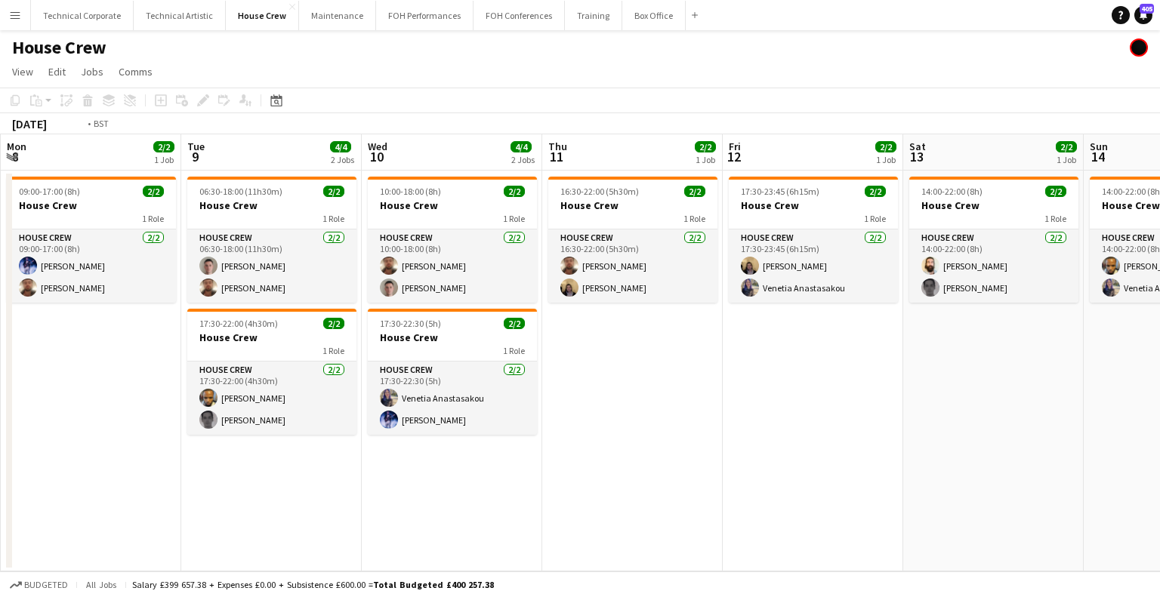
drag, startPoint x: 613, startPoint y: 357, endPoint x: 891, endPoint y: 392, distance: 280.1
click at [541, 380] on app-calendar-viewport "Fri 5 2/2 1 Job Sat 6 2/2 1 Job Sun 7 2/2 1 Job Mon 8 2/2 1 Job Tue 9 4/4 2 Job…" at bounding box center [580, 352] width 1160 height 437
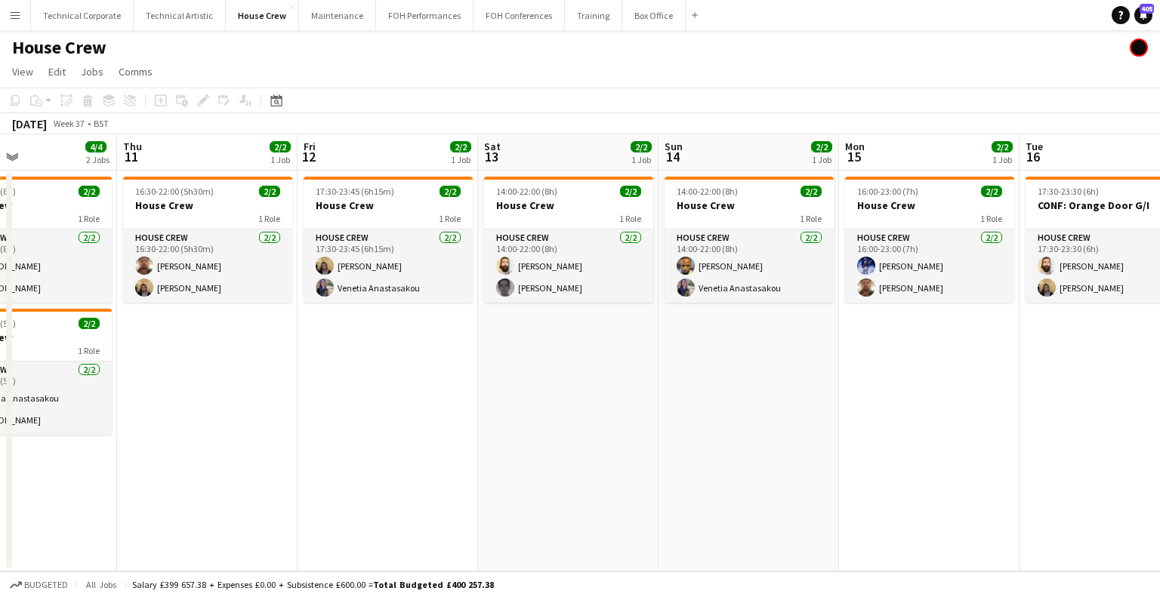
click at [499, 374] on app-calendar-viewport "Sun 7 2/2 1 Job Mon 8 2/2 1 Job Tue 9 4/4 2 Jobs Wed 10 4/4 2 Jobs Thu 11 2/2 1…" at bounding box center [580, 352] width 1160 height 437
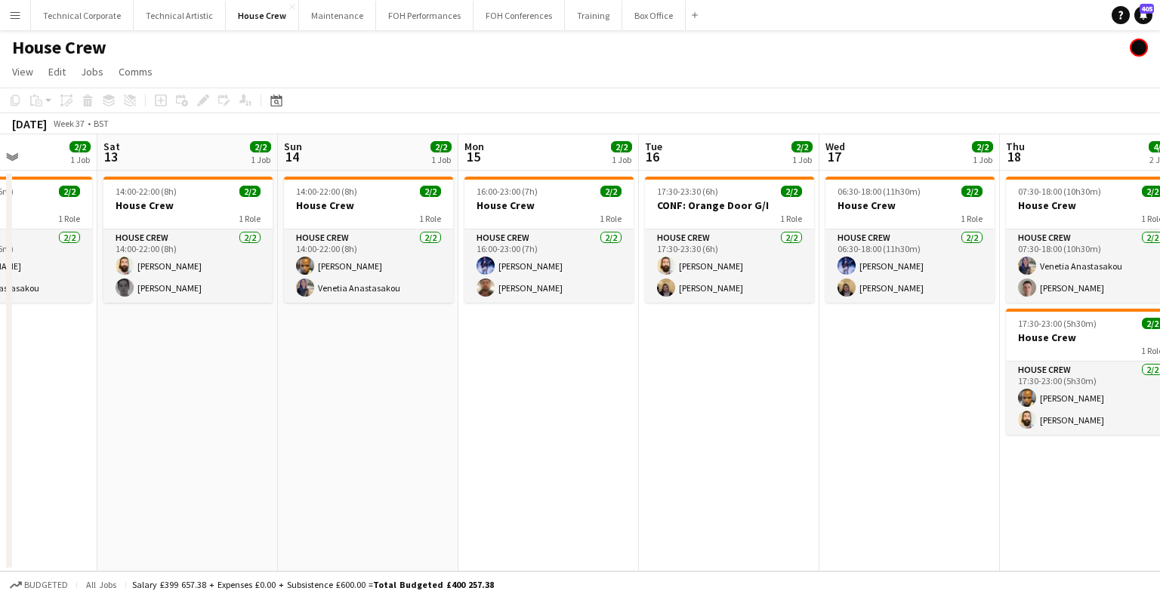
drag, startPoint x: 625, startPoint y: 347, endPoint x: 1008, endPoint y: 391, distance: 384.8
click at [536, 349] on app-calendar-viewport "Tue 9 4/4 2 Jobs Wed 10 4/4 2 Jobs Thu 11 2/2 1 Job Fri 12 2/2 1 Job Sat 13 2/2…" at bounding box center [580, 352] width 1160 height 437
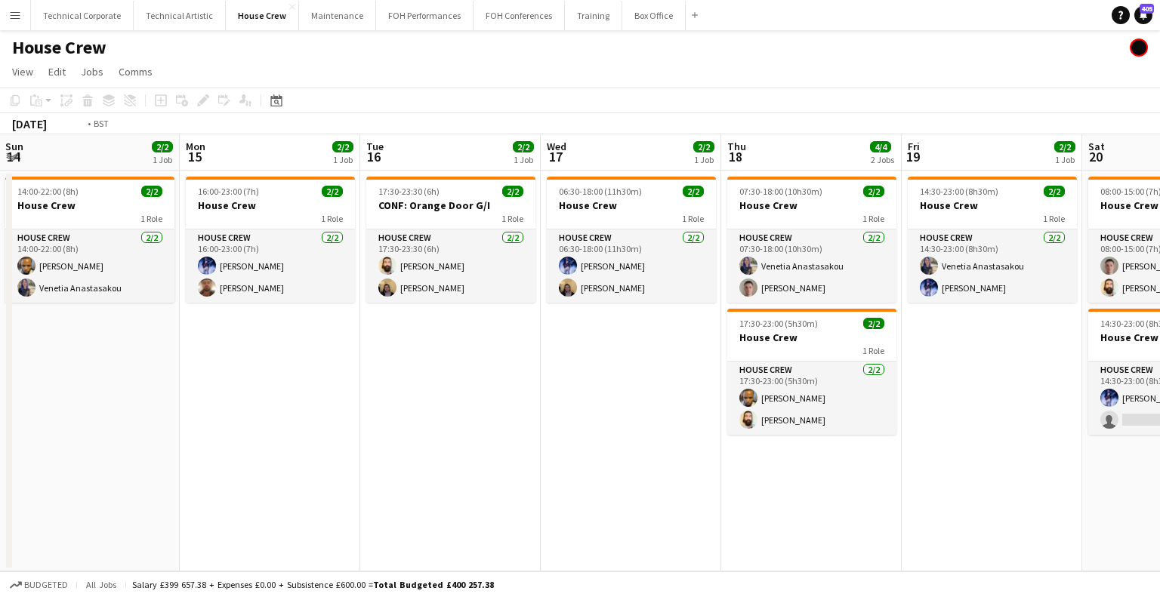
click at [536, 360] on app-calendar-viewport "Thu 11 2/2 1 Job Fri 12 2/2 1 Job Sat 13 2/2 1 Job Sun 14 2/2 1 Job Mon 15 2/2 …" at bounding box center [580, 352] width 1160 height 437
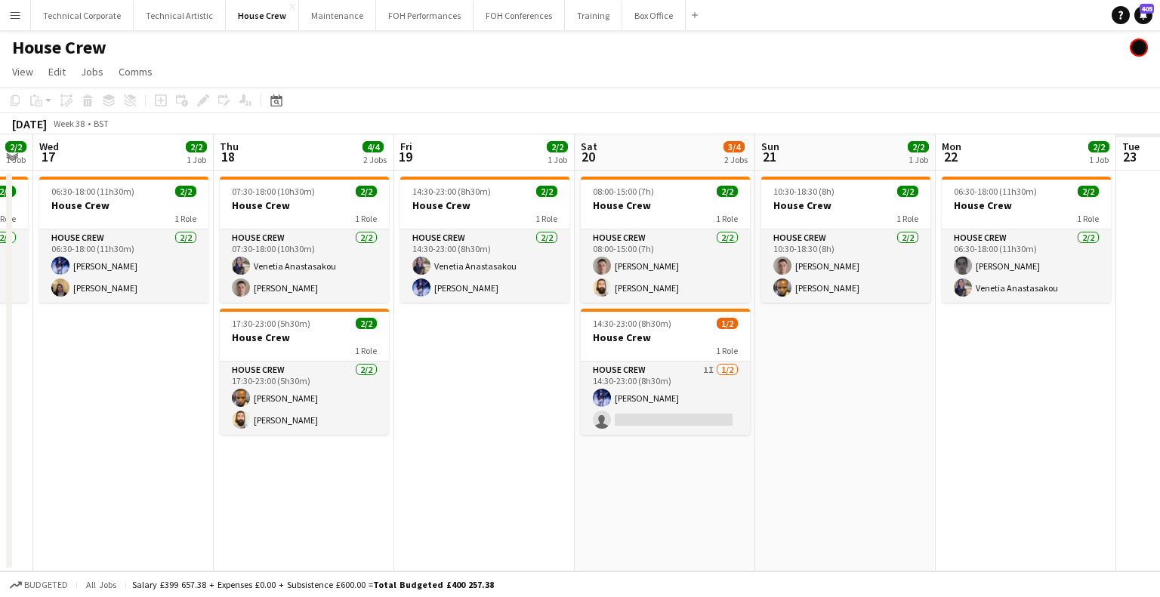
click at [687, 365] on app-calendar-viewport "Sun 14 2/2 1 Job Mon 15 2/2 1 Job Tue 16 2/2 1 Job Wed 17 2/2 1 Job Thu 18 4/4 …" at bounding box center [580, 352] width 1160 height 437
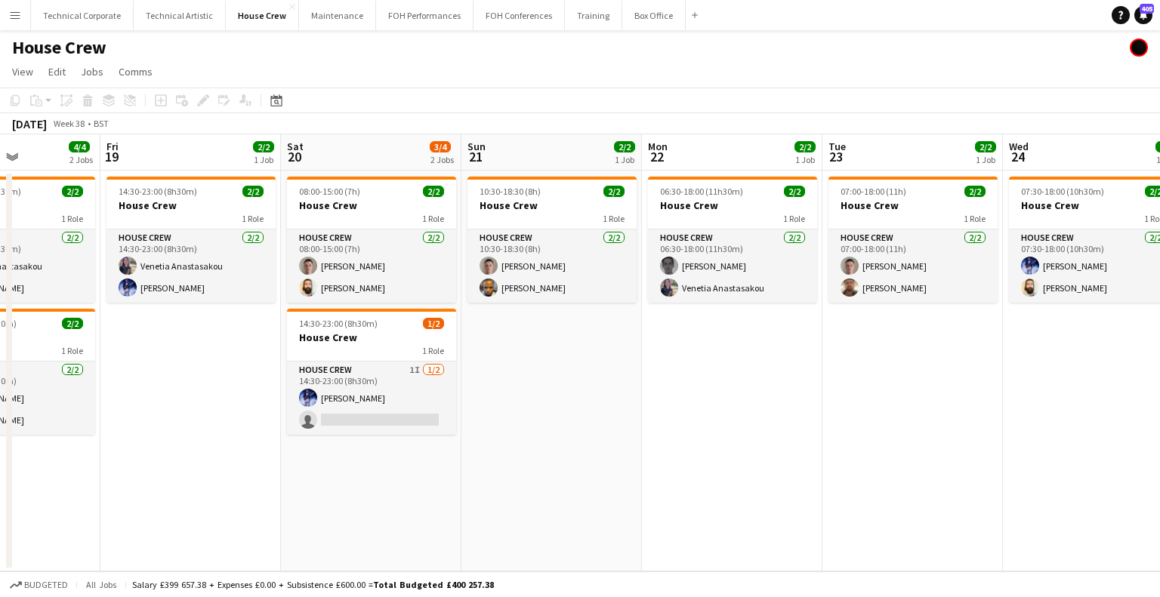
click at [420, 371] on app-calendar-viewport "Tue 16 2/2 1 Job Wed 17 2/2 1 Job Thu 18 4/4 2 Jobs Fri 19 2/2 1 Job Sat 20 3/4…" at bounding box center [580, 352] width 1160 height 437
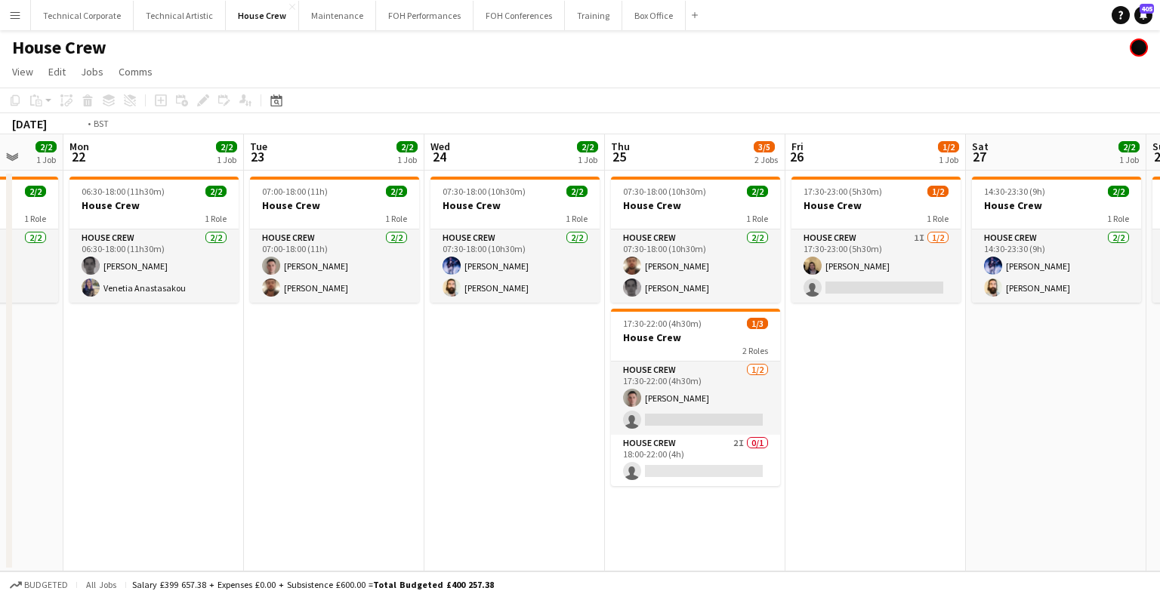
scroll to position [0, 665]
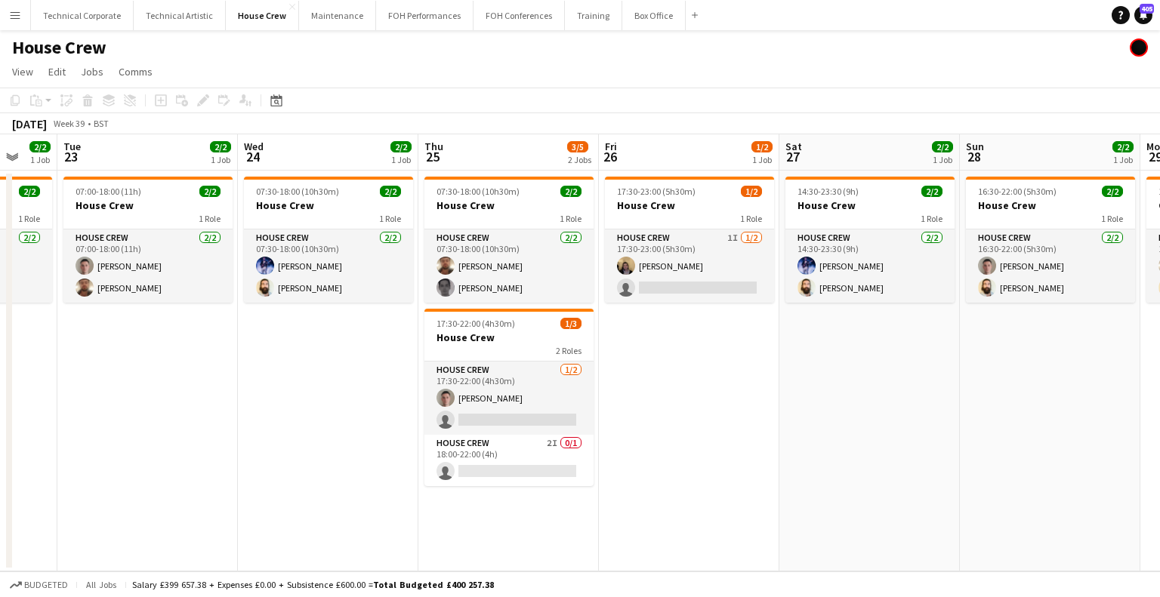
drag, startPoint x: 929, startPoint y: 365, endPoint x: 743, endPoint y: 378, distance: 186.3
click at [743, 378] on app-calendar-viewport "Fri 19 2/2 1 Job Sat 20 3/4 2 Jobs Sun 21 2/2 1 Job Mon 22 2/2 1 Job Tue 23 2/2…" at bounding box center [580, 352] width 1160 height 437
drag, startPoint x: 565, startPoint y: 397, endPoint x: 578, endPoint y: 408, distance: 17.1
click at [539, 412] on app-calendar-viewport "Fri 19 2/2 1 Job Sat 20 3/4 2 Jobs Sun 21 2/2 1 Job Mon 22 2/2 1 Job Tue 23 2/2…" at bounding box center [580, 352] width 1160 height 437
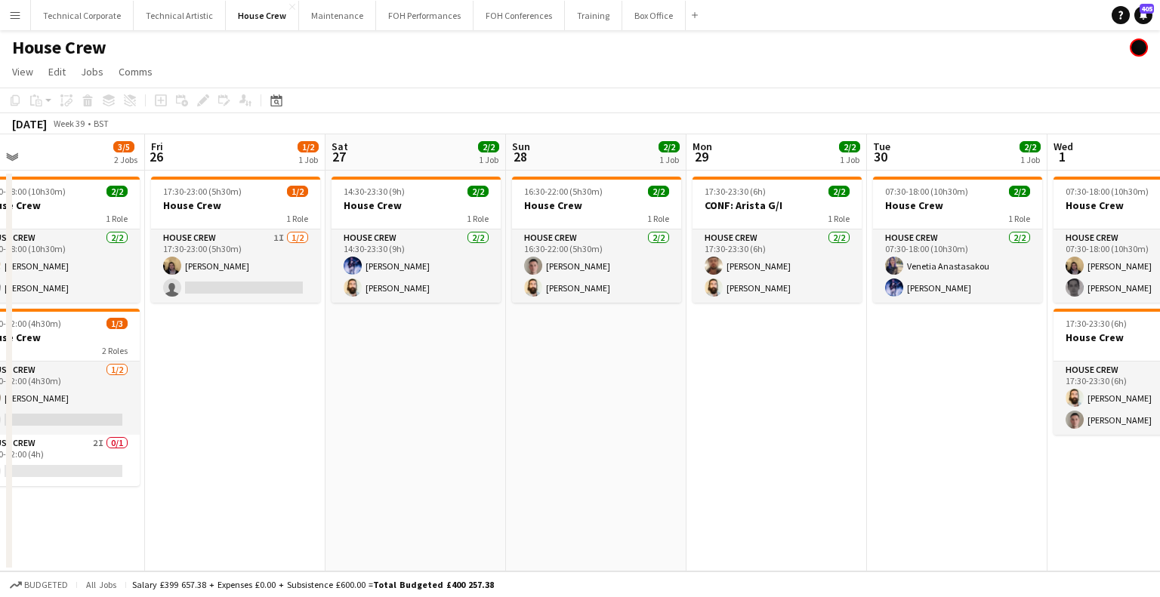
drag, startPoint x: 601, startPoint y: 406, endPoint x: 537, endPoint y: 415, distance: 64.7
click at [537, 415] on app-calendar-viewport "Tue 23 2/2 1 Job Wed 24 2/2 1 Job Thu 25 3/5 2 Jobs Fri 26 1/2 1 Job Sat 27 2/2…" at bounding box center [580, 352] width 1160 height 437
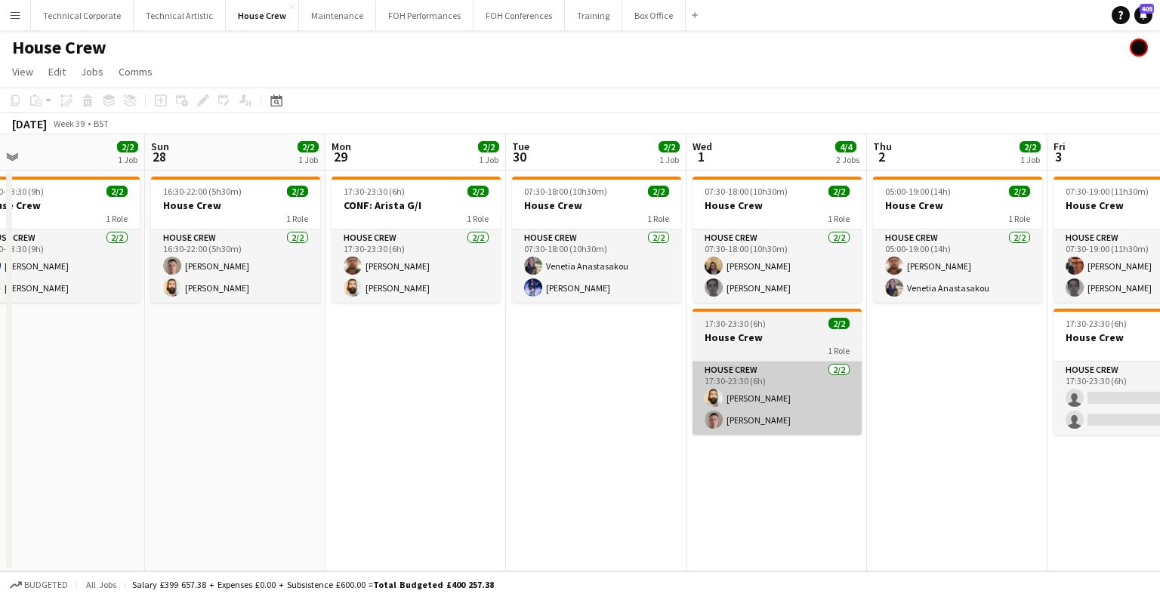
drag, startPoint x: 411, startPoint y: 419, endPoint x: 767, endPoint y: 389, distance: 357.8
click at [381, 431] on app-calendar-viewport "Thu 25 3/5 2 Jobs Fri 26 1/2 1 Job Sat 27 2/2 1 Job Sun 28 2/2 1 Job Mon 29 2/2…" at bounding box center [580, 352] width 1160 height 437
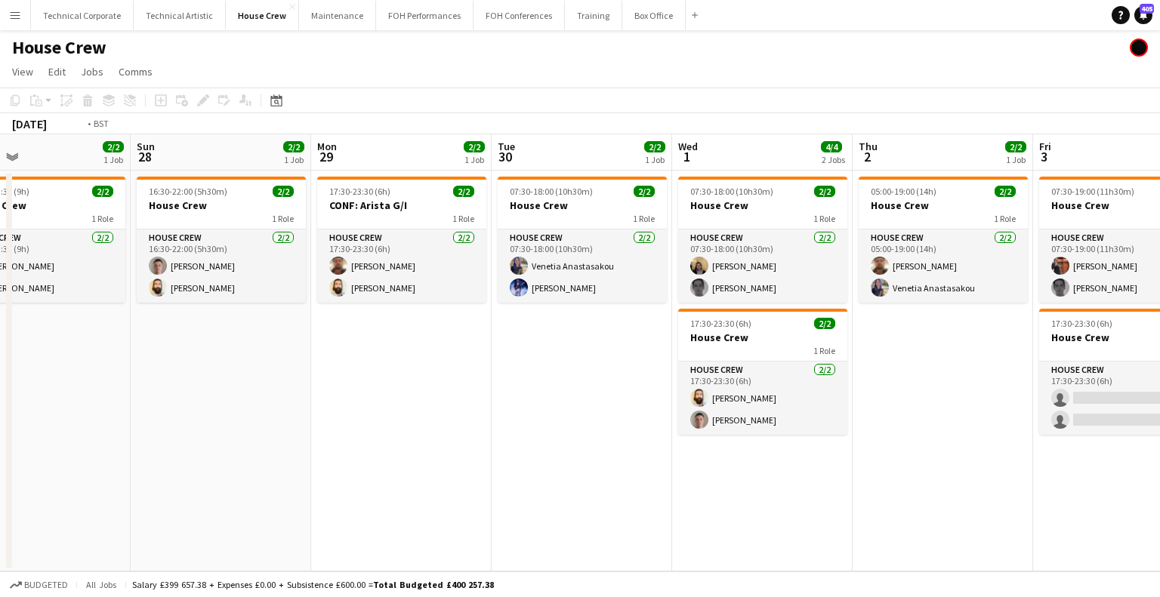
drag, startPoint x: 625, startPoint y: 404, endPoint x: 588, endPoint y: 442, distance: 53.4
click at [576, 432] on app-calendar-viewport "Thu 25 3/5 2 Jobs Fri 26 1/2 1 Job Sat 27 2/2 1 Job Sun 28 2/2 1 Job Mon 29 2/2…" at bounding box center [580, 352] width 1160 height 437
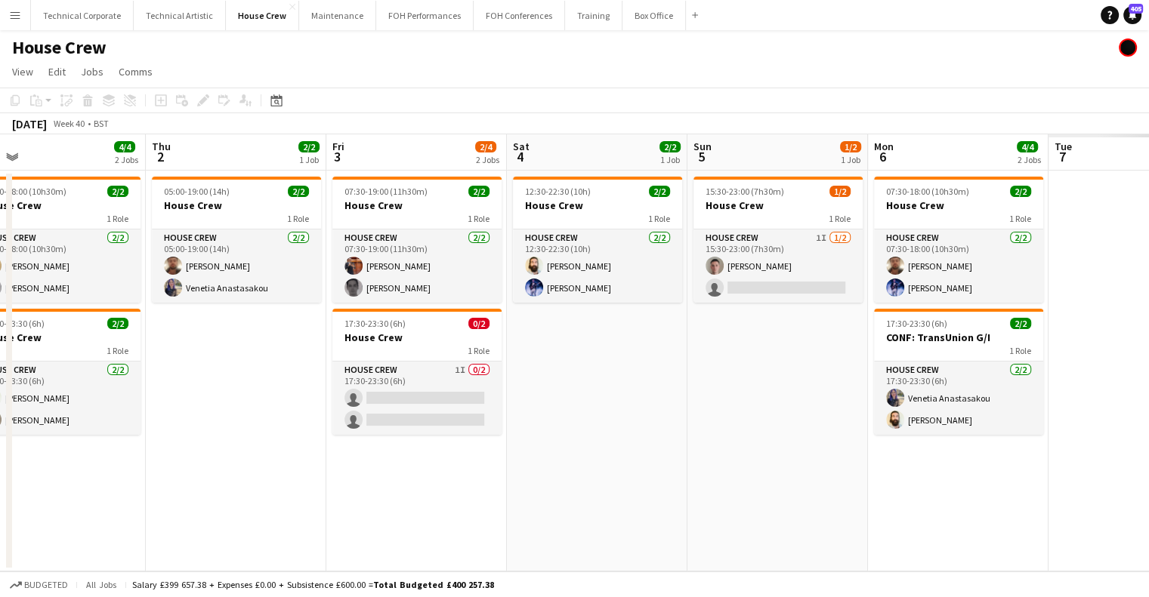
drag, startPoint x: 740, startPoint y: 405, endPoint x: 379, endPoint y: 473, distance: 367.4
click at [379, 473] on app-calendar-viewport "Mon 29 2/2 1 Job Tue 30 2/2 1 Job Wed 1 4/4 2 Jobs Thu 2 2/2 1 Job Fri 3 2/4 2 …" at bounding box center [574, 352] width 1149 height 437
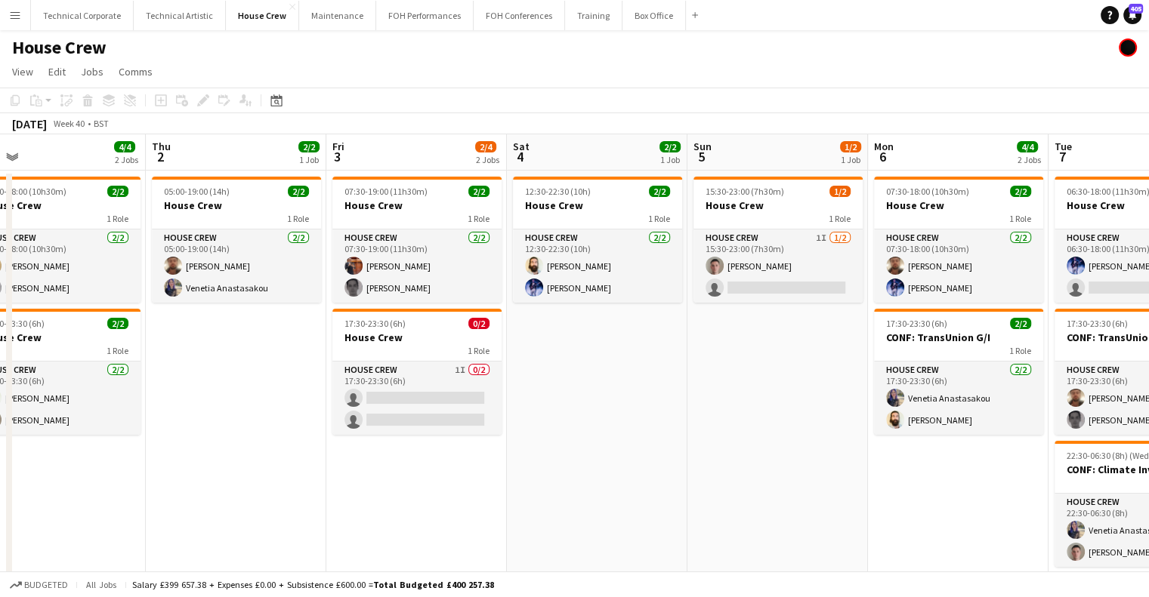
click at [413, 440] on app-date-cell "07:30-19:00 (11h30m) 2/2 House Crew 1 Role House Crew 2/2 07:30-19:00 (11h30m) …" at bounding box center [416, 393] width 181 height 444
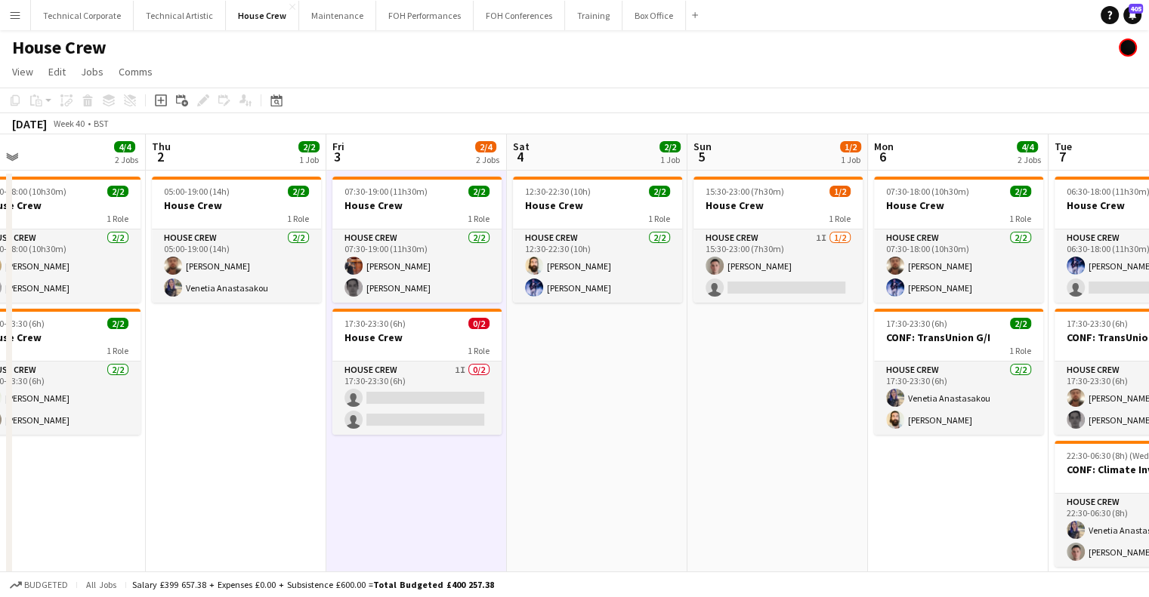
scroll to position [0, 395]
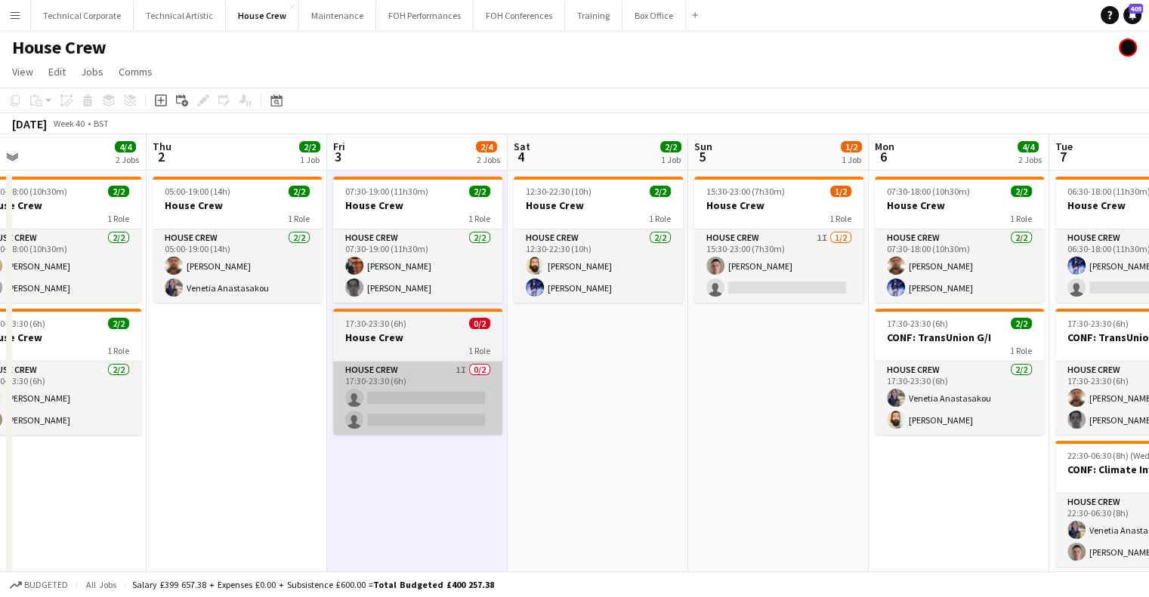
click at [430, 418] on app-card-role "House Crew 1I 0/2 17:30-23:30 (6h) single-neutral-actions single-neutral-actions" at bounding box center [417, 398] width 169 height 73
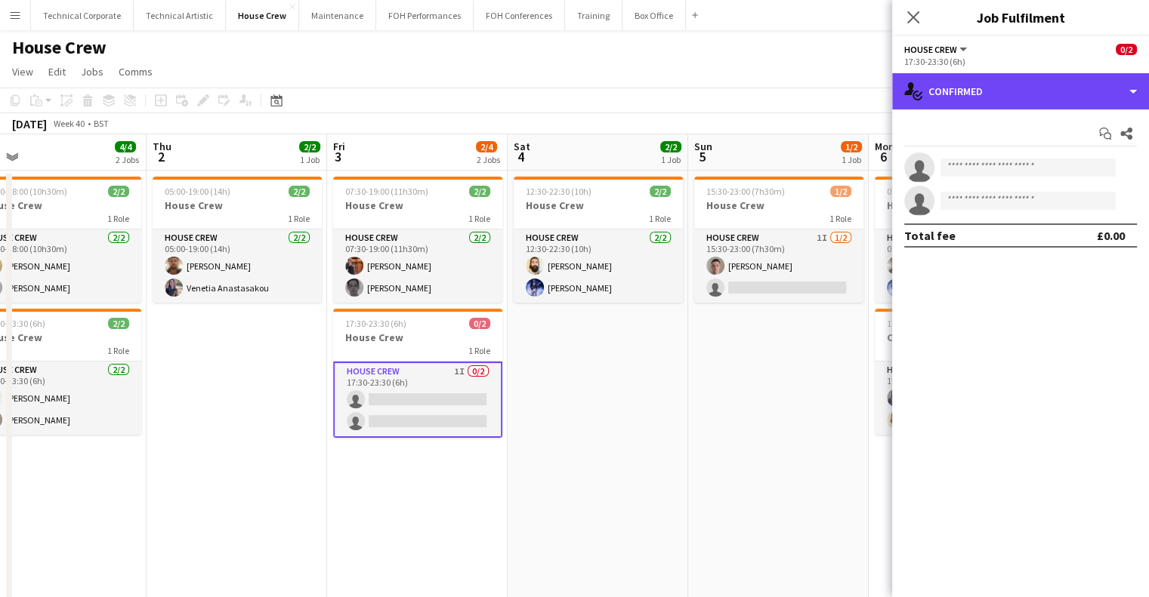
drag, startPoint x: 996, startPoint y: 86, endPoint x: 1027, endPoint y: 144, distance: 65.2
click at [997, 86] on div "single-neutral-actions-check-2 Confirmed" at bounding box center [1020, 91] width 257 height 36
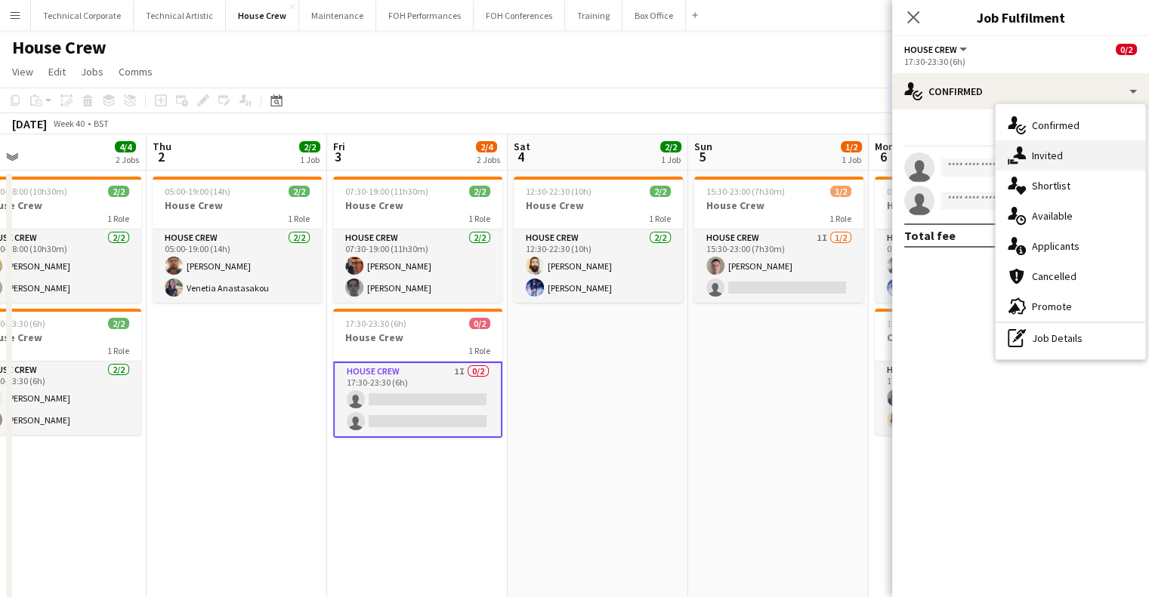
click at [1035, 153] on span "Invited" at bounding box center [1047, 156] width 31 height 14
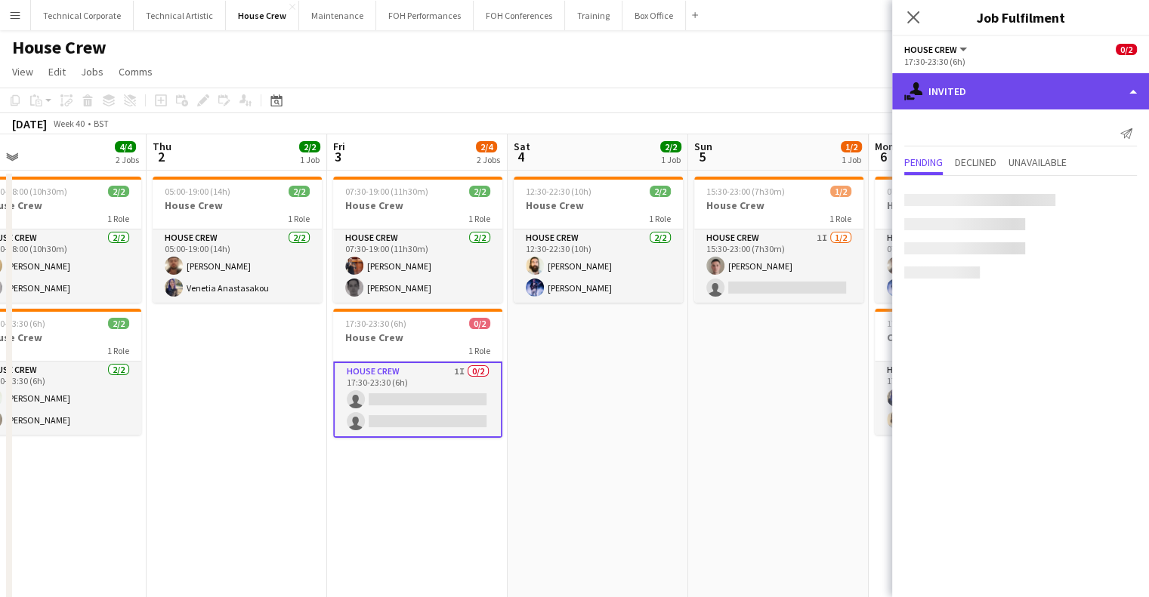
click at [1027, 99] on div "single-neutral-actions-share-1 Invited" at bounding box center [1020, 91] width 257 height 36
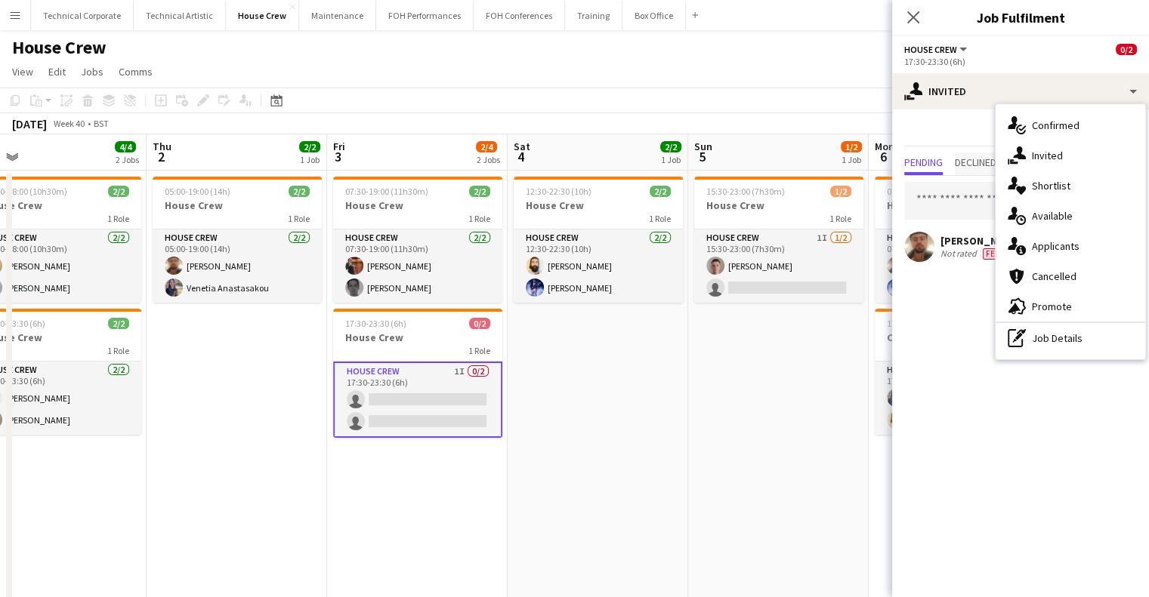
click at [970, 168] on span "Declined" at bounding box center [976, 164] width 42 height 23
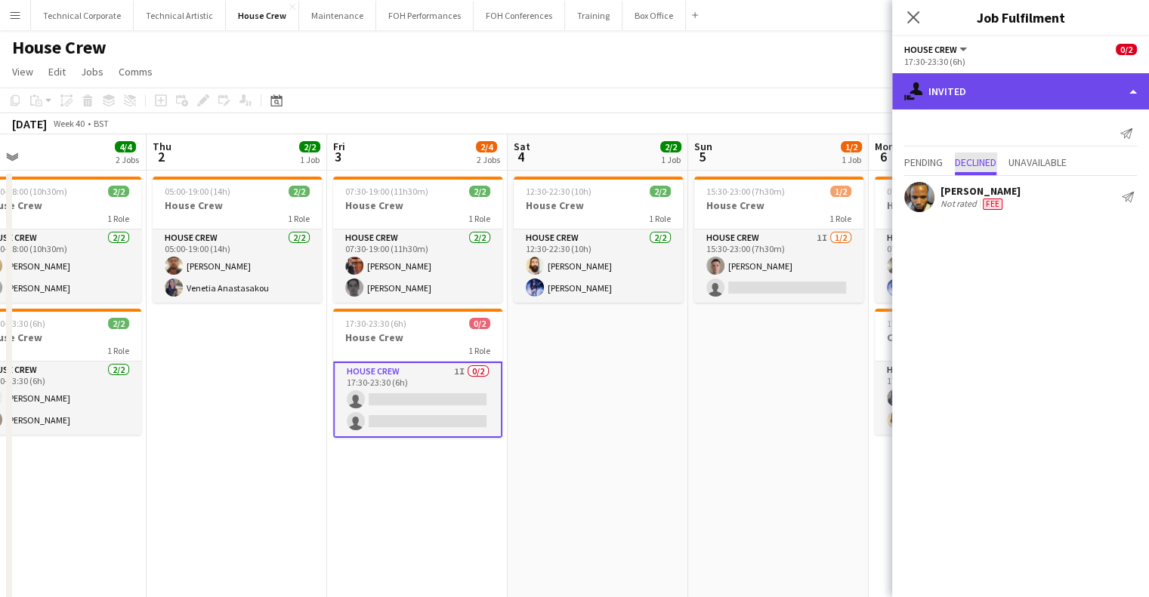
click at [1023, 87] on div "single-neutral-actions-share-1 Invited" at bounding box center [1020, 91] width 257 height 36
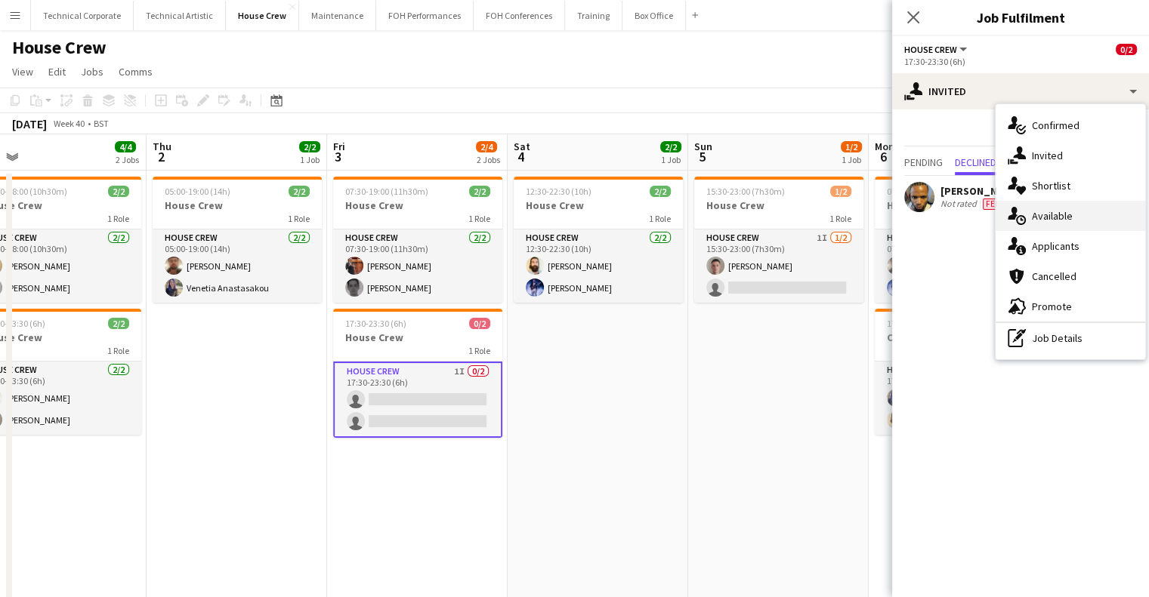
click at [1057, 221] on span "Available" at bounding box center [1052, 216] width 41 height 14
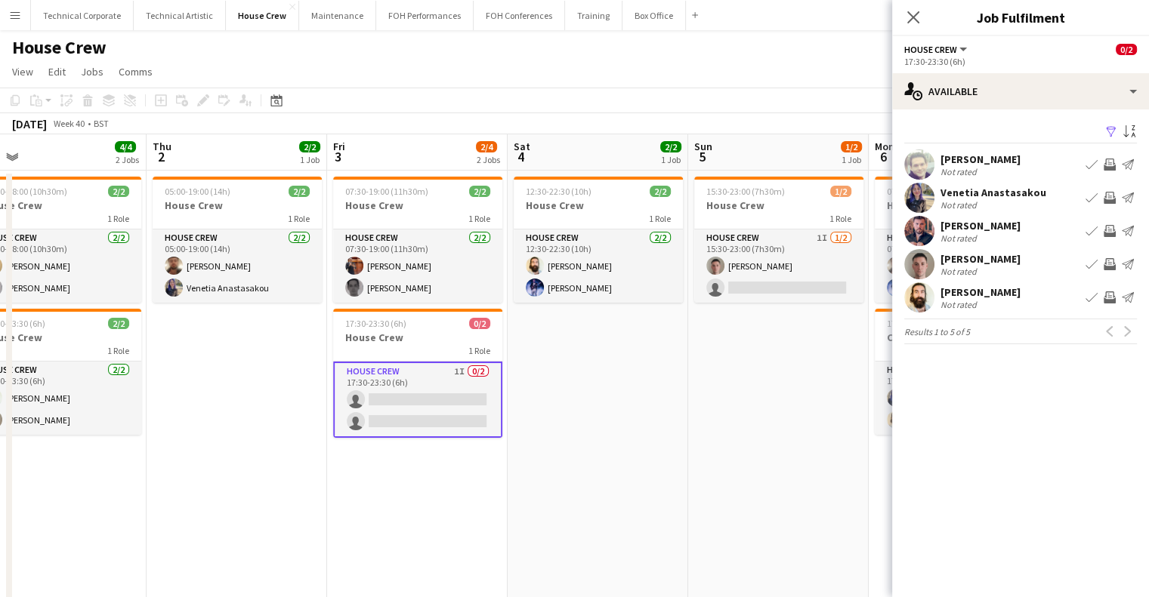
click at [1109, 199] on app-icon "Invite crew" at bounding box center [1110, 198] width 12 height 12
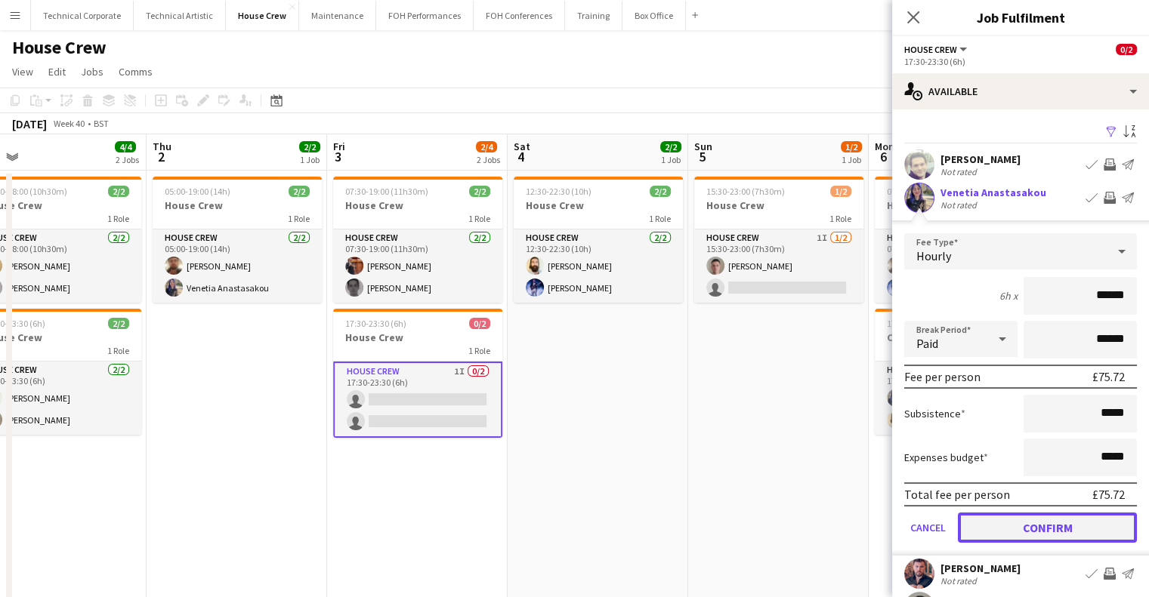
click at [1061, 533] on button "Confirm" at bounding box center [1047, 528] width 179 height 30
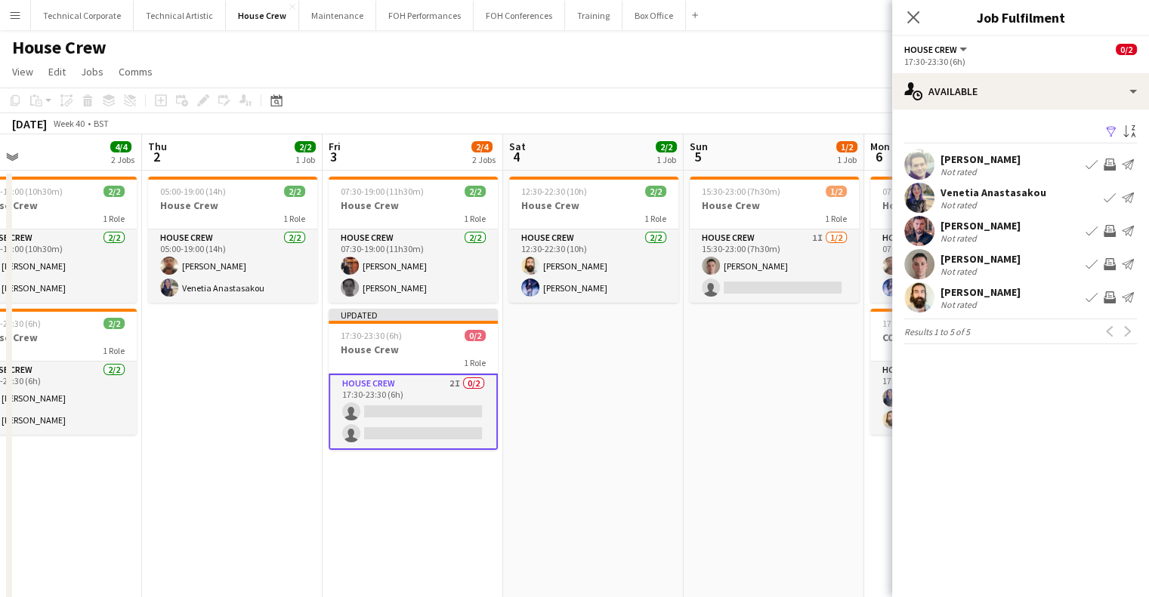
drag, startPoint x: 615, startPoint y: 371, endPoint x: 249, endPoint y: 465, distance: 378.3
click at [249, 465] on app-calendar-viewport "Mon 29 2/2 1 Job Tue 30 2/2 1 Job Wed 1 4/4 2 Jobs Thu 2 2/2 1 Job Fri 3 2/4 2 …" at bounding box center [574, 374] width 1149 height 480
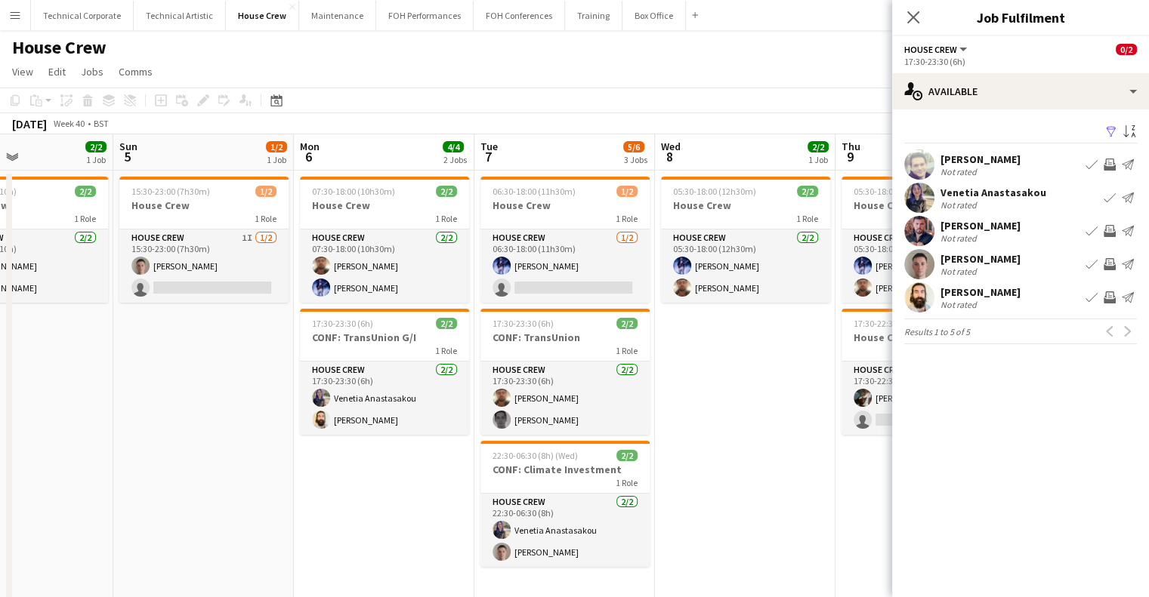
drag, startPoint x: 691, startPoint y: 326, endPoint x: 554, endPoint y: 339, distance: 137.3
click at [554, 341] on app-calendar-viewport "Wed 1 4/4 2 Jobs Thu 2 2/2 1 Job Fri 3 2/4 2 Jobs Sat 4 2/2 1 Job Sun 5 1/2 1 J…" at bounding box center [574, 374] width 1149 height 480
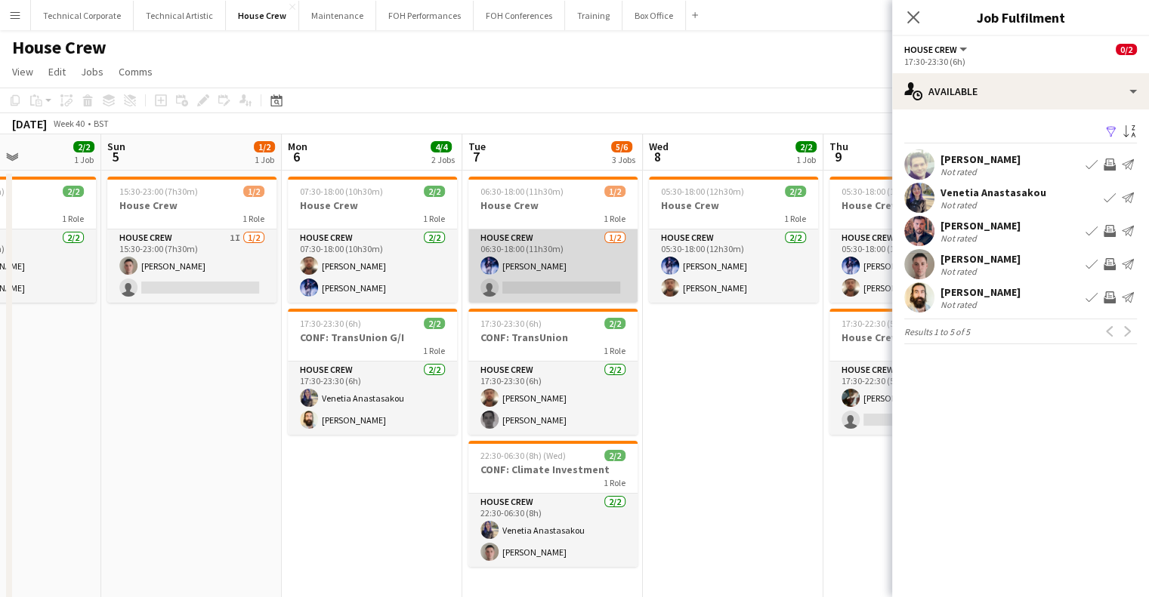
click at [556, 280] on app-card-role "House Crew 1/2 06:30-18:00 (11h30m) Ed Dampier single-neutral-actions" at bounding box center [552, 266] width 169 height 73
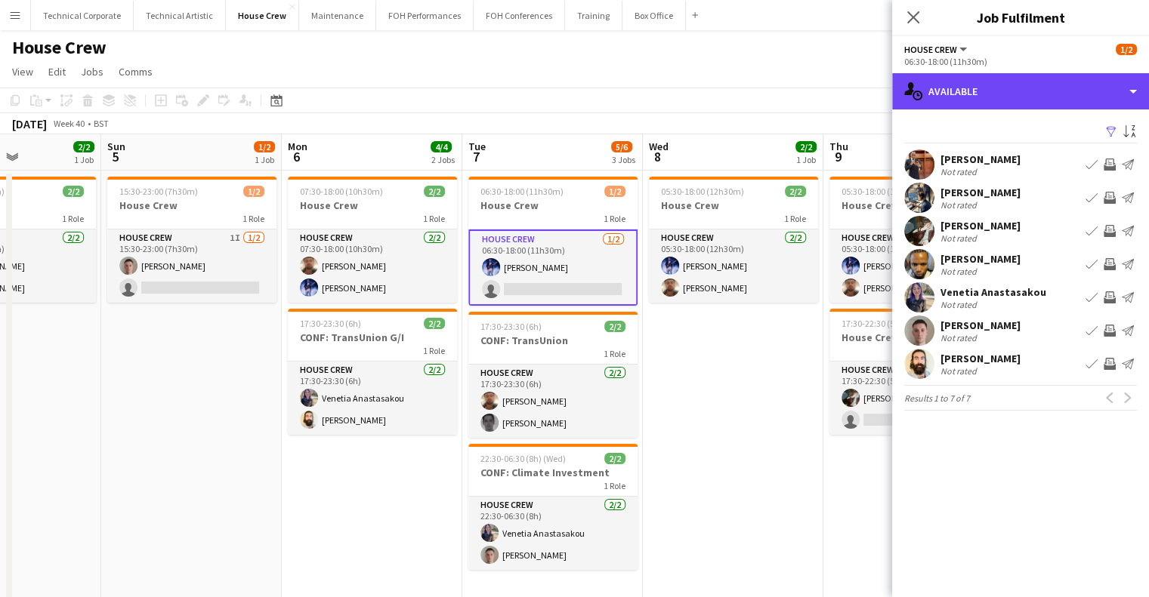
drag, startPoint x: 945, startPoint y: 97, endPoint x: 998, endPoint y: 122, distance: 58.5
click at [946, 97] on div "single-neutral-actions-upload Available" at bounding box center [1020, 91] width 257 height 36
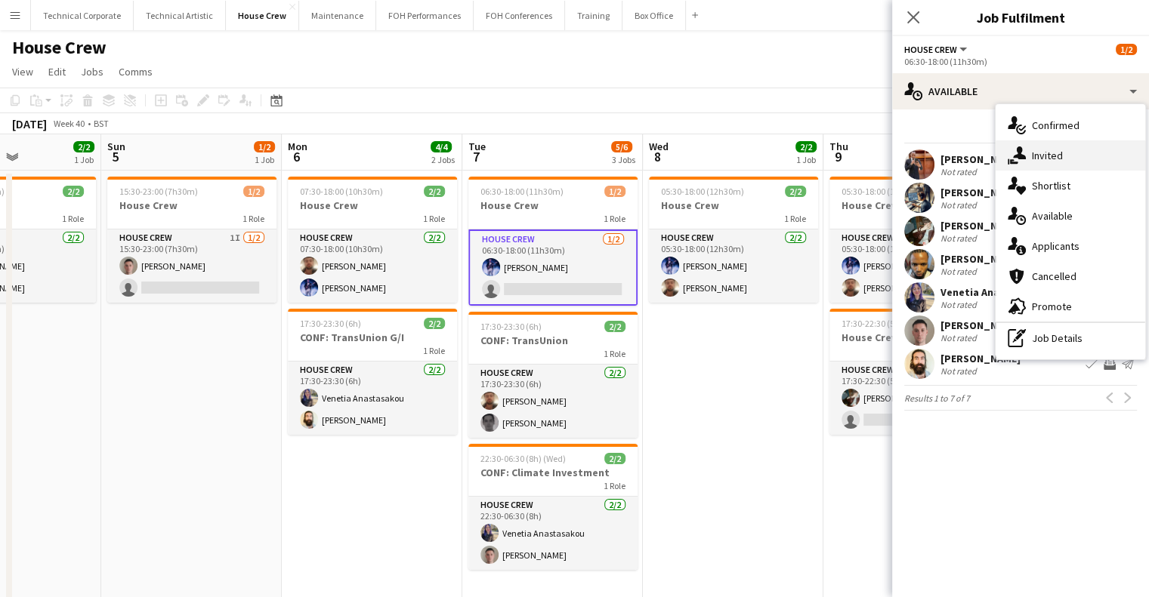
click at [1036, 162] on span "Invited" at bounding box center [1047, 156] width 31 height 14
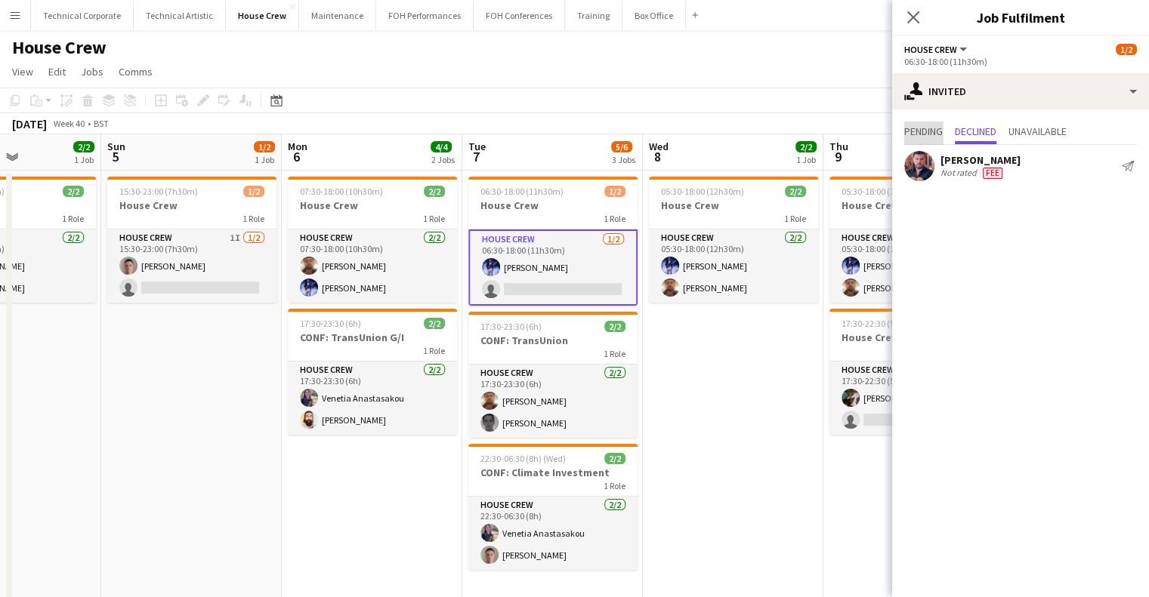
click at [931, 140] on span "Pending" at bounding box center [923, 133] width 39 height 23
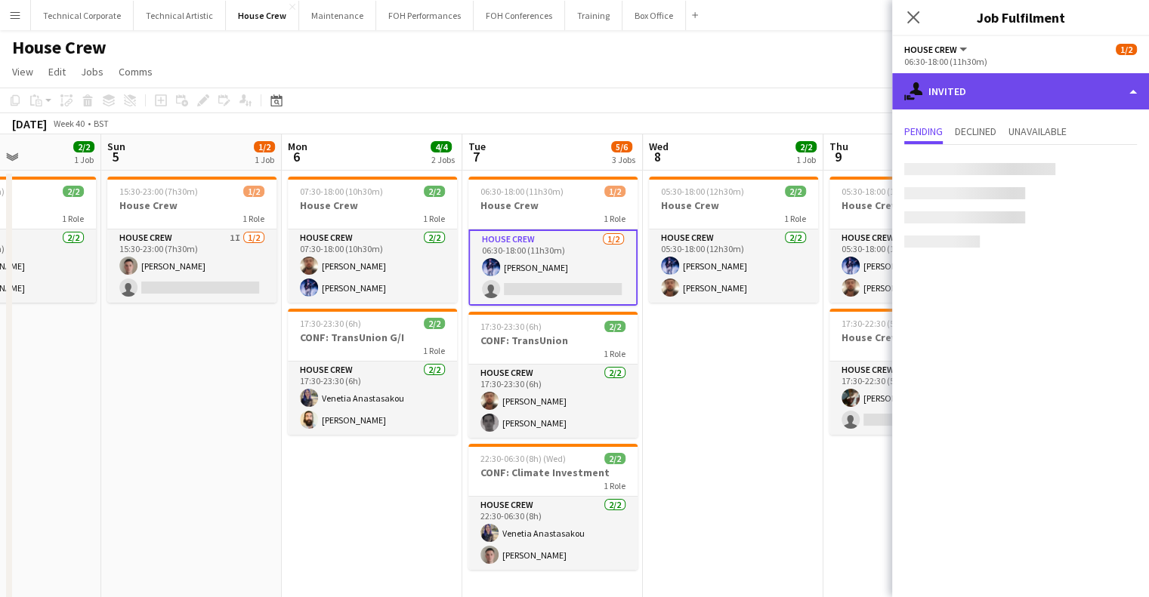
click at [984, 96] on div "single-neutral-actions-share-1 Invited" at bounding box center [1020, 91] width 257 height 36
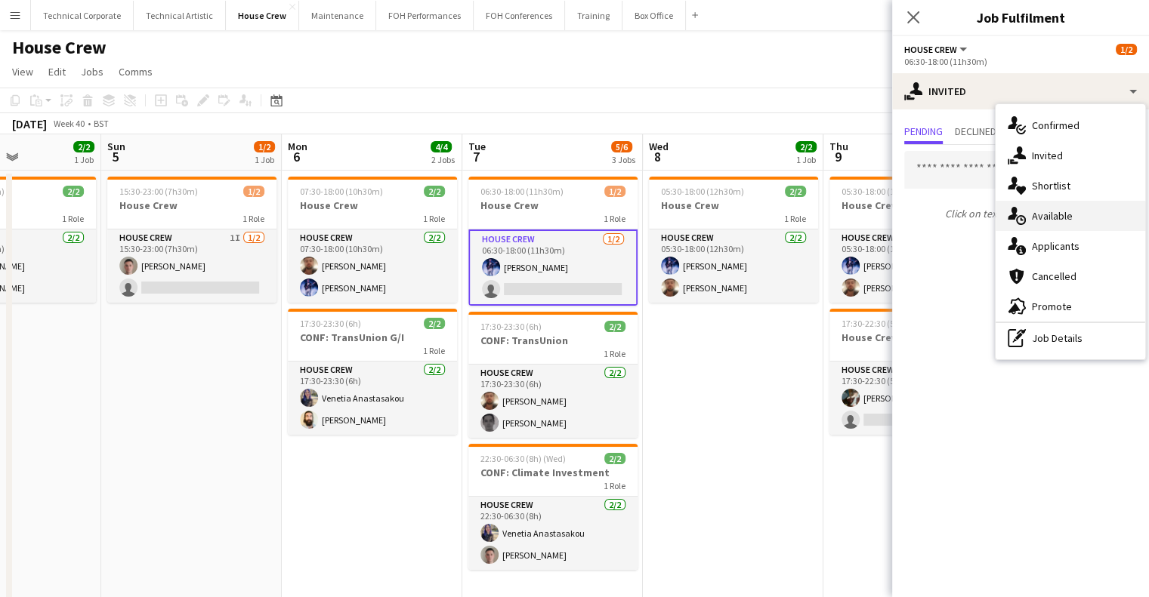
click at [1069, 212] on span "Available" at bounding box center [1052, 216] width 41 height 14
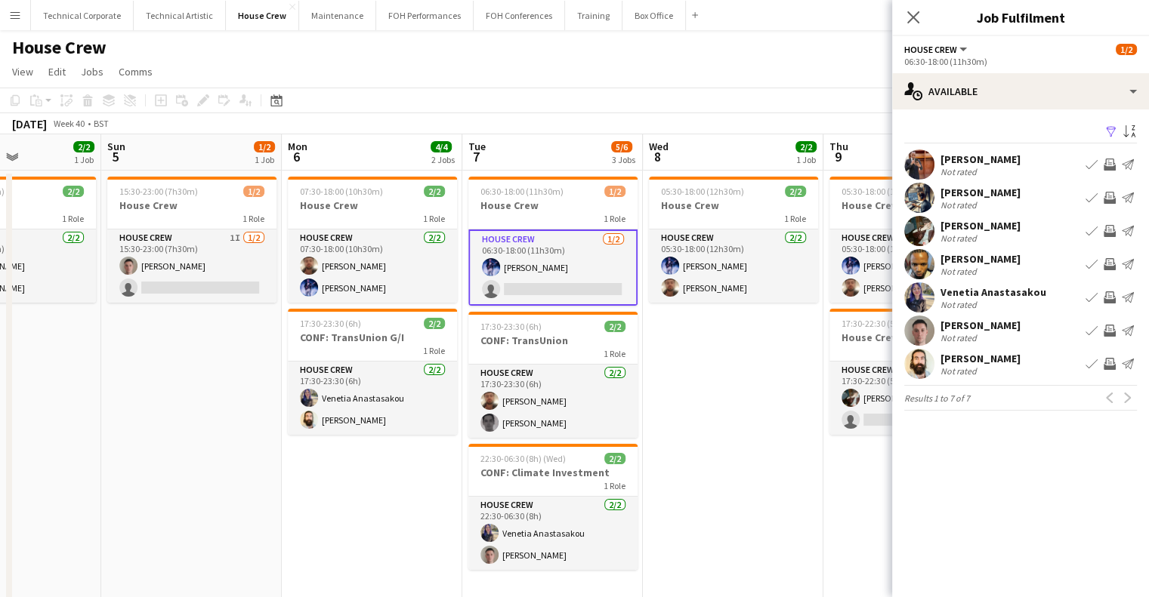
click at [1112, 164] on app-icon "Invite crew" at bounding box center [1110, 165] width 12 height 12
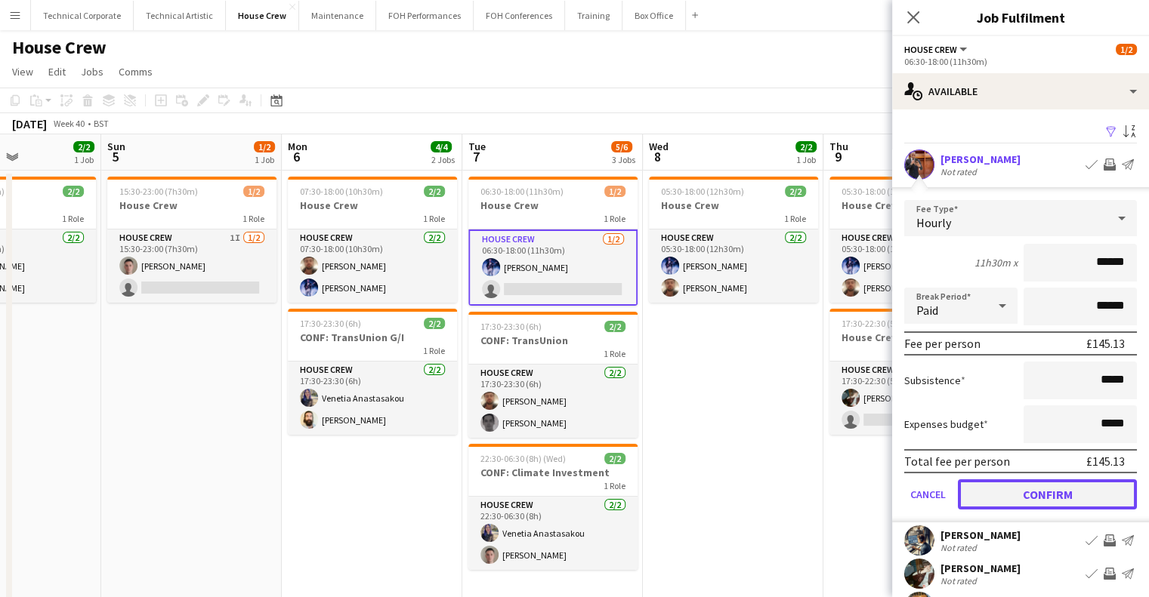
click at [1023, 492] on button "Confirm" at bounding box center [1047, 495] width 179 height 30
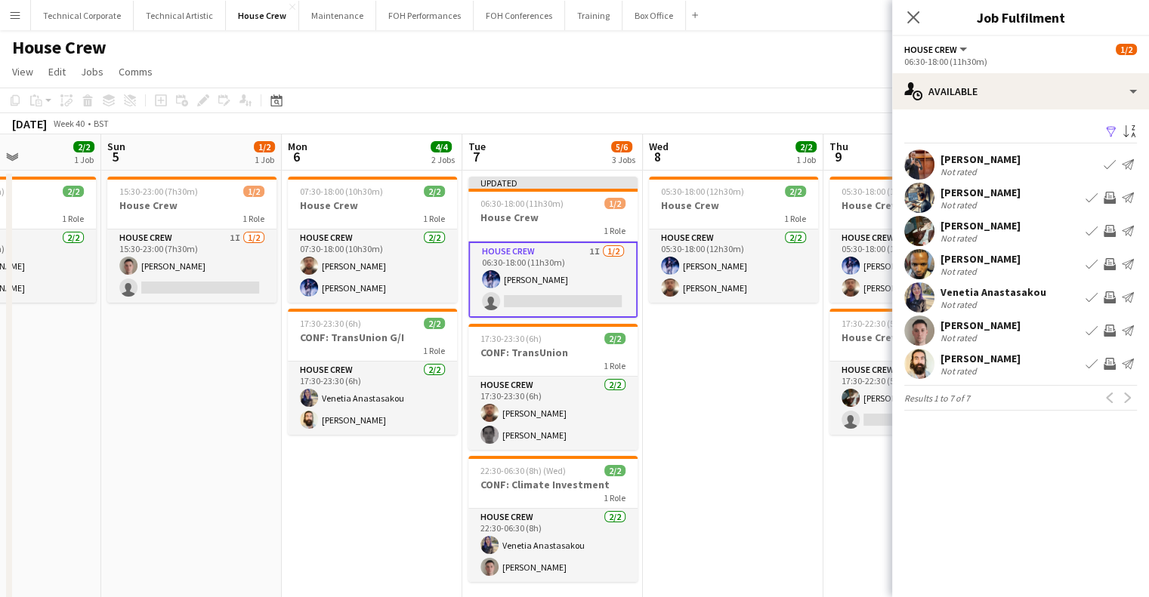
click at [775, 421] on app-date-cell "05:30-18:00 (12h30m) 2/2 House Crew 1 Role House Crew 2/2 05:30-18:00 (12h30m) …" at bounding box center [733, 399] width 181 height 456
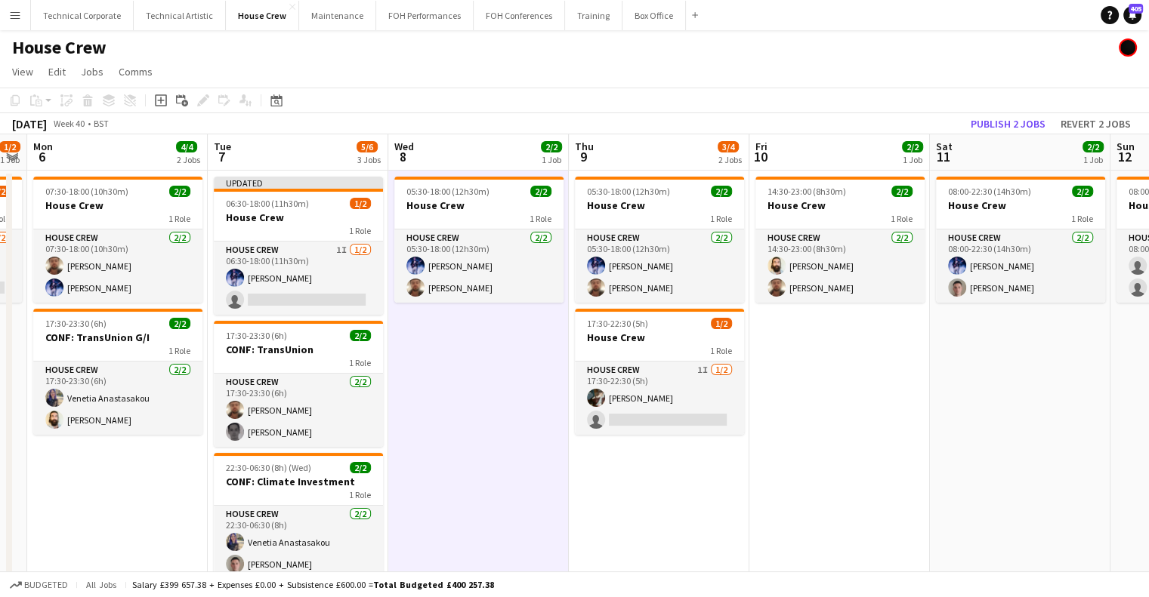
drag, startPoint x: 869, startPoint y: 480, endPoint x: 613, endPoint y: 515, distance: 258.4
click at [613, 515] on app-calendar-viewport "Fri 3 2/4 2 Jobs Sat 4 2/2 1 Job Sun 5 1/2 1 Job Mon 6 4/4 2 Jobs Tue 7 5/6 3 J…" at bounding box center [574, 380] width 1149 height 492
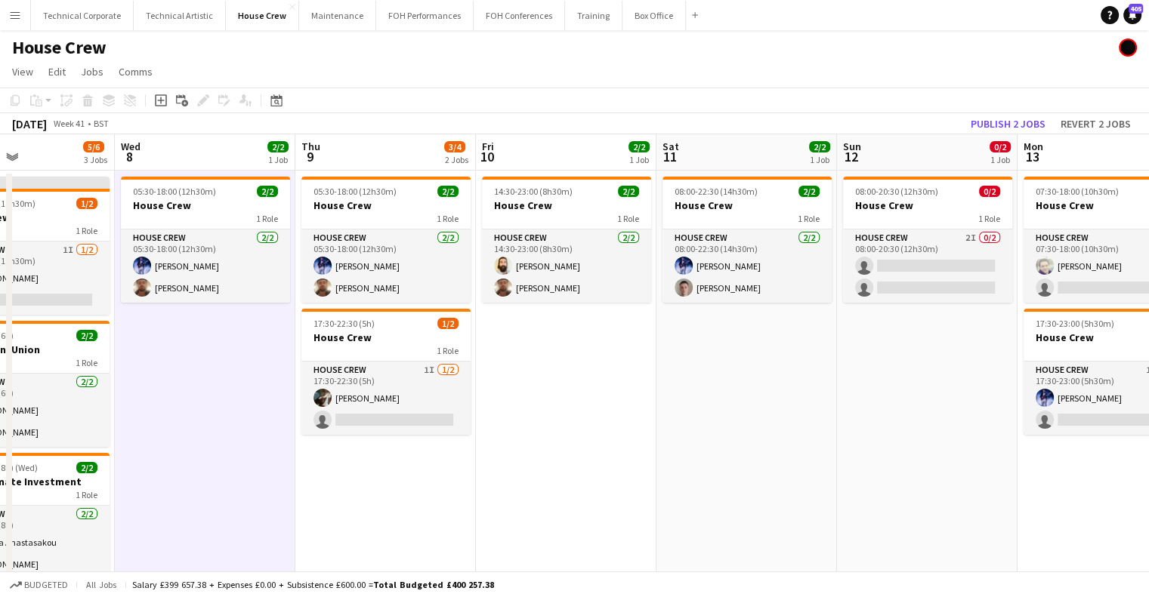
drag, startPoint x: 935, startPoint y: 431, endPoint x: 662, endPoint y: 467, distance: 275.8
click at [662, 467] on app-calendar-viewport "Sun 5 1/2 1 Job Mon 6 4/4 2 Jobs Tue 7 5/6 3 Jobs Wed 8 2/2 1 Job Thu 9 3/4 2 J…" at bounding box center [574, 380] width 1149 height 492
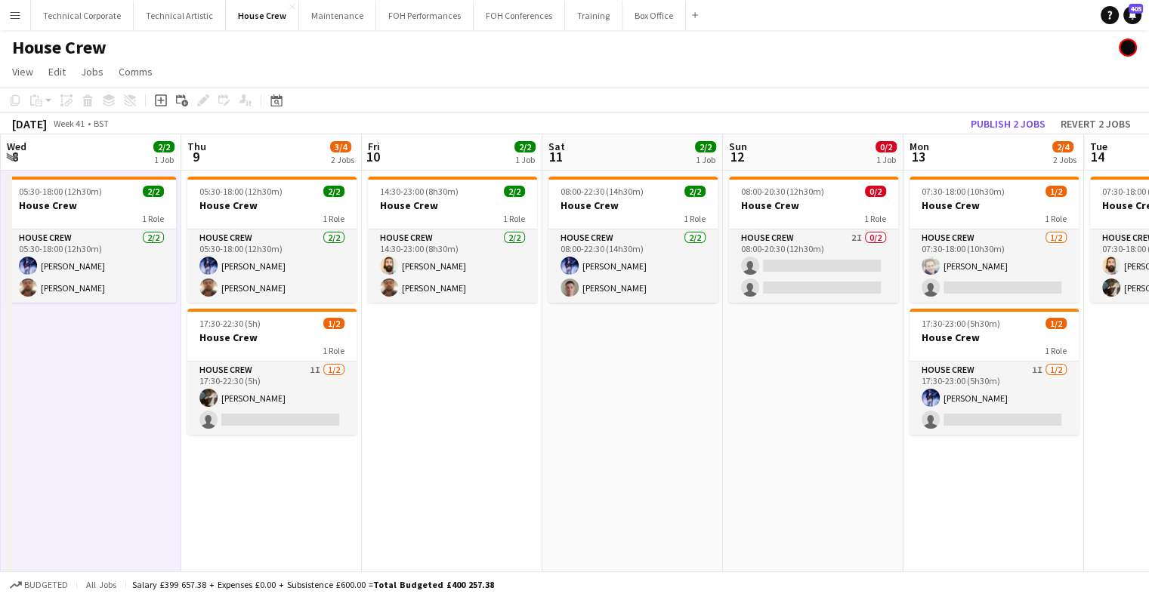
drag, startPoint x: 865, startPoint y: 425, endPoint x: 752, endPoint y: 443, distance: 114.7
click at [752, 443] on app-calendar-viewport "Sun 5 1/2 1 Job Mon 6 4/4 2 Jobs Tue 7 5/6 3 Jobs Wed 8 2/2 1 Job Thu 9 3/4 2 J…" at bounding box center [574, 380] width 1149 height 492
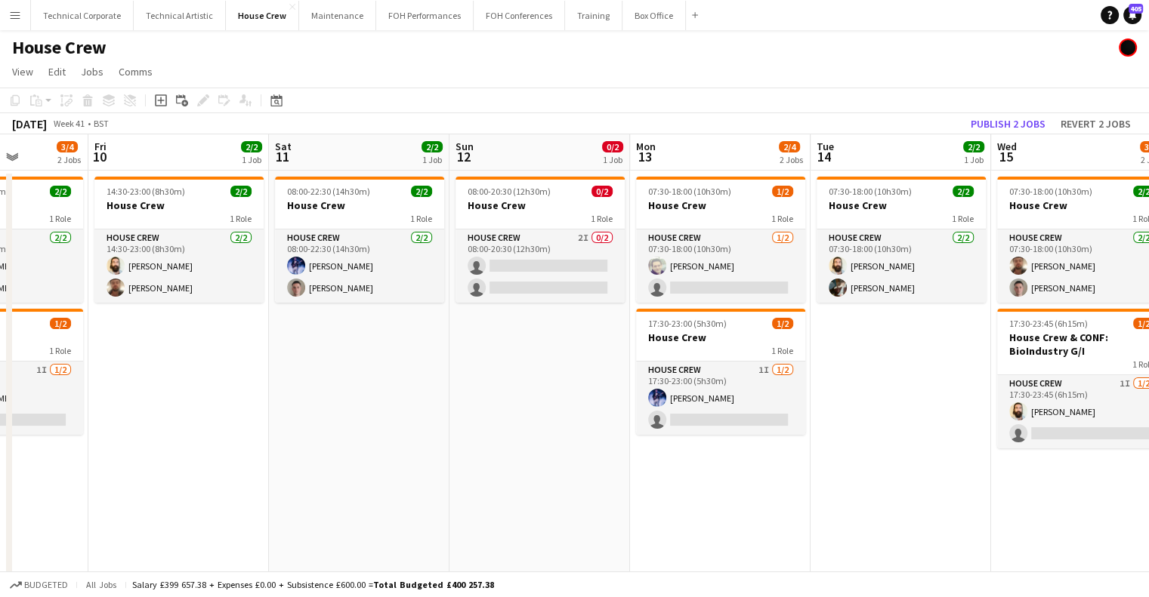
scroll to position [0, 531]
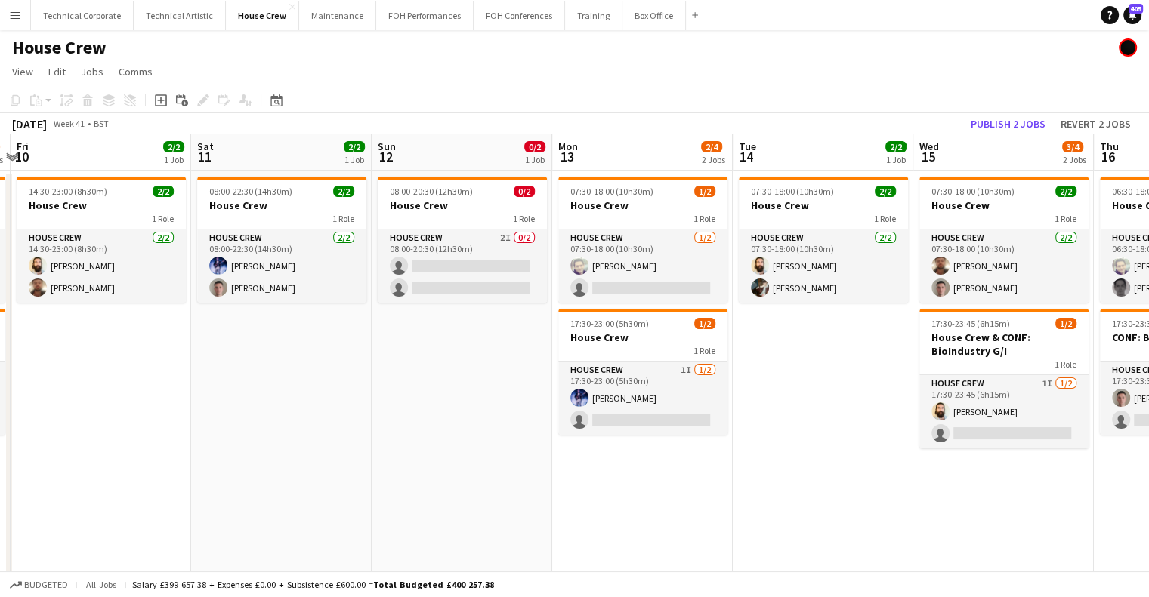
drag, startPoint x: 517, startPoint y: 407, endPoint x: 440, endPoint y: 429, distance: 80.1
click at [440, 429] on app-calendar-viewport "Tue 7 5/6 3 Jobs Wed 8 2/2 1 Job Thu 9 3/4 2 Jobs Fri 10 2/2 1 Job Sat 11 2/2 1…" at bounding box center [574, 380] width 1149 height 492
click at [679, 309] on div "17:30-23:00 (5h30m) 1/2 House Crew 1 Role House Crew 1I 1/2 17:30-23:00 (5h30m)…" at bounding box center [642, 372] width 169 height 126
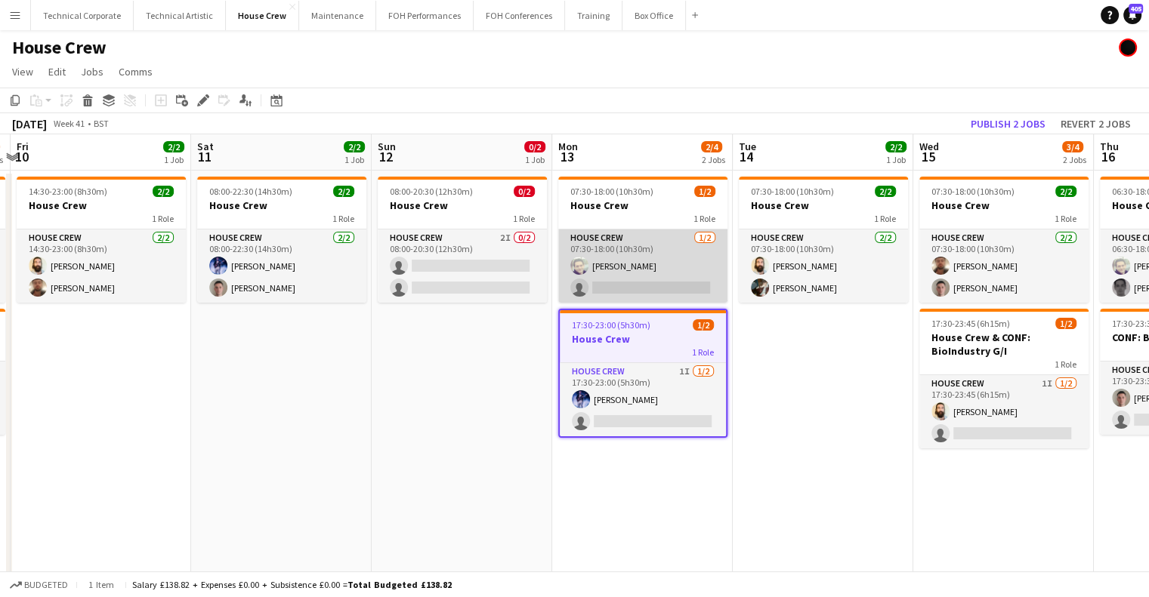
click at [677, 283] on app-card-role "House Crew 1/2 07:30-18:00 (10h30m) Nick Brickell single-neutral-actions" at bounding box center [642, 266] width 169 height 73
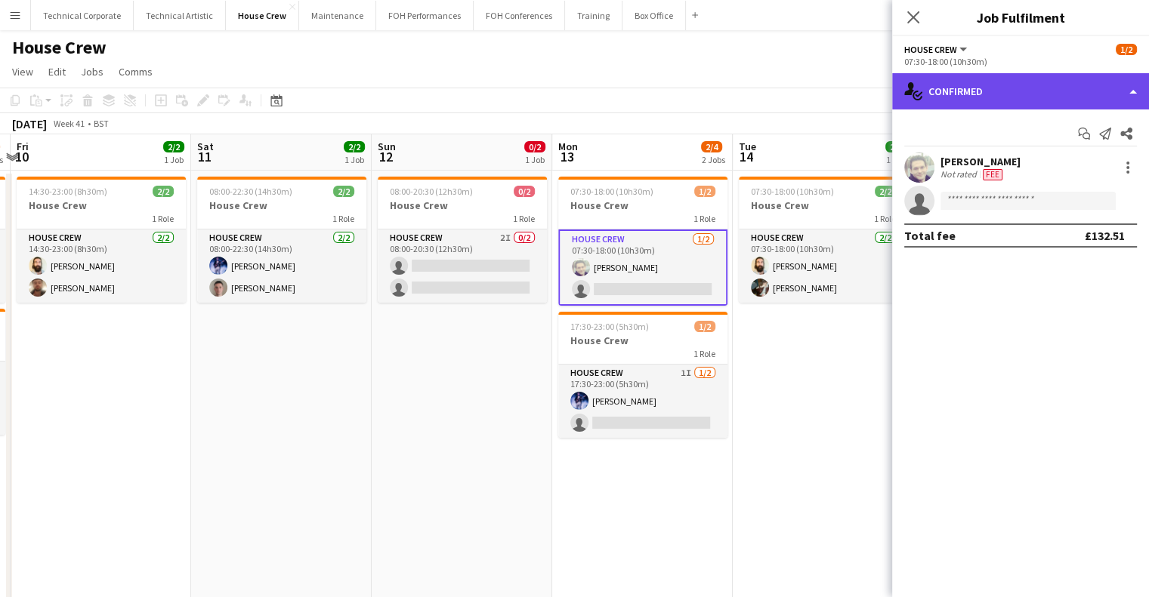
click at [1073, 96] on div "single-neutral-actions-check-2 Confirmed" at bounding box center [1020, 91] width 257 height 36
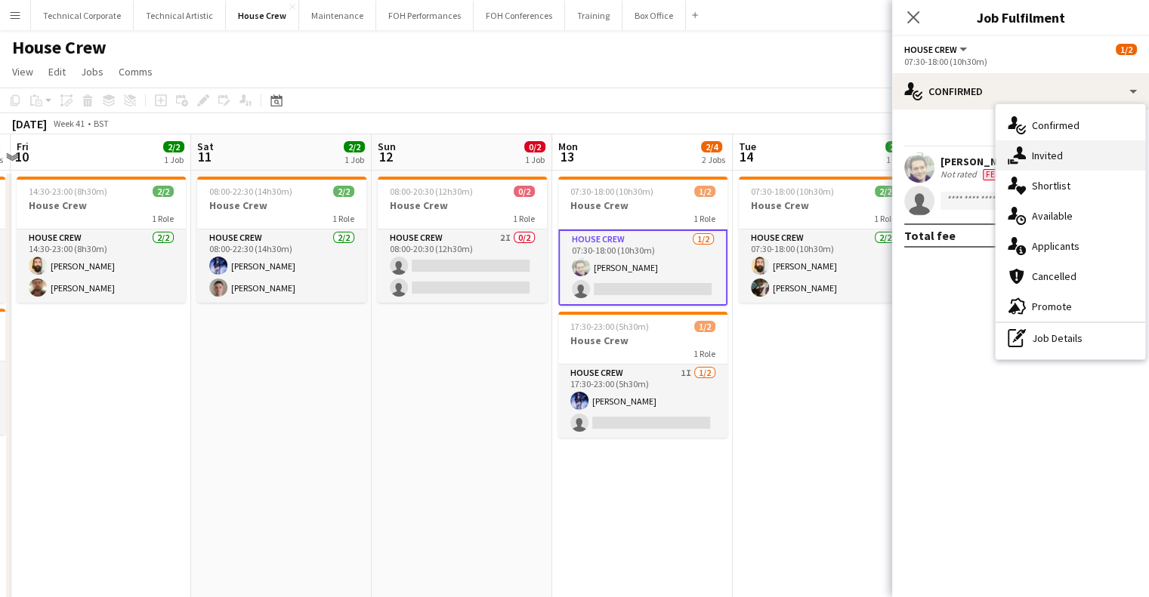
click at [1039, 152] on span "Invited" at bounding box center [1047, 156] width 31 height 14
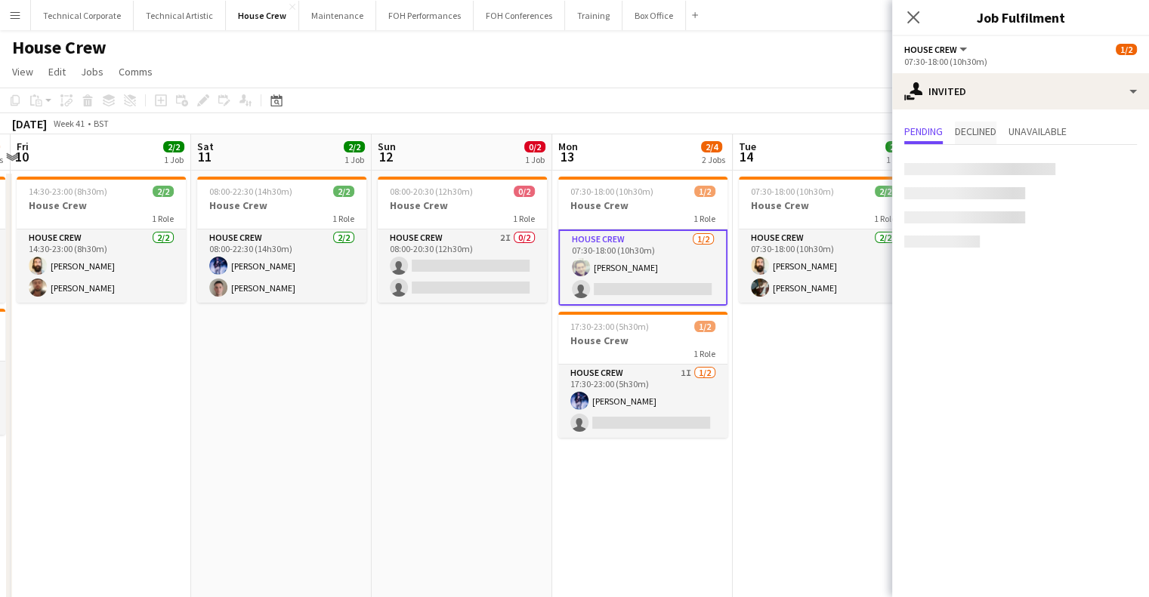
click at [971, 131] on span "Declined" at bounding box center [976, 131] width 42 height 11
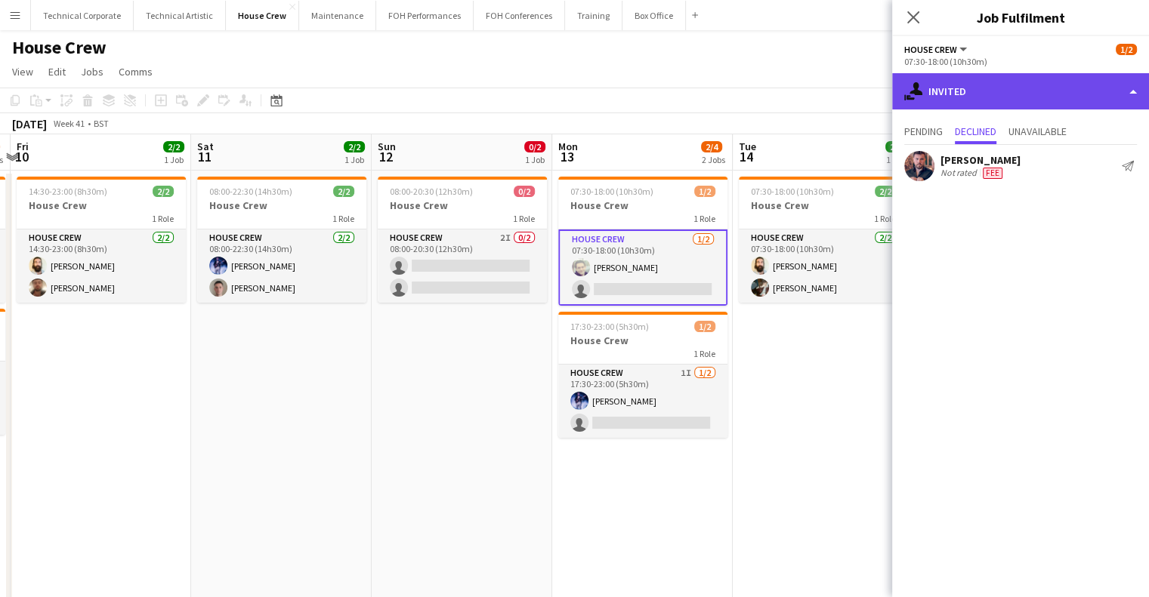
click at [1016, 90] on div "single-neutral-actions-share-1 Invited" at bounding box center [1020, 91] width 257 height 36
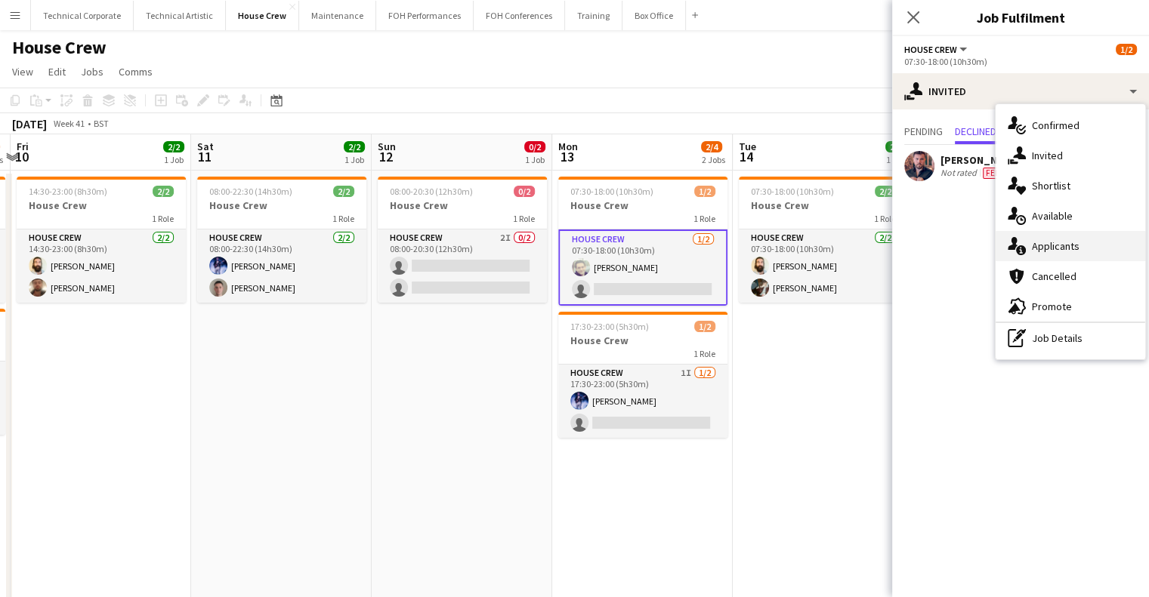
drag, startPoint x: 1071, startPoint y: 233, endPoint x: 1069, endPoint y: 220, distance: 13.8
click at [1070, 233] on div "single-neutral-actions-information Applicants" at bounding box center [1071, 246] width 150 height 30
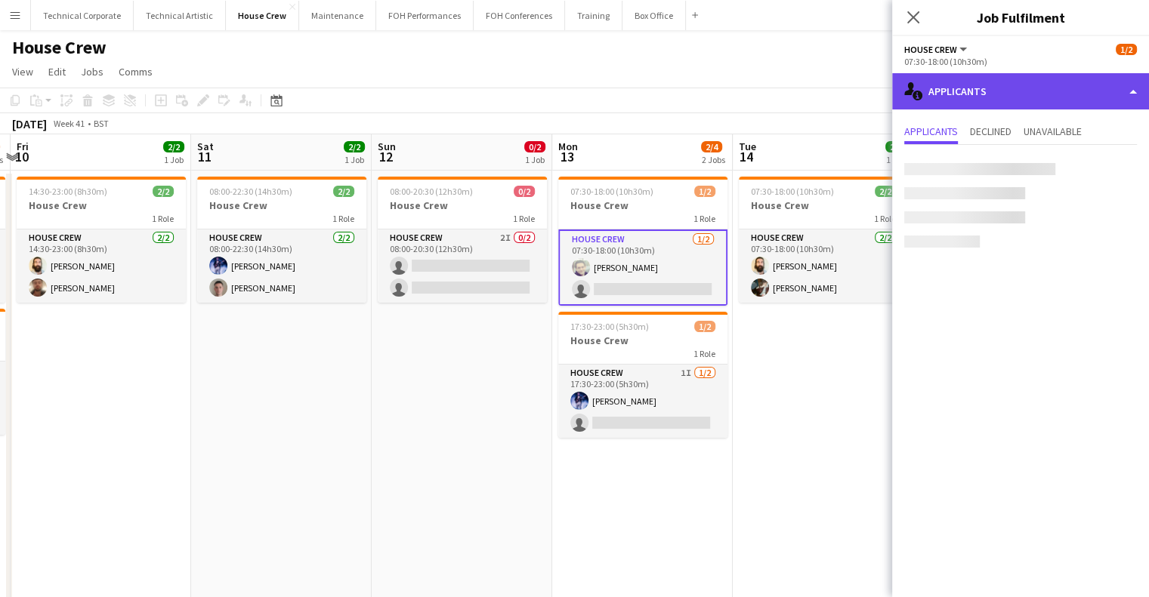
click at [1042, 101] on div "single-neutral-actions-information Applicants" at bounding box center [1020, 91] width 257 height 36
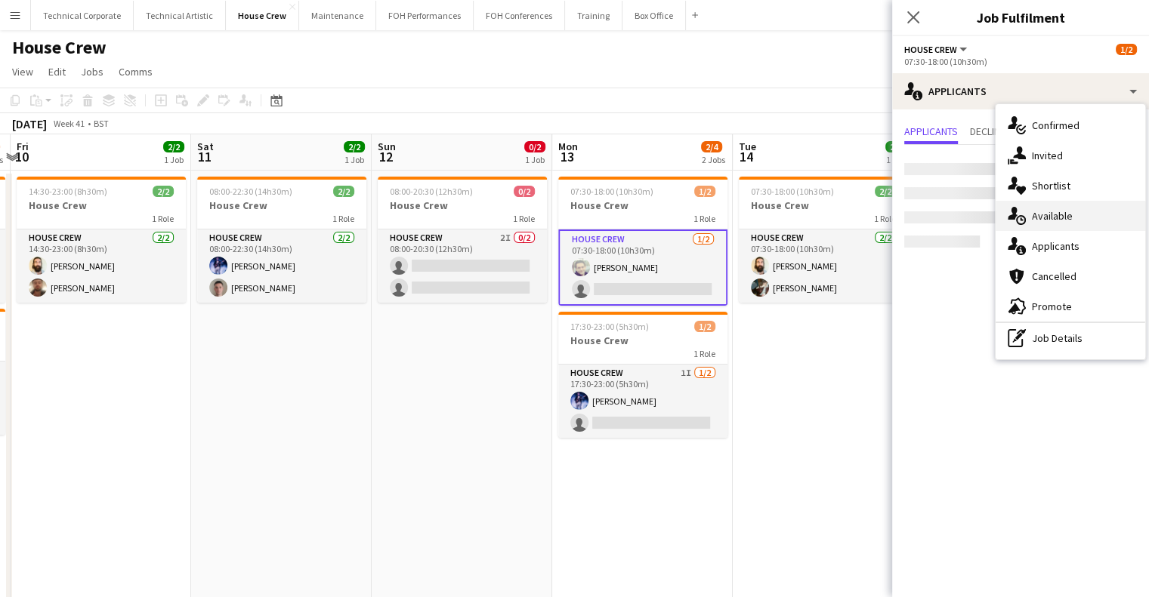
click at [1050, 214] on span "Available" at bounding box center [1052, 216] width 41 height 14
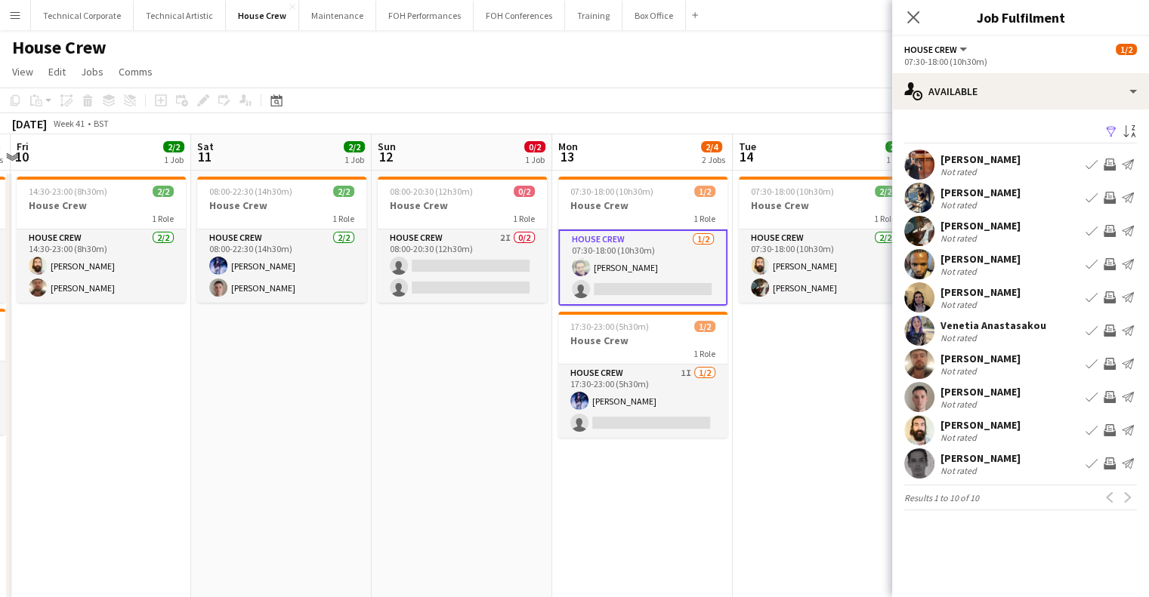
scroll to position [0, 401]
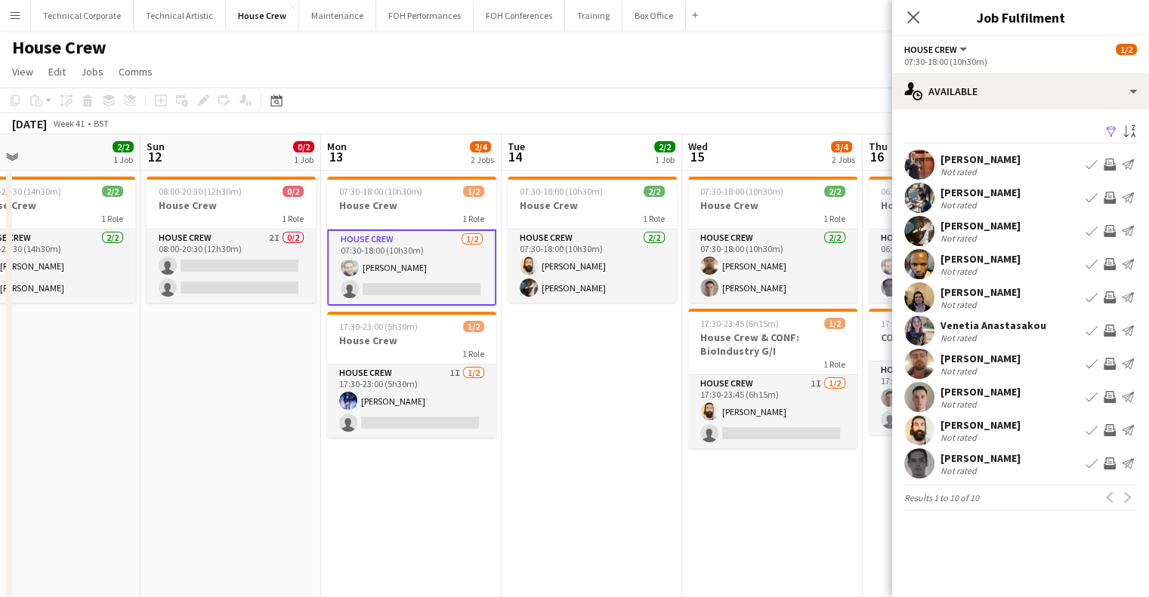
drag, startPoint x: 819, startPoint y: 344, endPoint x: 588, endPoint y: 372, distance: 232.9
click at [588, 372] on app-calendar-viewport "Thu 9 3/4 2 Jobs Fri 10 2/2 1 Job Sat 11 2/2 1 Job Sun 12 0/2 1 Job Mon 13 2/4 …" at bounding box center [574, 380] width 1149 height 492
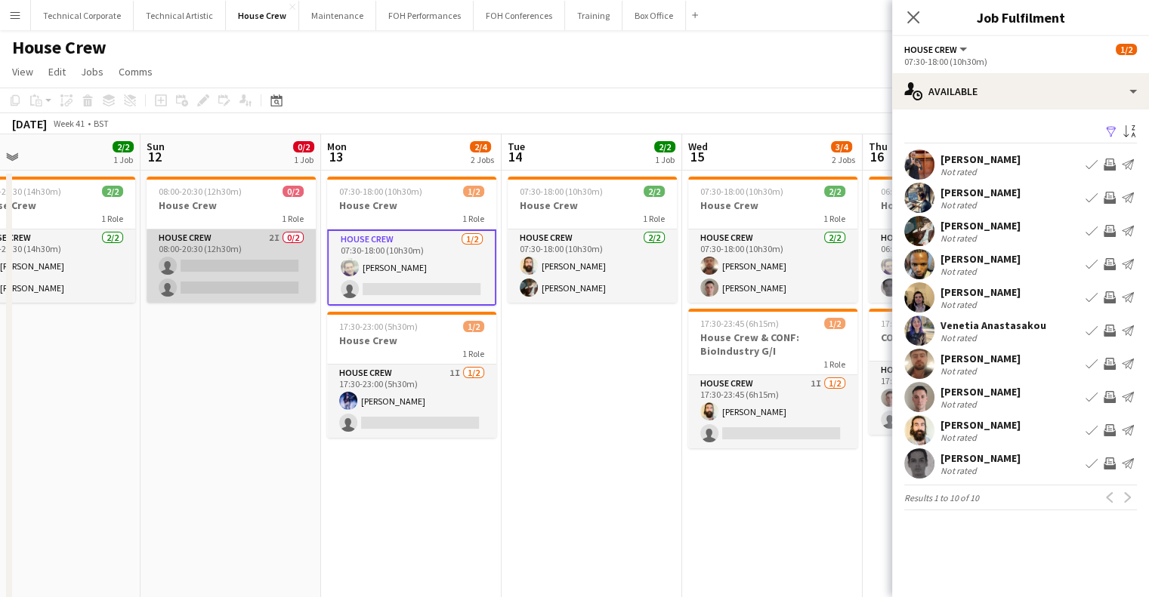
click at [224, 279] on app-card-role "House Crew 2I 0/2 08:00-20:30 (12h30m) single-neutral-actions single-neutral-ac…" at bounding box center [231, 266] width 169 height 73
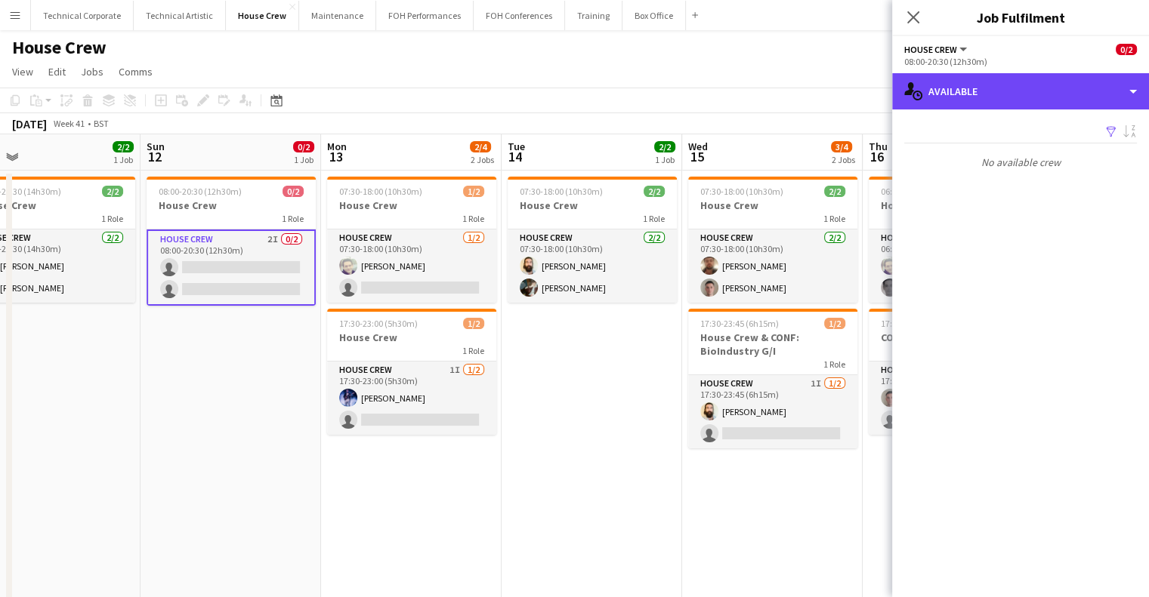
drag, startPoint x: 931, startPoint y: 90, endPoint x: 967, endPoint y: 112, distance: 41.7
click at [932, 90] on div "single-neutral-actions-upload Available" at bounding box center [1020, 91] width 257 height 36
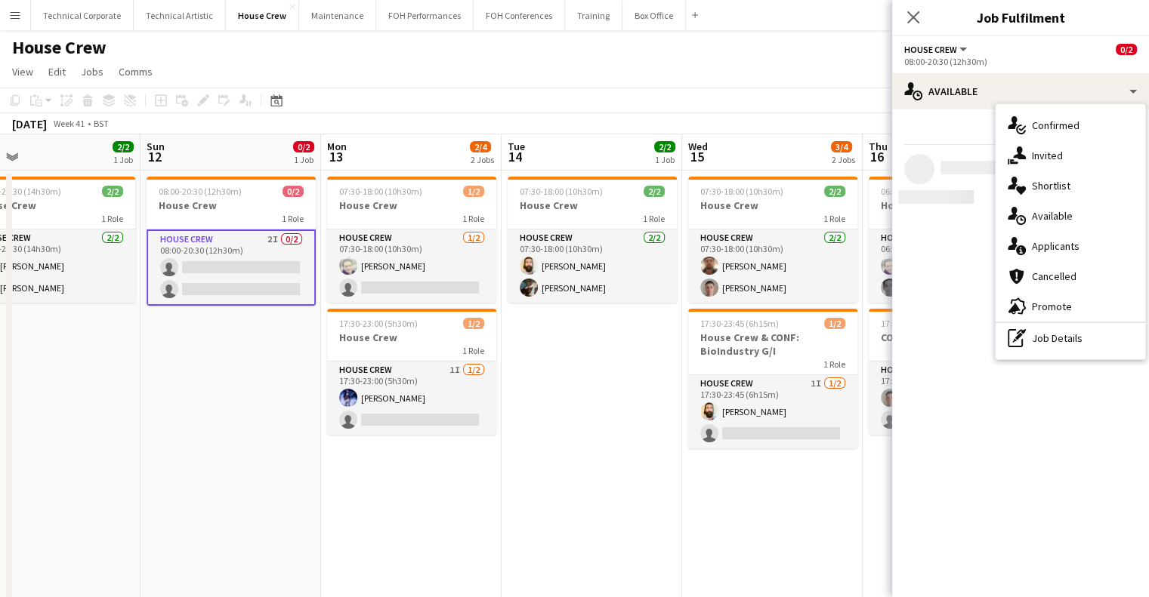
click at [1006, 151] on div "single-neutral-actions-share-1 Invited" at bounding box center [1071, 155] width 150 height 30
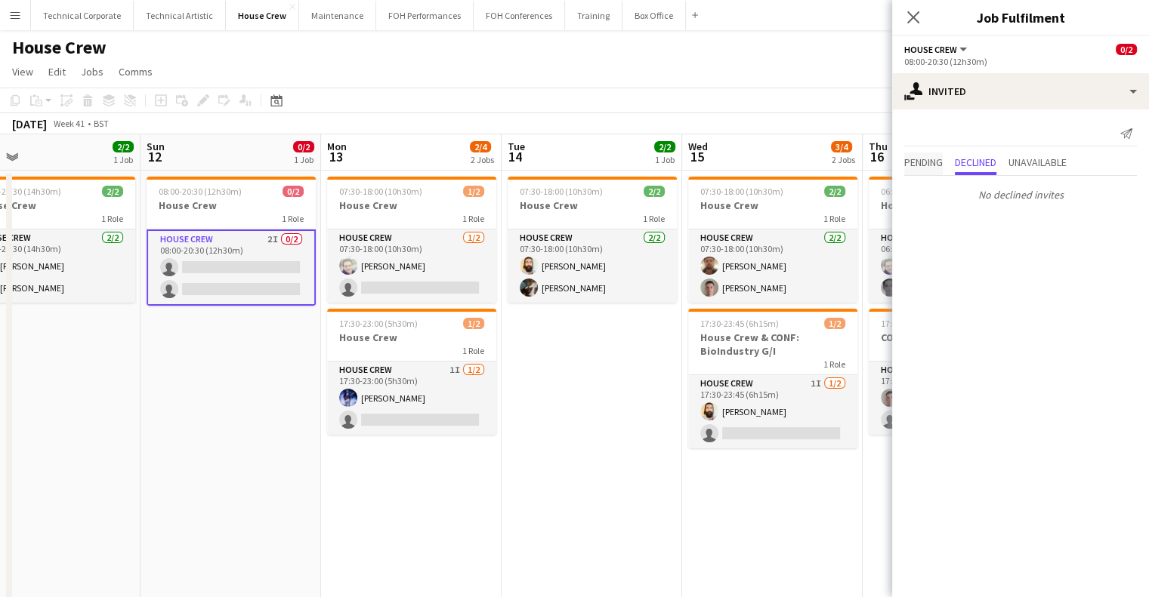
click at [943, 170] on span "Pending" at bounding box center [923, 164] width 39 height 23
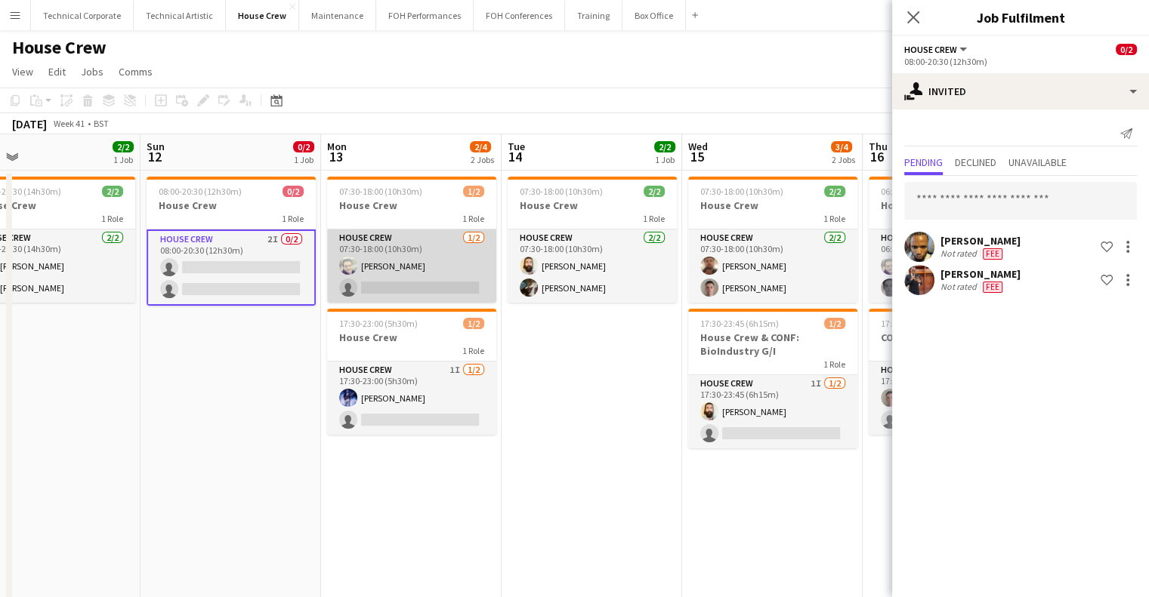
click at [447, 282] on app-card-role "House Crew 1/2 07:30-18:00 (10h30m) Nick Brickell single-neutral-actions" at bounding box center [411, 266] width 169 height 73
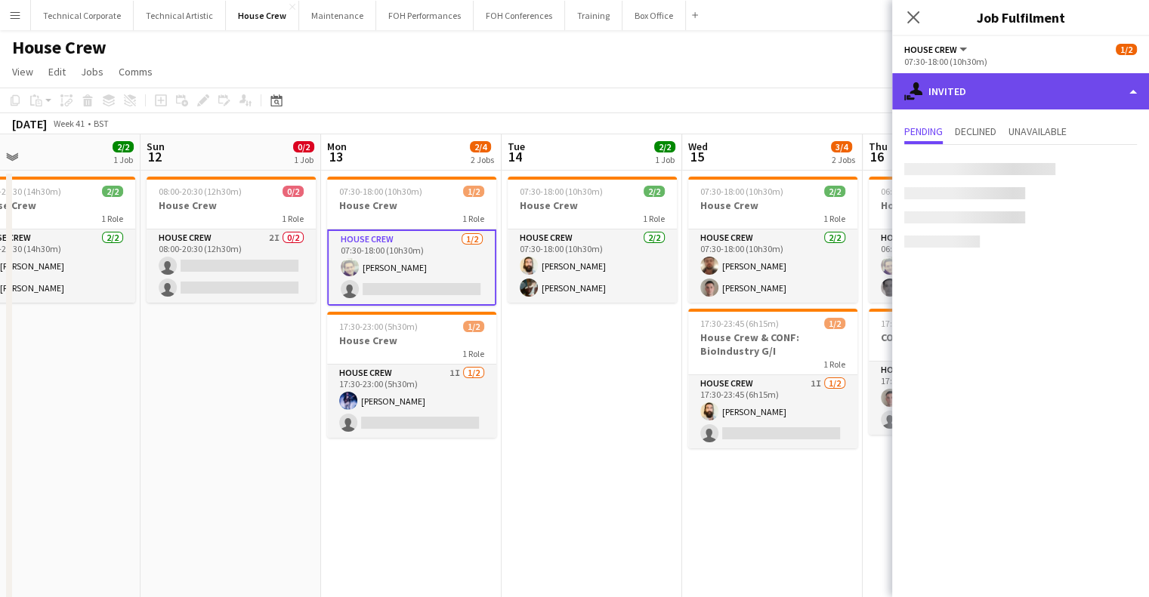
click at [994, 101] on div "single-neutral-actions-share-1 Invited" at bounding box center [1020, 91] width 257 height 36
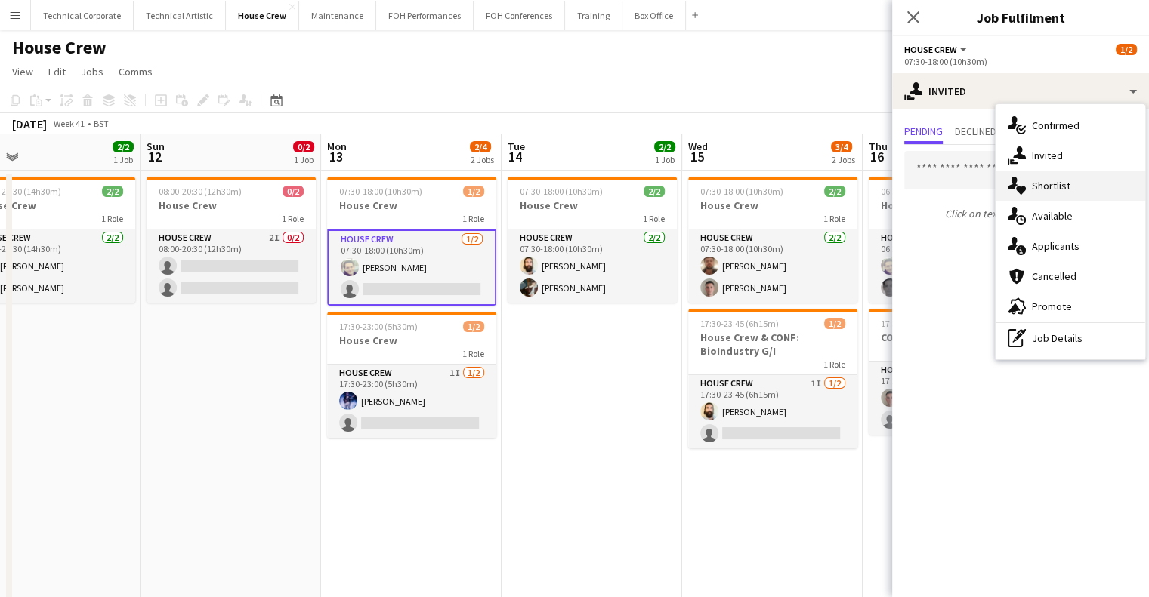
click at [1023, 196] on div "single-neutral-actions-heart Shortlist" at bounding box center [1071, 186] width 150 height 30
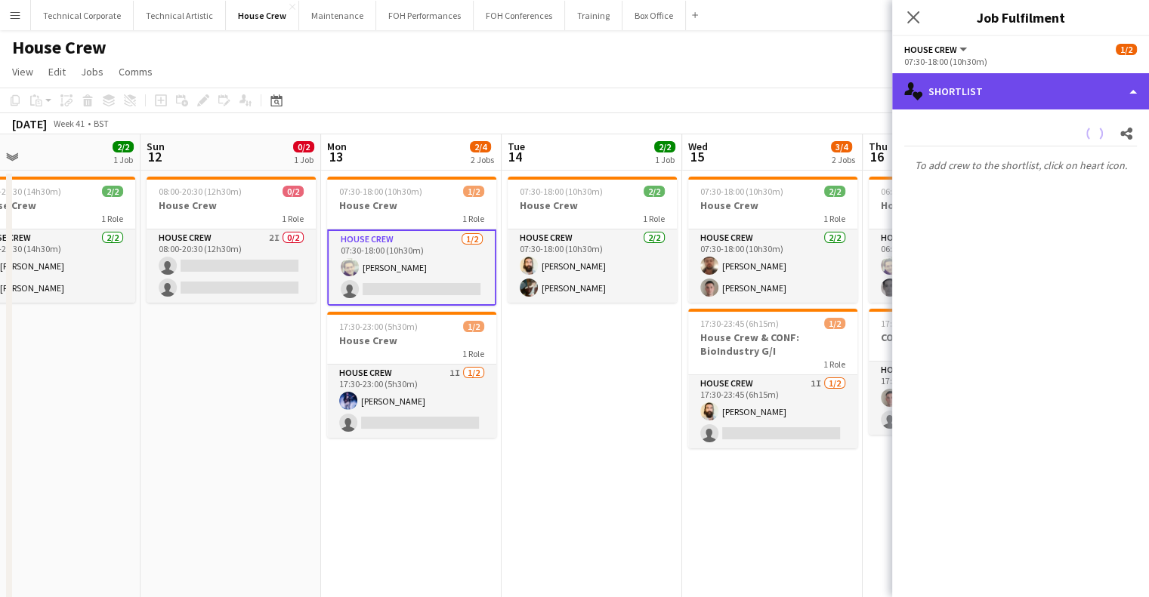
click at [1027, 90] on div "single-neutral-actions-heart Shortlist" at bounding box center [1020, 91] width 257 height 36
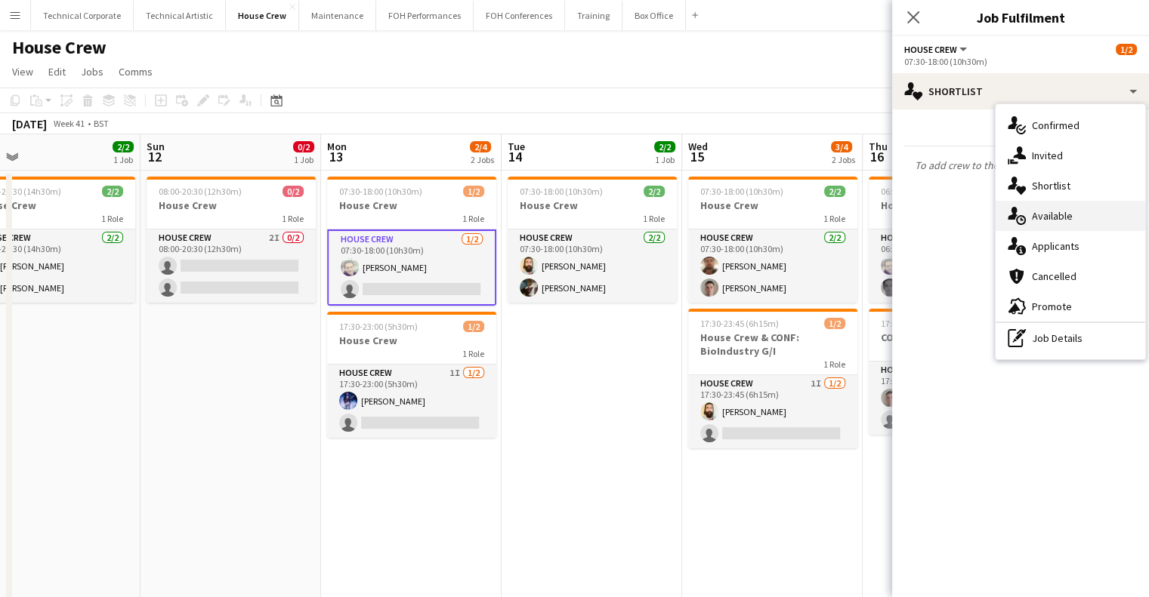
click at [1040, 209] on span "Available" at bounding box center [1052, 216] width 41 height 14
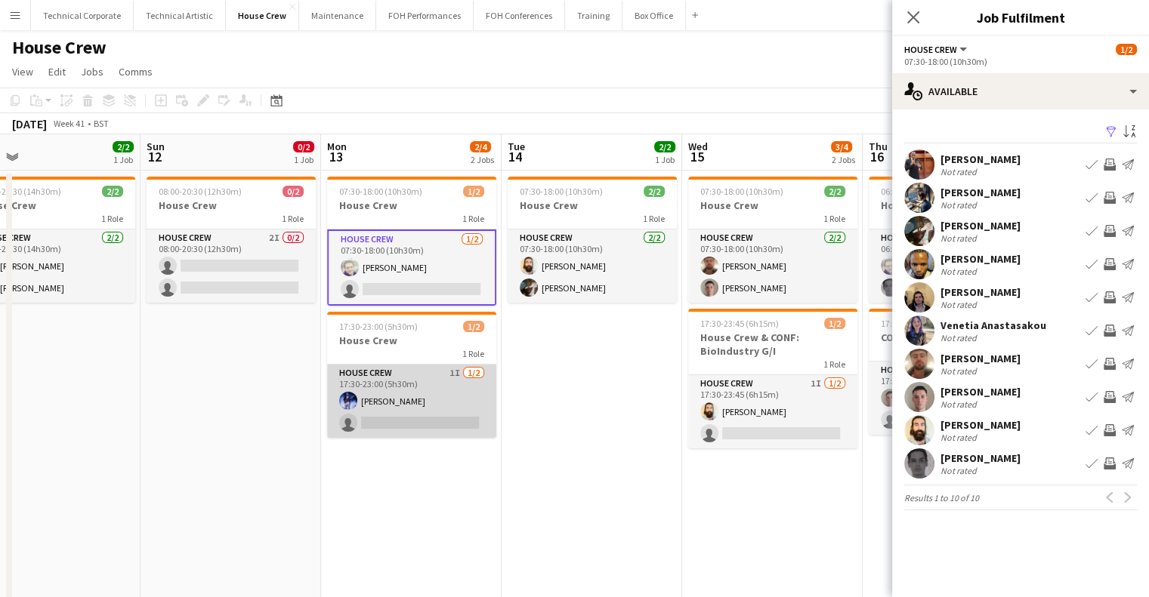
click at [393, 390] on app-card-role "House Crew 1I 1/2 17:30-23:00 (5h30m) Ed Dampier single-neutral-actions" at bounding box center [411, 401] width 169 height 73
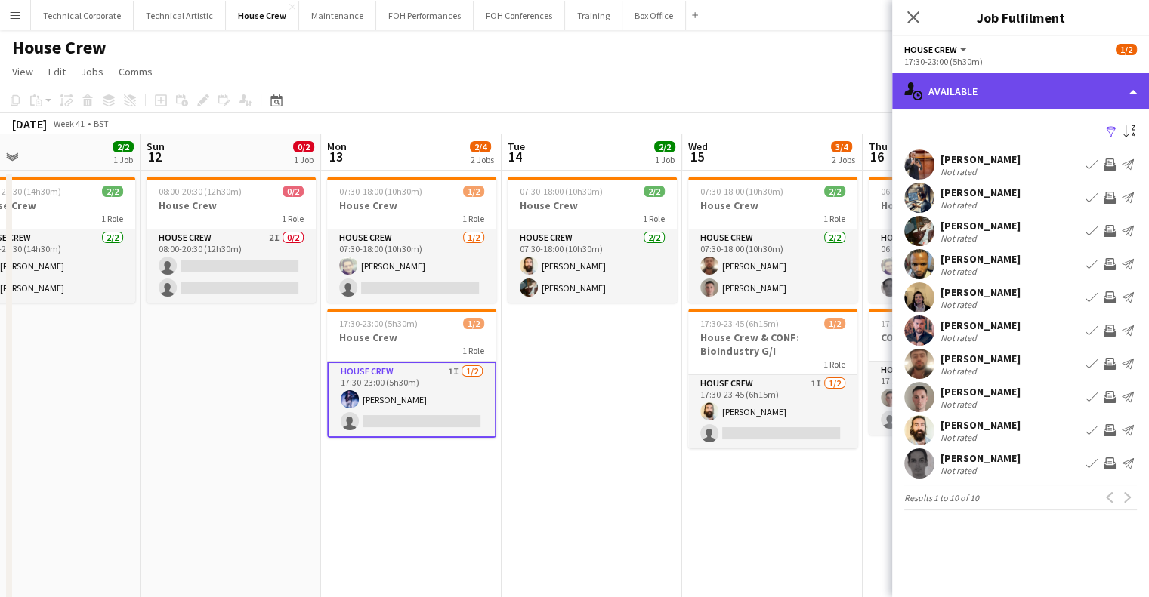
click at [971, 97] on div "single-neutral-actions-upload Available" at bounding box center [1020, 91] width 257 height 36
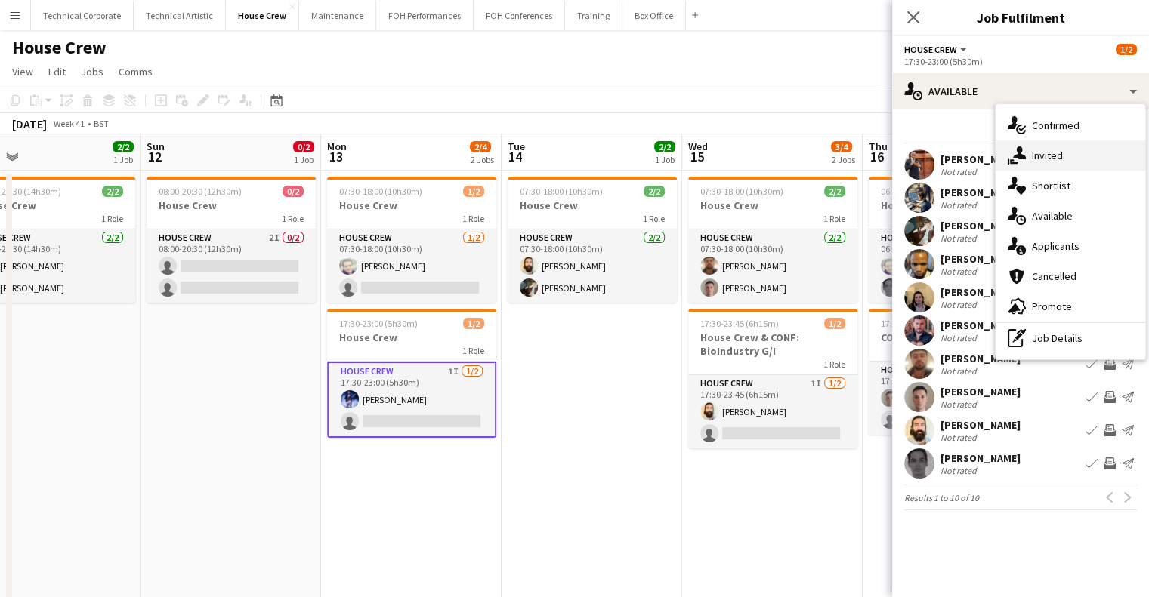
click at [1067, 156] on div "single-neutral-actions-share-1 Invited" at bounding box center [1071, 155] width 150 height 30
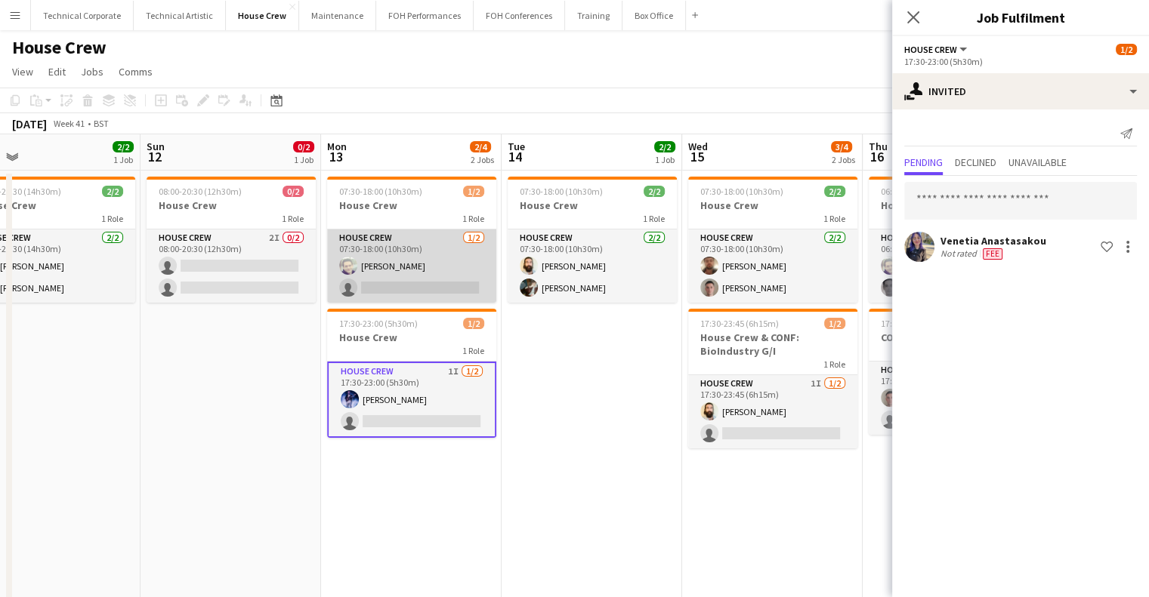
click at [432, 289] on app-card-role "House Crew 1/2 07:30-18:00 (10h30m) Nick Brickell single-neutral-actions" at bounding box center [411, 266] width 169 height 73
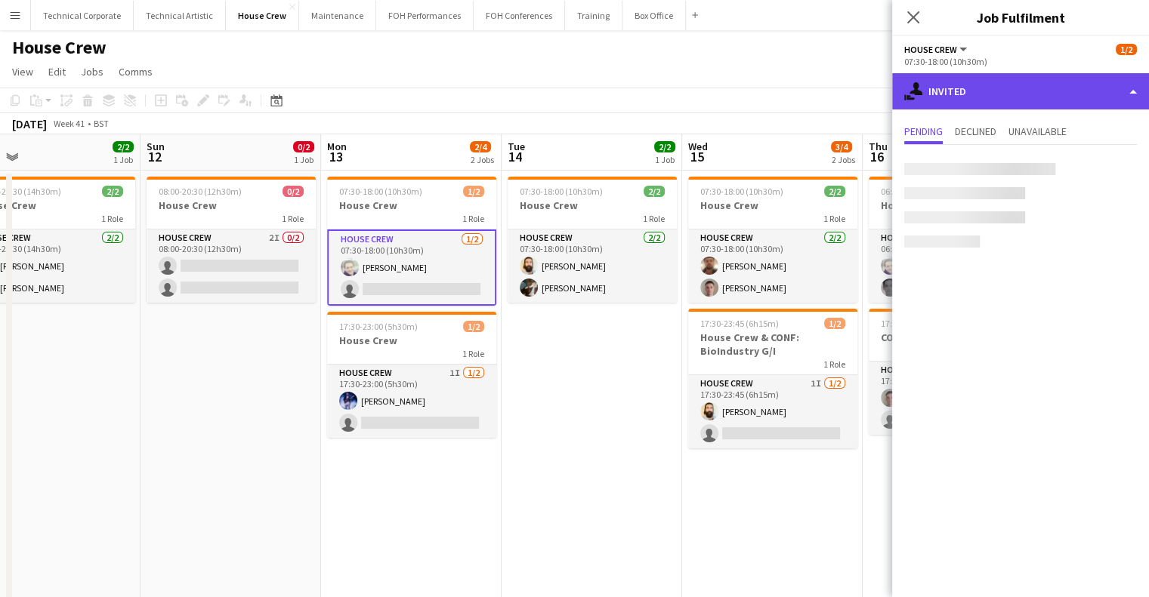
click at [977, 100] on div "single-neutral-actions-share-1 Invited" at bounding box center [1020, 91] width 257 height 36
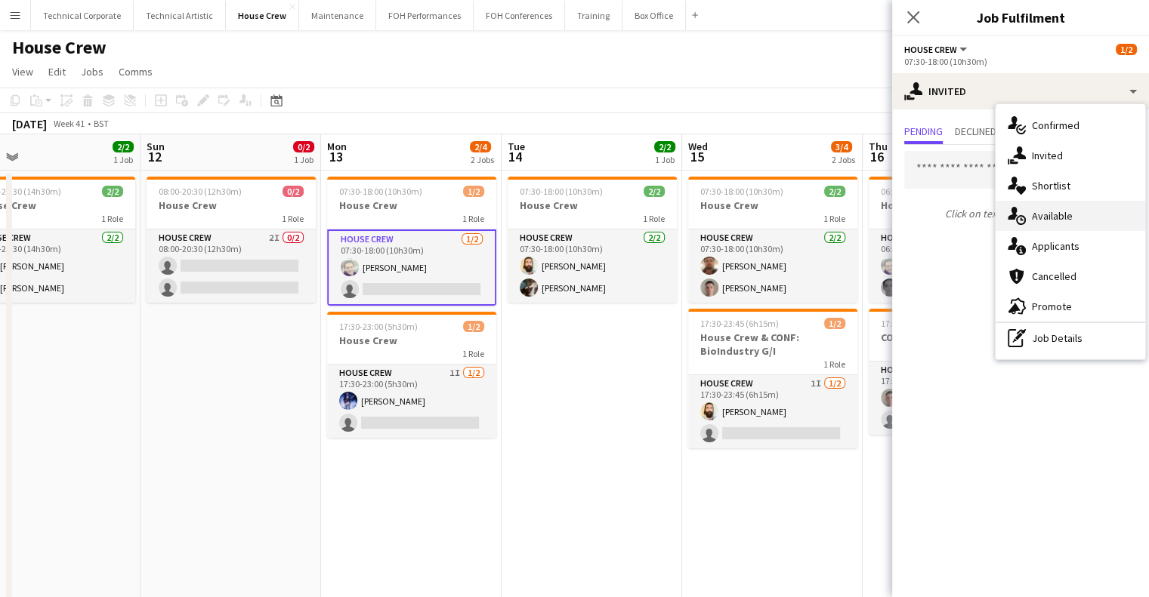
click at [1021, 205] on div "single-neutral-actions-upload Available" at bounding box center [1071, 216] width 150 height 30
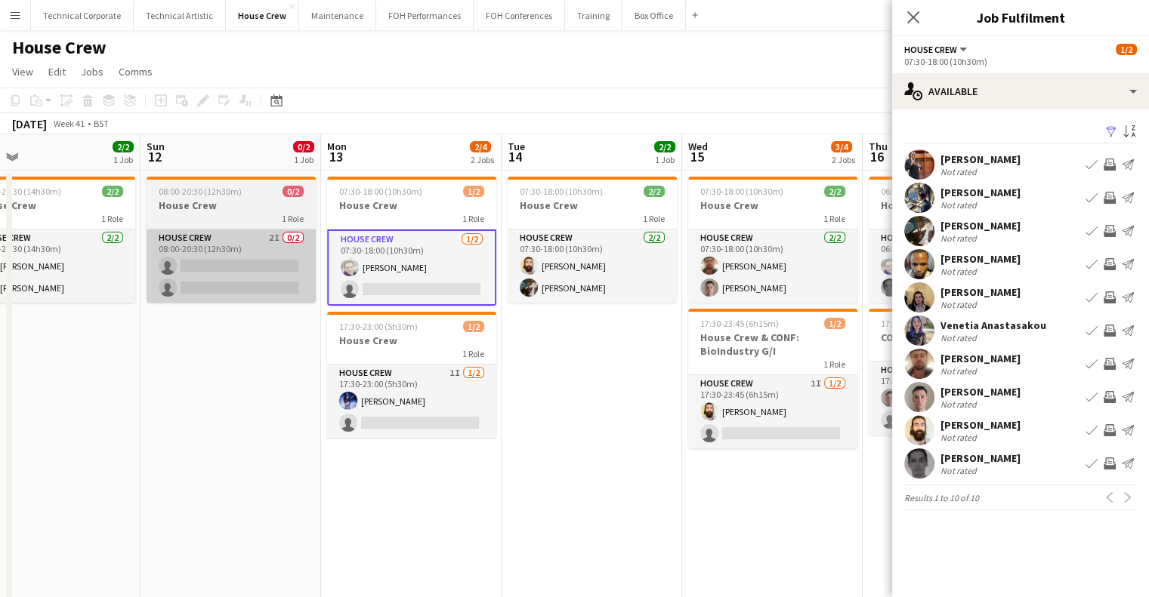
click at [294, 273] on app-card-role "House Crew 2I 0/2 08:00-20:30 (12h30m) single-neutral-actions single-neutral-ac…" at bounding box center [231, 266] width 169 height 73
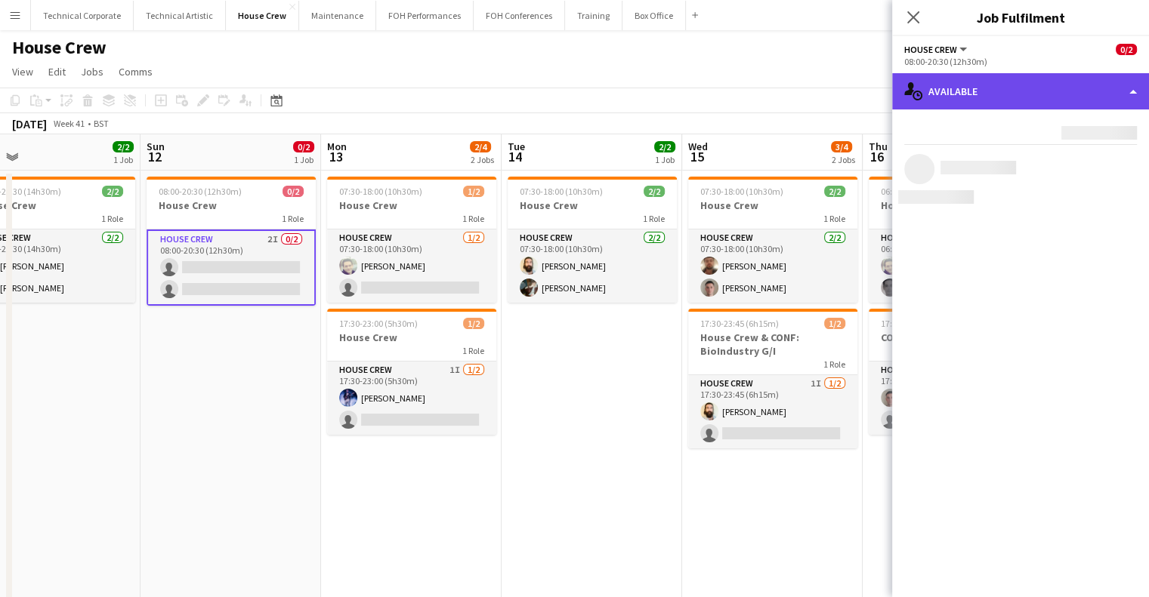
click at [991, 92] on div "single-neutral-actions-upload Available" at bounding box center [1020, 91] width 257 height 36
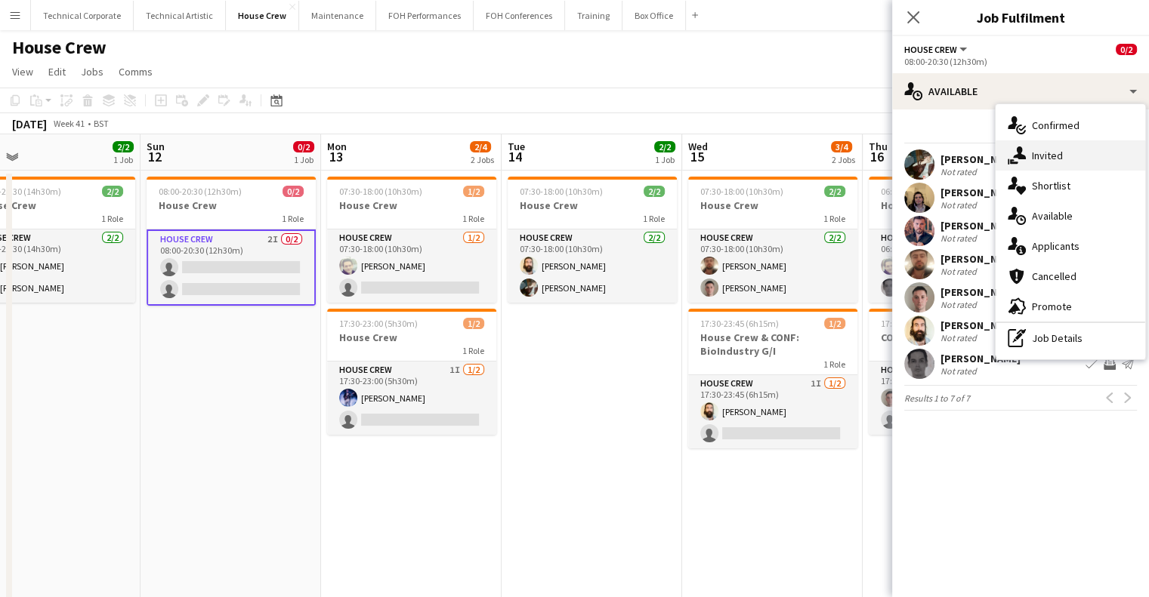
click at [1055, 153] on span "Invited" at bounding box center [1047, 156] width 31 height 14
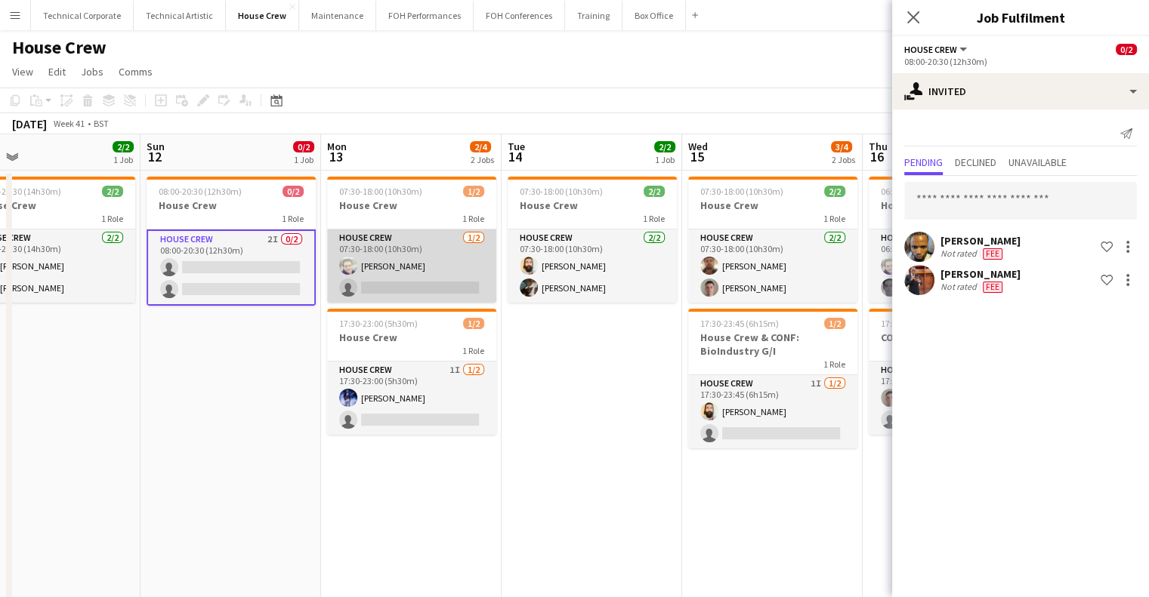
click at [419, 286] on app-card-role "House Crew 1/2 07:30-18:00 (10h30m) Nick Brickell single-neutral-actions" at bounding box center [411, 266] width 169 height 73
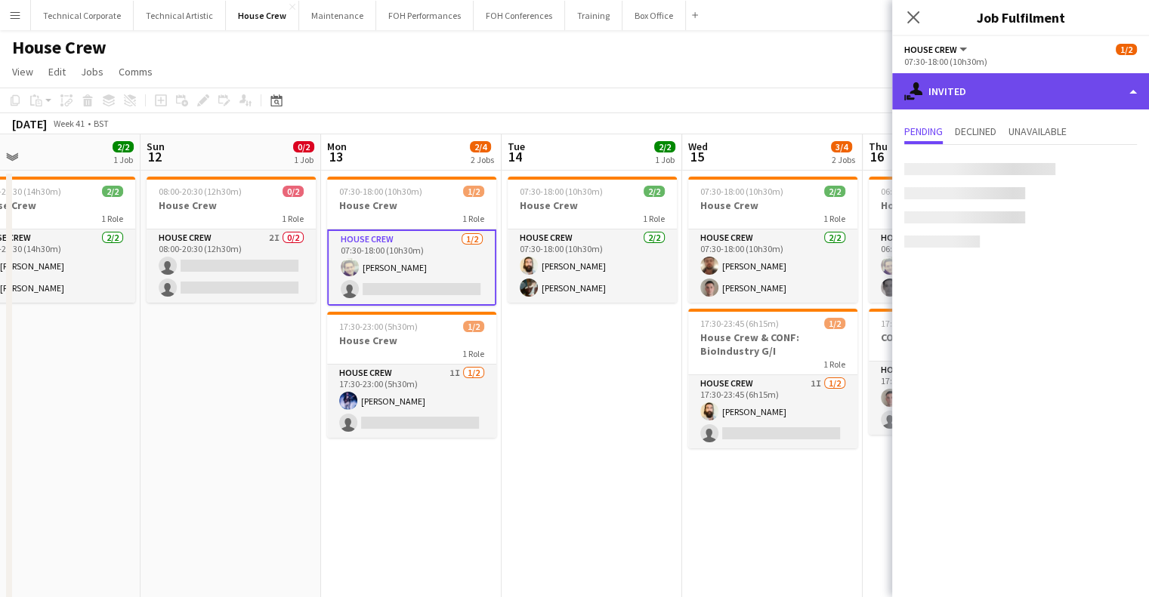
click at [951, 104] on div "single-neutral-actions-share-1 Invited" at bounding box center [1020, 91] width 257 height 36
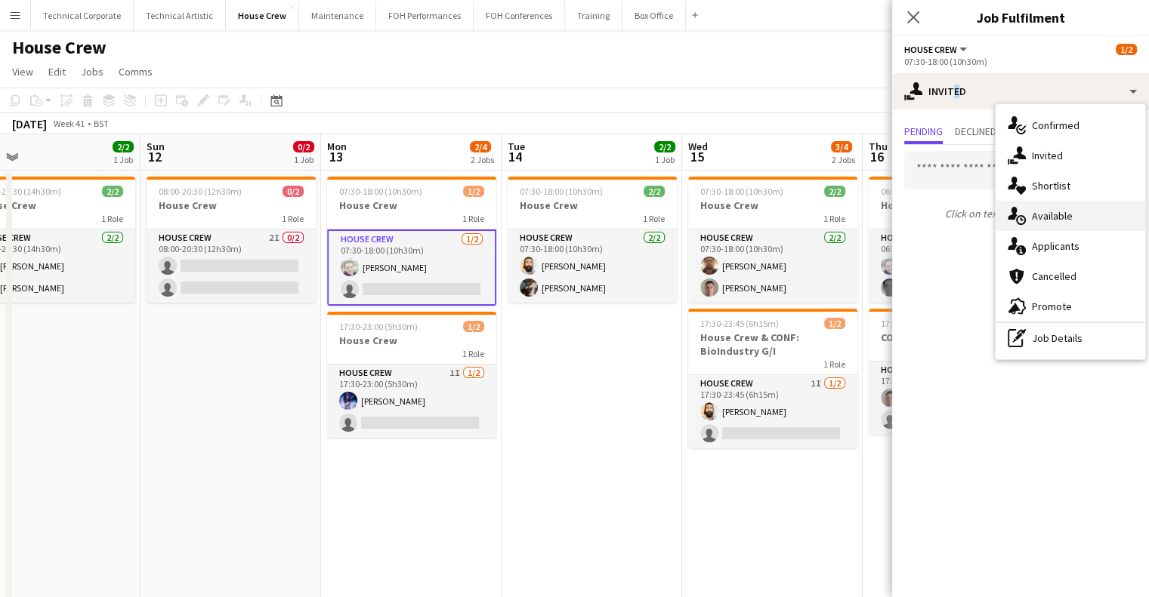
click at [1075, 211] on div "single-neutral-actions-upload Available" at bounding box center [1071, 216] width 150 height 30
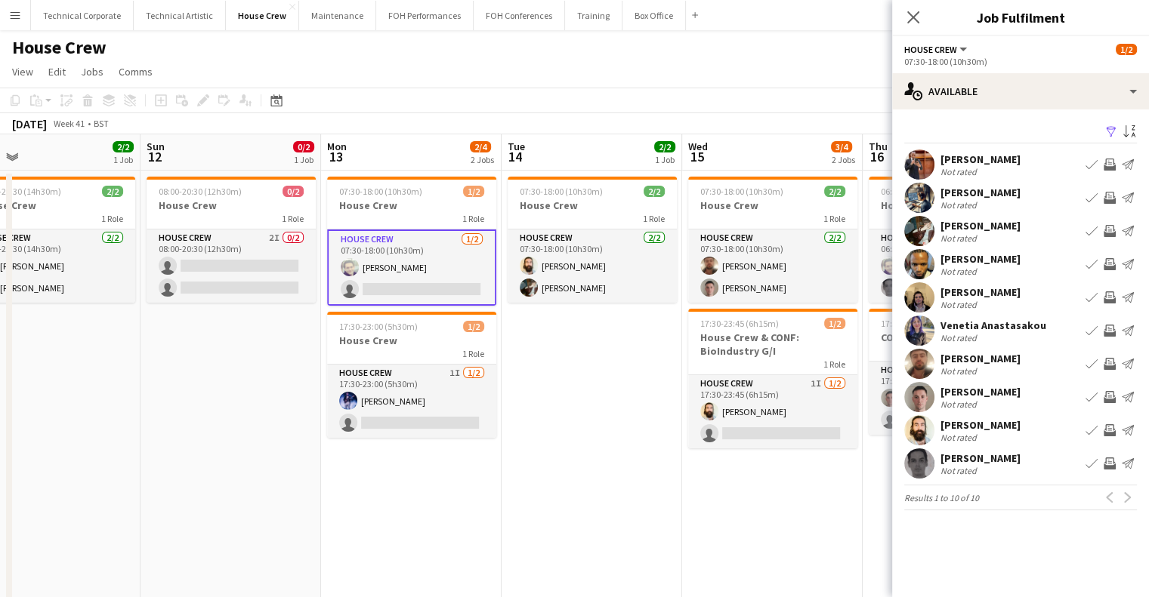
click at [1104, 359] on app-icon "Invite crew" at bounding box center [1110, 364] width 12 height 12
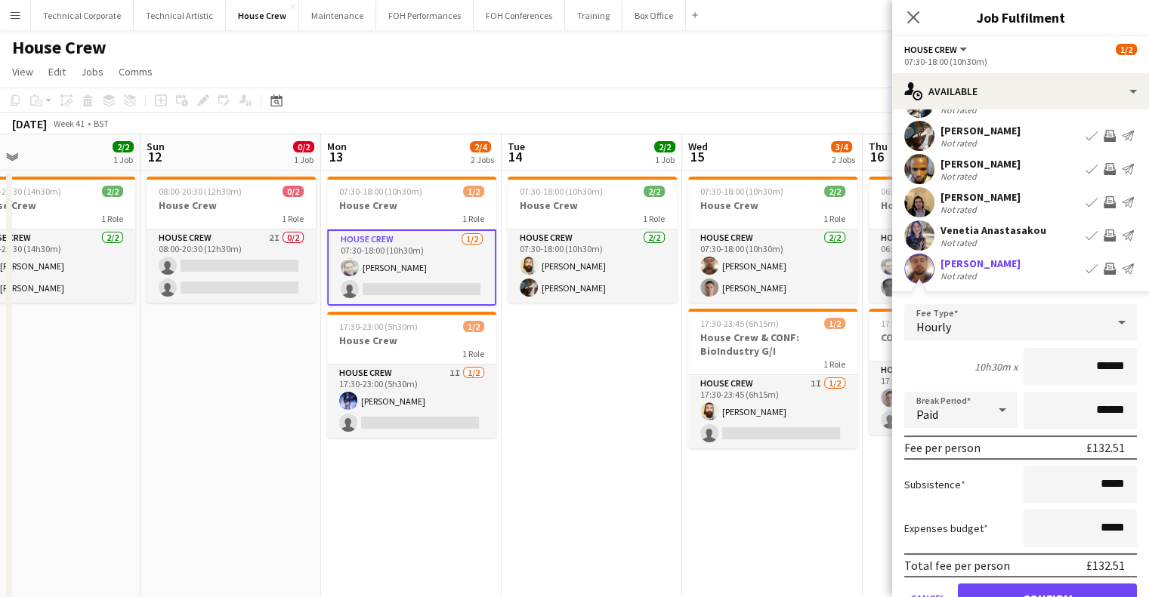
scroll to position [151, 0]
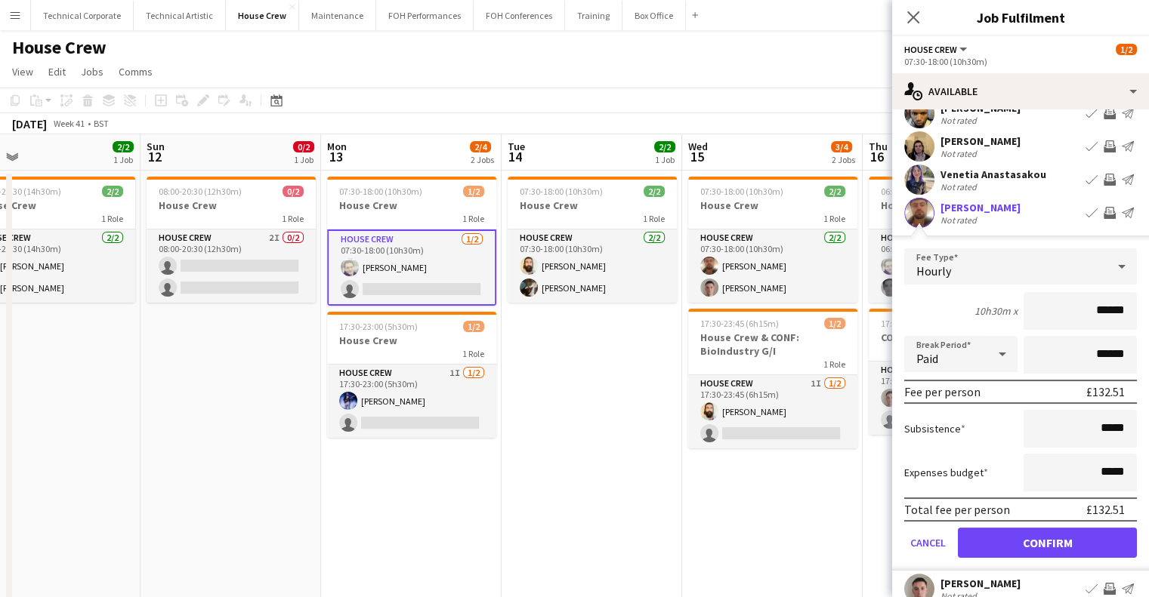
click at [1037, 524] on form "Fee Type Hourly 10h30m x ****** Break Period Paid ****** Fee per person £132.51…" at bounding box center [1020, 410] width 257 height 323
click at [1033, 528] on button "Confirm" at bounding box center [1047, 543] width 179 height 30
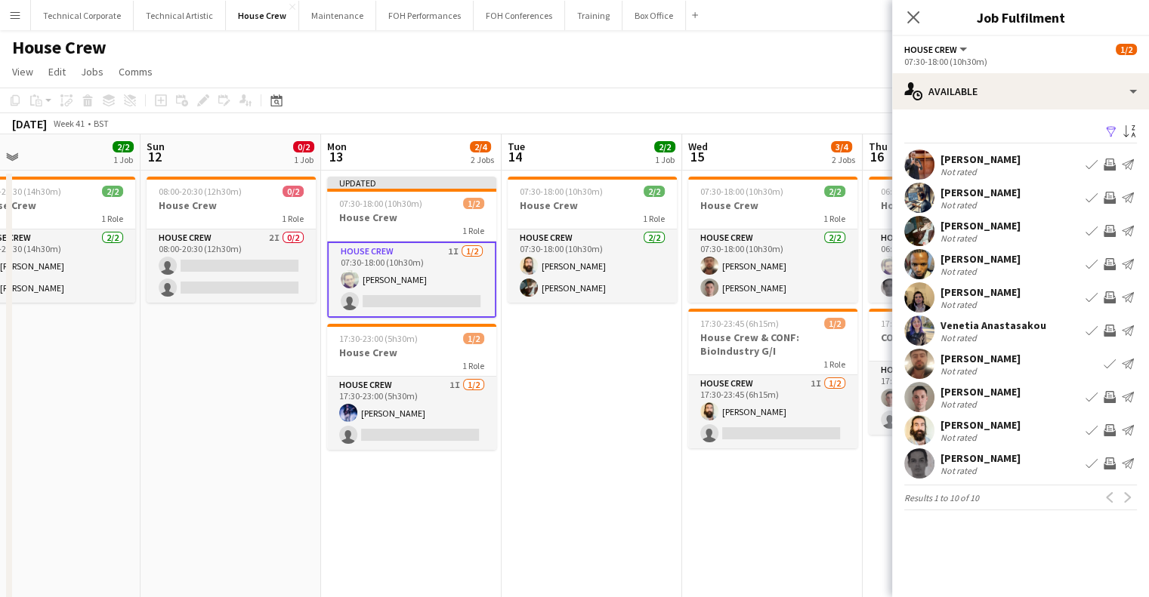
scroll to position [0, 0]
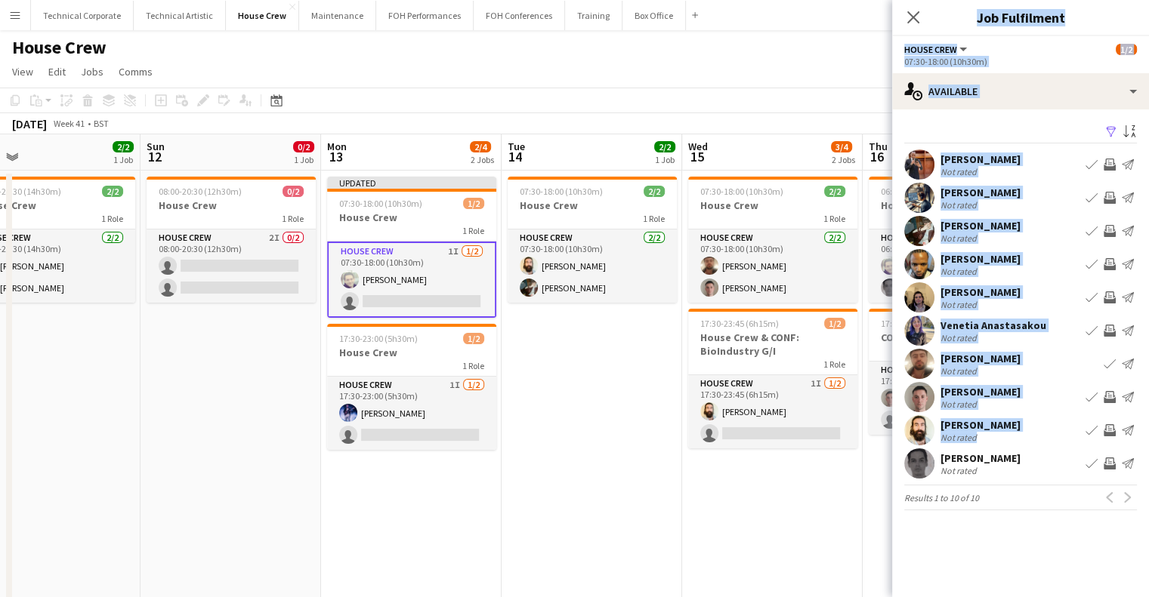
drag, startPoint x: 715, startPoint y: 489, endPoint x: 633, endPoint y: 495, distance: 82.6
click at [633, 495] on body "Menu Boards Boards Boards All jobs Status Workforce Workforce My Workforce Recr…" at bounding box center [574, 326] width 1149 height 653
click at [746, 468] on app-date-cell "07:30-18:00 (10h30m) 2/2 House Crew 1 Role House Crew 2/2 07:30-18:00 (10h30m) …" at bounding box center [772, 399] width 181 height 456
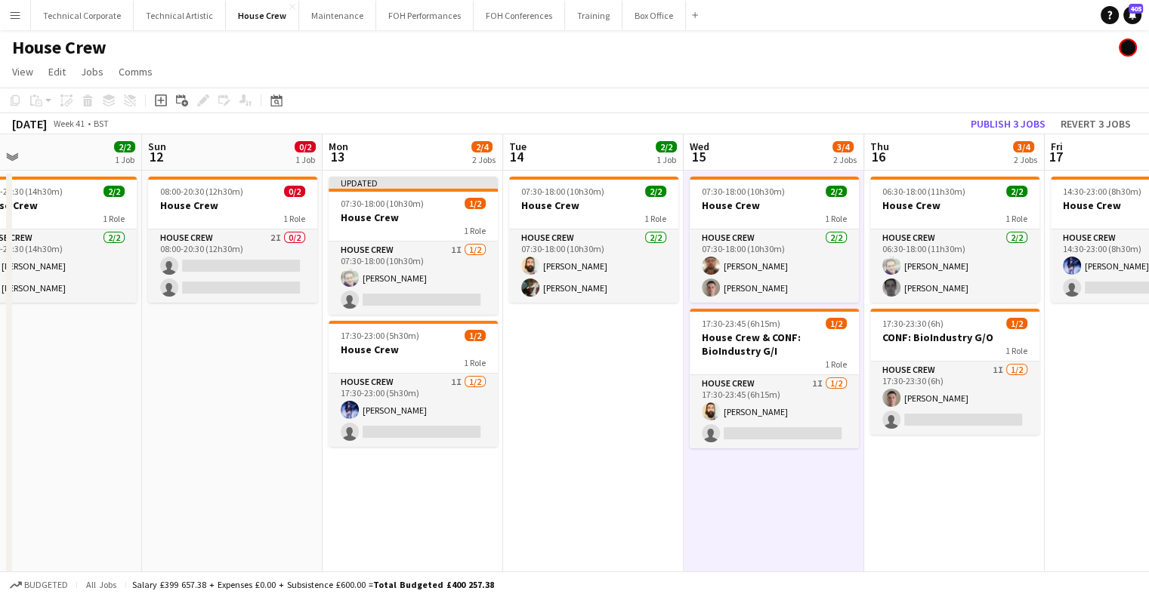
click at [747, 471] on app-date-cell "07:30-18:00 (10h30m) 2/2 House Crew 1 Role House Crew 2/2 07:30-18:00 (10h30m) …" at bounding box center [774, 399] width 181 height 456
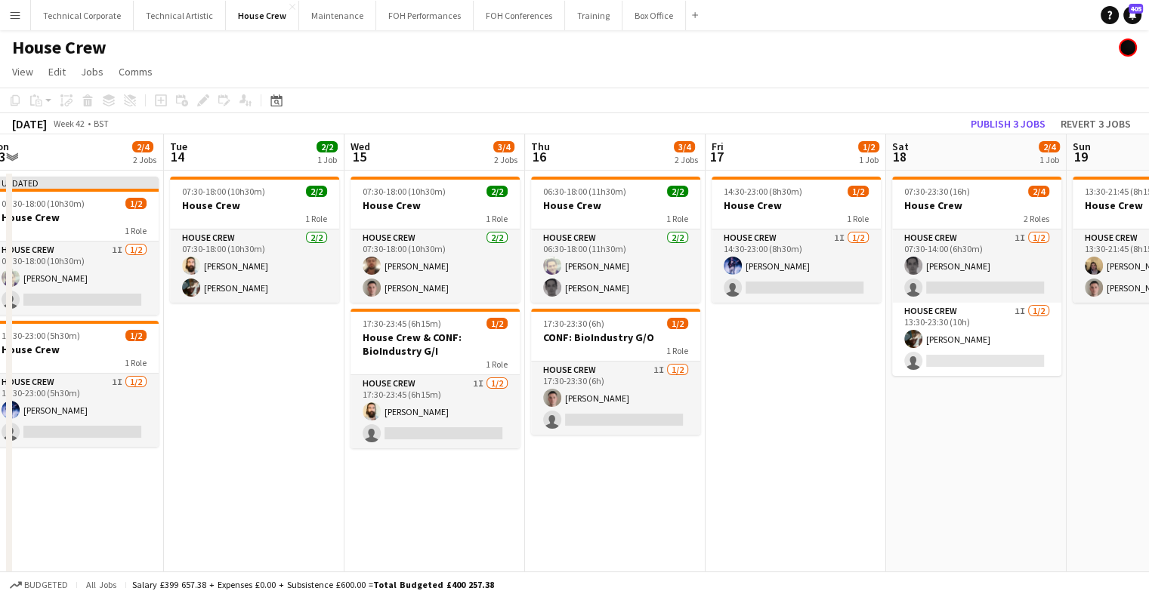
scroll to position [0, 473]
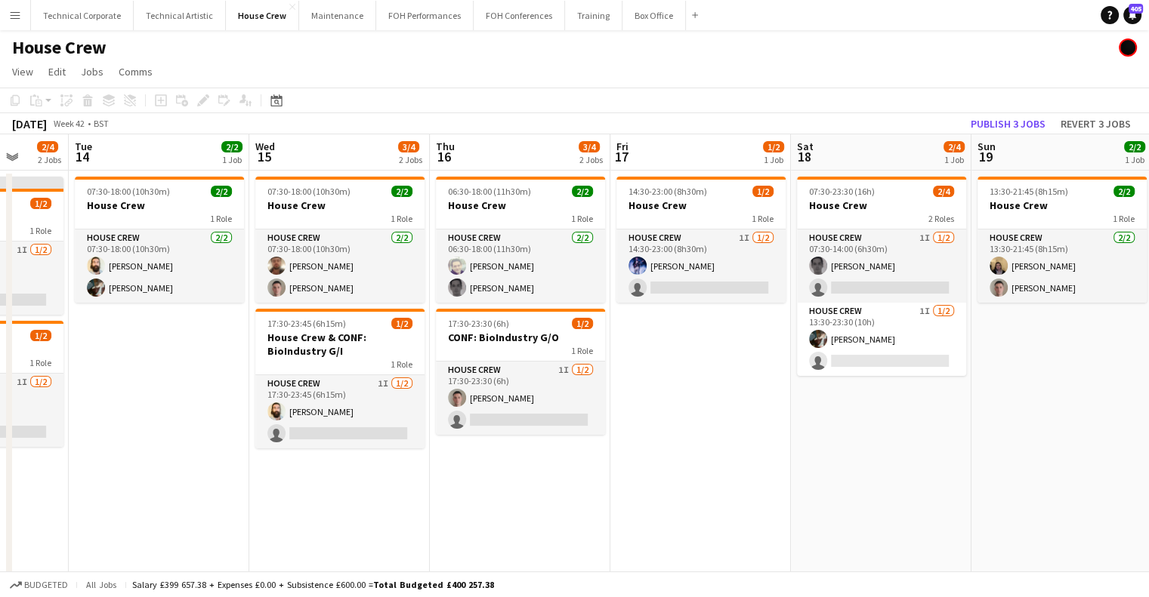
drag, startPoint x: 879, startPoint y: 455, endPoint x: 526, endPoint y: 485, distance: 354.7
click at [526, 485] on app-calendar-viewport "Sat 11 2/2 1 Job Sun 12 0/2 1 Job Mon 13 2/4 2 Jobs Tue 14 2/2 1 Job Wed 15 3/4…" at bounding box center [574, 380] width 1149 height 492
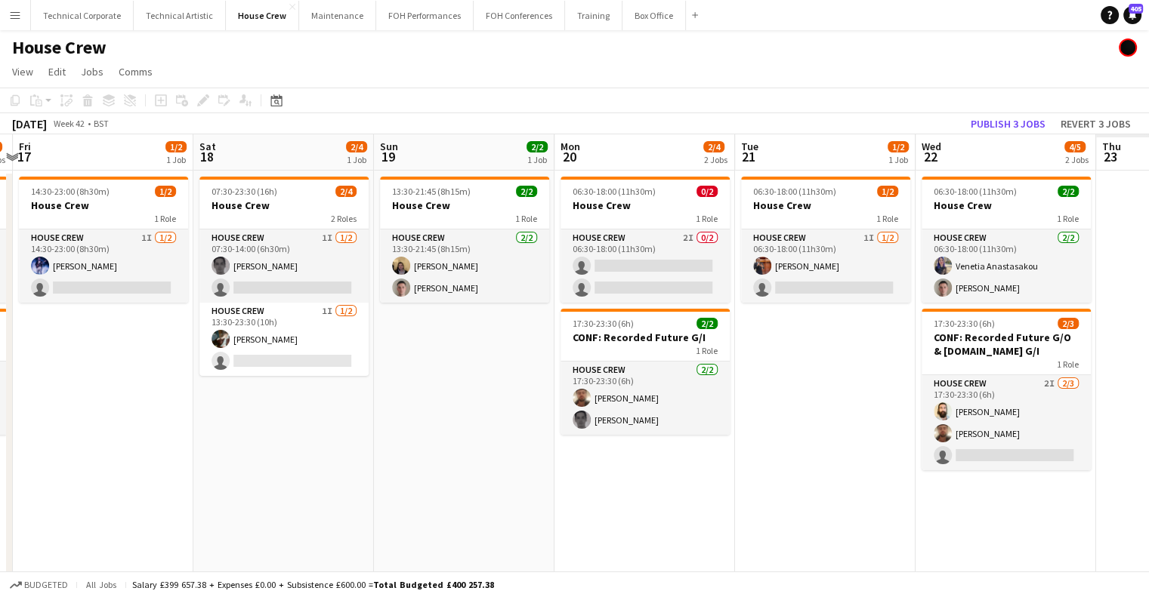
drag, startPoint x: 967, startPoint y: 428, endPoint x: 367, endPoint y: 507, distance: 604.9
click at [367, 507] on app-calendar-viewport "Mon 13 2/4 2 Jobs Tue 14 2/2 1 Job Wed 15 3/4 2 Jobs Thu 16 3/4 2 Jobs Fri 17 1…" at bounding box center [574, 380] width 1149 height 492
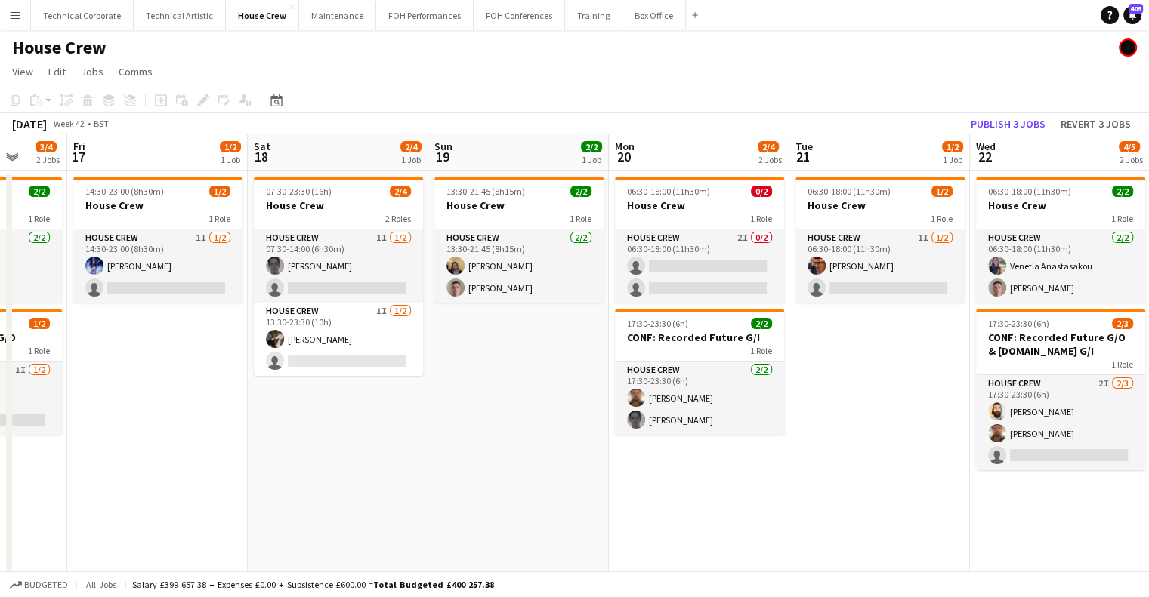
drag, startPoint x: 585, startPoint y: 428, endPoint x: 495, endPoint y: 454, distance: 92.8
click at [495, 454] on app-calendar-viewport "Tue 14 2/2 1 Job Wed 15 3/4 2 Jobs Thu 16 3/4 2 Jobs Fri 17 1/2 1 Job Sat 18 2/…" at bounding box center [574, 380] width 1149 height 492
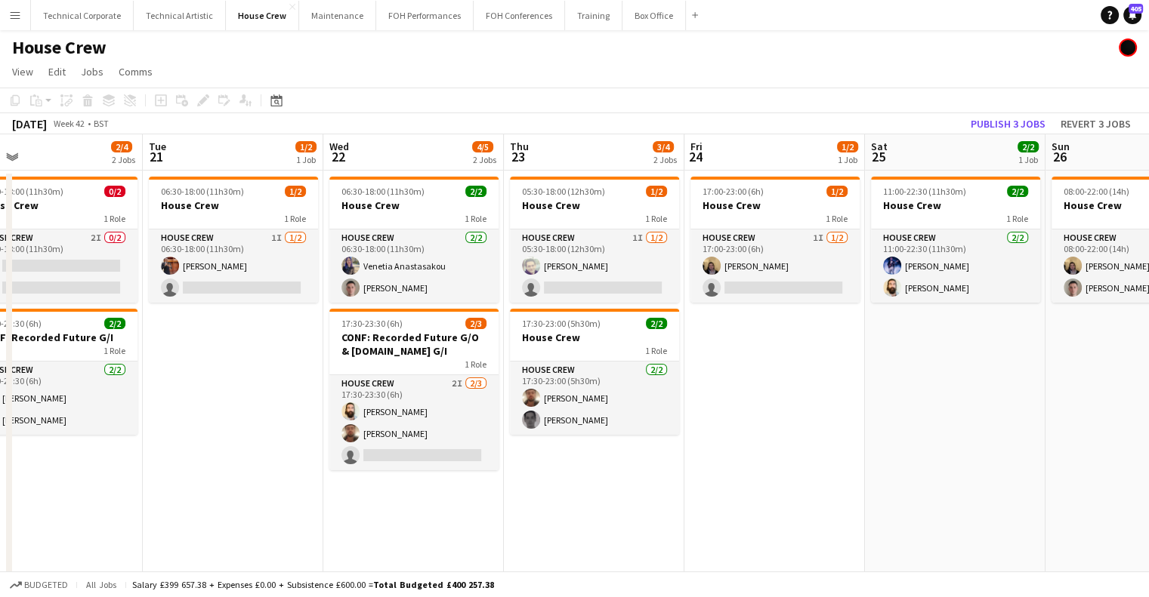
drag, startPoint x: 777, startPoint y: 479, endPoint x: 556, endPoint y: 510, distance: 223.5
click at [556, 510] on app-calendar-viewport "Sat 18 2/4 1 Job Sun 19 2/2 1 Job Mon 20 2/4 2 Jobs Tue 21 1/2 1 Job Wed 22 4/5…" at bounding box center [574, 380] width 1149 height 492
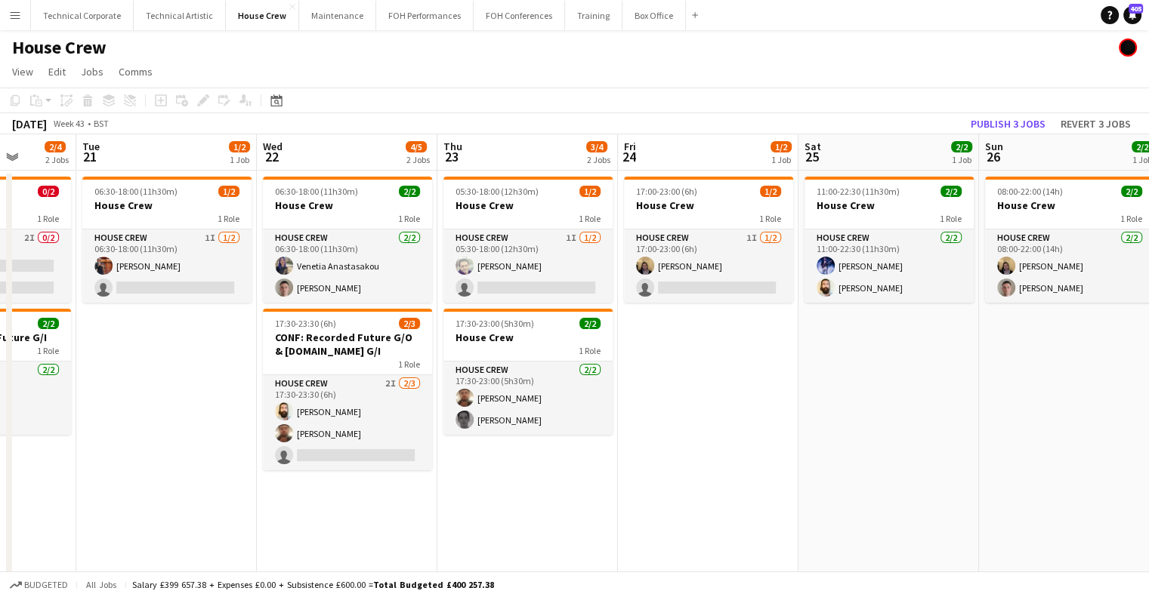
drag, startPoint x: 756, startPoint y: 449, endPoint x: 329, endPoint y: 518, distance: 433.1
click at [329, 518] on app-calendar-viewport "Sat 18 2/4 1 Job Sun 19 2/2 1 Job Mon 20 2/4 2 Jobs Tue 21 1/2 1 Job Wed 22 4/5…" at bounding box center [574, 380] width 1149 height 492
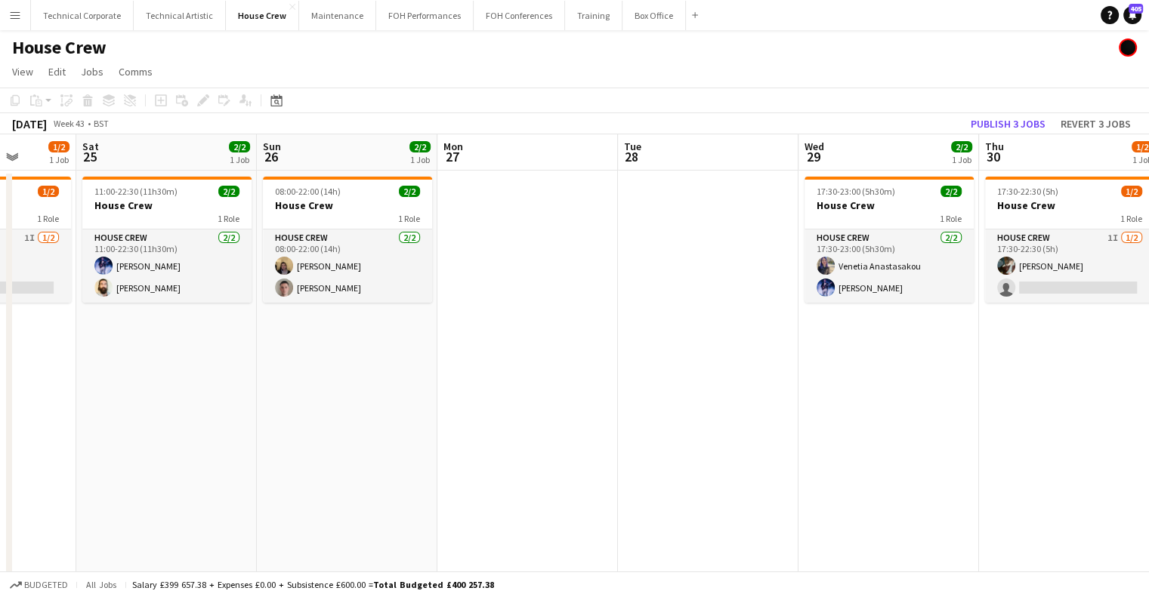
drag, startPoint x: 634, startPoint y: 264, endPoint x: 881, endPoint y: 150, distance: 271.7
click at [603, 281] on app-calendar-viewport "Wed 22 4/5 2 Jobs Thu 23 3/4 2 Jobs Fri 24 1/2 1 Job Sat 25 2/2 1 Job Sun 26 2/…" at bounding box center [574, 380] width 1149 height 492
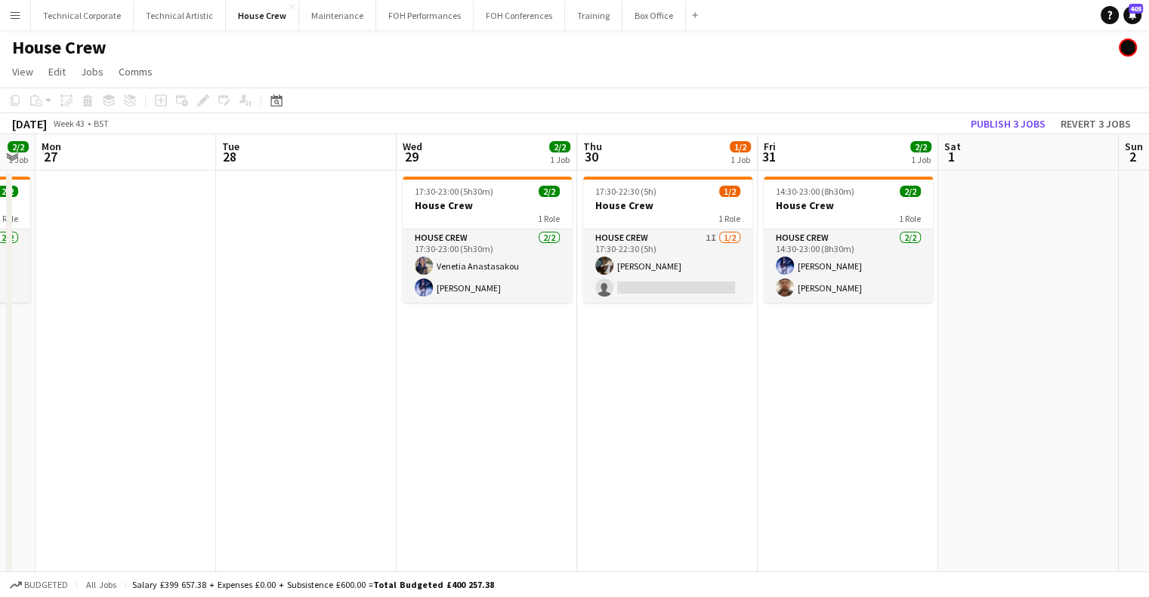
scroll to position [0, 524]
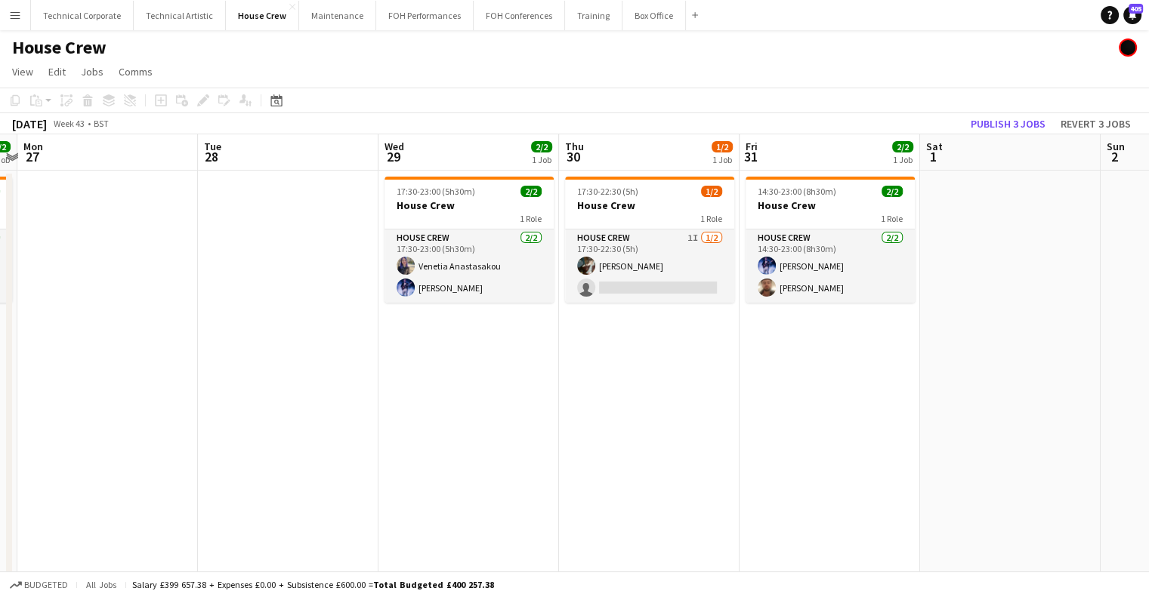
click at [502, 338] on app-calendar-viewport "Fri 24 1/2 1 Job Sat 25 2/2 1 Job Sun 26 2/2 1 Job Mon 27 Tue 28 Wed 29 2/2 1 J…" at bounding box center [574, 380] width 1149 height 492
click at [982, 122] on button "Publish 3 jobs" at bounding box center [1008, 124] width 87 height 20
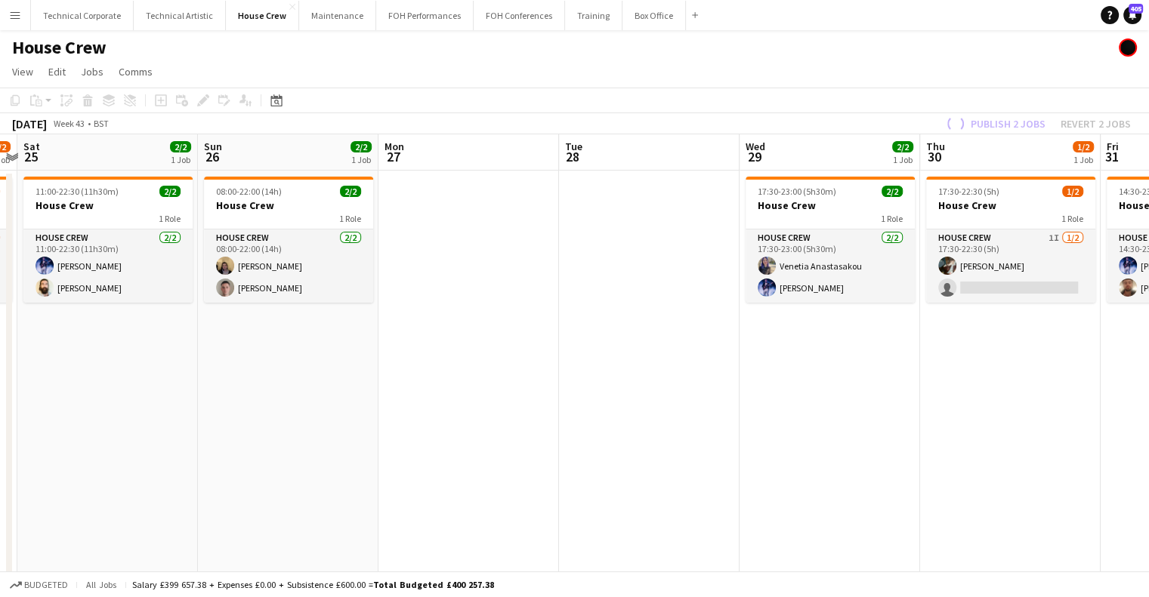
drag, startPoint x: 802, startPoint y: 341, endPoint x: 562, endPoint y: 309, distance: 242.3
click at [1011, 332] on app-calendar-viewport "Wed 22 4/5 2 Jobs Thu 23 3/4 2 Jobs Fri 24 1/2 1 Job Sat 25 2/2 1 Job Sun 26 2/…" at bounding box center [574, 380] width 1149 height 492
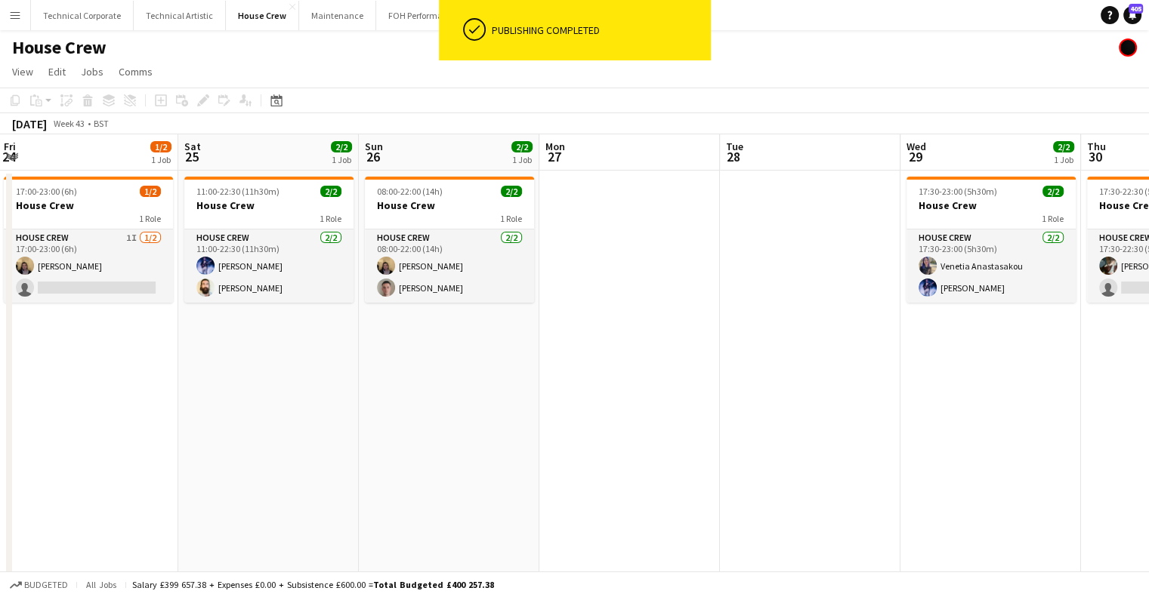
drag, startPoint x: 831, startPoint y: 331, endPoint x: 245, endPoint y: 305, distance: 586.7
click at [978, 316] on app-calendar-viewport "Wed 22 4/5 2 Jobs Thu 23 3/4 2 Jobs Fri 24 1/2 1 Job Sat 25 2/2 1 Job Sun 26 2/…" at bounding box center [574, 380] width 1149 height 492
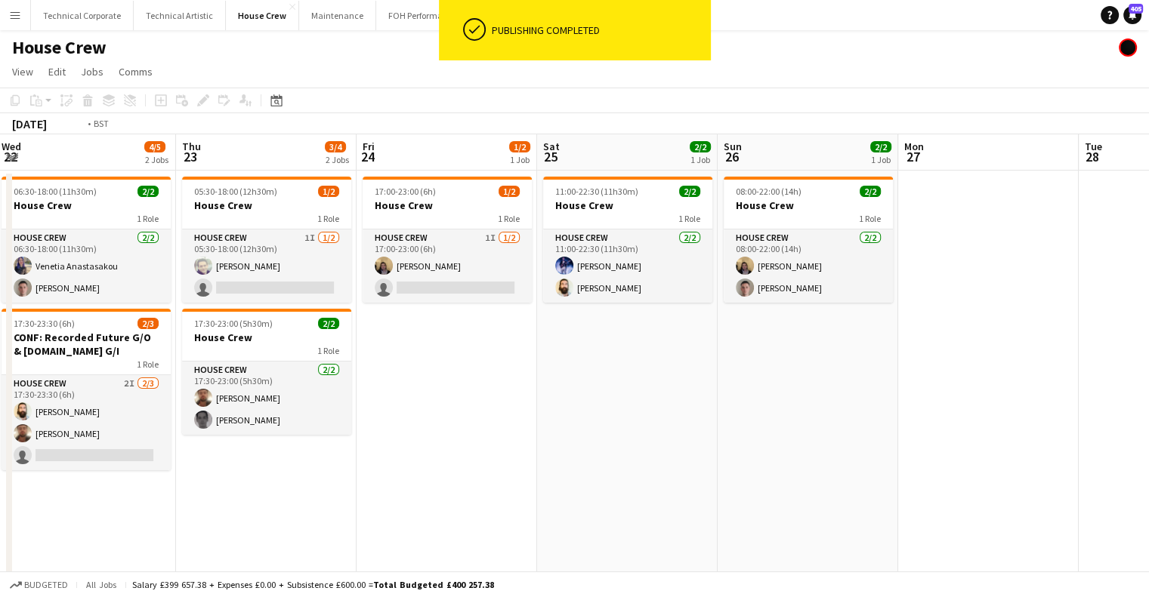
drag, startPoint x: 547, startPoint y: 321, endPoint x: 892, endPoint y: 331, distance: 345.3
click at [988, 331] on app-calendar-viewport "Mon 20 2/4 2 Jobs Tue 21 1/2 1 Job Wed 22 4/5 2 Jobs Thu 23 3/4 2 Jobs Fri 24 1…" at bounding box center [574, 380] width 1149 height 492
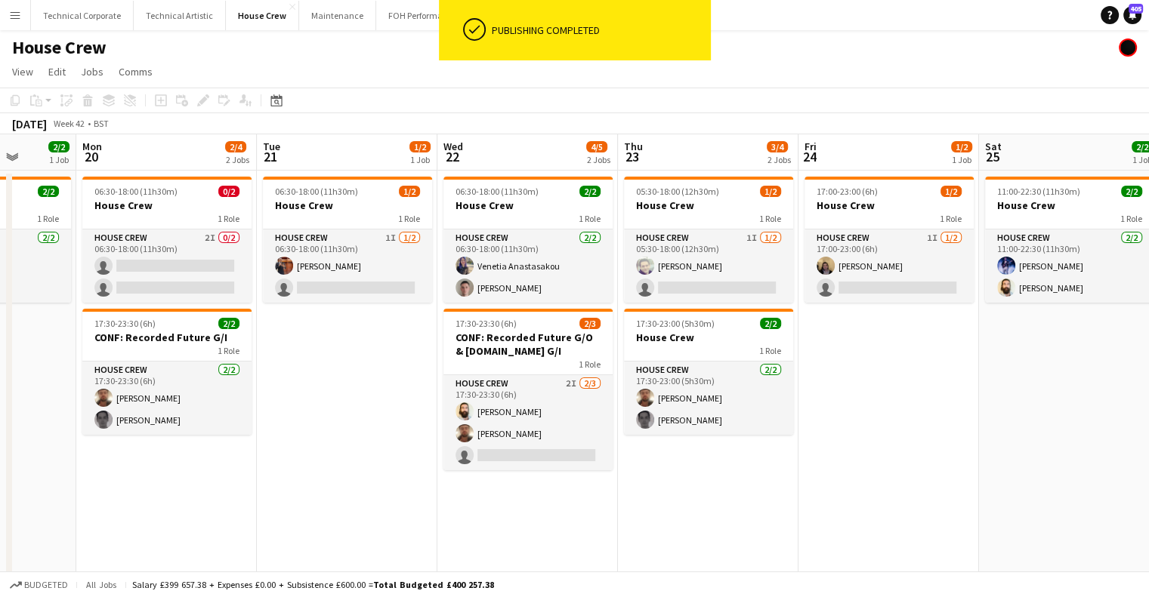
drag, startPoint x: 437, startPoint y: 371, endPoint x: 416, endPoint y: 372, distance: 20.4
click at [923, 374] on app-calendar-viewport "Fri 17 1/2 1 Job Sat 18 2/4 1 Job Sun 19 2/2 1 Job Mon 20 2/4 2 Jobs Tue 21 1/2…" at bounding box center [574, 380] width 1149 height 492
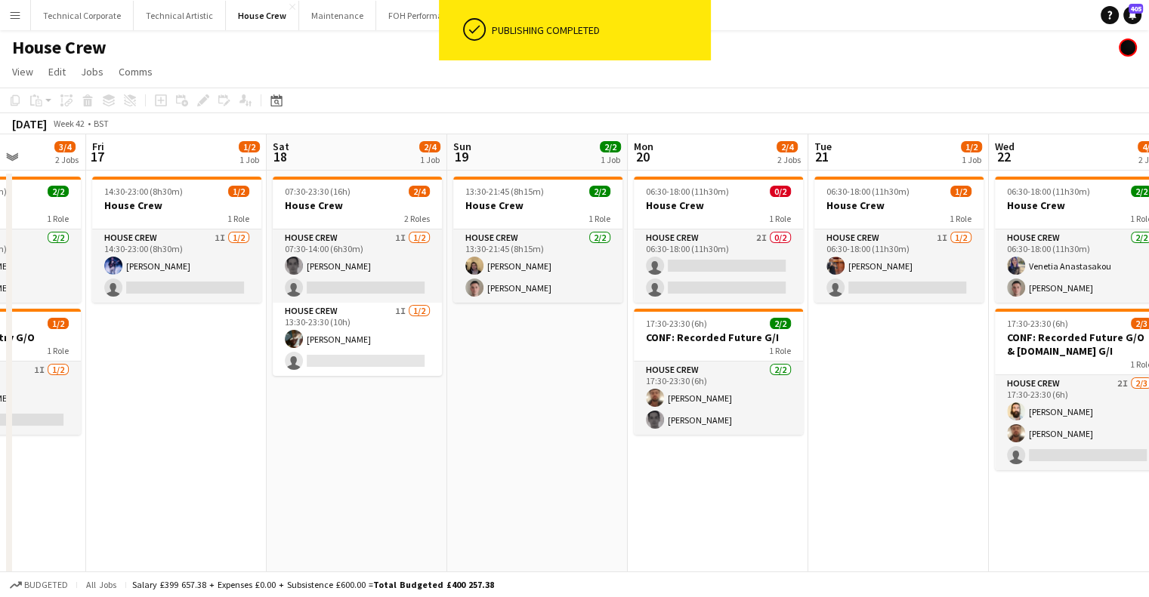
drag, startPoint x: 405, startPoint y: 377, endPoint x: 452, endPoint y: 338, distance: 61.1
click at [931, 343] on app-calendar-viewport "Tue 14 2/2 1 Job Wed 15 3/4 2 Jobs Thu 16 3/4 2 Jobs Fri 17 1/2 1 Job Sat 18 2/…" at bounding box center [574, 380] width 1149 height 492
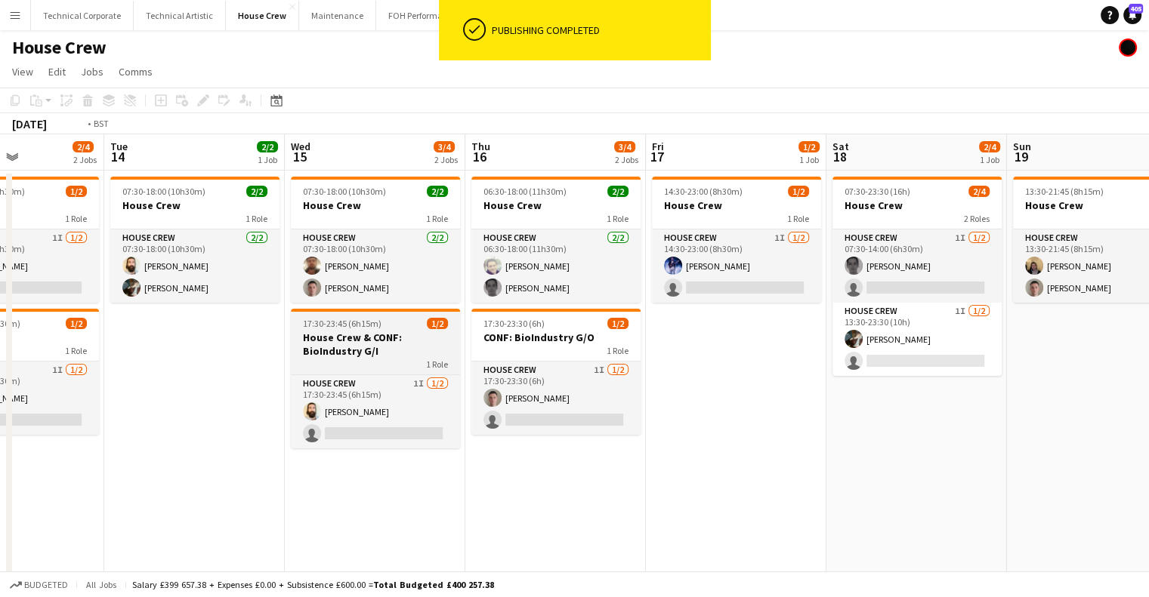
click at [974, 381] on app-calendar-viewport "Sat 11 2/2 1 Job Sun 12 0/2 1 Job Mon 13 2/4 2 Jobs Tue 14 2/2 1 Job Wed 15 3/4…" at bounding box center [574, 380] width 1149 height 492
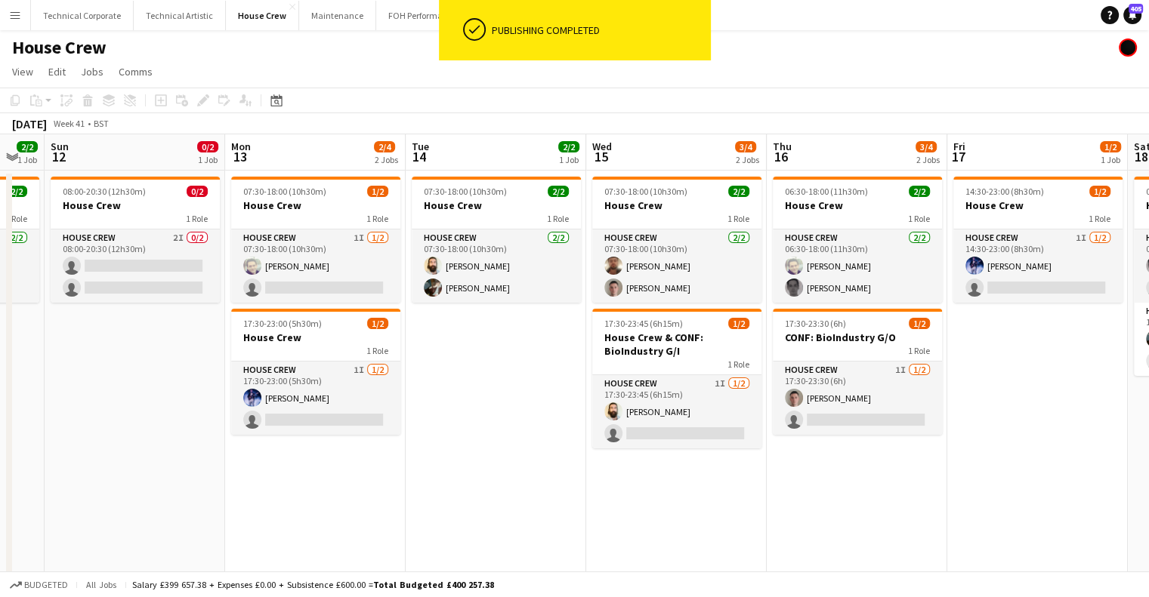
drag, startPoint x: 1025, startPoint y: 417, endPoint x: 309, endPoint y: 401, distance: 716.2
click at [1034, 410] on app-calendar-viewport "Thu 9 3/4 2 Jobs Fri 10 2/2 1 Job Sat 11 2/2 1 Job Sun 12 0/2 1 Job Mon 13 2/4 …" at bounding box center [574, 380] width 1149 height 492
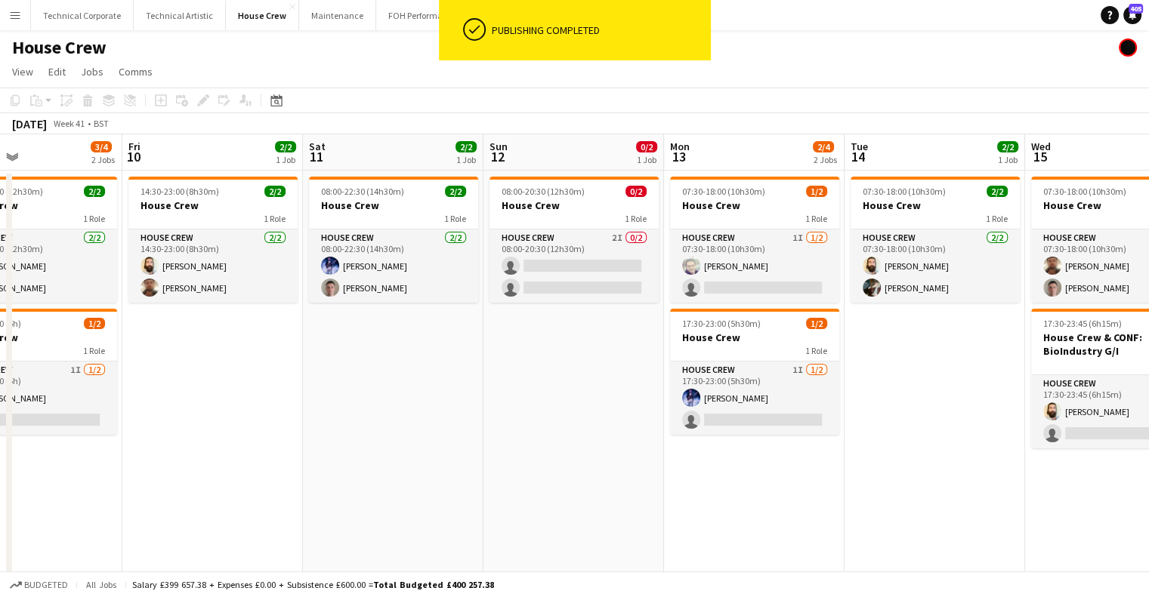
click at [1067, 440] on app-calendar-viewport "Tue 7 5/6 3 Jobs Wed 8 2/2 1 Job Thu 9 3/4 2 Jobs Fri 10 2/2 1 Job Sat 11 2/2 1…" at bounding box center [574, 380] width 1149 height 492
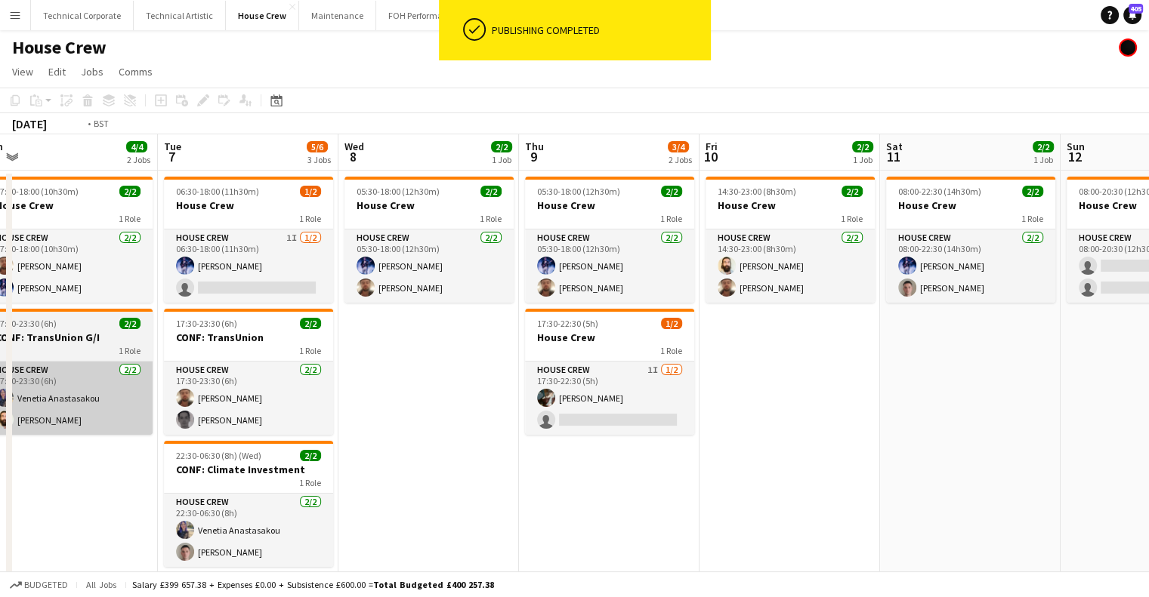
drag, startPoint x: 734, startPoint y: 434, endPoint x: 514, endPoint y: 369, distance: 229.4
click at [1079, 414] on app-calendar-viewport "Sat 4 2/2 1 Job Sun 5 1/2 1 Job Mon 6 4/4 2 Jobs Tue 7 5/6 3 Jobs Wed 8 2/2 1 J…" at bounding box center [574, 380] width 1149 height 492
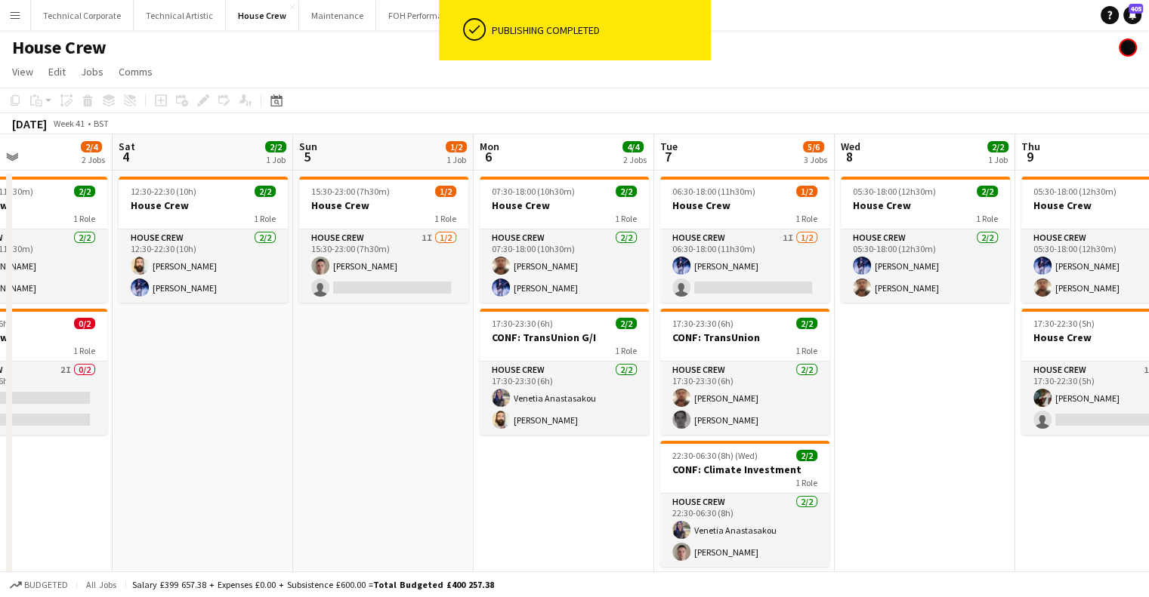
drag, startPoint x: 1033, startPoint y: 401, endPoint x: 409, endPoint y: 365, distance: 625.0
click at [1084, 393] on app-calendar-viewport "Wed 1 4/4 2 Jobs Thu 2 2/2 1 Job Fri 3 2/4 2 Jobs Sat 4 2/2 1 Job Sun 5 1/2 1 J…" at bounding box center [574, 380] width 1149 height 492
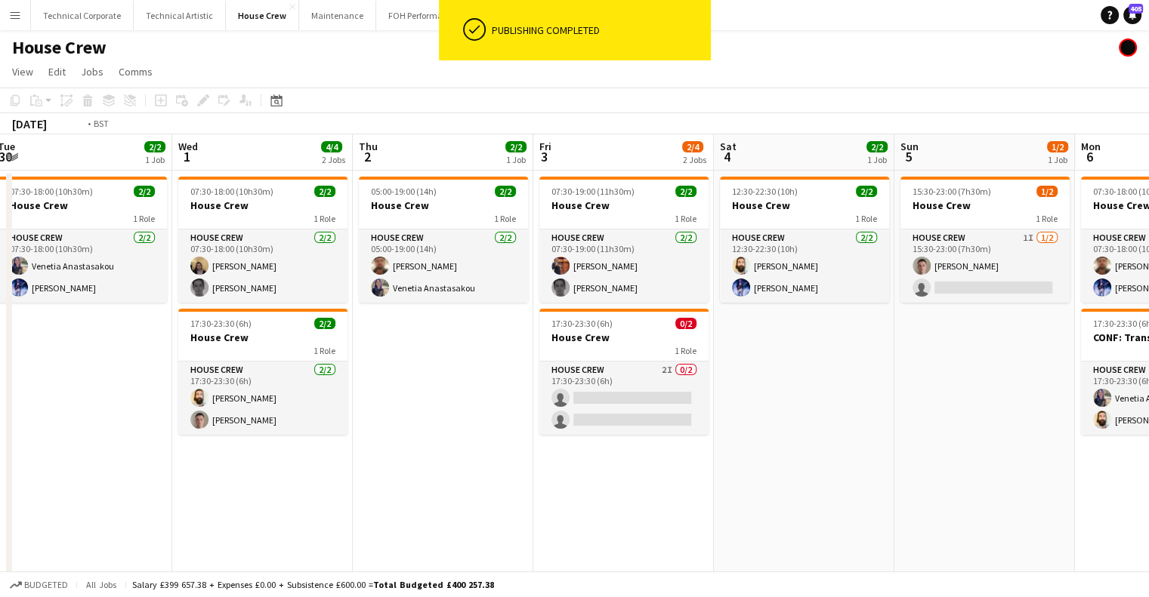
click at [964, 397] on app-calendar-viewport "Sun 28 2/2 1 Job Mon 29 2/2 1 Job Tue 30 2/2 1 Job Wed 1 4/4 2 Jobs Thu 2 2/2 1…" at bounding box center [574, 380] width 1149 height 492
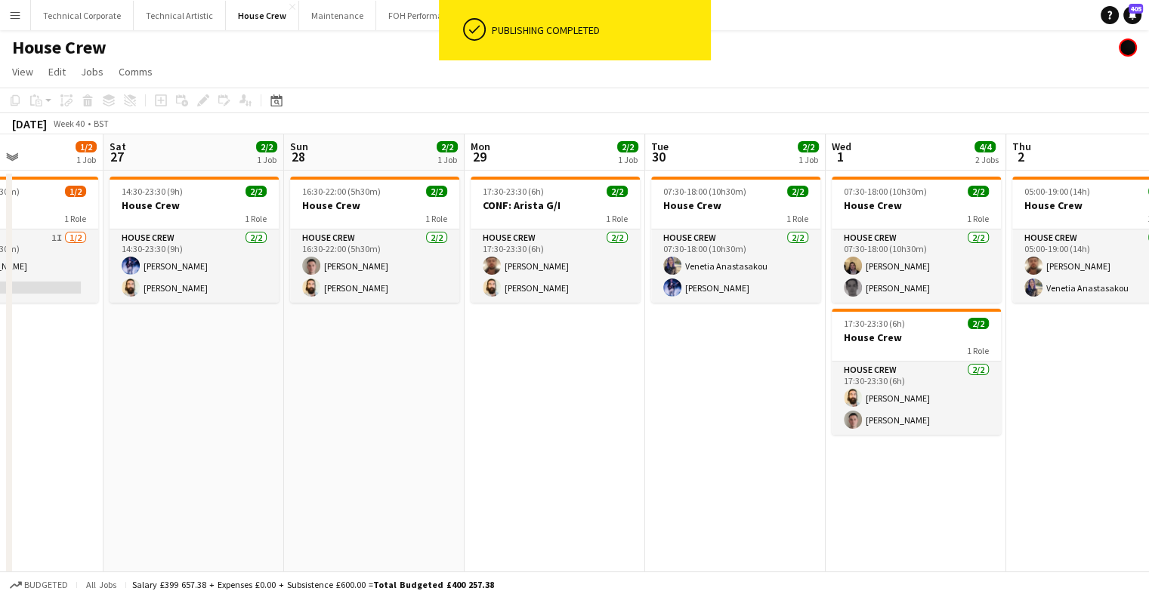
click at [940, 389] on app-calendar-viewport "Wed 24 2/2 1 Job Thu 25 3/5 2 Jobs Fri 26 1/2 1 Job Sat 27 2/2 1 Job Sun 28 2/2…" at bounding box center [574, 380] width 1149 height 492
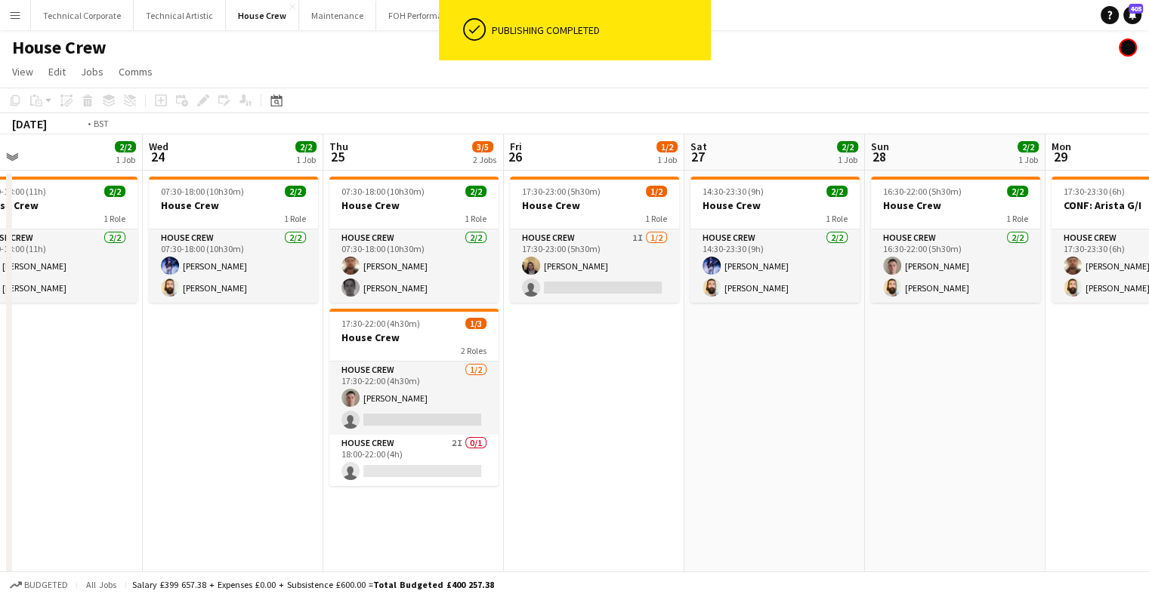
drag, startPoint x: 421, startPoint y: 407, endPoint x: 952, endPoint y: 397, distance: 531.1
click at [967, 401] on app-calendar-viewport "Sun 21 2/2 1 Job Mon 22 2/2 1 Job Tue 23 2/2 1 Job Wed 24 2/2 1 Job Thu 25 3/5 …" at bounding box center [574, 380] width 1149 height 492
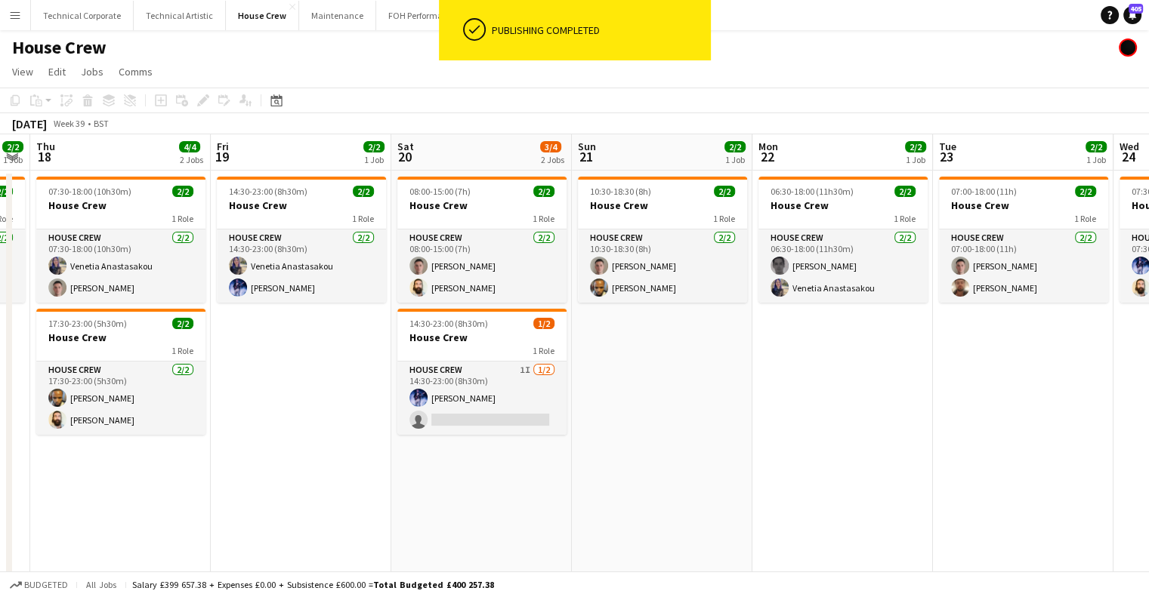
drag, startPoint x: 892, startPoint y: 415, endPoint x: 249, endPoint y: 380, distance: 644.5
click at [976, 391] on app-calendar-viewport "Mon 15 2/2 1 Job Tue 16 2/2 1 Job Wed 17 2/2 1 Job Thu 18 4/4 2 Jobs Fri 19 2/2…" at bounding box center [574, 380] width 1149 height 492
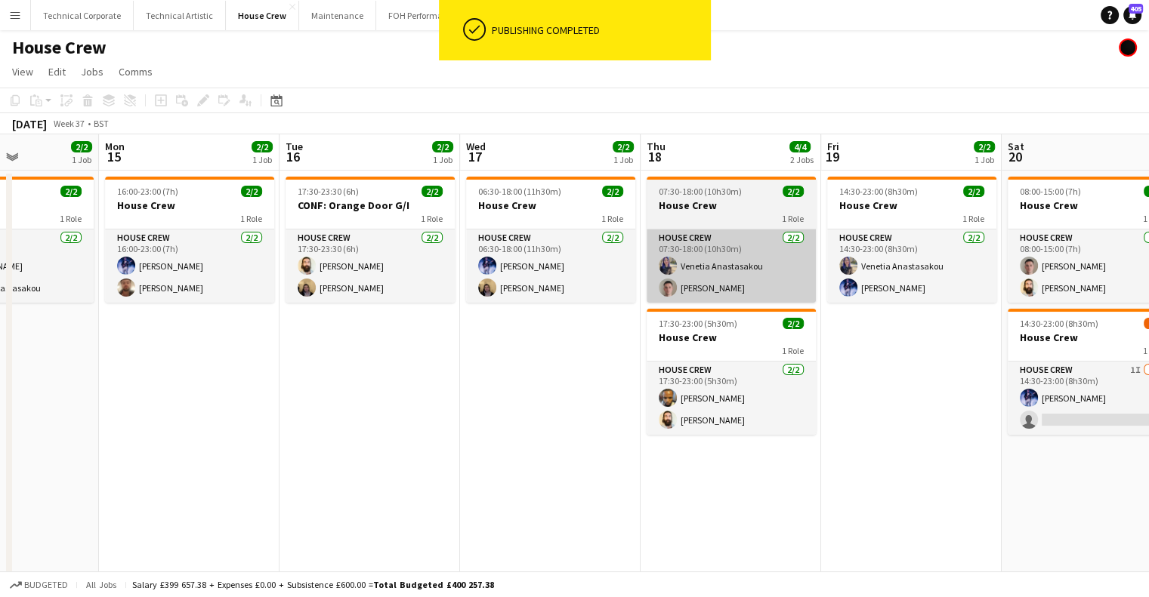
drag, startPoint x: 789, startPoint y: 383, endPoint x: 974, endPoint y: 242, distance: 232.8
click at [965, 307] on app-calendar-viewport "Fri 12 2/2 1 Job Sat 13 2/2 1 Job Sun 14 2/2 1 Job Mon 15 2/2 1 Job Tue 16 2/2 …" at bounding box center [574, 380] width 1149 height 492
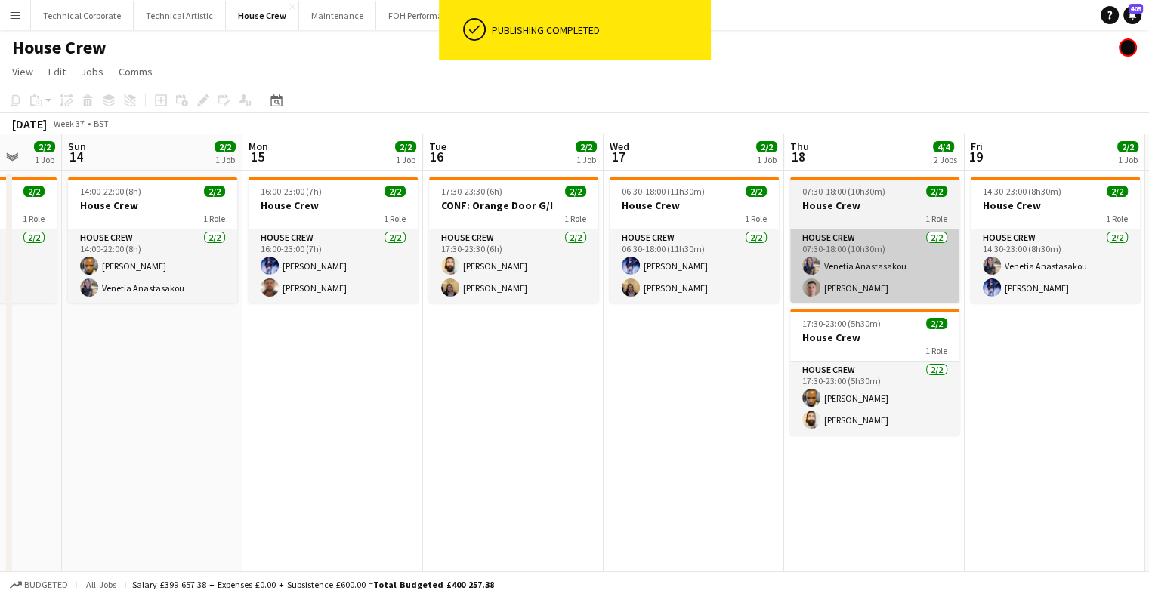
scroll to position [0, 480]
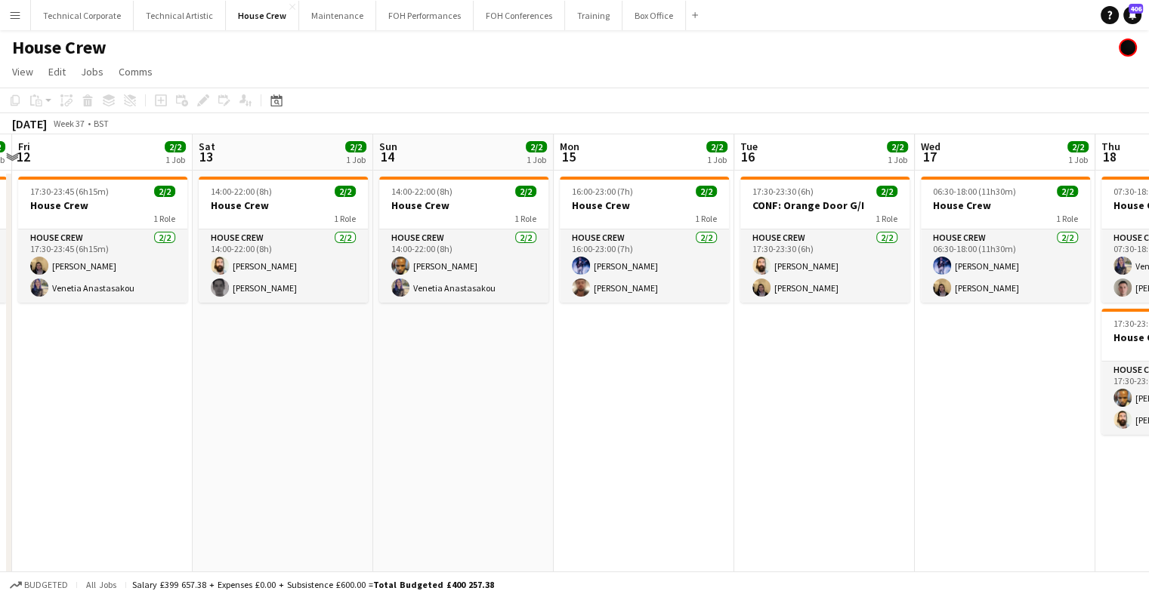
drag, startPoint x: 347, startPoint y: 365, endPoint x: 653, endPoint y: 356, distance: 306.0
click at [309, 369] on app-calendar-viewport "Tue 9 4/4 2 Jobs Wed 10 4/4 2 Jobs Thu 11 2/2 1 Job Fri 12 2/2 1 Job Sat 13 2/2…" at bounding box center [574, 380] width 1149 height 492
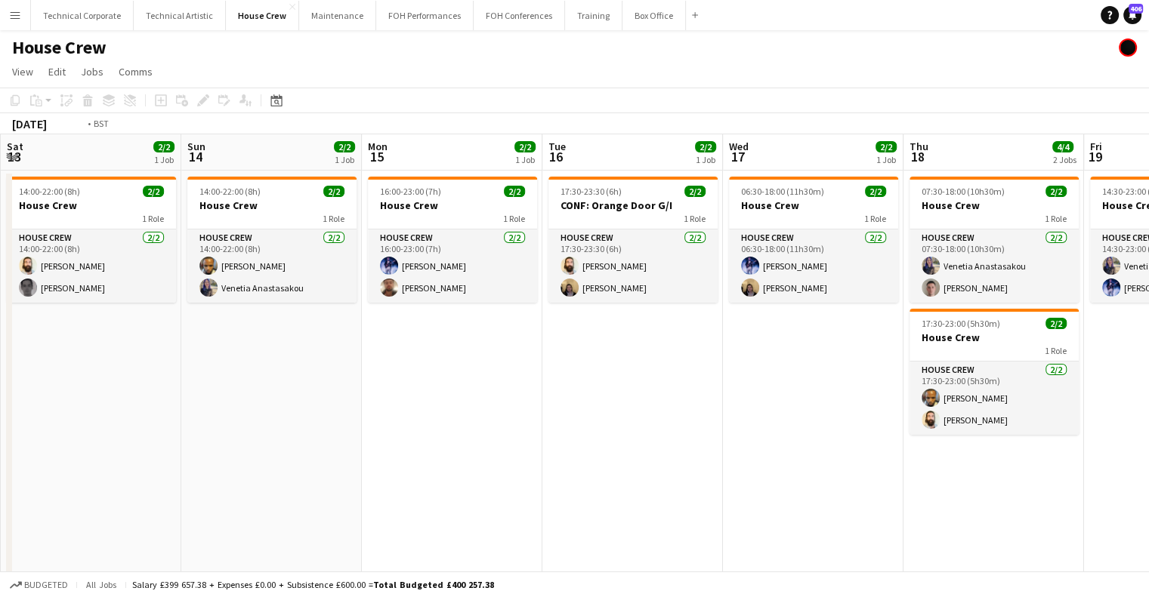
drag, startPoint x: 378, startPoint y: 374, endPoint x: 842, endPoint y: 348, distance: 464.5
click at [437, 374] on app-calendar-viewport "Wed 10 4/4 2 Jobs Thu 11 2/2 1 Job Fri 12 2/2 1 Job Sat 13 2/2 1 Job Sun 14 2/2…" at bounding box center [574, 380] width 1149 height 492
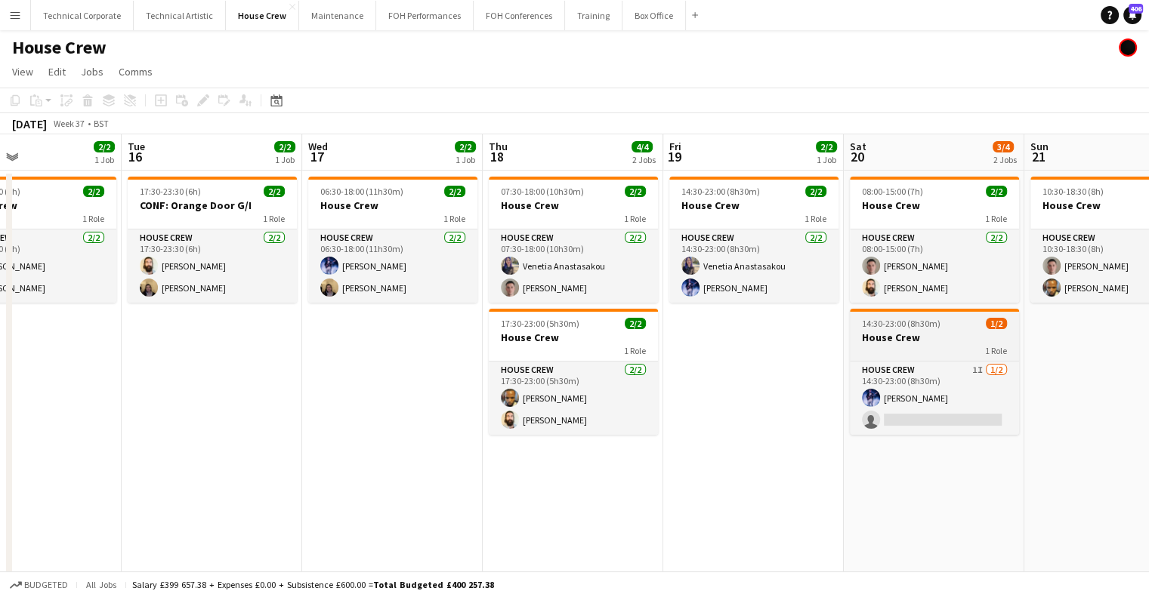
drag, startPoint x: 378, startPoint y: 360, endPoint x: 740, endPoint y: 338, distance: 363.3
click at [467, 356] on app-calendar-viewport "Sat 13 2/2 1 Job Sun 14 2/2 1 Job Mon 15 2/2 1 Job Tue 16 2/2 1 Job Wed 17 2/2 …" at bounding box center [574, 380] width 1149 height 492
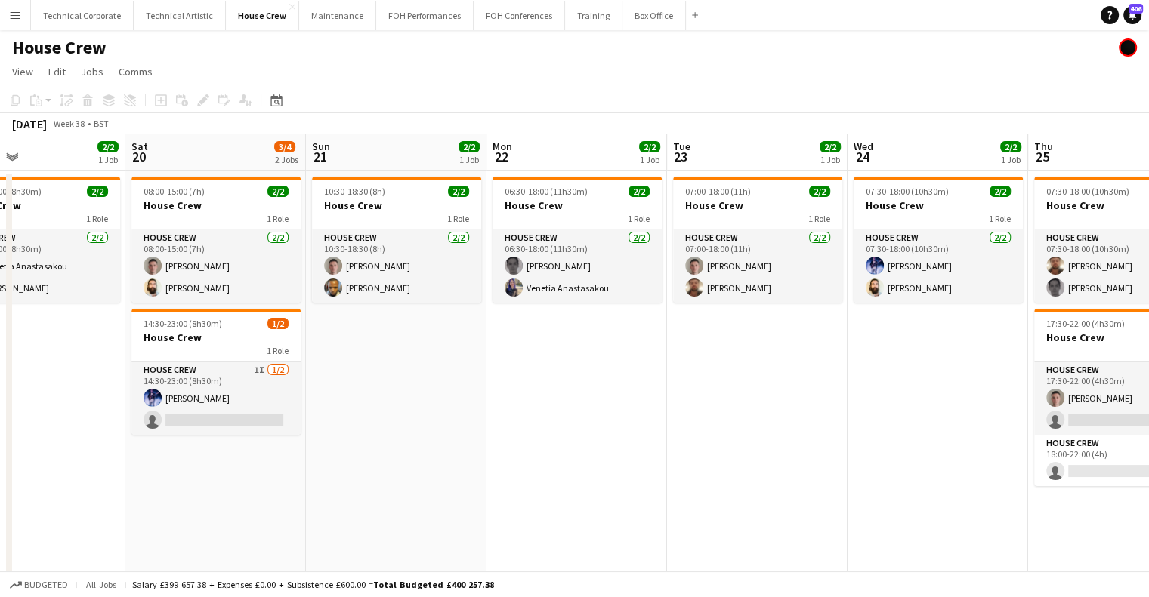
drag, startPoint x: 748, startPoint y: 339, endPoint x: 301, endPoint y: 347, distance: 447.2
click at [301, 347] on app-calendar-viewport "Wed 17 2/2 1 Job Thu 18 4/4 2 Jobs Fri 19 2/2 1 Job Sat 20 3/4 2 Jobs Sun 21 2/…" at bounding box center [574, 380] width 1149 height 492
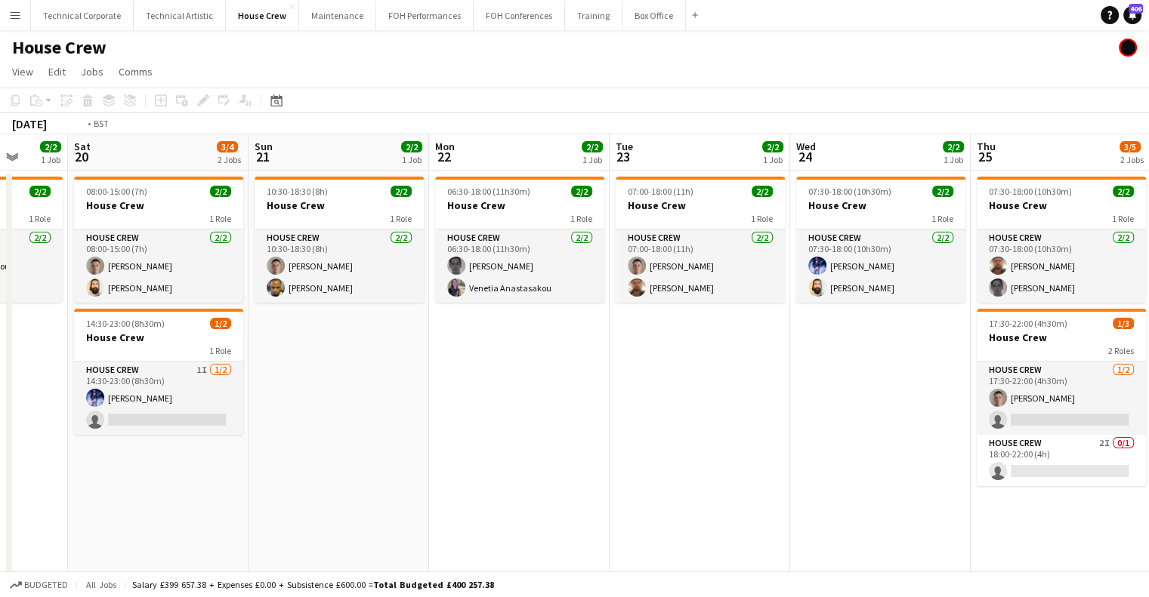
drag, startPoint x: 758, startPoint y: 334, endPoint x: 160, endPoint y: 371, distance: 598.6
click at [160, 371] on app-calendar-viewport "Wed 17 2/2 1 Job Thu 18 4/4 2 Jobs Fri 19 2/2 1 Job Sat 20 3/4 2 Jobs Sun 21 2/…" at bounding box center [574, 380] width 1149 height 492
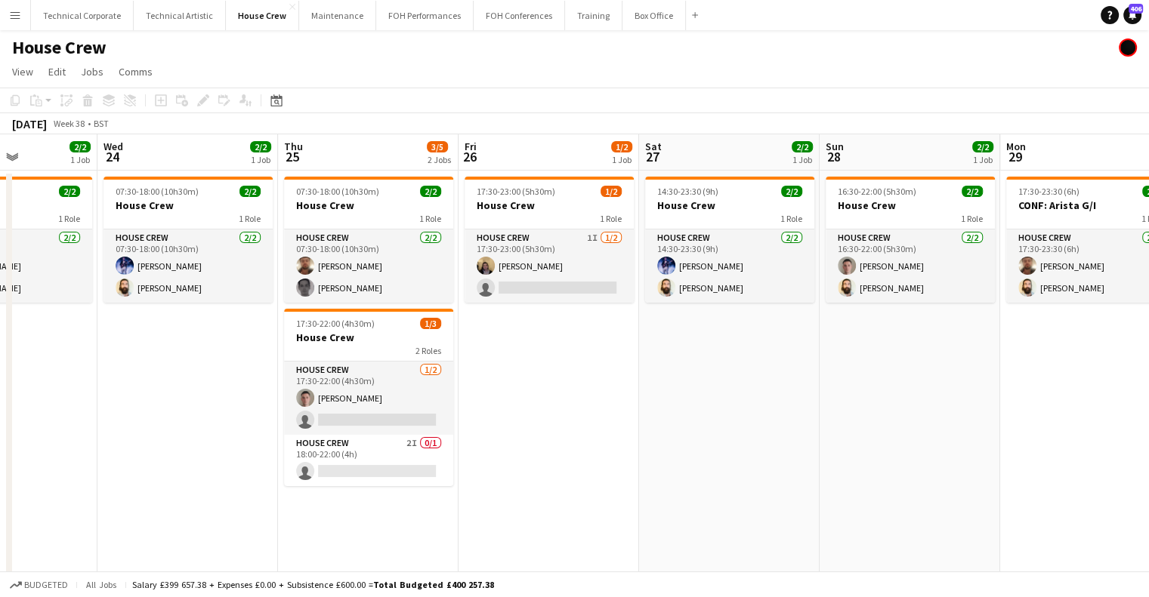
click at [298, 344] on app-calendar-viewport "Sat 20 3/4 2 Jobs Sun 21 2/2 1 Job Mon 22 2/2 1 Job Tue 23 2/2 1 Job Wed 24 2/2…" at bounding box center [574, 380] width 1149 height 492
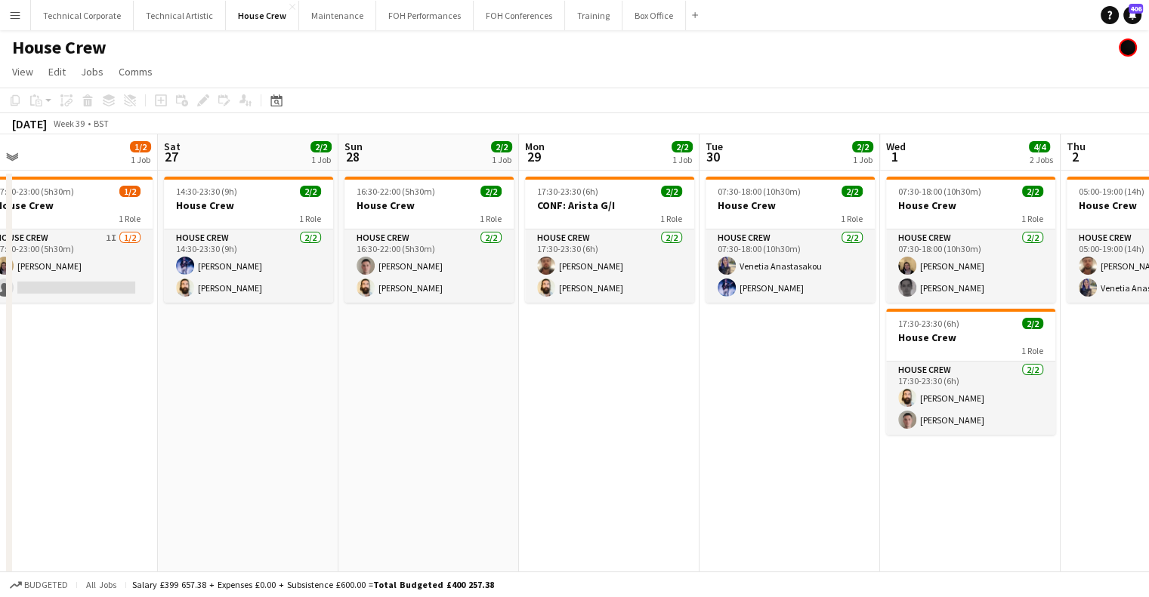
drag, startPoint x: 399, startPoint y: 335, endPoint x: 366, endPoint y: 347, distance: 34.4
click at [335, 347] on app-calendar-viewport "Wed 24 2/2 1 Job Thu 25 3/5 2 Jobs Fri 26 1/2 1 Job Sat 27 2/2 1 Job Sun 28 2/2…" at bounding box center [574, 380] width 1149 height 492
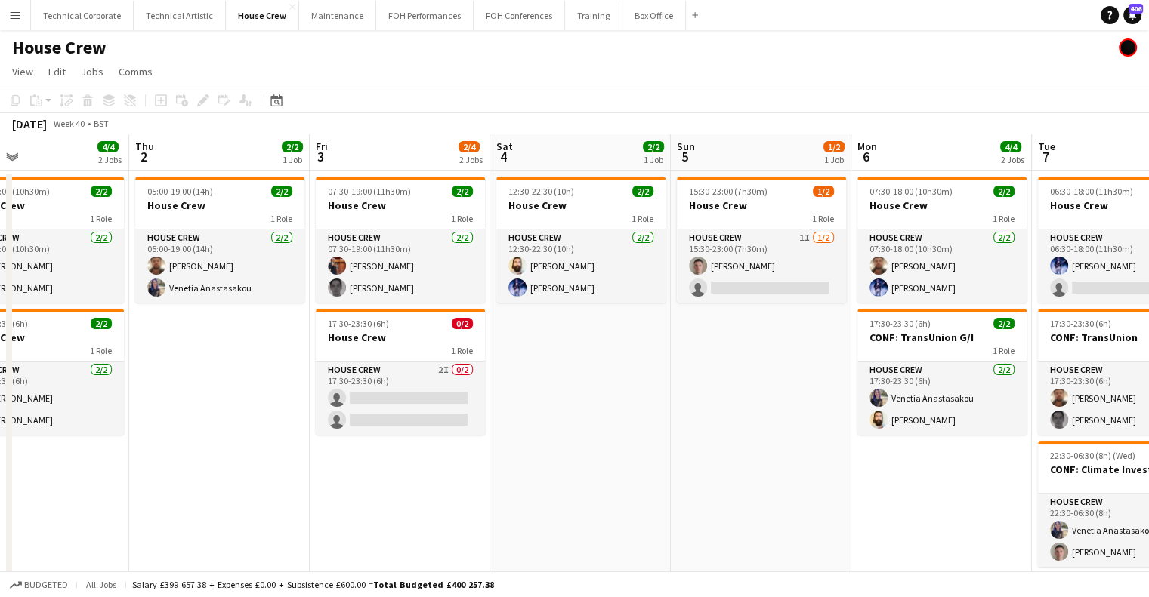
drag, startPoint x: 736, startPoint y: 309, endPoint x: 193, endPoint y: 347, distance: 544.4
click at [193, 347] on app-calendar-viewport "Mon 29 2/2 1 Job Tue 30 2/2 1 Job Wed 1 4/4 2 Jobs Thu 2 2/2 1 Job Fri 3 2/4 2 …" at bounding box center [574, 380] width 1149 height 492
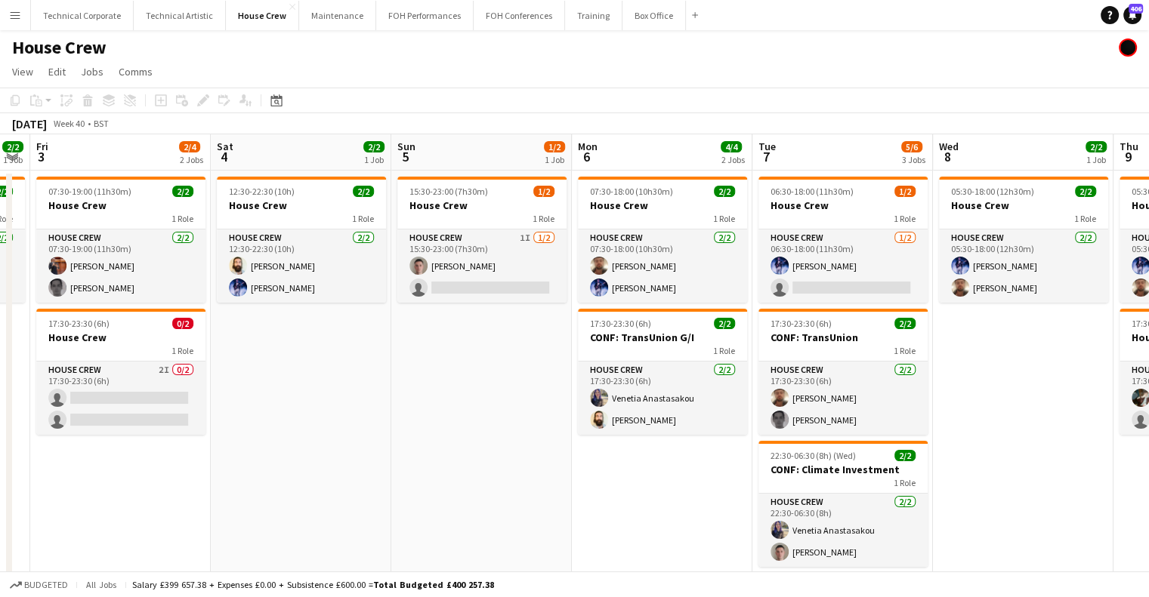
drag, startPoint x: 737, startPoint y: 298, endPoint x: 451, endPoint y: 329, distance: 287.9
click at [451, 329] on app-calendar-viewport "Mon 29 2/2 1 Job Tue 30 2/2 1 Job Wed 1 4/4 2 Jobs Thu 2 2/2 1 Job Fri 3 2/4 2 …" at bounding box center [574, 380] width 1149 height 492
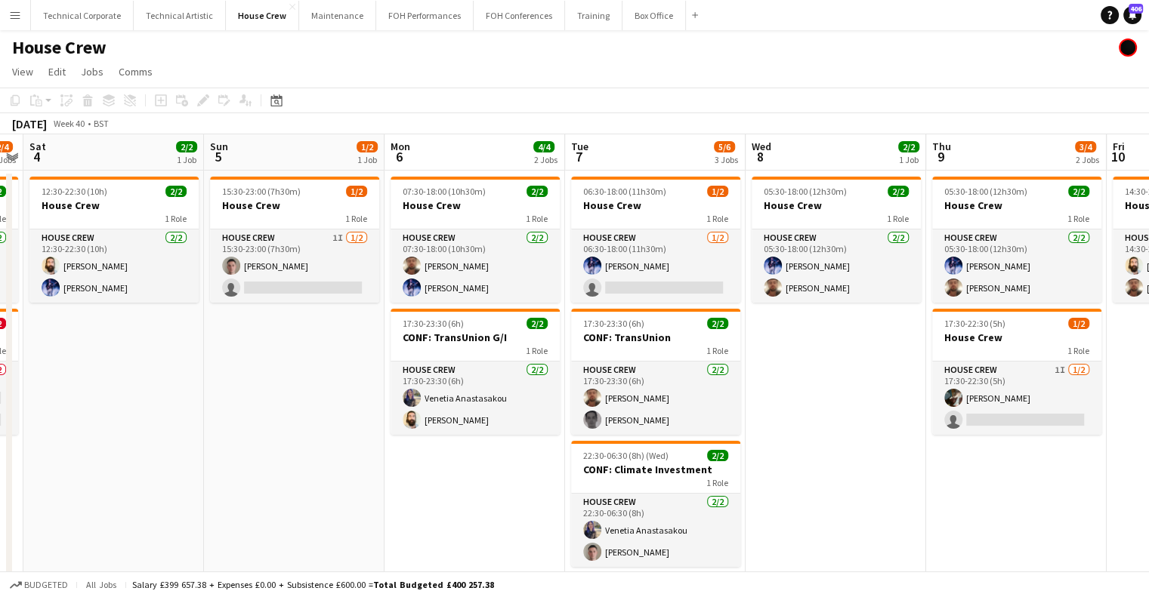
scroll to position [0, 529]
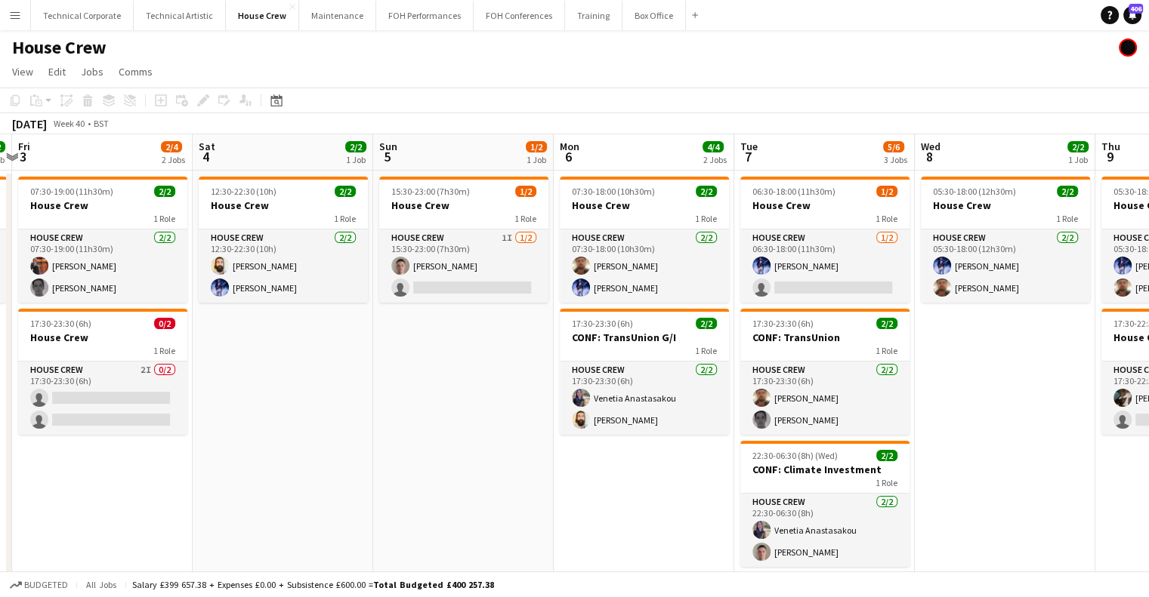
drag, startPoint x: 813, startPoint y: 316, endPoint x: 440, endPoint y: 320, distance: 372.4
click at [440, 320] on app-calendar-viewport "Tue 30 2/2 1 Job Wed 1 4/4 2 Jobs Thu 2 2/2 1 Job Fri 3 2/4 2 Jobs Sat 4 2/2 1 …" at bounding box center [574, 380] width 1149 height 492
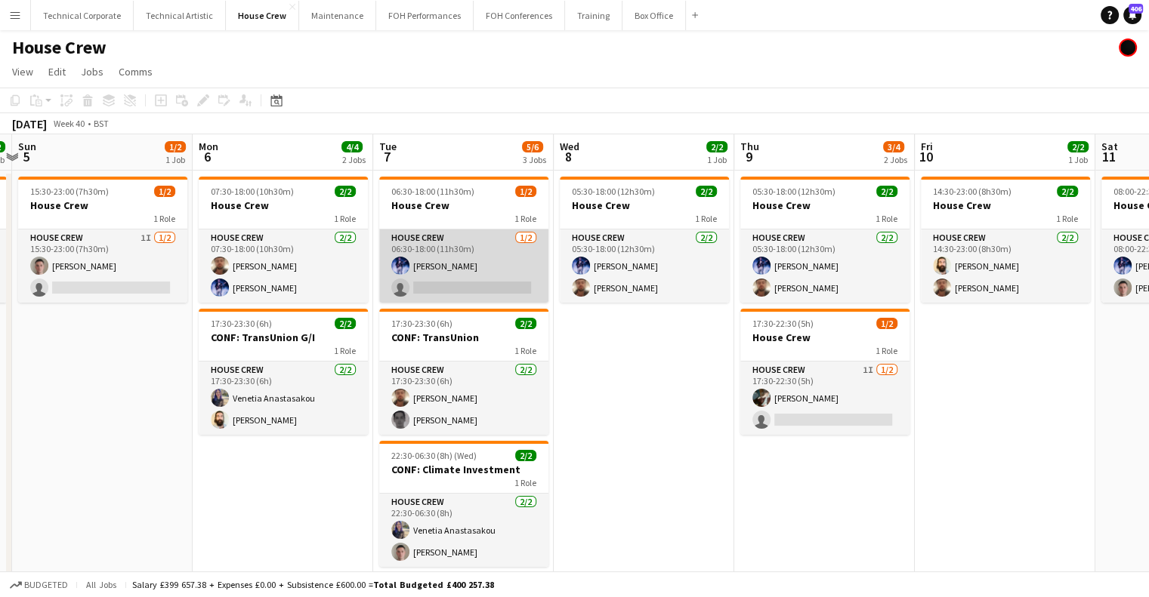
click at [462, 259] on app-card-role "House Crew 1/2 06:30-18:00 (11h30m) Ed Dampier single-neutral-actions" at bounding box center [463, 266] width 169 height 73
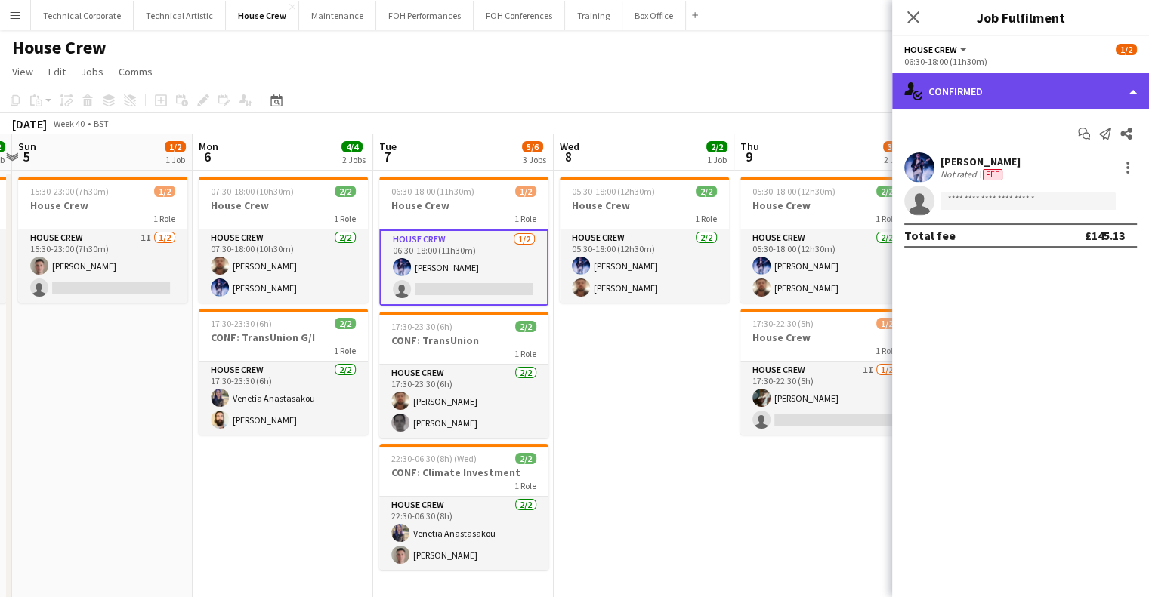
click at [938, 106] on div "single-neutral-actions-check-2 Confirmed" at bounding box center [1020, 91] width 257 height 36
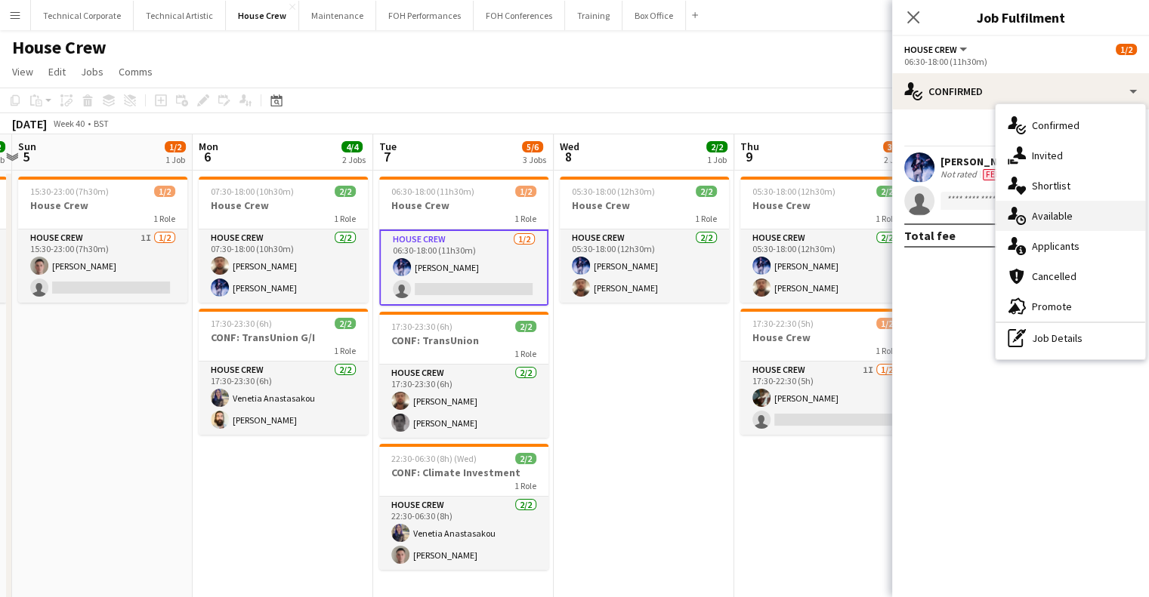
click at [1055, 217] on span "Available" at bounding box center [1052, 216] width 41 height 14
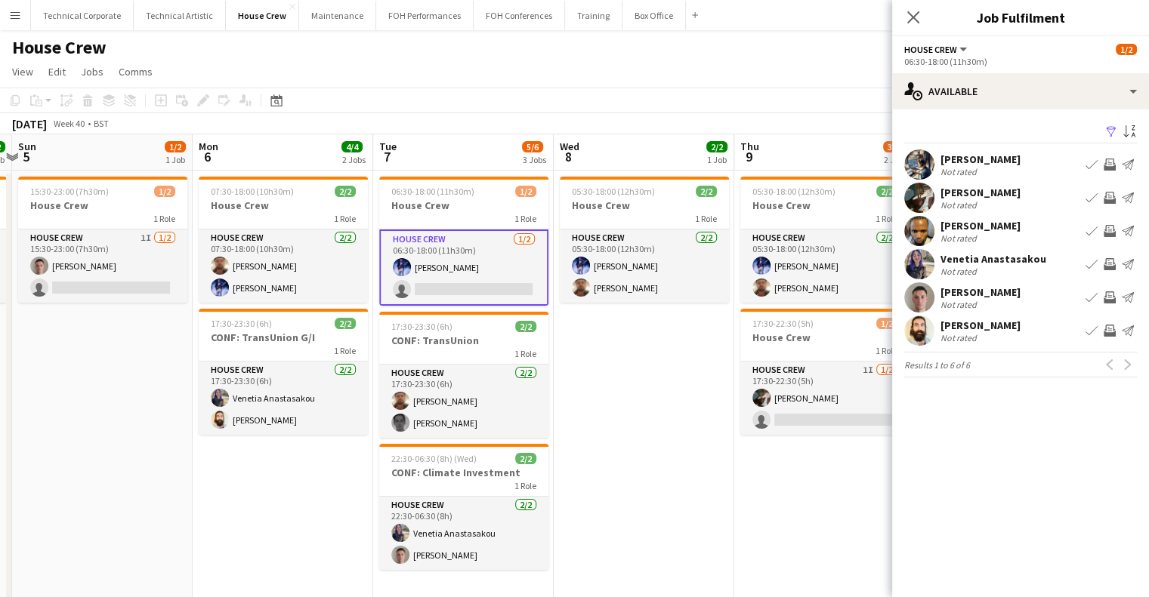
click at [1110, 196] on app-icon "Invite crew" at bounding box center [1110, 198] width 12 height 12
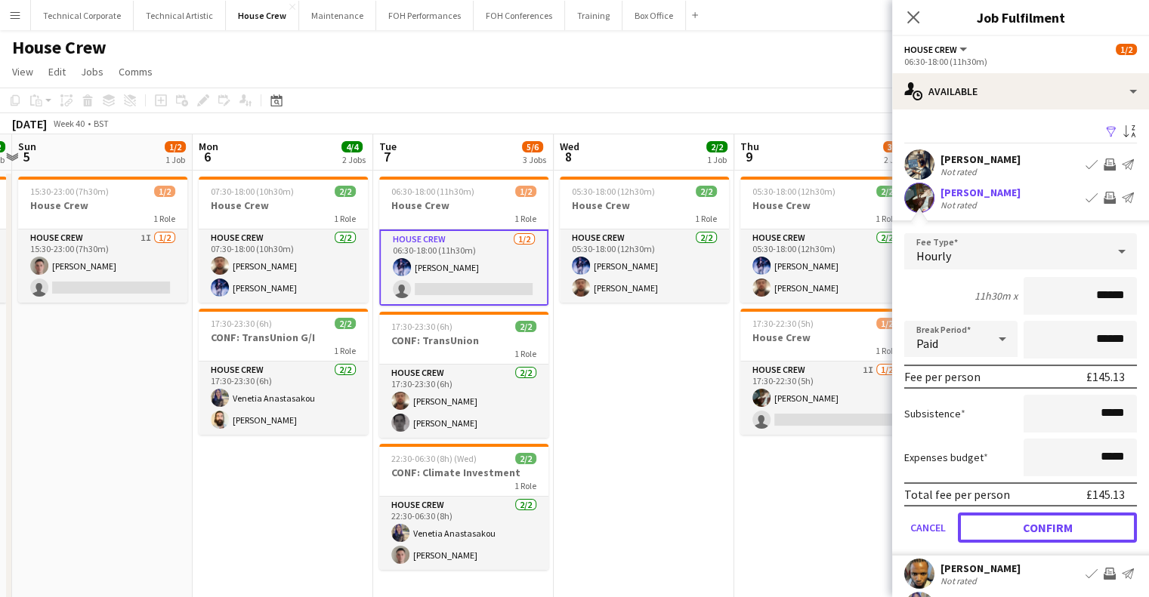
click at [1036, 514] on button "Confirm" at bounding box center [1047, 528] width 179 height 30
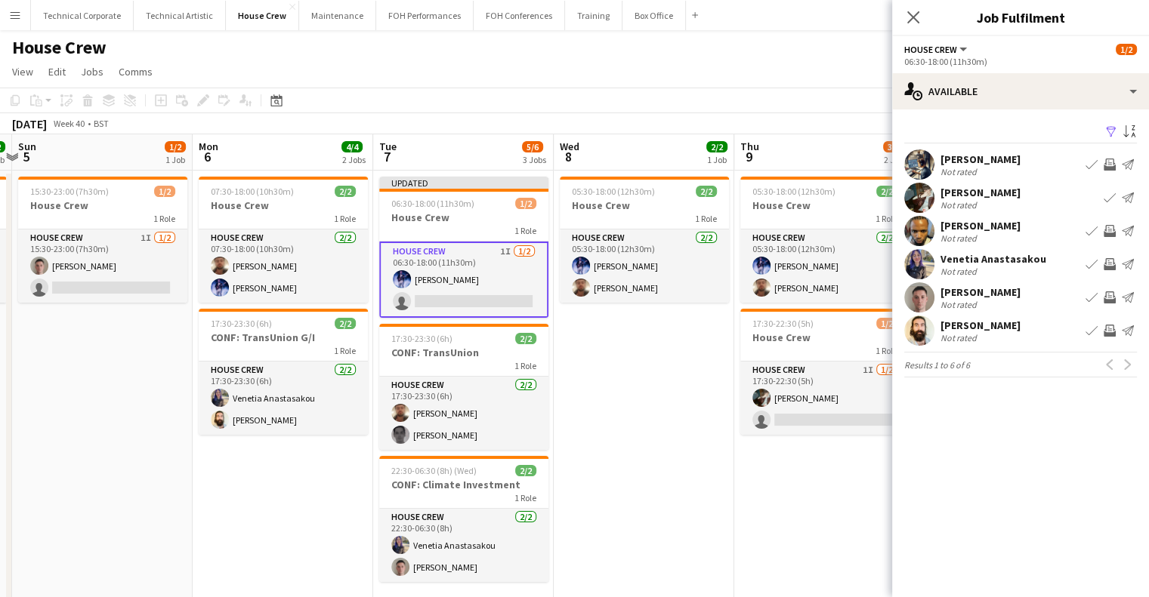
click at [579, 482] on app-date-cell "05:30-18:00 (12h30m) 2/2 House Crew 1 Role House Crew 2/2 05:30-18:00 (12h30m) …" at bounding box center [644, 399] width 181 height 456
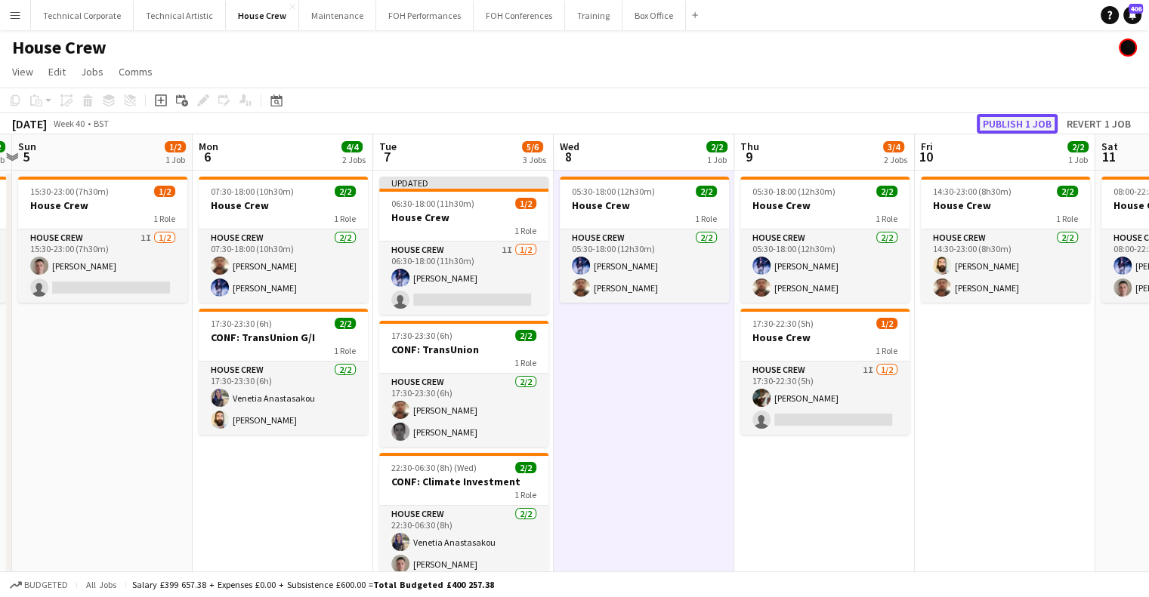
click at [1008, 121] on button "Publish 1 job" at bounding box center [1017, 124] width 81 height 20
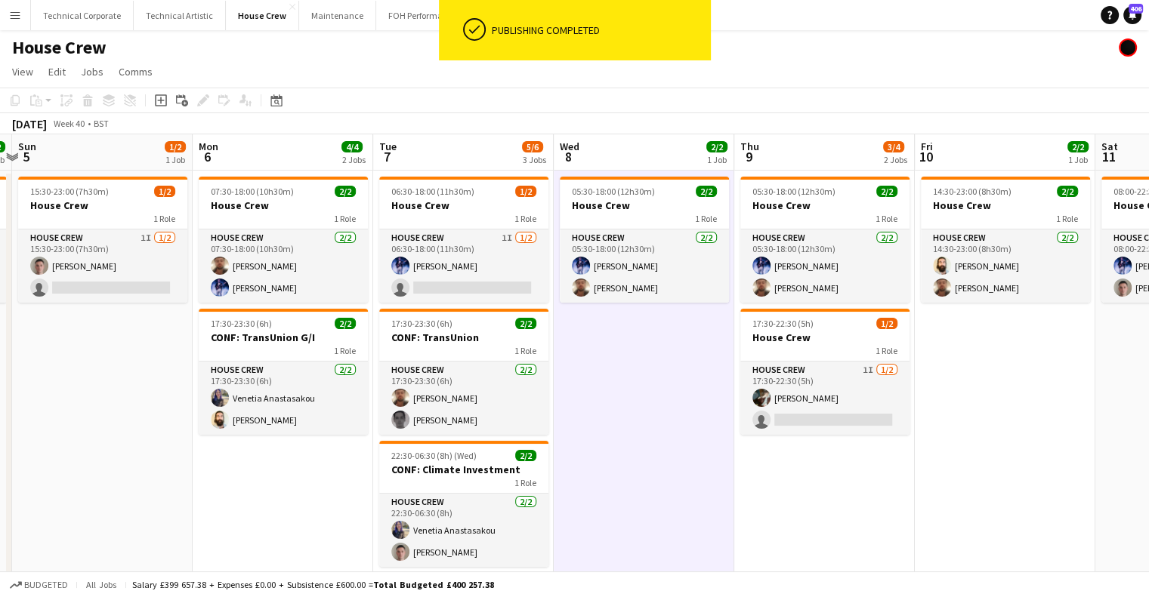
click at [687, 503] on app-date-cell "05:30-18:00 (12h30m) 2/2 House Crew 1 Role House Crew 2/2 05:30-18:00 (12h30m) …" at bounding box center [644, 399] width 181 height 456
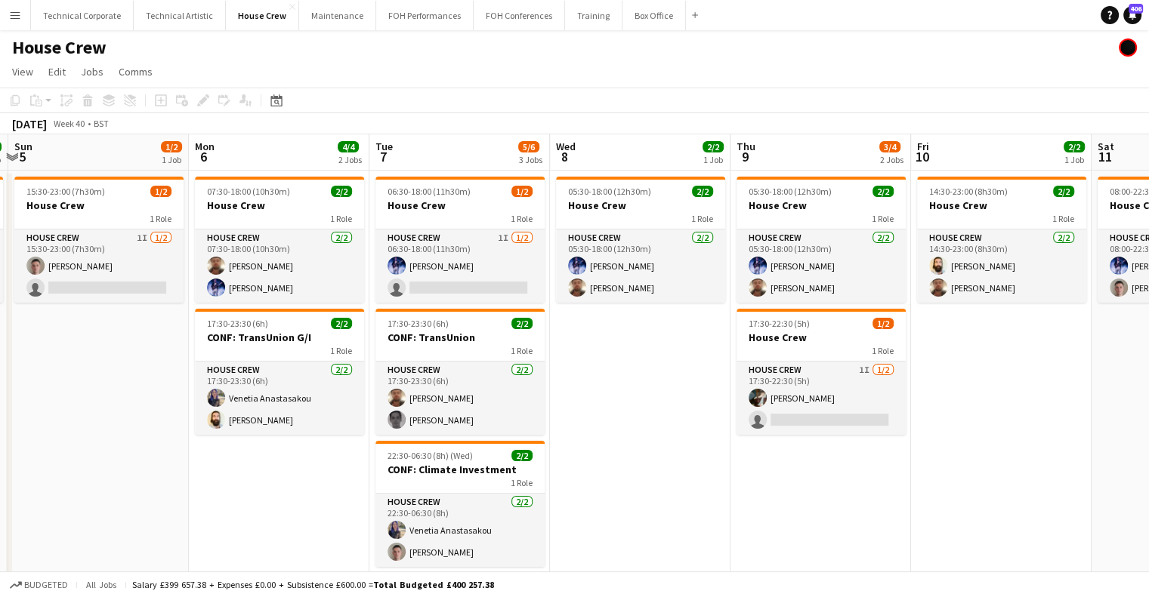
scroll to position [0, 535]
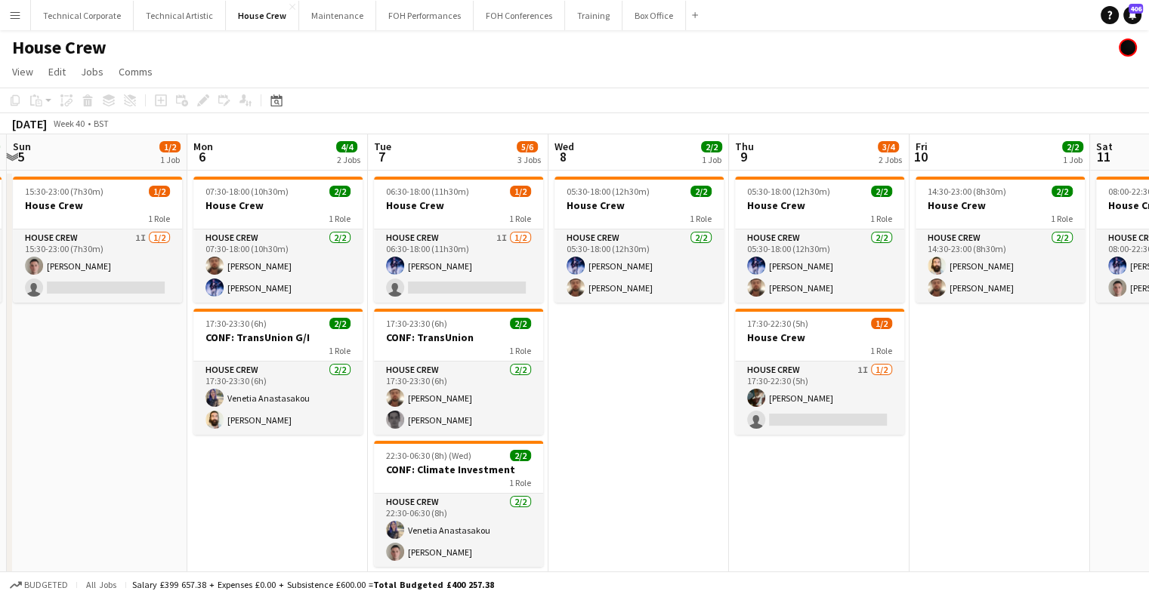
drag, startPoint x: 619, startPoint y: 415, endPoint x: 617, endPoint y: 391, distance: 23.5
click at [617, 391] on app-calendar-viewport "Thu 2 2/2 1 Job Fri 3 3/4 2 Jobs Sat 4 2/2 1 Job Sun 5 1/2 1 Job Mon 6 4/4 2 Jo…" at bounding box center [574, 380] width 1149 height 492
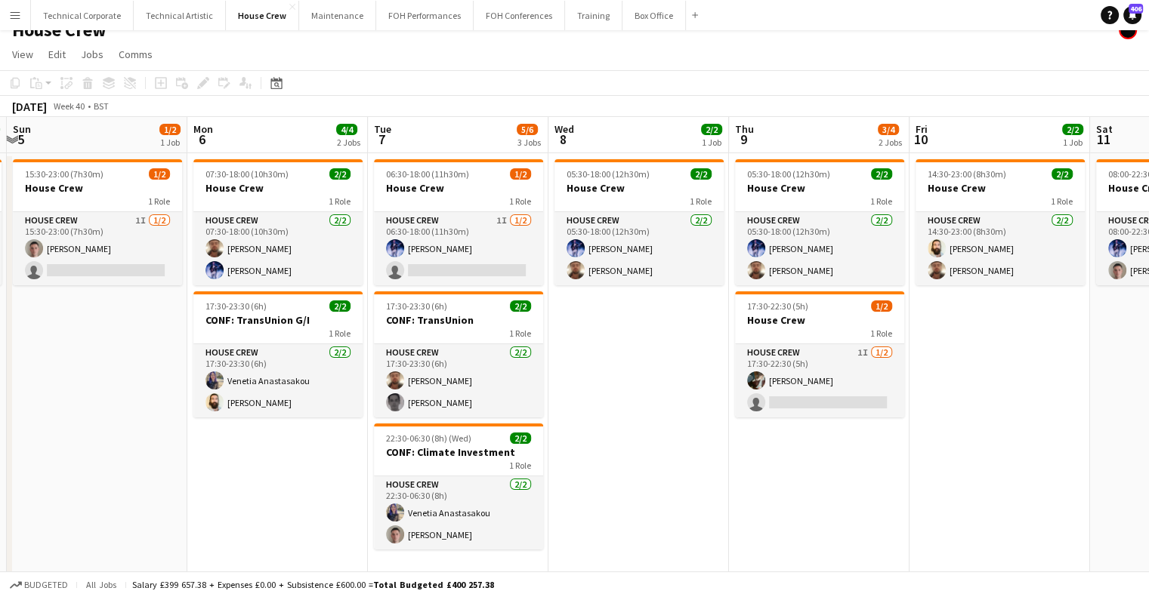
scroll to position [0, 0]
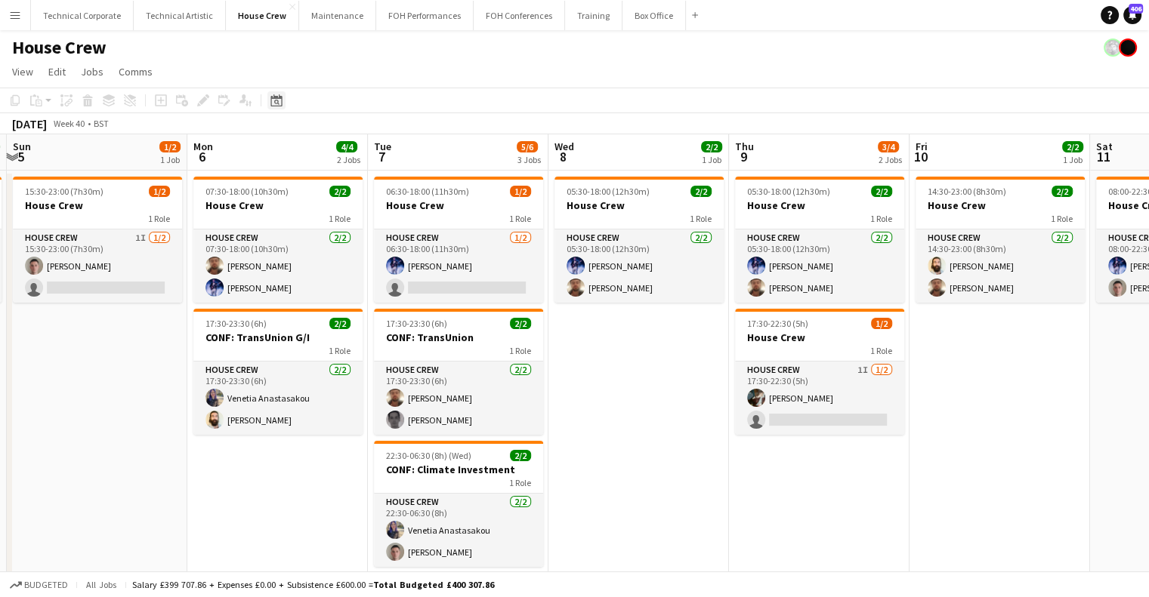
click at [279, 99] on icon at bounding box center [275, 100] width 11 height 12
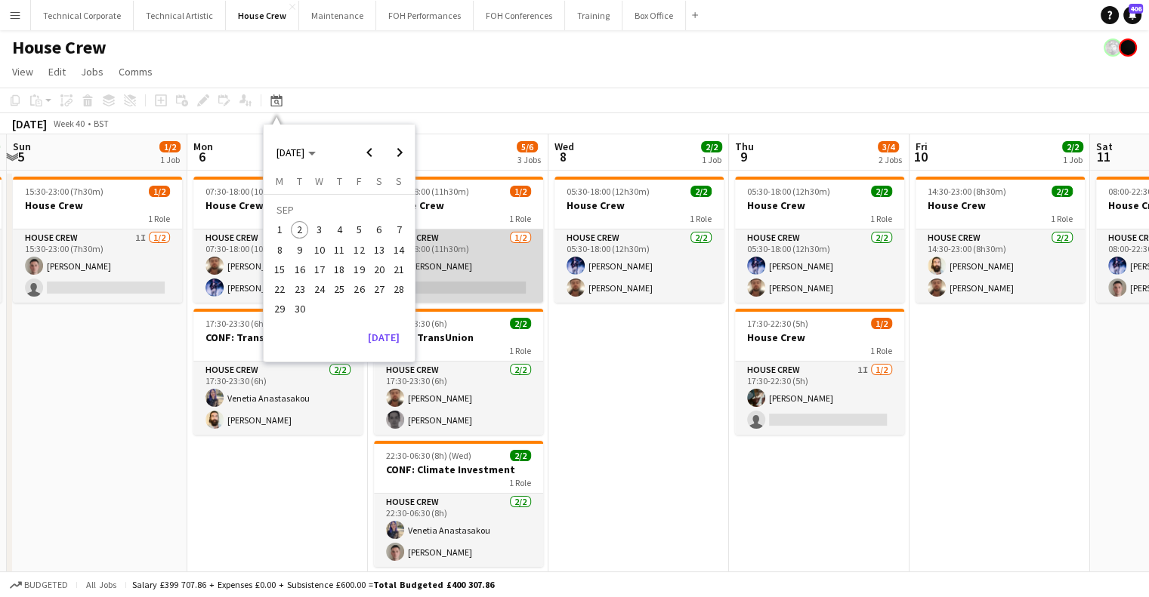
click at [495, 249] on app-card-role "House Crew 1/2 06:30-18:00 (11h30m) Ed Dampier single-neutral-actions" at bounding box center [458, 266] width 169 height 73
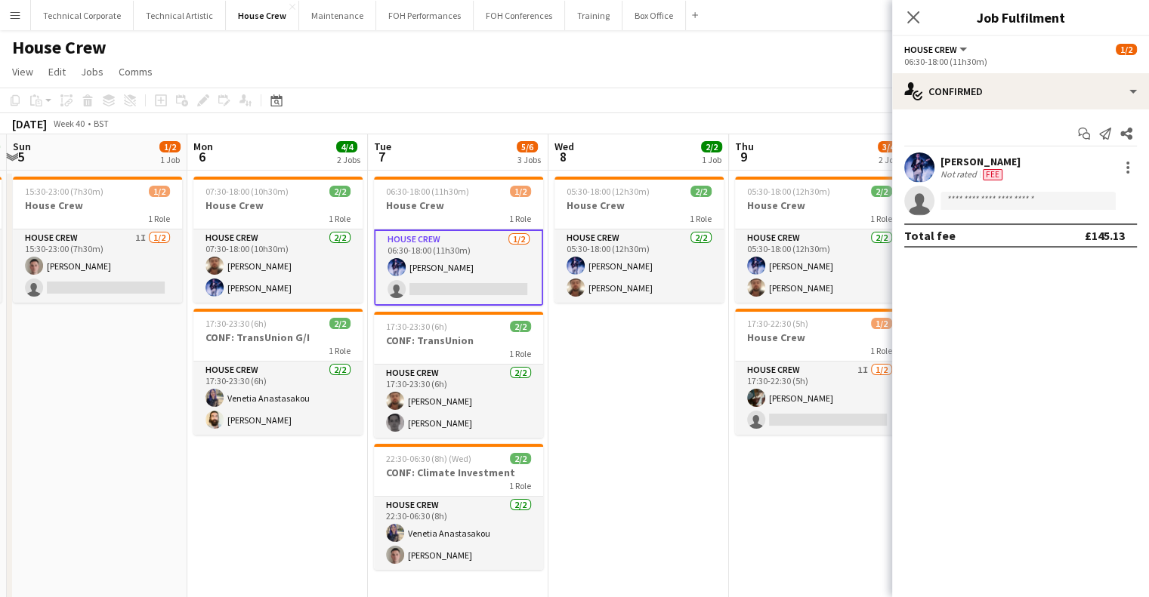
click at [486, 259] on app-card-role "House Crew 1/2 06:30-18:00 (11h30m) Ed Dampier single-neutral-actions" at bounding box center [458, 268] width 169 height 76
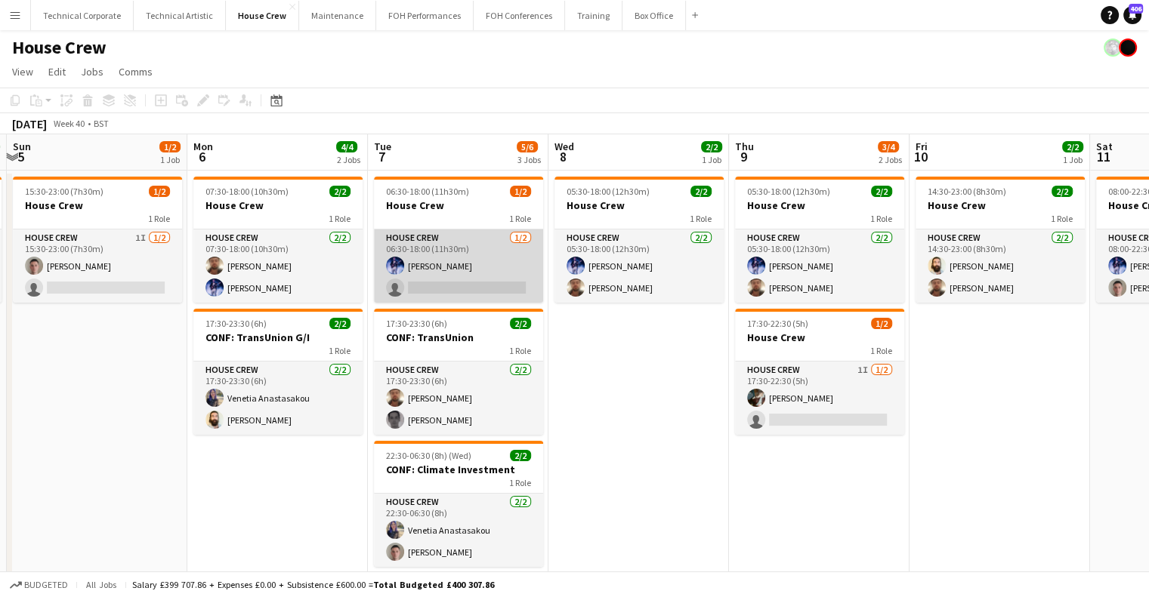
click at [495, 280] on app-card-role "House Crew 1/2 06:30-18:00 (11h30m) Ed Dampier single-neutral-actions" at bounding box center [458, 266] width 169 height 73
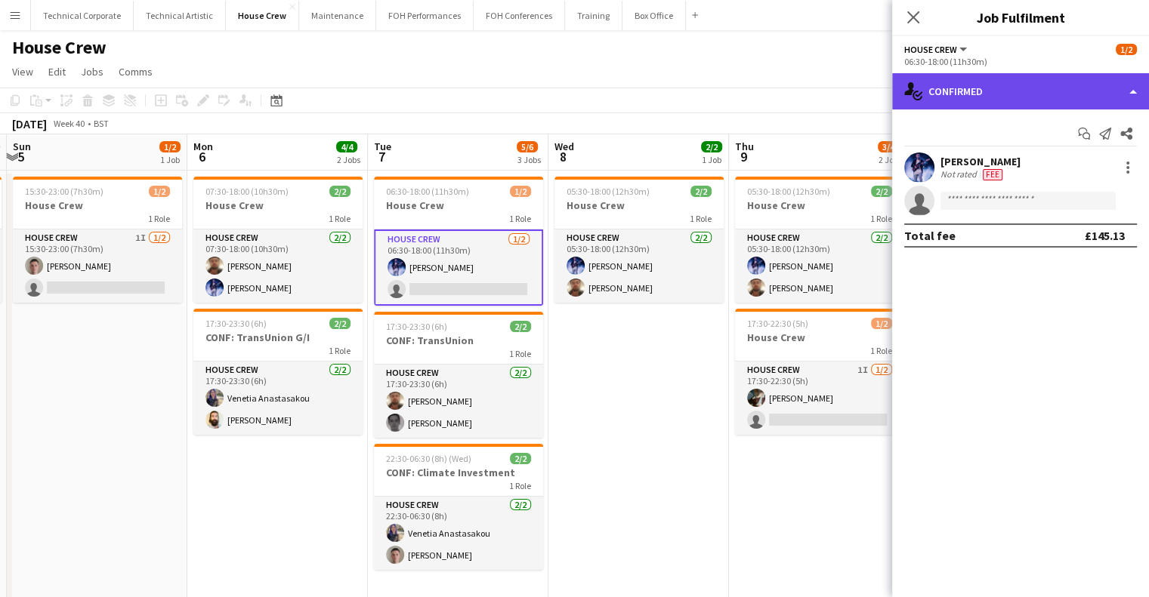
click at [945, 101] on div "single-neutral-actions-check-2 Confirmed" at bounding box center [1020, 91] width 257 height 36
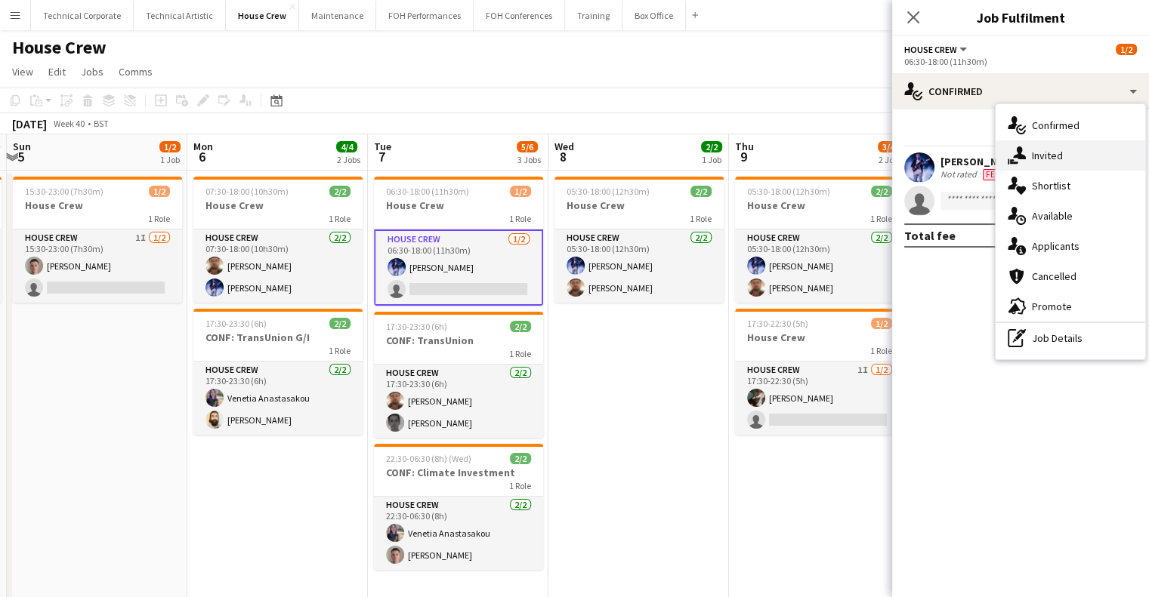
click at [1051, 147] on div "single-neutral-actions-share-1 Invited" at bounding box center [1071, 155] width 150 height 30
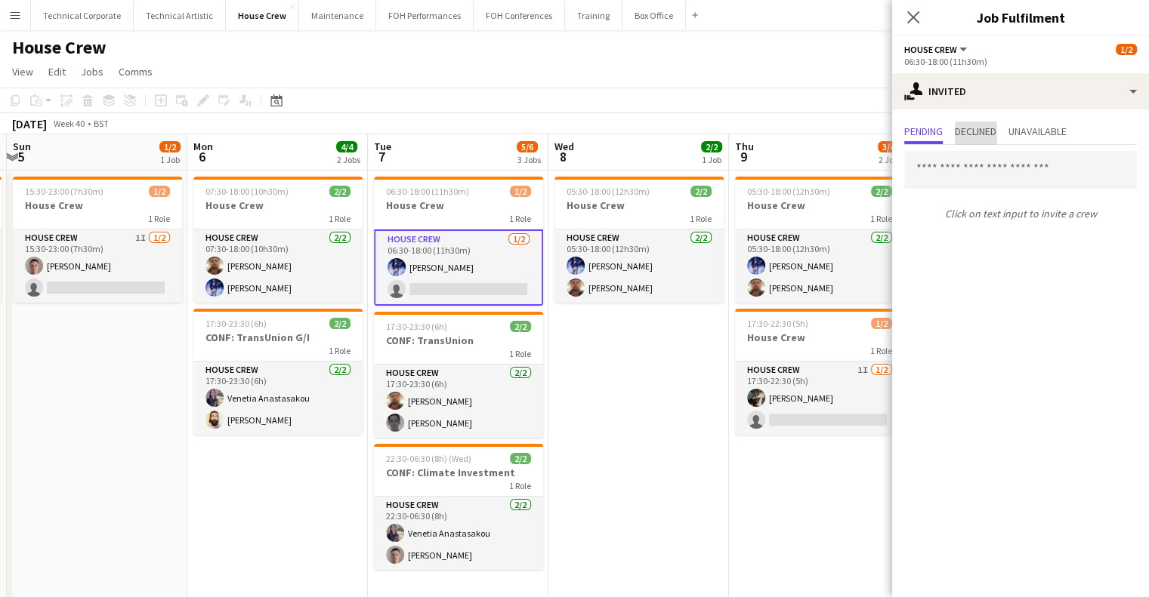
click at [991, 133] on span "Declined" at bounding box center [976, 131] width 42 height 11
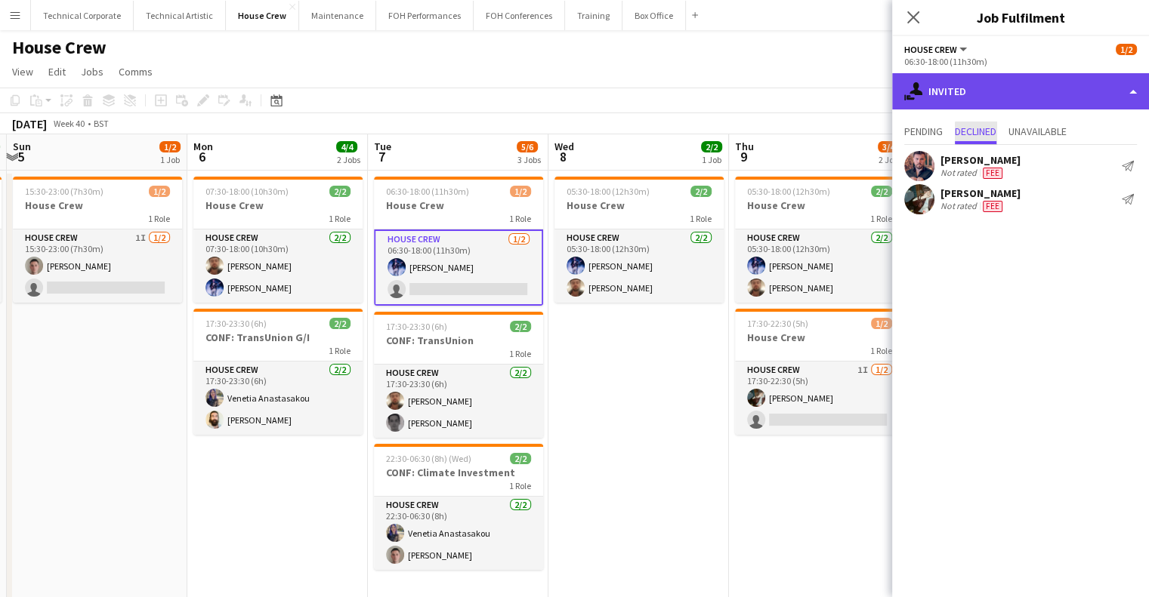
click at [1029, 102] on div "single-neutral-actions-share-1 Invited" at bounding box center [1020, 91] width 257 height 36
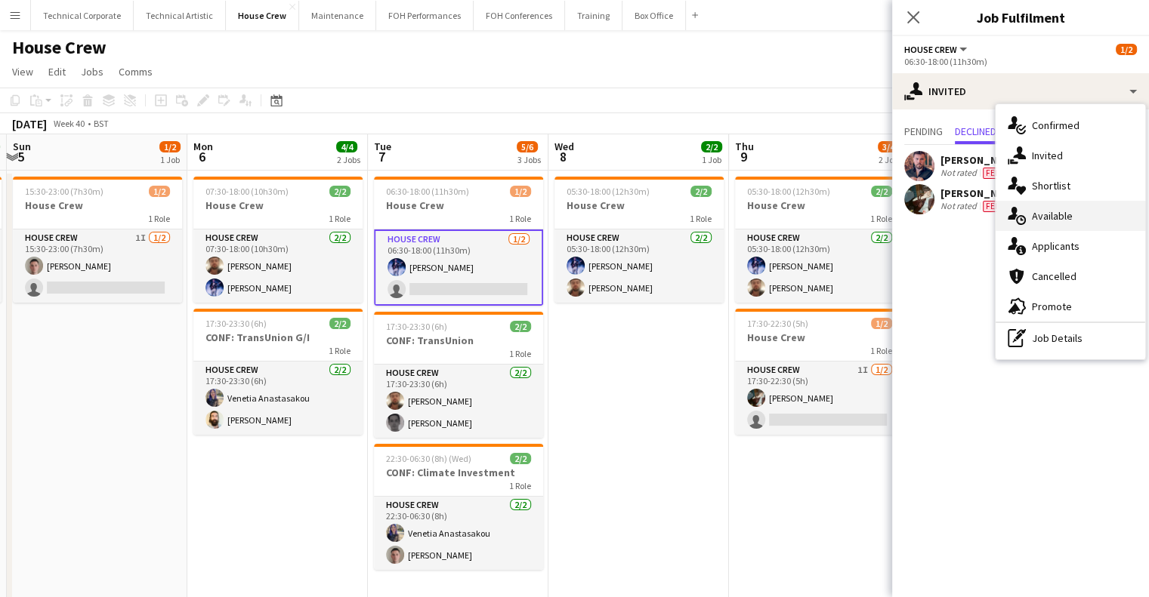
click at [1063, 219] on span "Available" at bounding box center [1052, 216] width 41 height 14
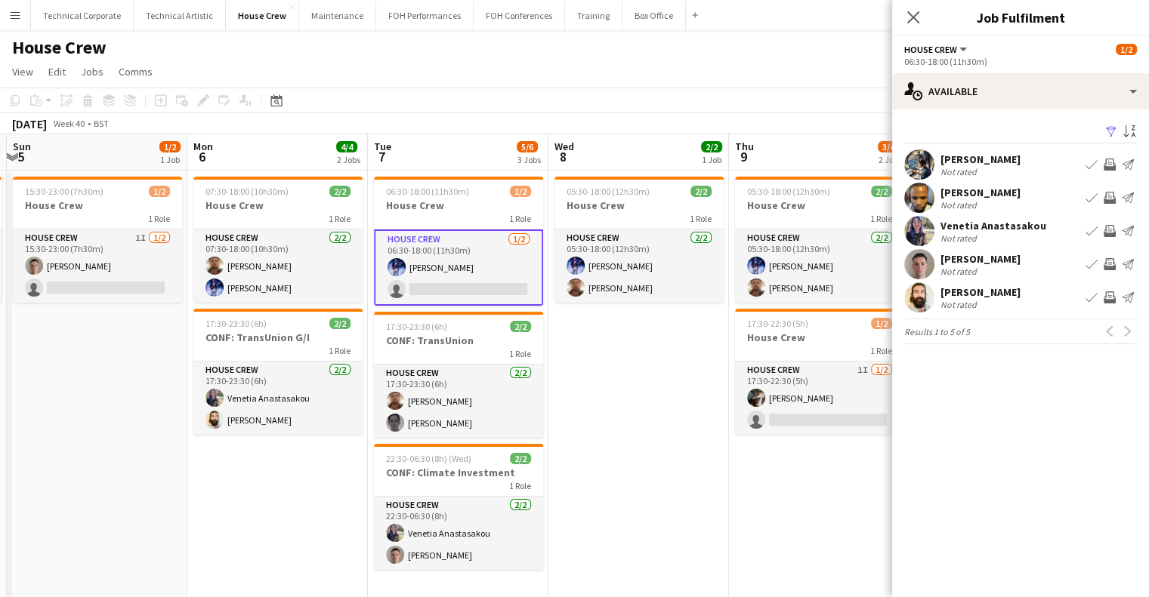
click at [655, 401] on app-date-cell "05:30-18:00 (12h30m) 2/2 House Crew 1 Role House Crew 2/2 05:30-18:00 (12h30m) …" at bounding box center [638, 393] width 181 height 444
click at [655, 401] on app-date-cell "05:30-18:00 (12h30m) 2/2 House Crew 1 Role House Crew 2/2 05:30-18:00 (12h30m) …" at bounding box center [640, 393] width 181 height 444
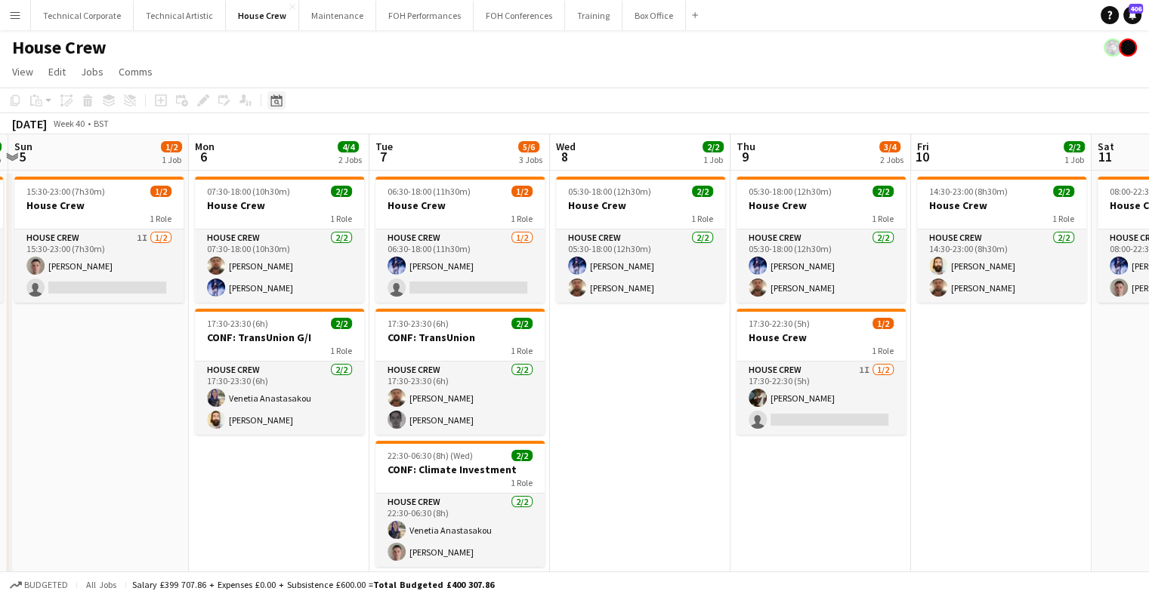
click at [279, 104] on icon "Date picker" at bounding box center [276, 100] width 12 height 12
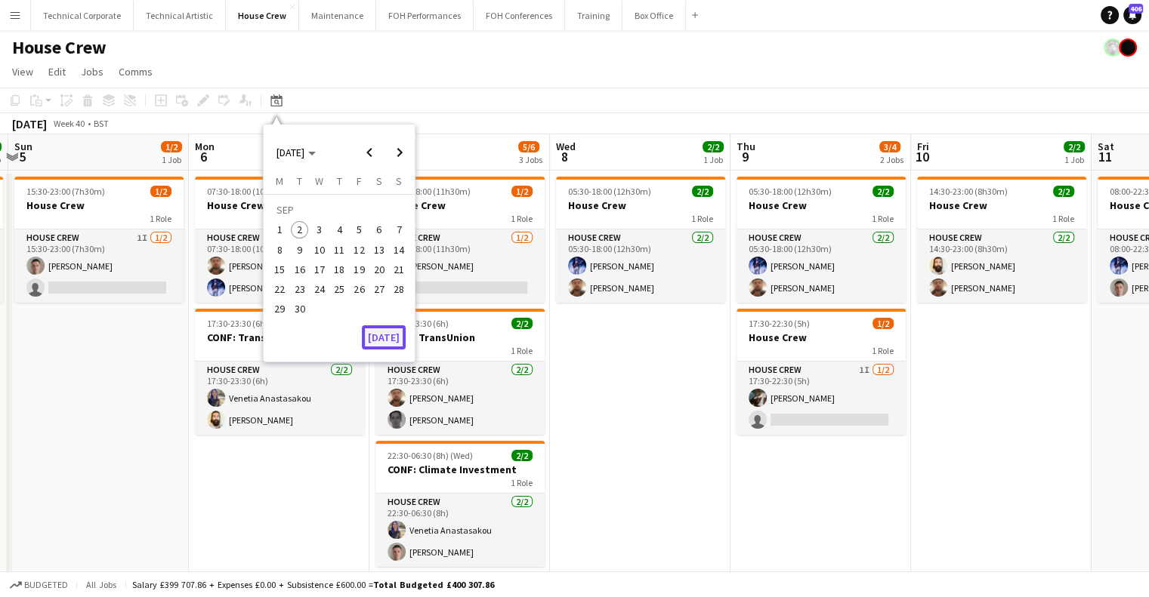
click at [384, 338] on button "[DATE]" at bounding box center [384, 338] width 44 height 24
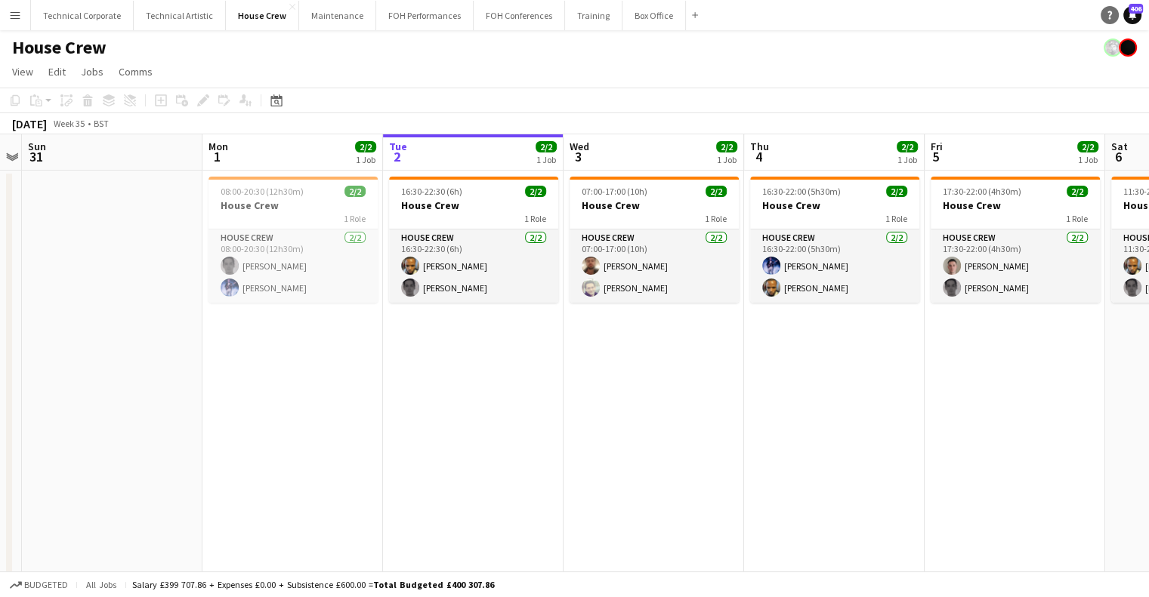
click at [1112, 14] on icon "Help" at bounding box center [1109, 15] width 9 height 9
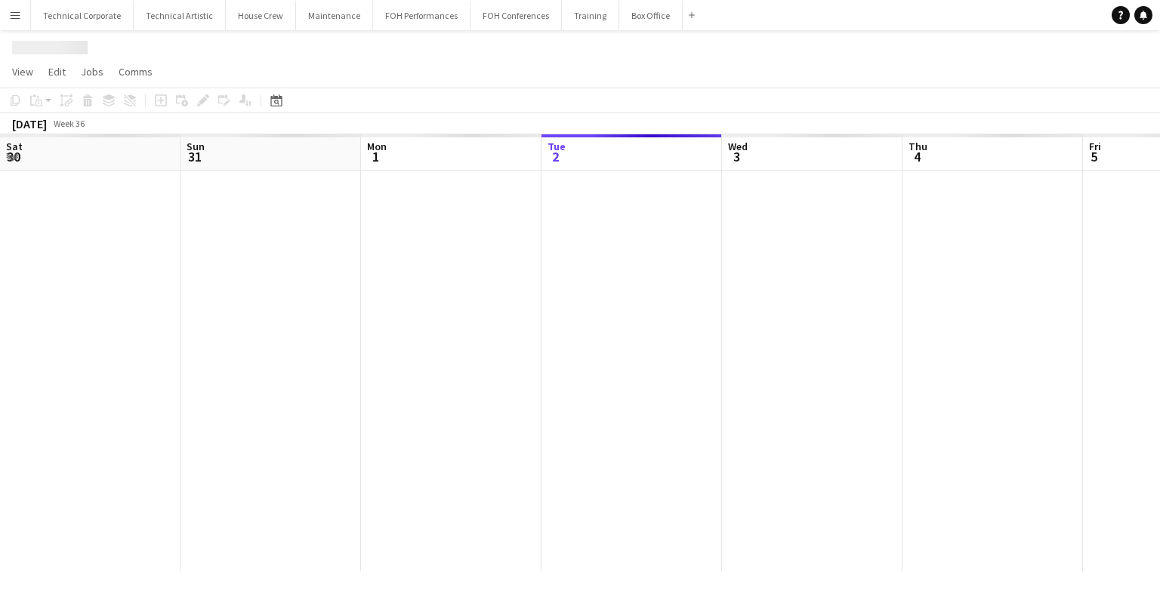
scroll to position [0, 361]
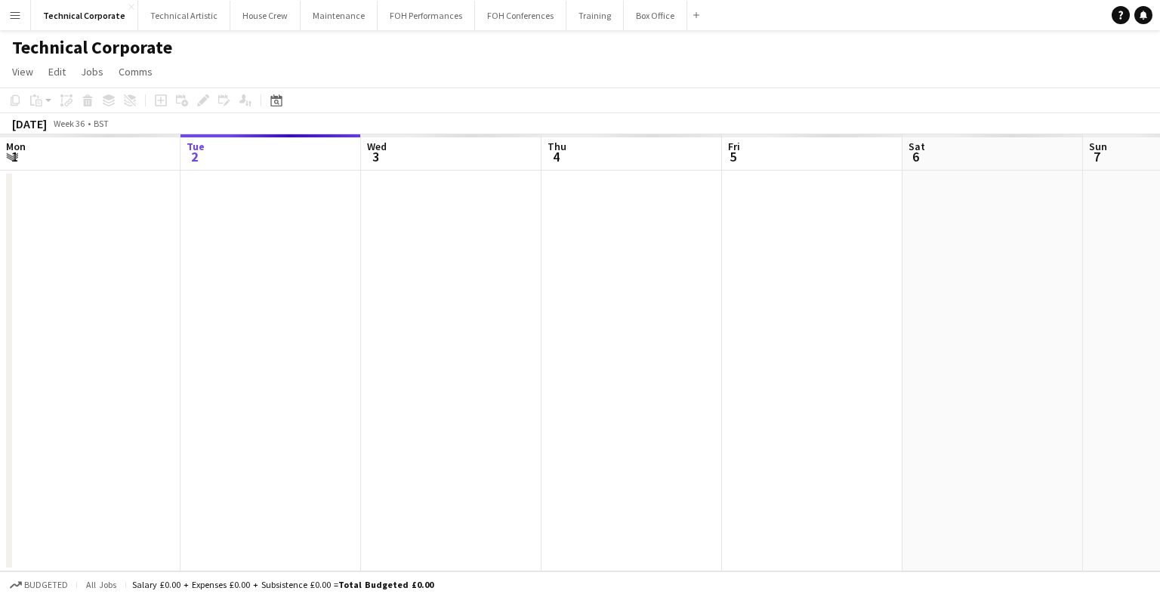
click at [286, 98] on app-toolbar "Copy Paste Paste Ctrl+V Paste with crew Ctrl+Shift+V Paste linked Job [GEOGRAPH…" at bounding box center [580, 101] width 1160 height 26
click at [278, 99] on icon at bounding box center [275, 100] width 11 height 12
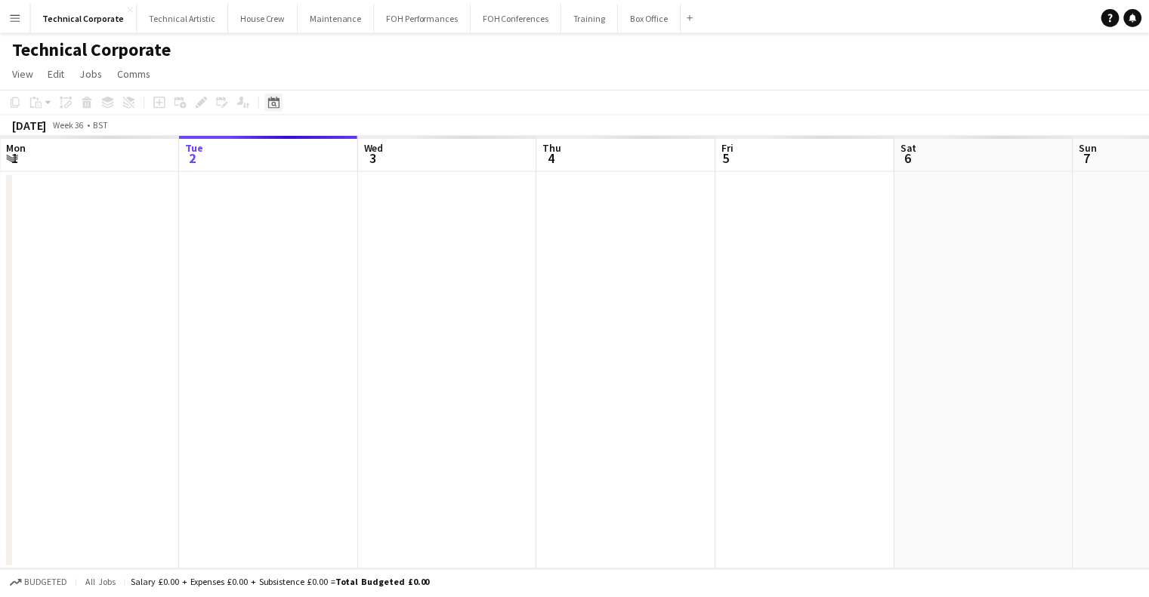
scroll to position [0, 0]
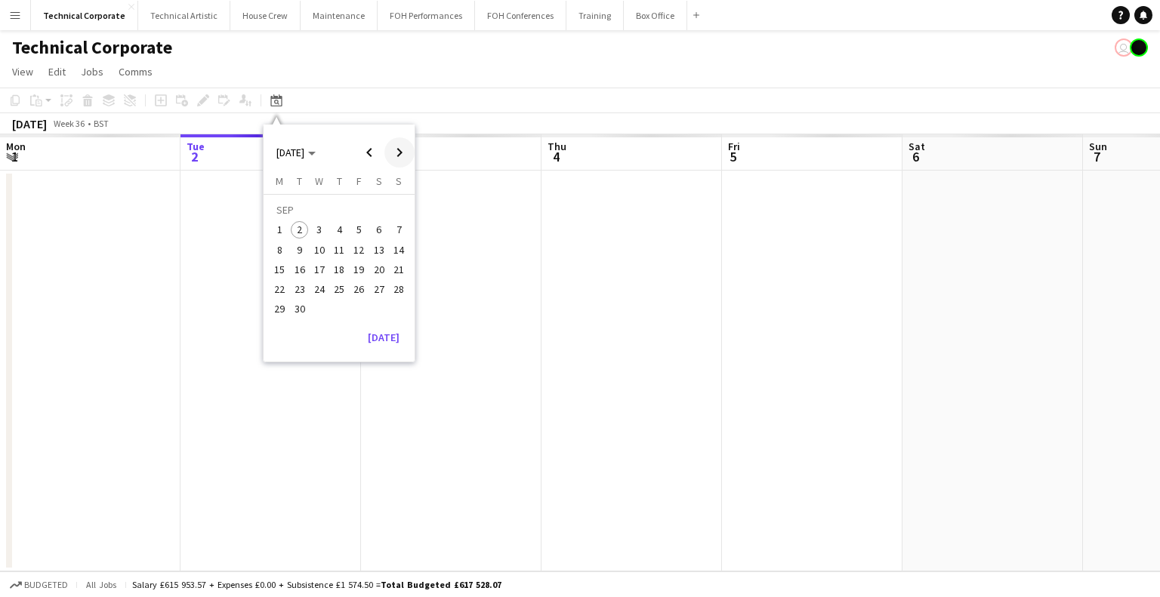
click at [397, 153] on span "Next month" at bounding box center [399, 152] width 30 height 30
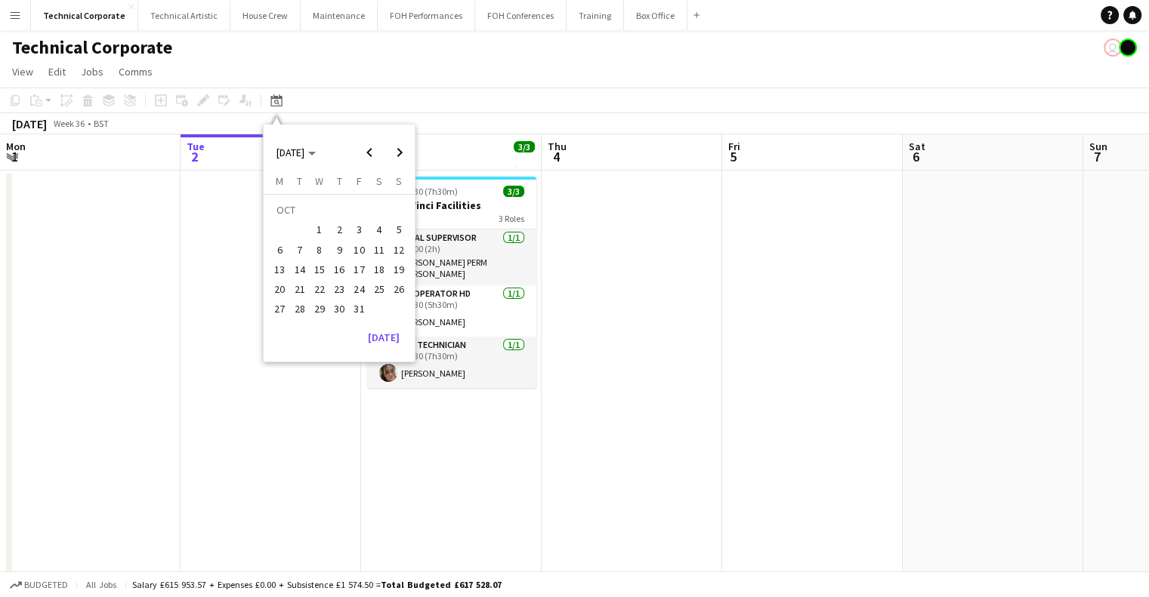
click at [342, 227] on span "2" at bounding box center [339, 230] width 18 height 18
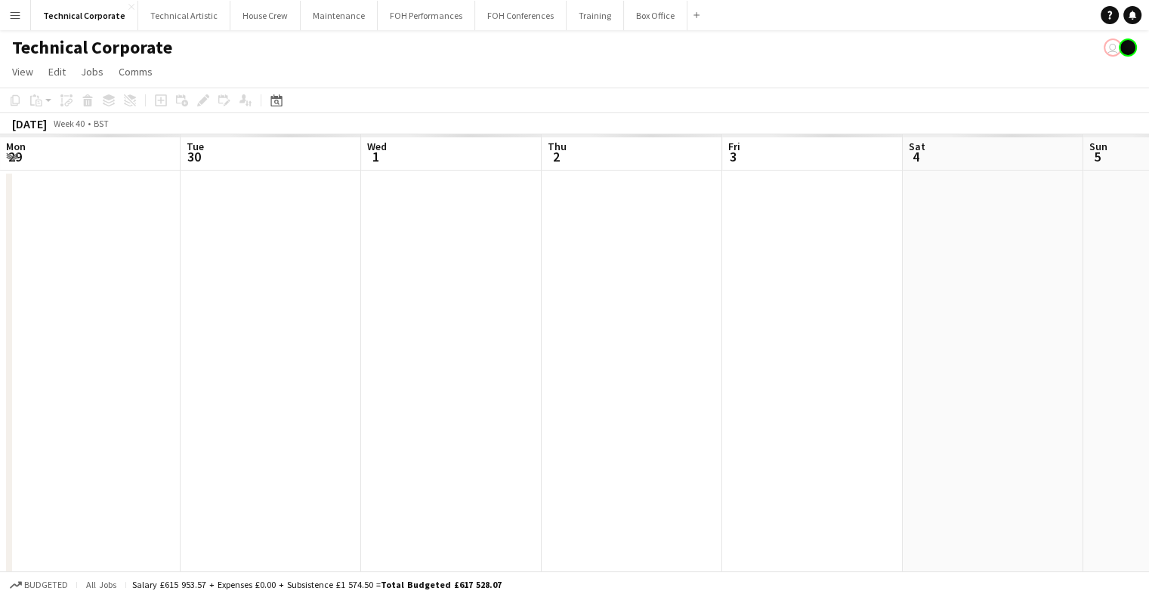
scroll to position [0, 520]
click at [157, 317] on app-calendar-viewport "Sat 27 Sun 28 Mon 29 Tue 30 Wed 1 Thu 2 Fri 3 Sat 4 Sun 5 Mon 6 Tue 7 Wed 8" at bounding box center [574, 522] width 1149 height 776
drag, startPoint x: 443, startPoint y: 302, endPoint x: 628, endPoint y: 304, distance: 185.8
click at [211, 326] on app-calendar-viewport "Tue 30 Wed 1 Thu 2 Fri 3 Sat 4 Sun 5 Mon 6 Tue 7 Wed 8 Thu 9 Fri 10 Sat 11" at bounding box center [574, 522] width 1149 height 776
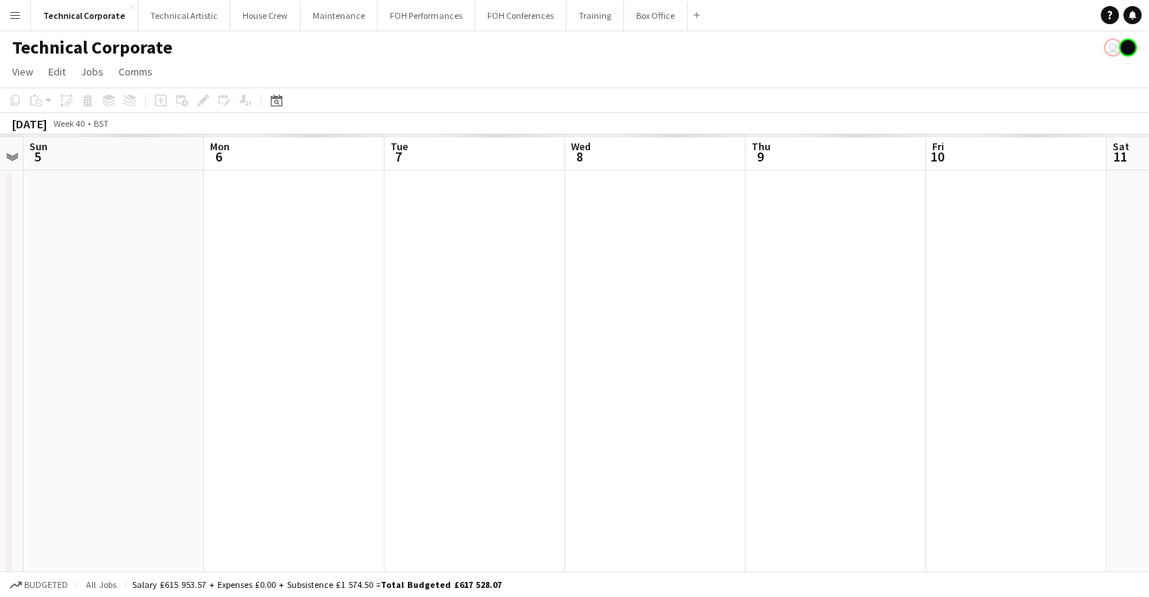
drag, startPoint x: 485, startPoint y: 303, endPoint x: 594, endPoint y: 303, distance: 109.5
click at [594, 303] on app-calendar-viewport "Fri 3 Sat 4 Sun 5 Mon 6 Tue 7 Wed 8 Thu 9 Fri 10 Sat 11 Sun 12 Mon 13 Tue 14" at bounding box center [574, 522] width 1149 height 776
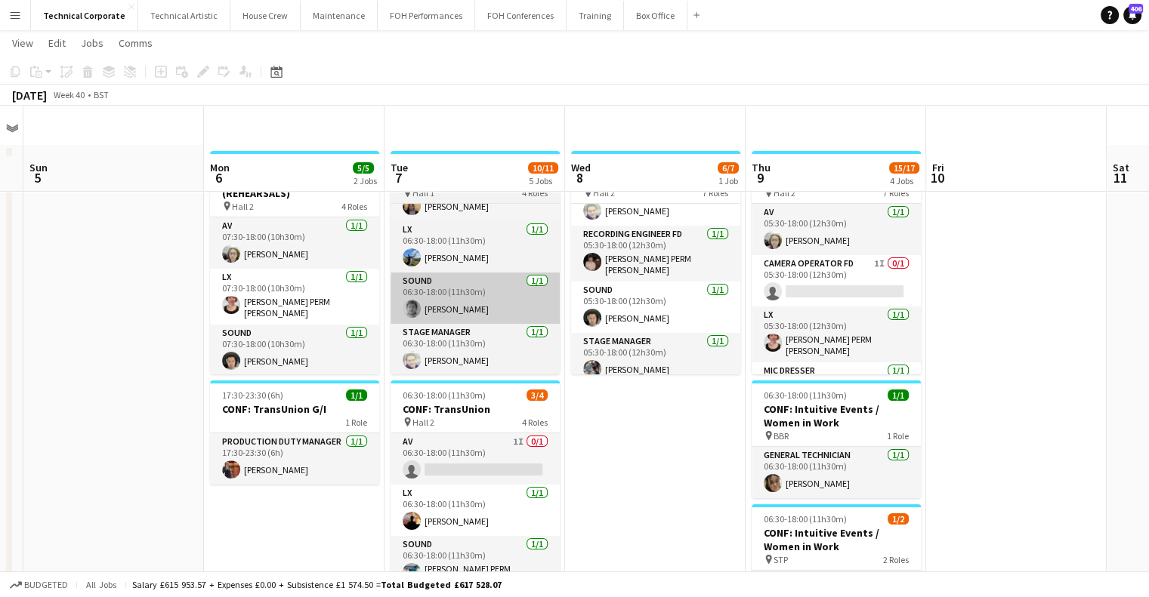
scroll to position [0, 0]
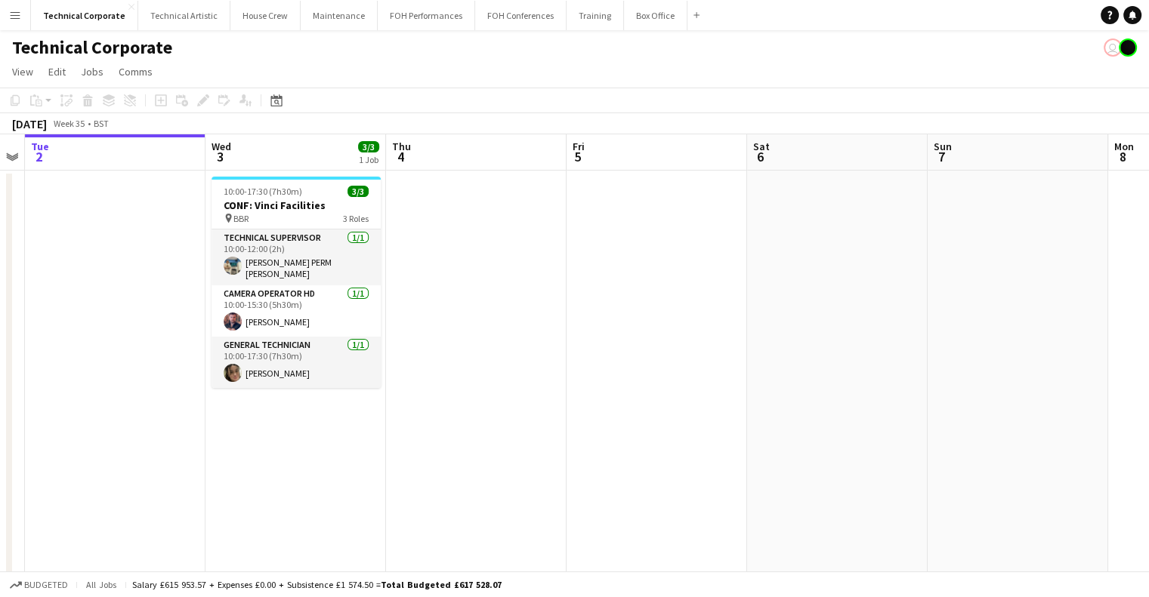
drag, startPoint x: 821, startPoint y: 304, endPoint x: 393, endPoint y: 329, distance: 429.0
click at [393, 329] on app-calendar-viewport "Sat 30 1/1 1 Job Sun 31 Mon 1 Tue 2 Wed 3 3/3 1 Job Thu 4 Fri 5 Sat 6 Sun 7 Mon…" at bounding box center [574, 522] width 1149 height 776
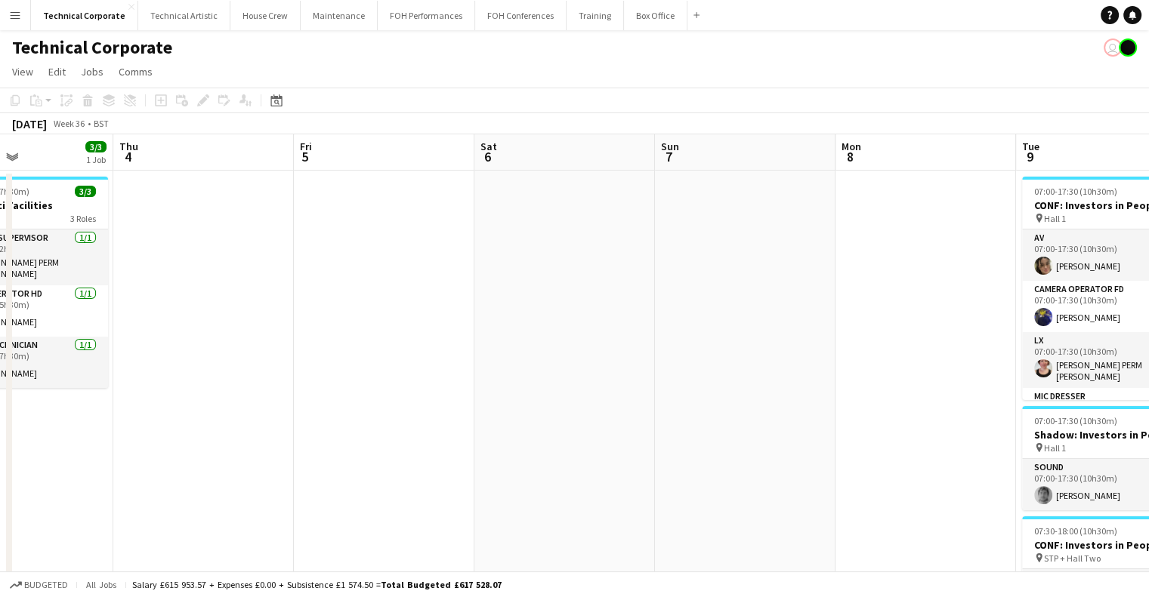
drag, startPoint x: 582, startPoint y: 343, endPoint x: 520, endPoint y: 342, distance: 61.9
click at [510, 343] on app-calendar-viewport "Mon 1 Tue 2 Wed 3 3/3 1 Job Thu 4 Fri 5 Sat 6 Sun 7 Mon 8 Tue 9 15/15 4 Jobs We…" at bounding box center [574, 522] width 1149 height 776
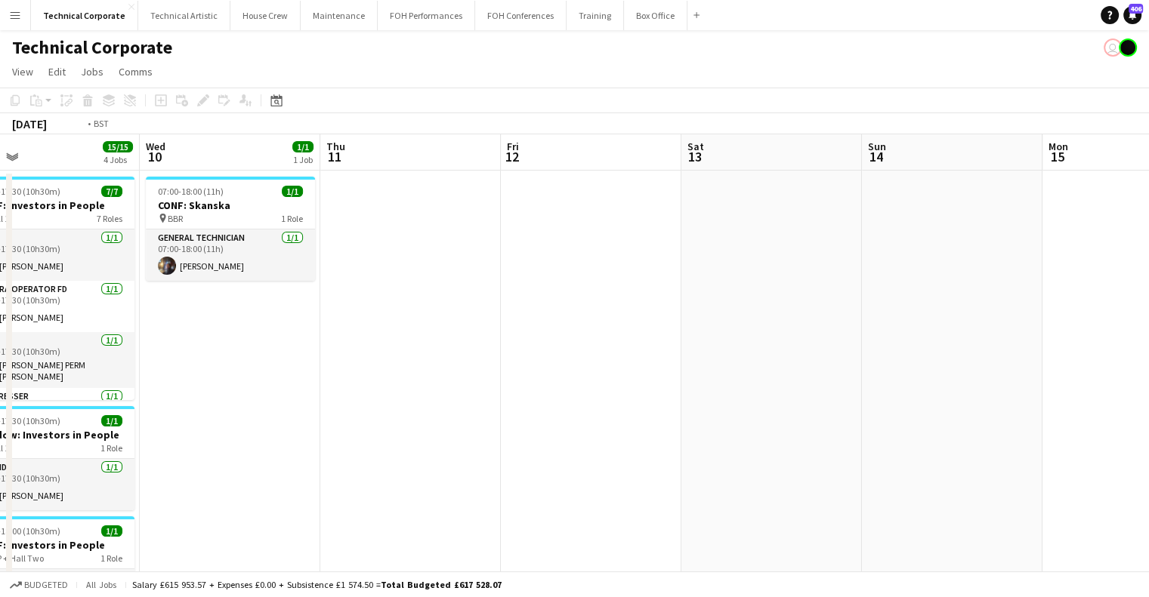
scroll to position [0, 401]
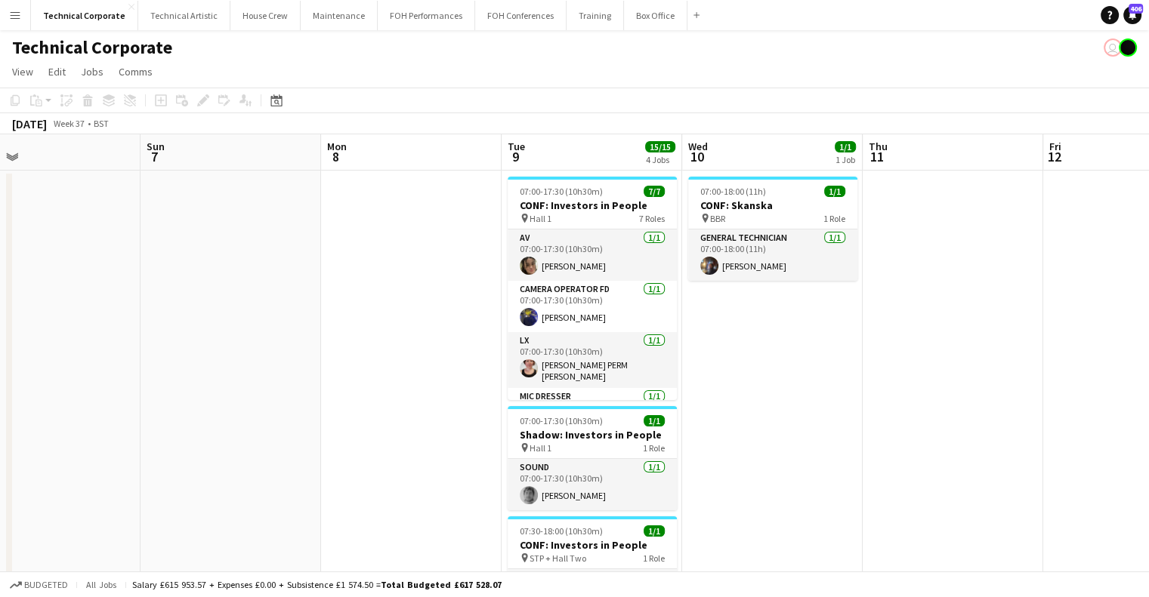
drag, startPoint x: 707, startPoint y: 350, endPoint x: 624, endPoint y: 363, distance: 84.1
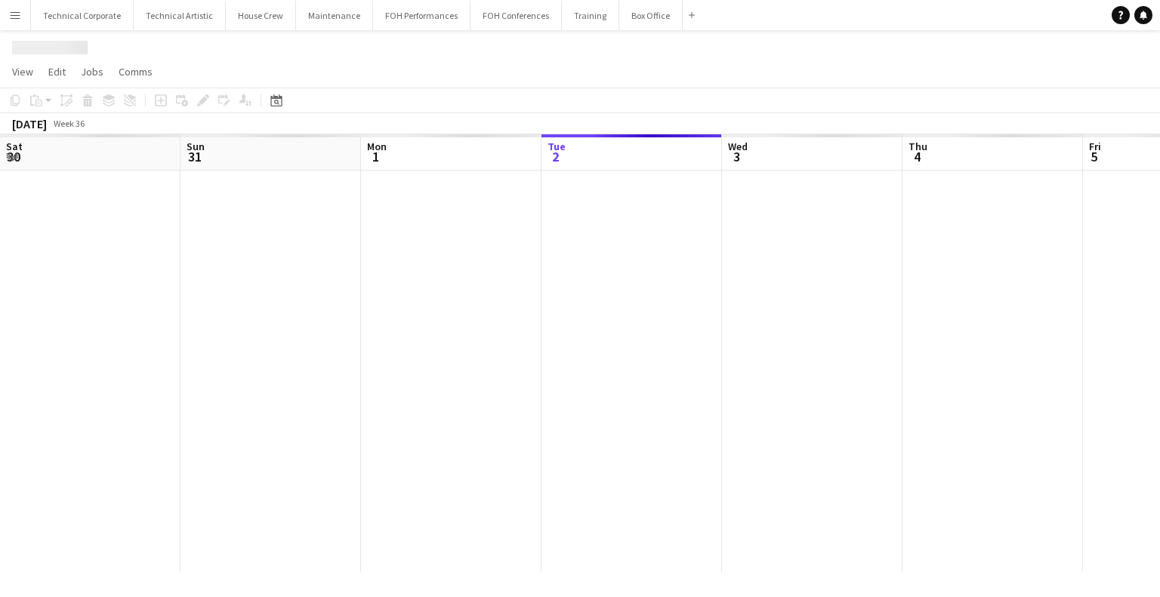
scroll to position [0, 361]
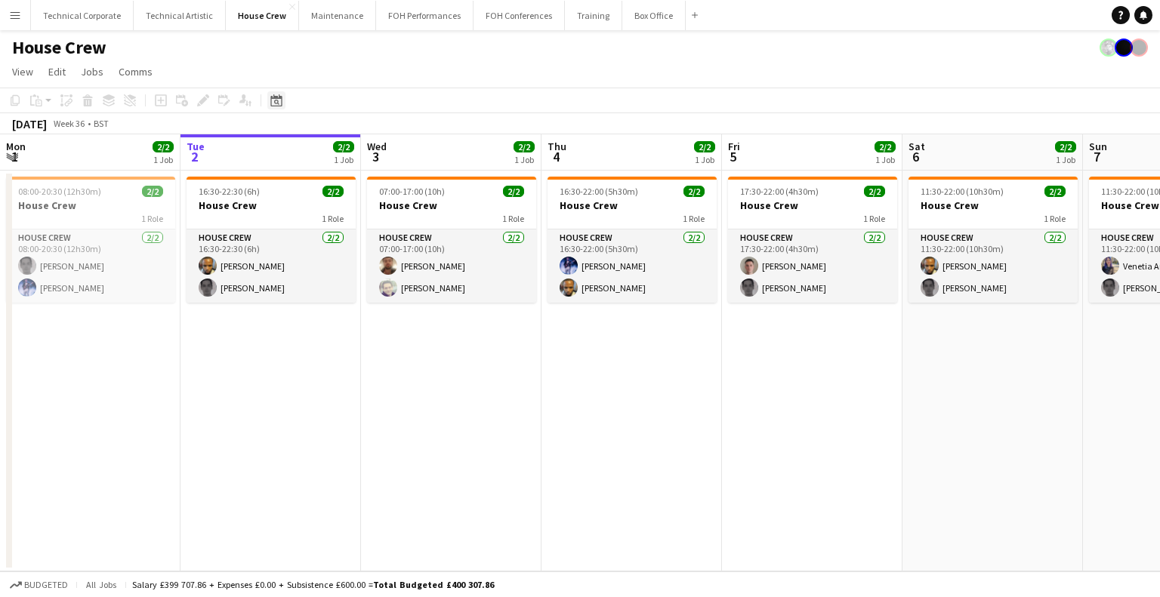
click at [274, 107] on div "Date picker" at bounding box center [276, 100] width 18 height 18
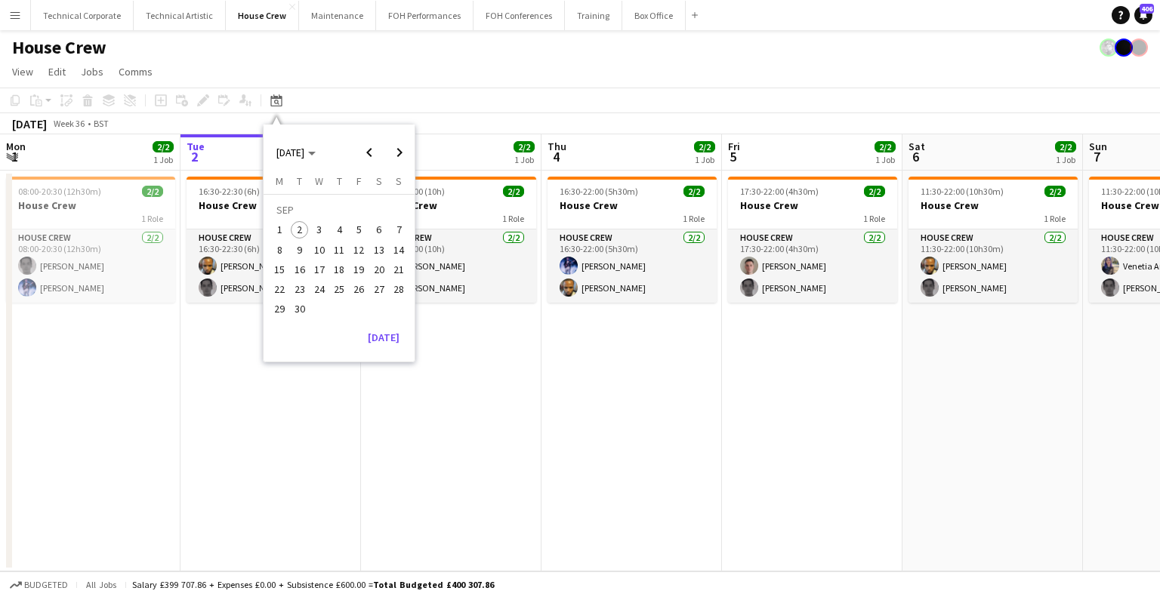
click at [21, 20] on button "Menu" at bounding box center [15, 15] width 30 height 30
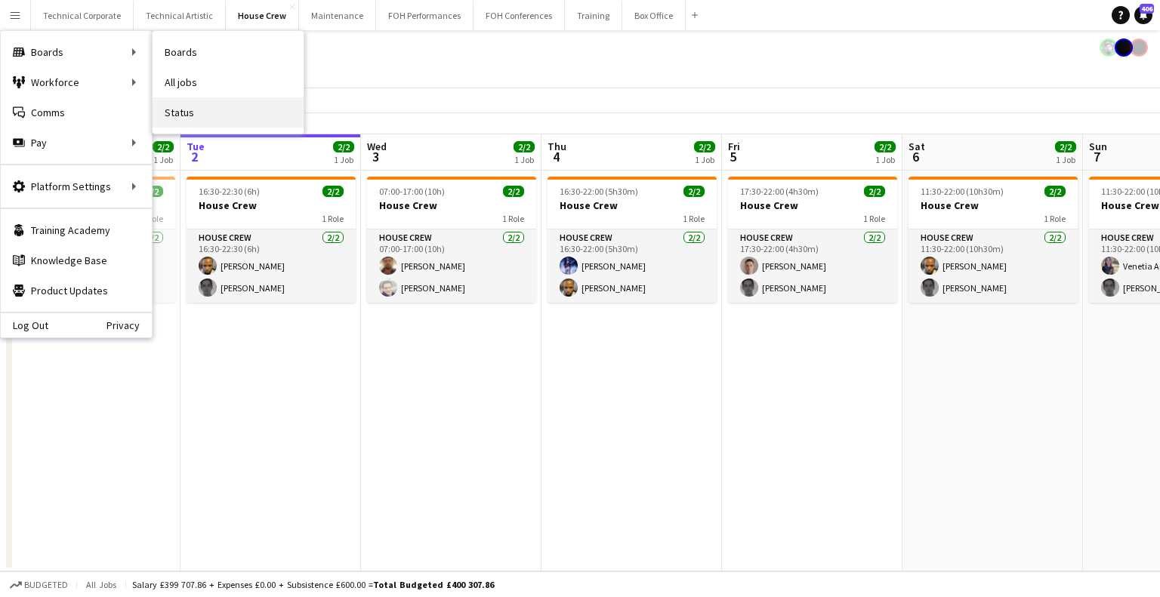
click at [195, 114] on link "Status" at bounding box center [228, 112] width 151 height 30
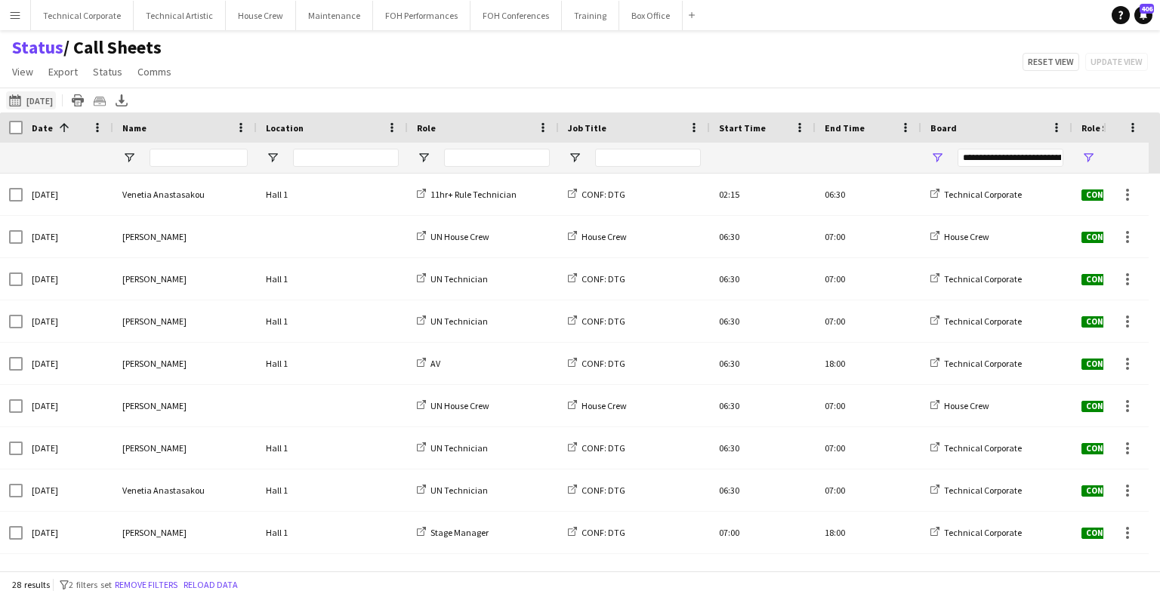
click at [56, 103] on button "[DATE] to [DATE] [DATE]" at bounding box center [31, 100] width 50 height 18
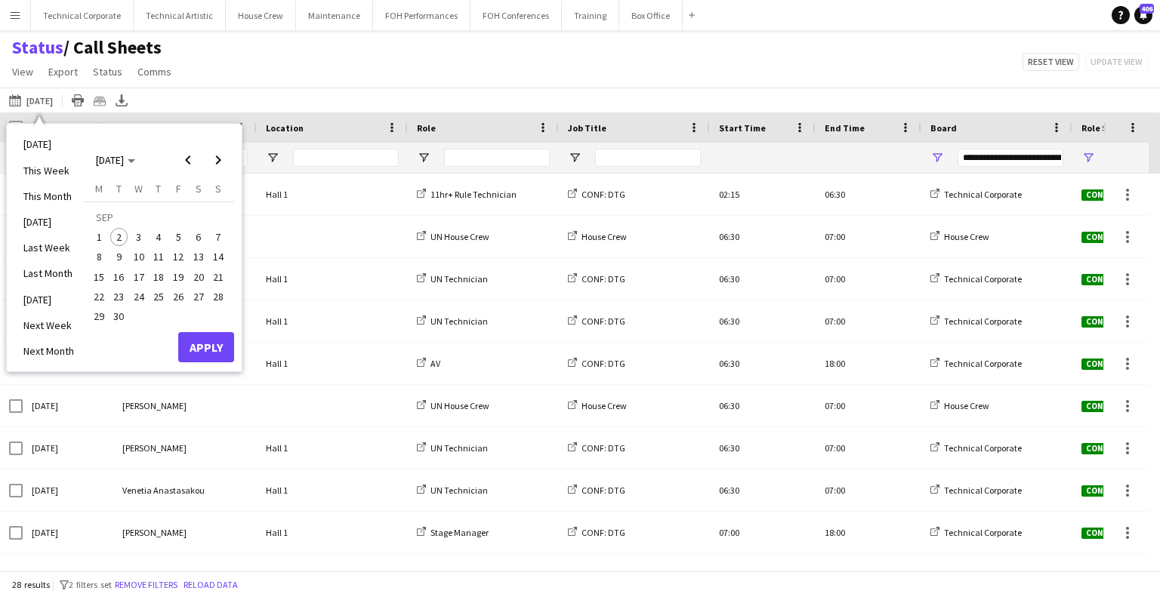
click at [97, 260] on span "8" at bounding box center [99, 258] width 18 height 18
click at [208, 262] on button "14" at bounding box center [218, 257] width 20 height 20
click at [221, 356] on button "Apply" at bounding box center [206, 347] width 56 height 30
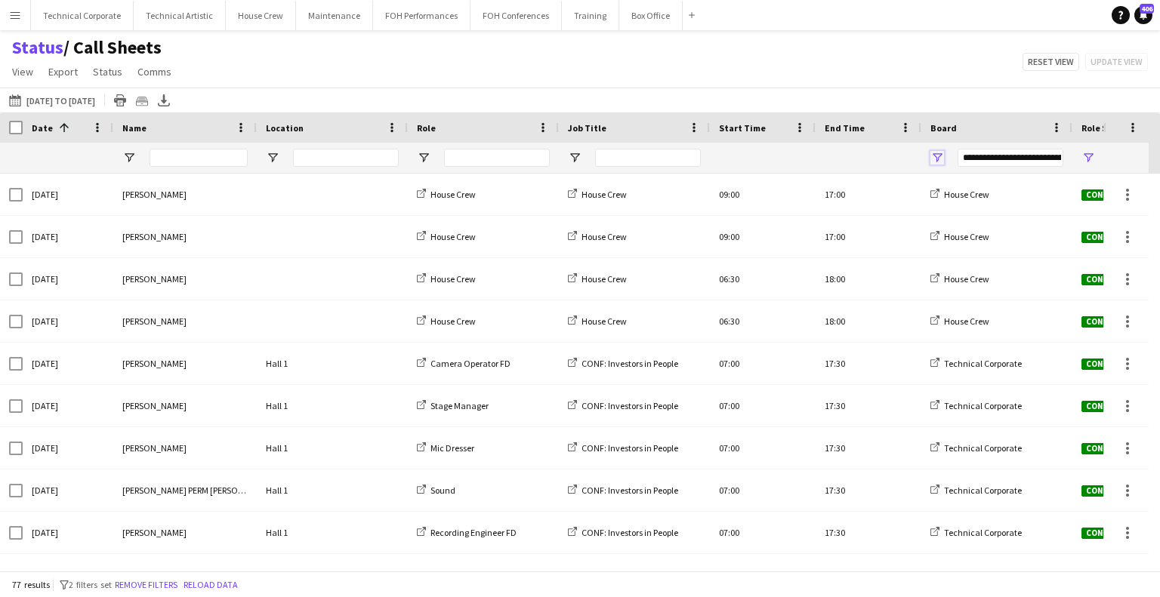
click at [937, 152] on span "Open Filter Menu" at bounding box center [938, 158] width 14 height 14
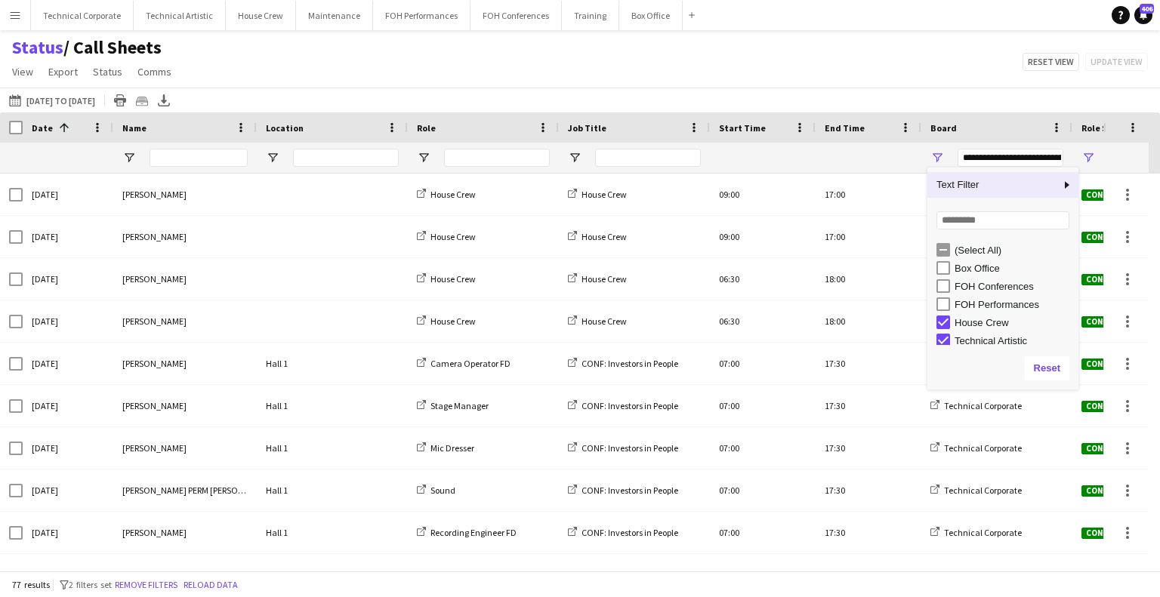
drag, startPoint x: 686, startPoint y: 57, endPoint x: 373, endPoint y: 119, distance: 318.9
click at [684, 60] on div "Status / Call Sheets View Views Default view Call Sheets GB View Weekly Staffin…" at bounding box center [580, 61] width 1160 height 51
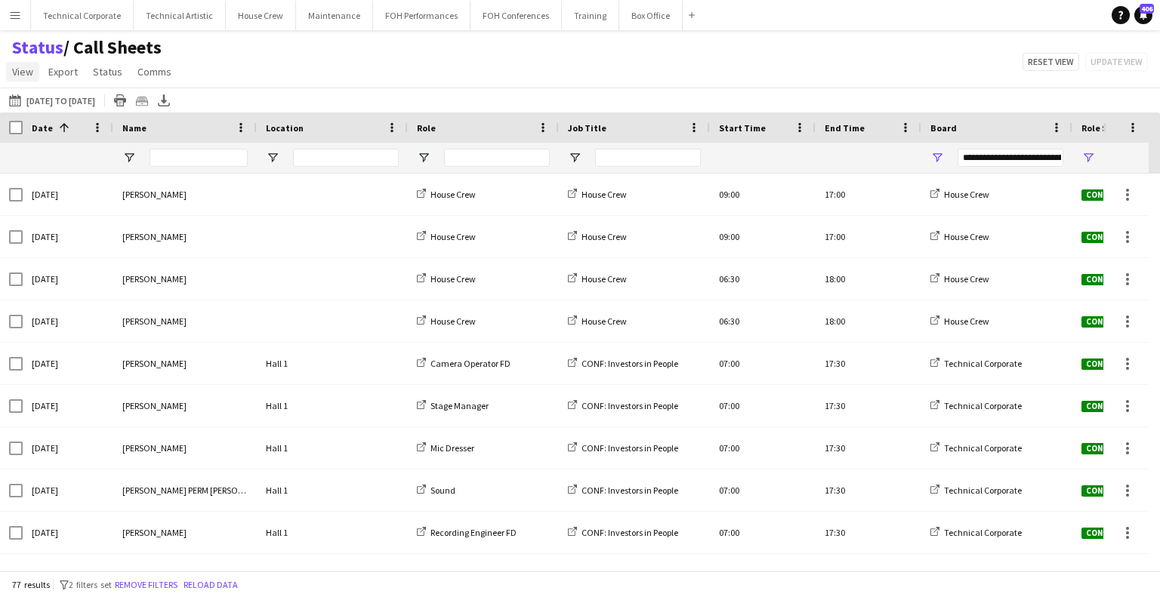
click at [25, 73] on span "View" at bounding box center [22, 72] width 21 height 14
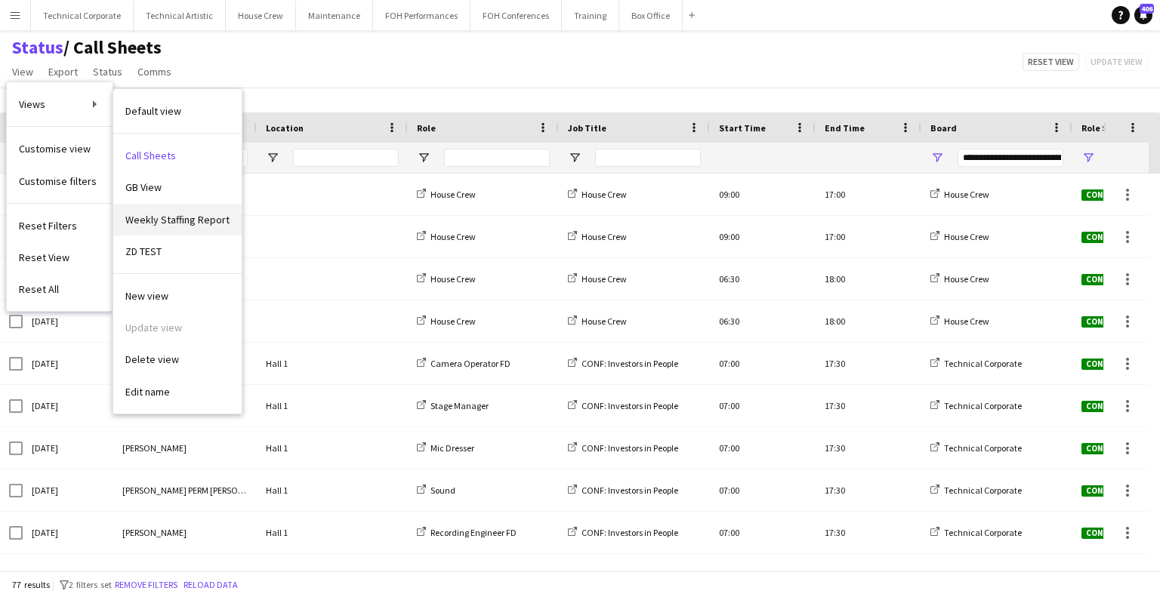
click at [204, 223] on span "Weekly Staffing Report" at bounding box center [177, 220] width 104 height 14
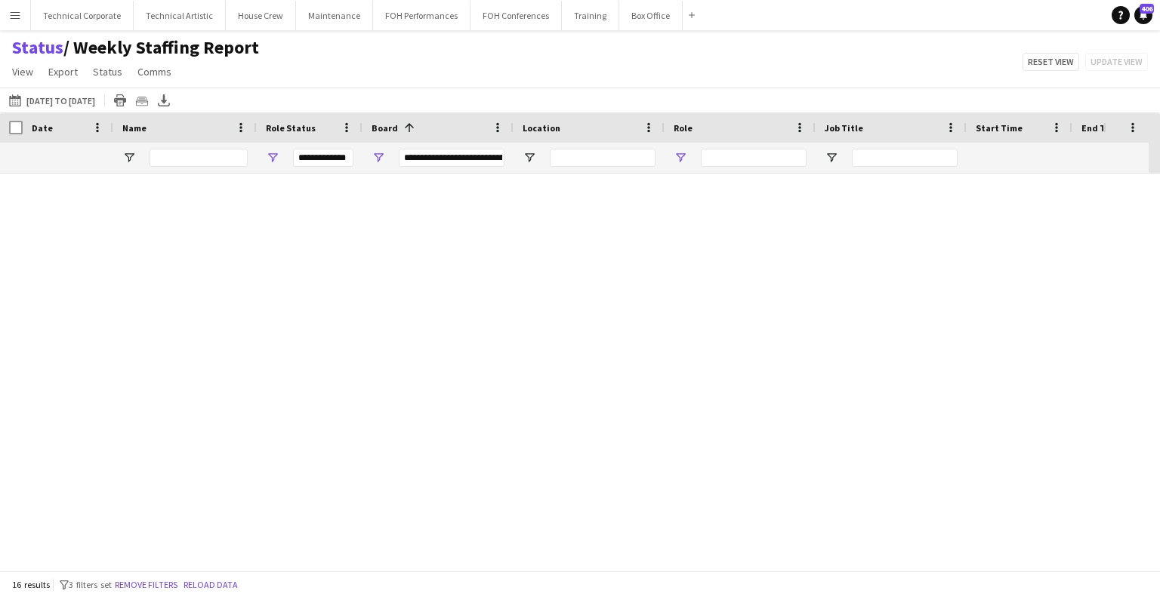
type input "**********"
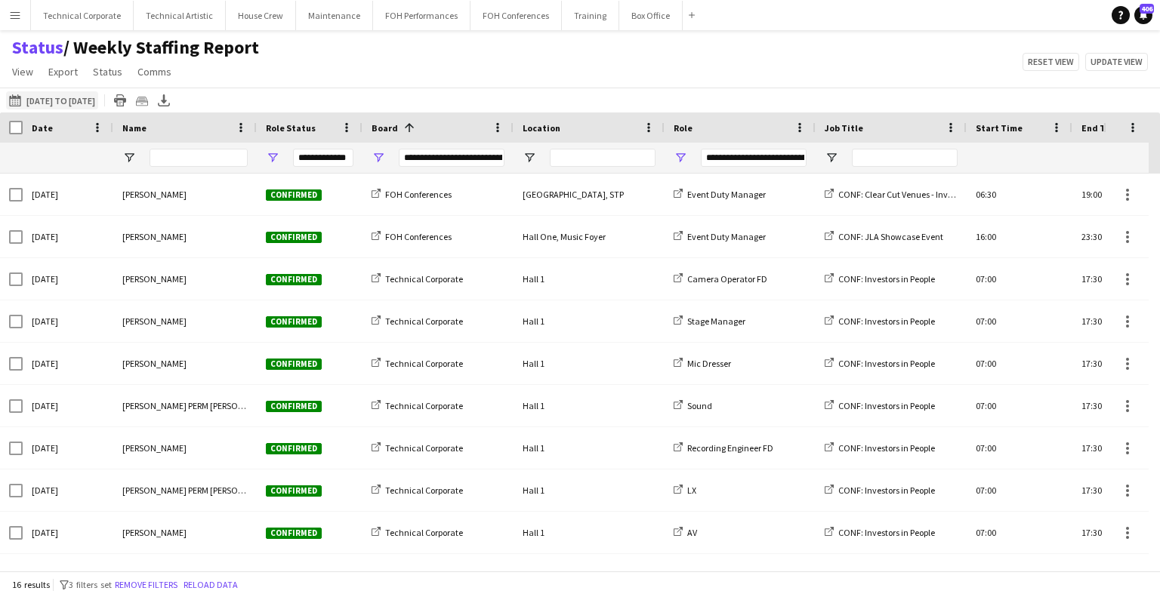
click at [86, 106] on button "[DATE] to [DATE] [DATE] to [DATE]" at bounding box center [52, 100] width 92 height 18
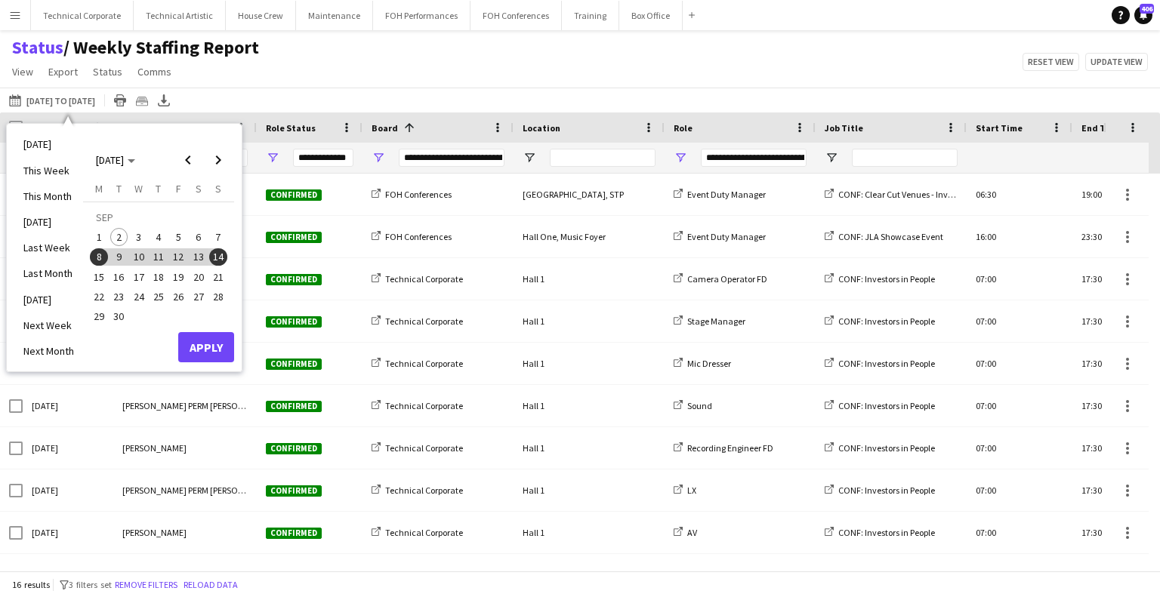
click at [249, 98] on div "[DATE] to [DATE] [DATE] to [DATE] [DATE] This Week This Month [DATE] Last Week …" at bounding box center [580, 100] width 1160 height 25
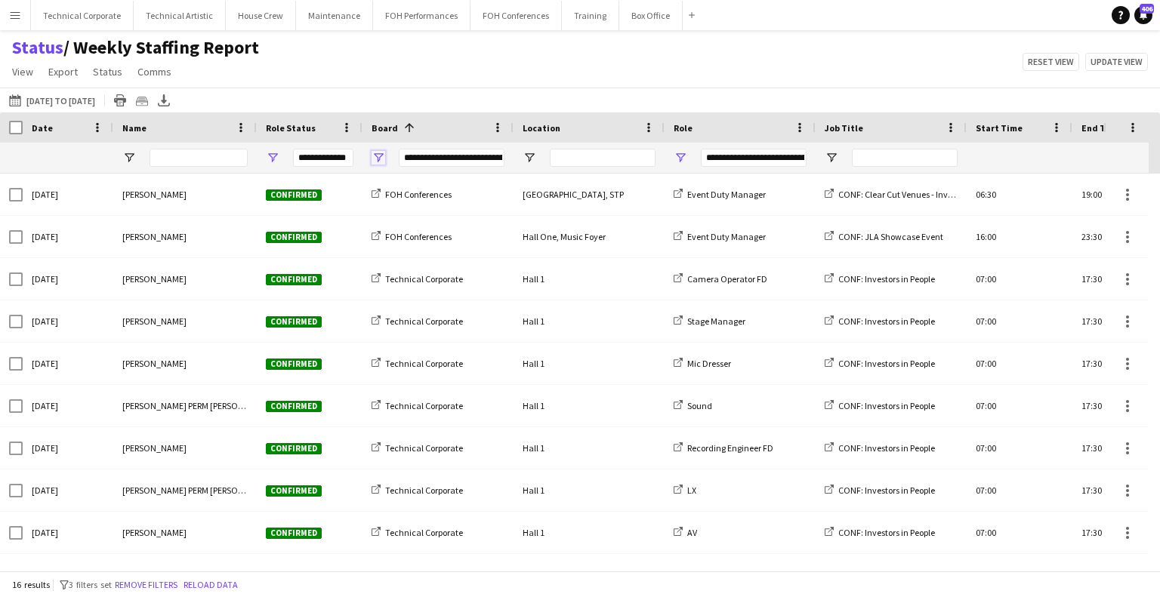
click at [383, 155] on span "Open Filter Menu" at bounding box center [379, 158] width 14 height 14
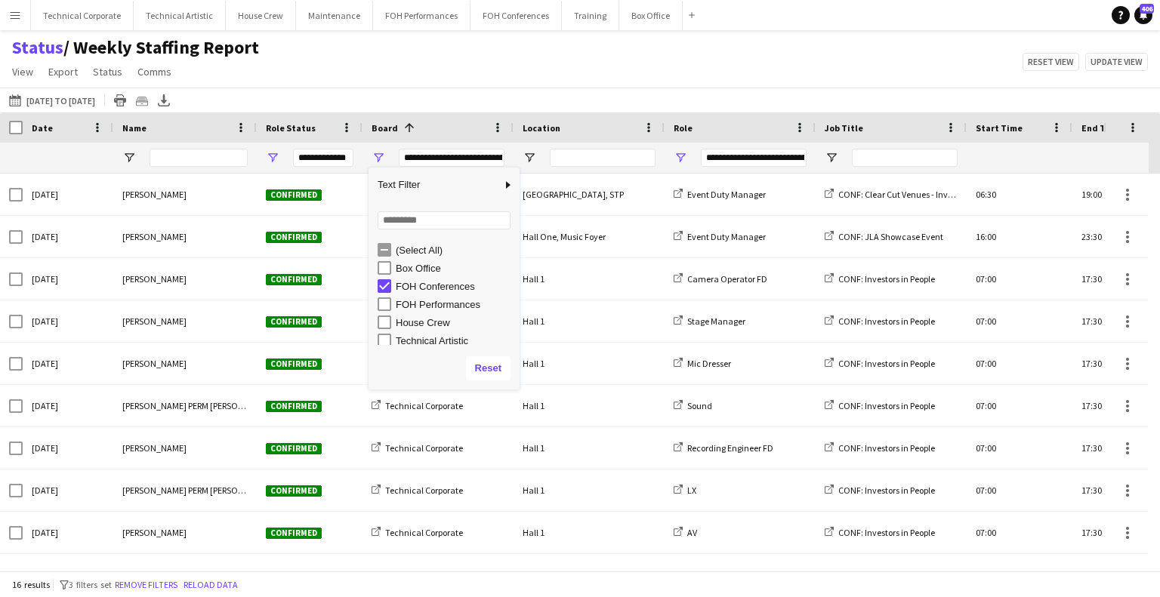
click at [344, 84] on div "Status / Weekly Staffing Report View Views Default view Call Sheets GB View Wee…" at bounding box center [580, 61] width 1160 height 51
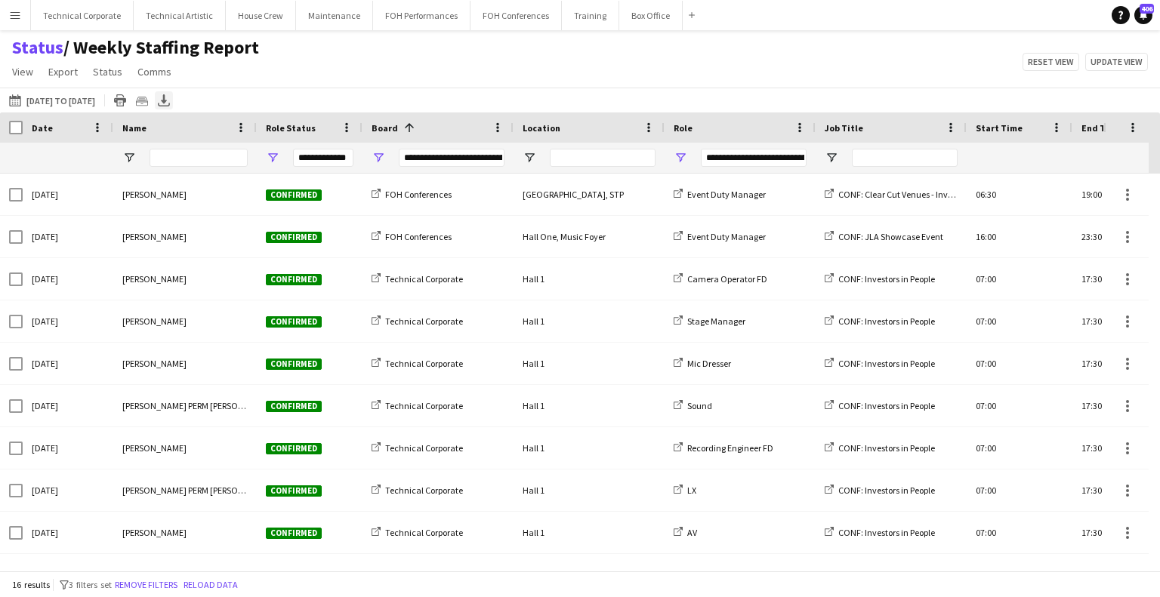
click at [170, 102] on icon "Export XLSX" at bounding box center [164, 100] width 12 height 12
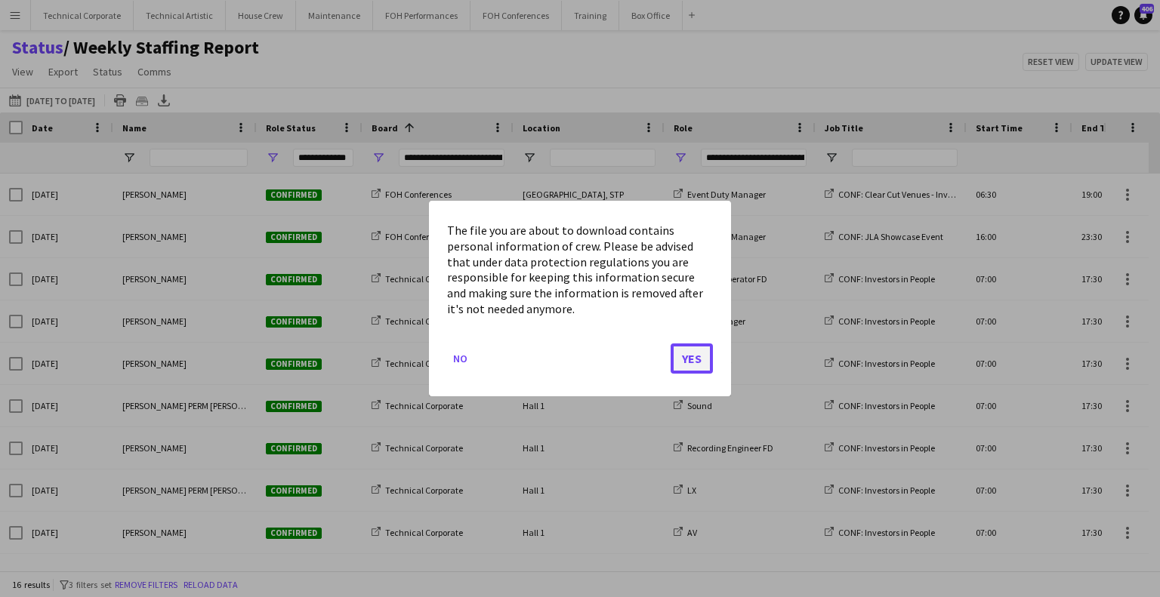
click at [698, 363] on button "Yes" at bounding box center [692, 359] width 42 height 30
